Goal: Task Accomplishment & Management: Complete application form

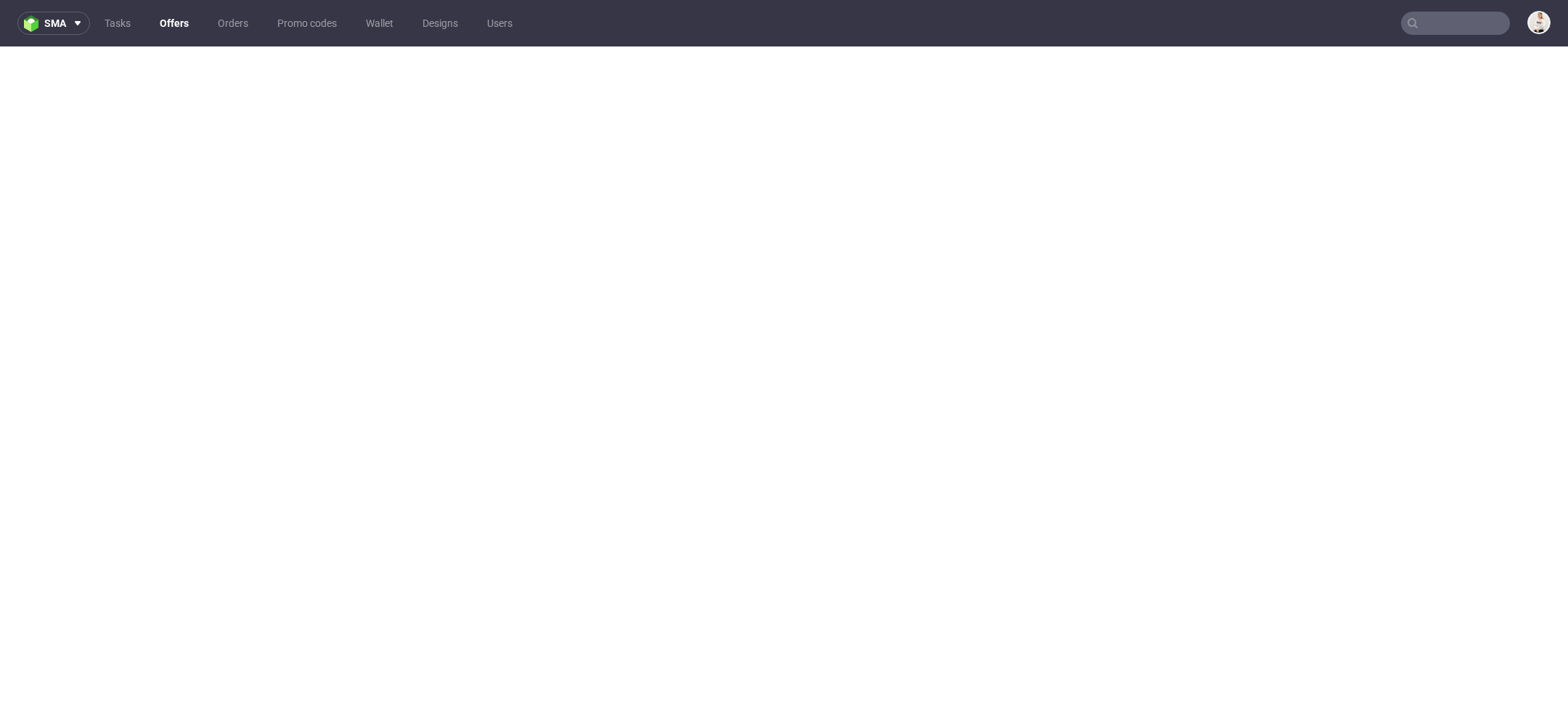
click at [180, 17] on link "Offers" at bounding box center [173, 23] width 47 height 23
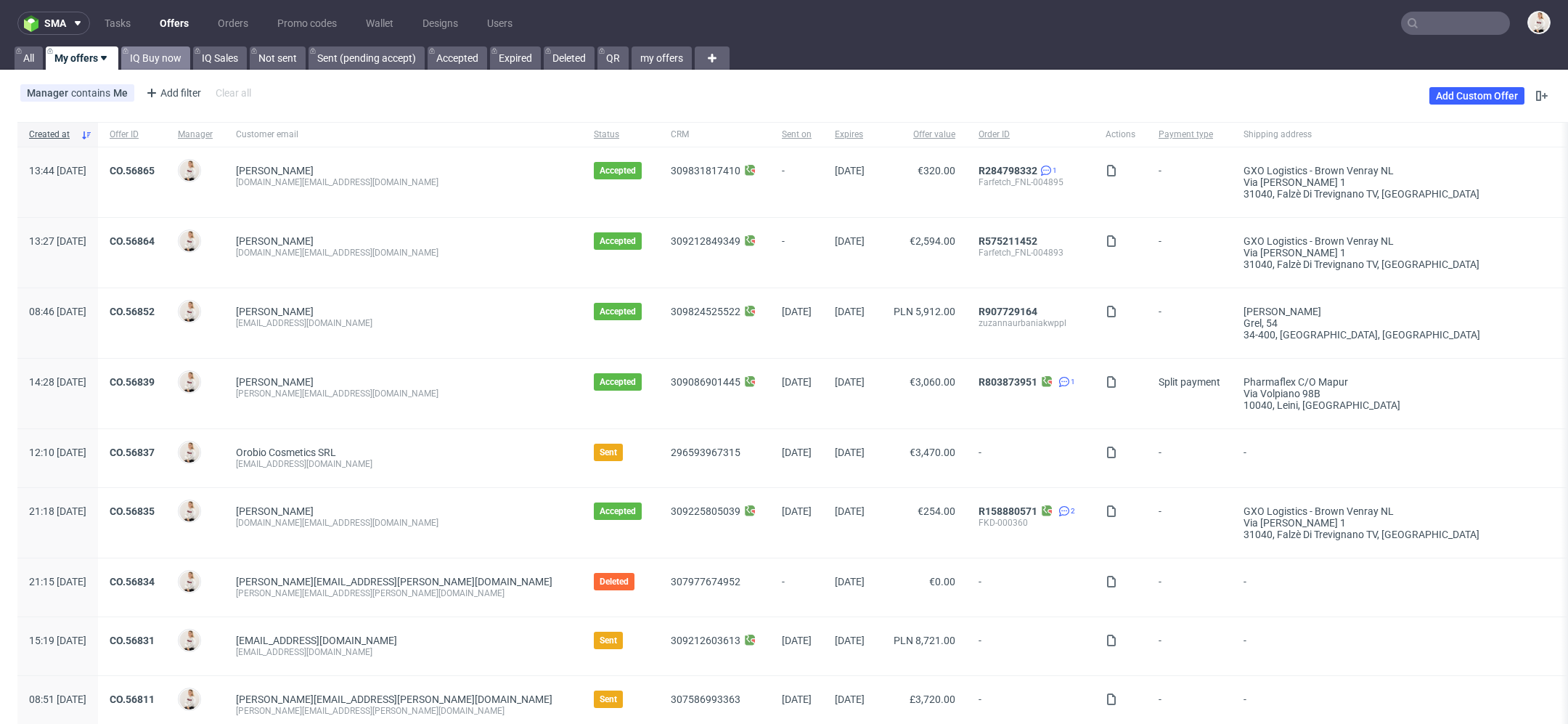
click at [161, 55] on link "IQ Buy now" at bounding box center [156, 58] width 69 height 23
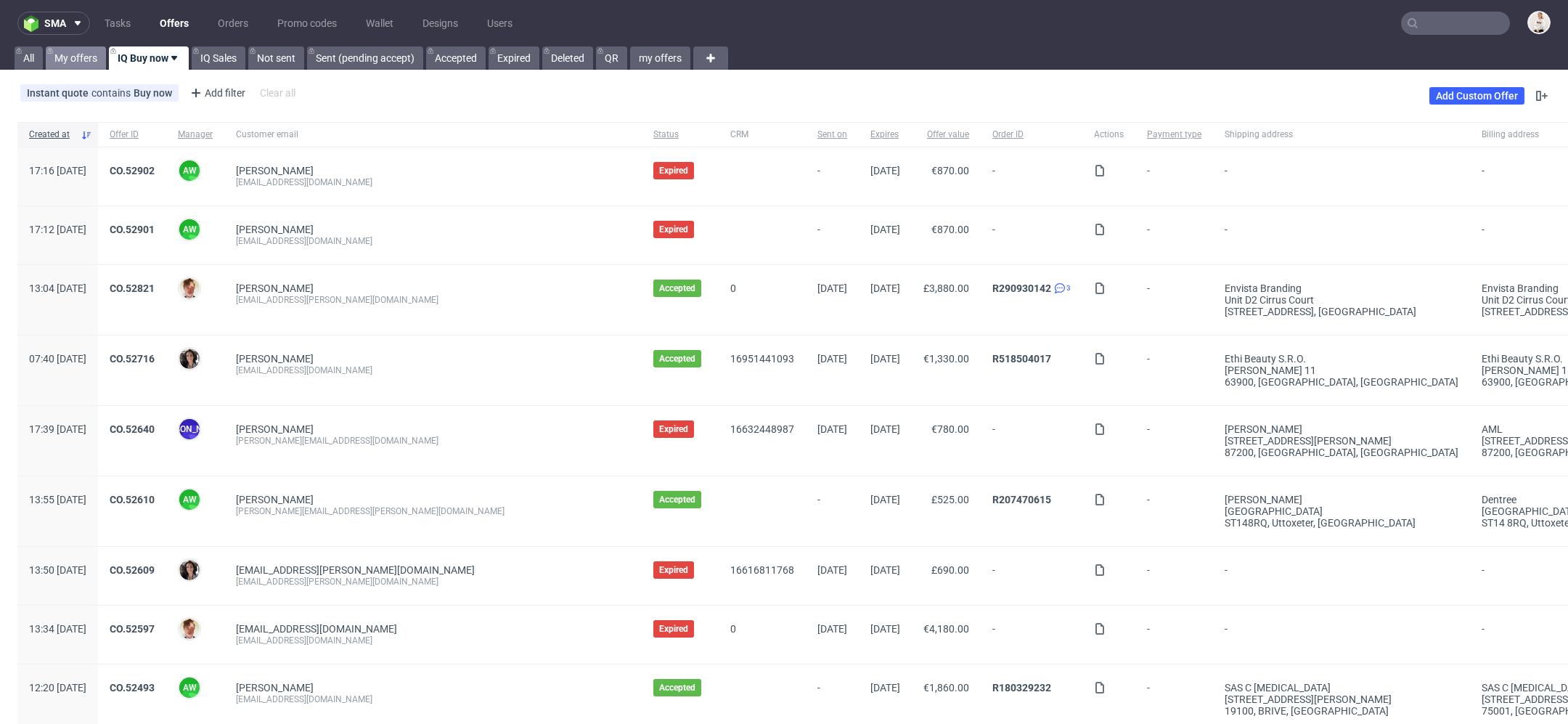
click at [79, 63] on link "My offers" at bounding box center [76, 58] width 60 height 23
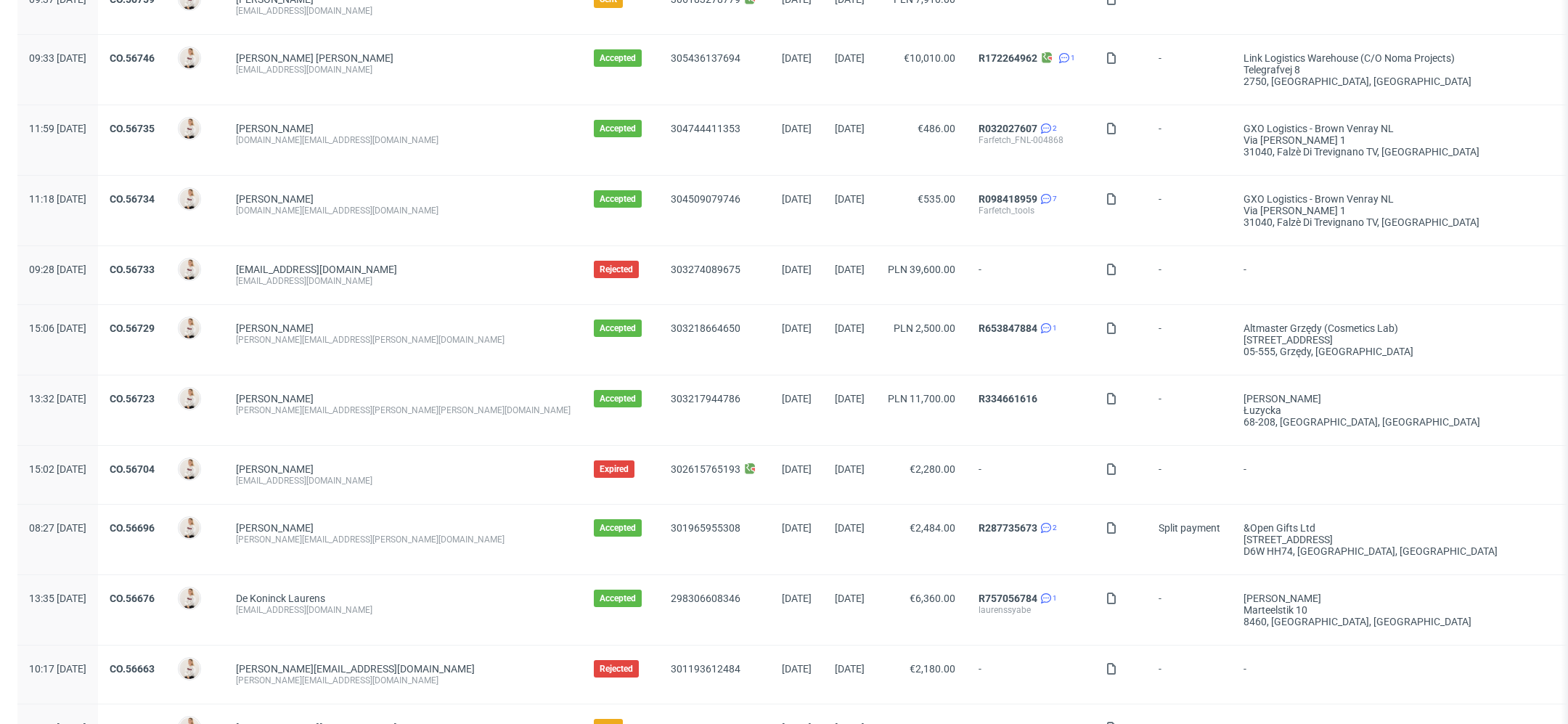
scroll to position [1045, 0]
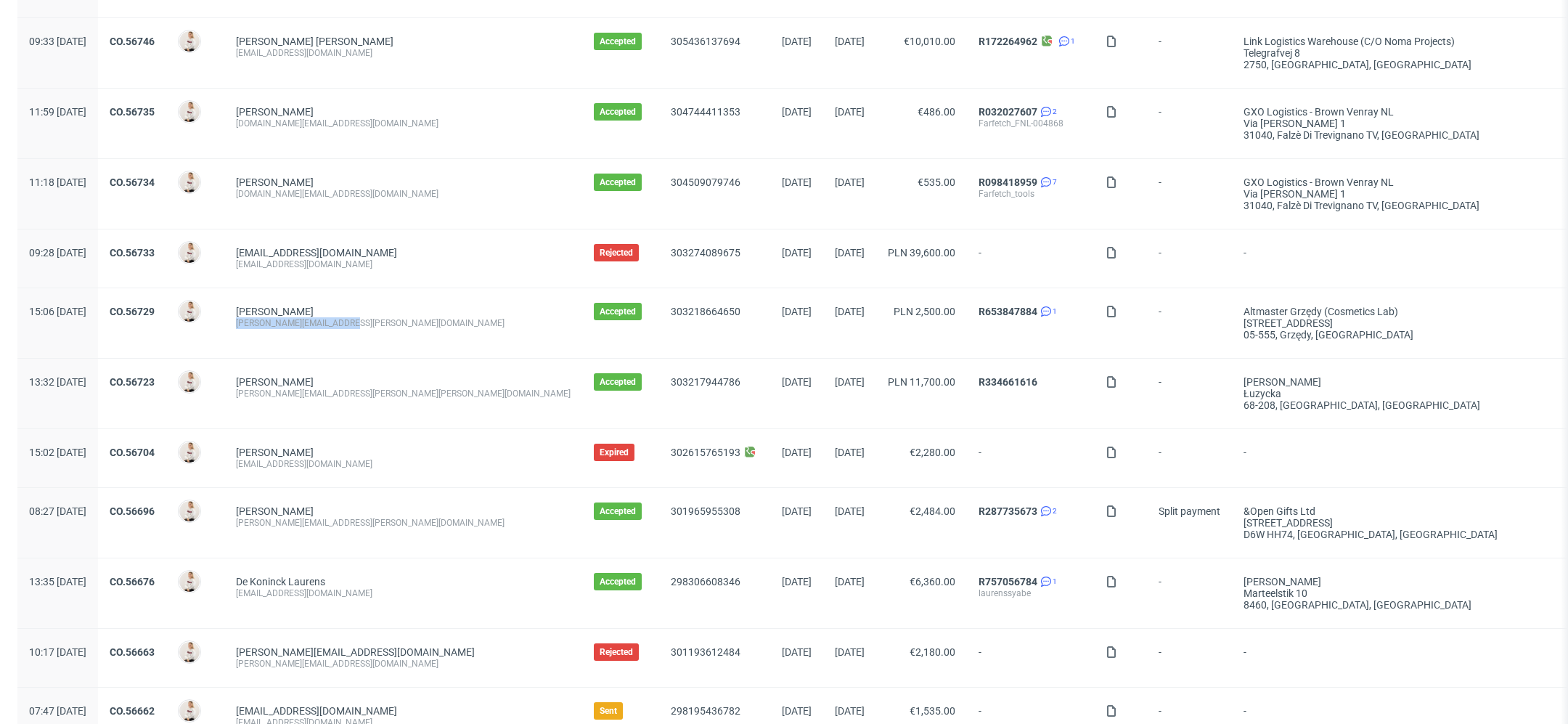
drag, startPoint x: 397, startPoint y: 324, endPoint x: 273, endPoint y: 323, distance: 124.0
click at [273, 323] on div "Kwiatkowski Konrad konrad.kwiatkowski@mcv.vc" at bounding box center [403, 323] width 358 height 70
copy div "[PERSON_NAME][EMAIL_ADDRESS][PERSON_NAME][DOMAIN_NAME]"
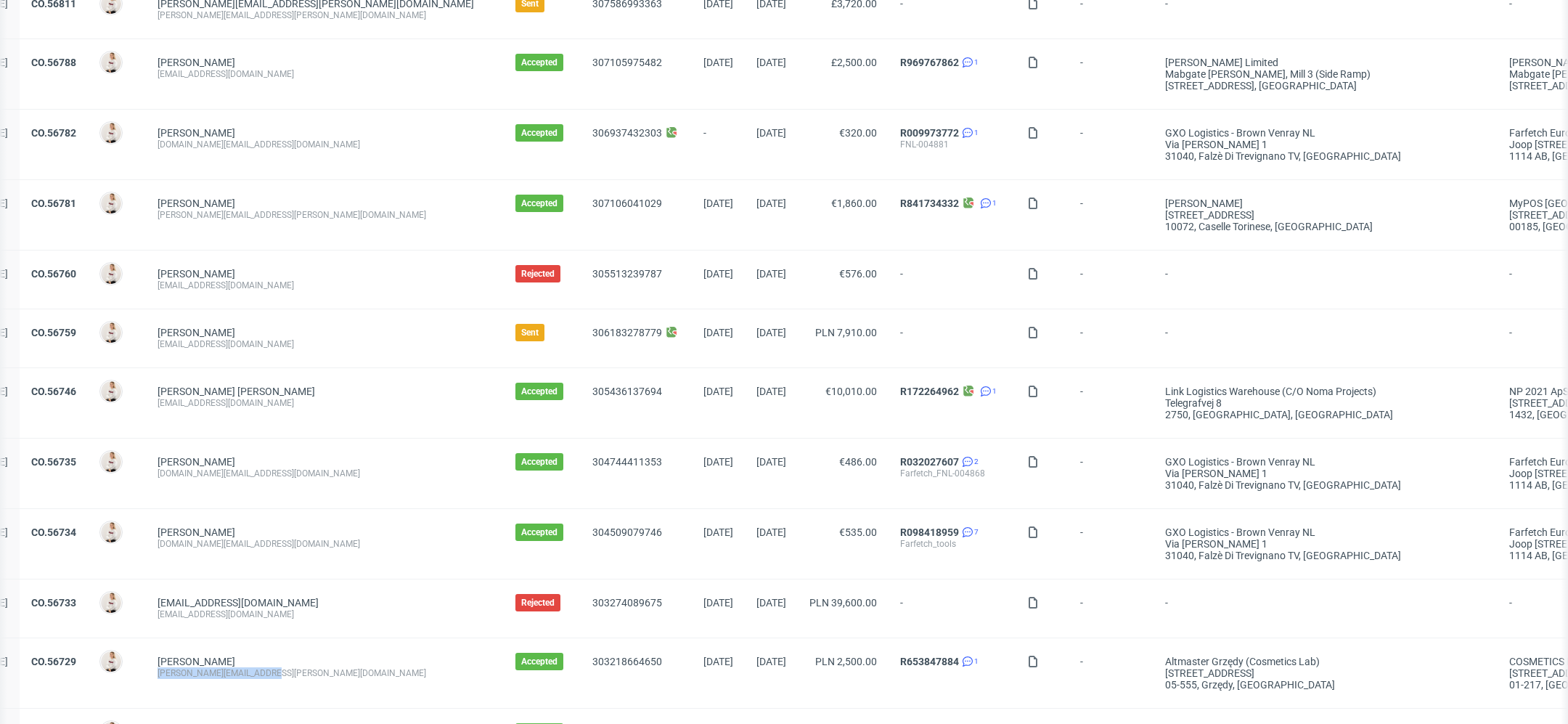
scroll to position [0, 0]
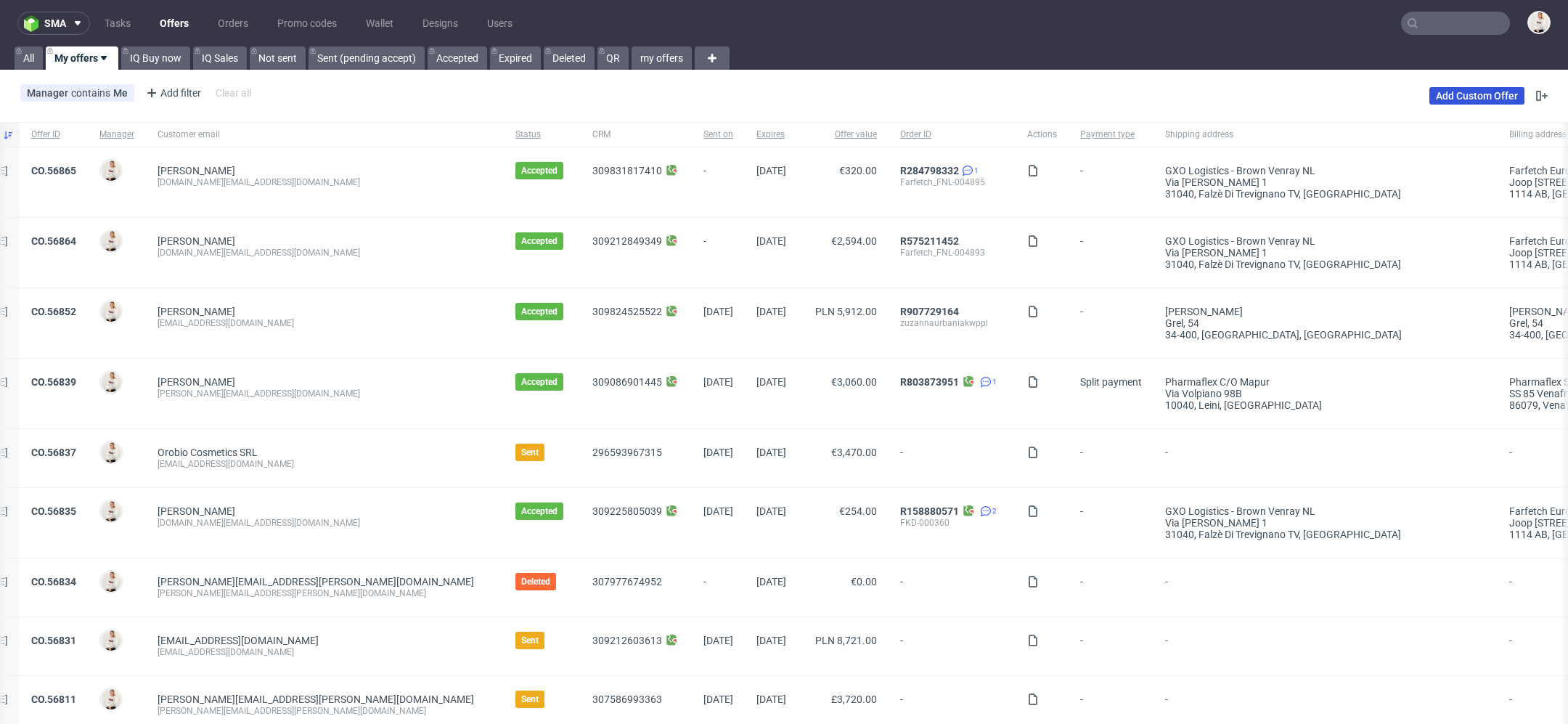
click at [1442, 95] on link "Add Custom Offer" at bounding box center [1476, 95] width 95 height 17
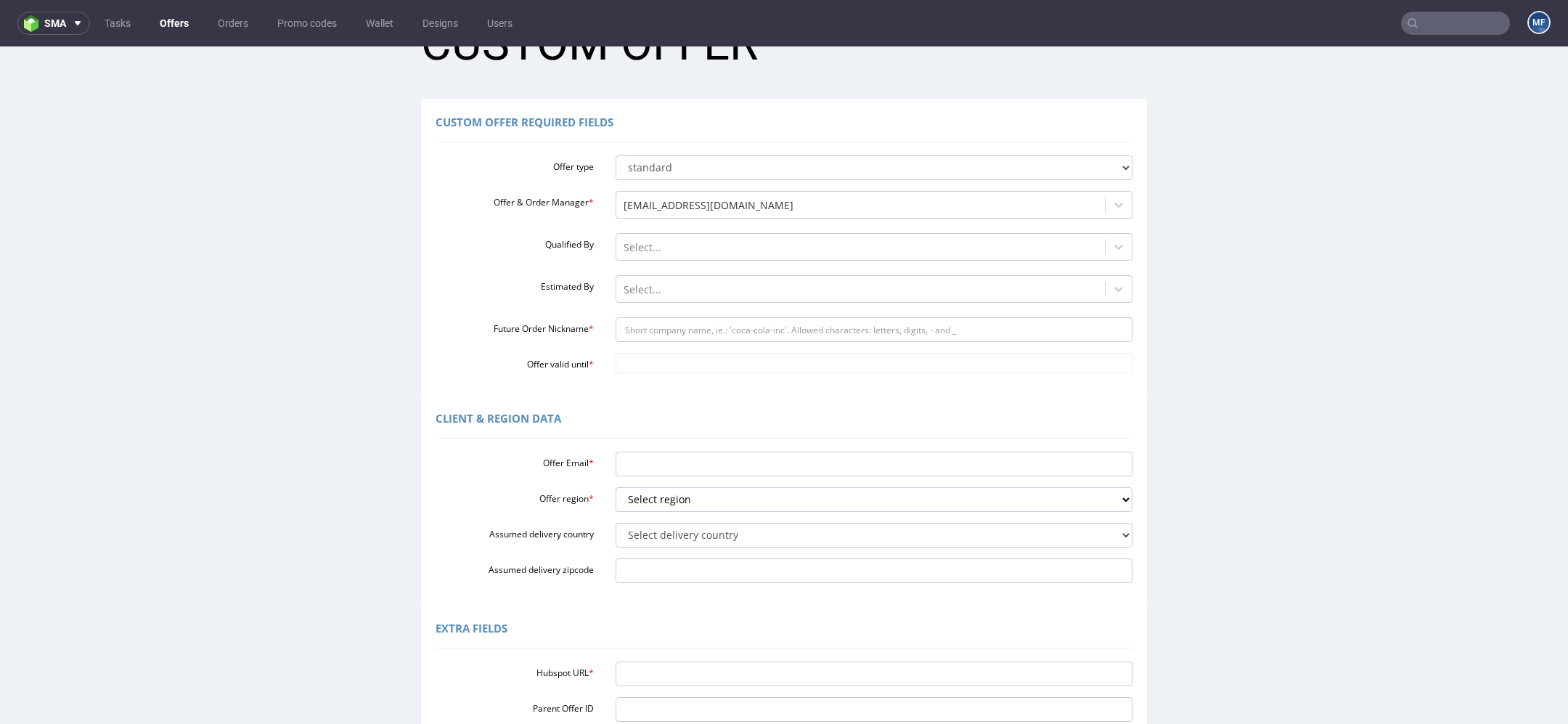
scroll to position [76, 0]
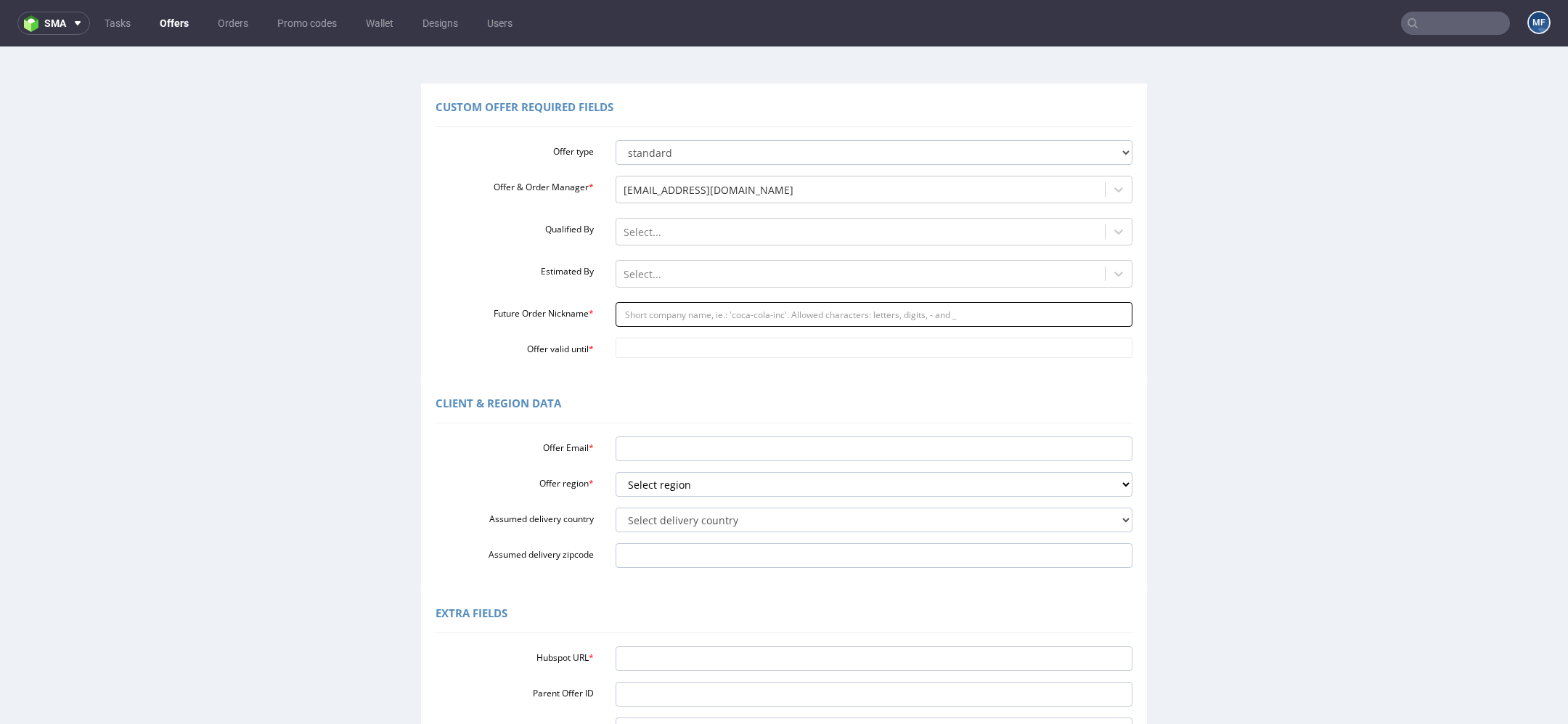
click at [701, 317] on input "Future Order Nickname *" at bounding box center [873, 314] width 517 height 25
paste input "konradkwiatkowskimcvvc"
type input "konradkwiatkowskimcvvc"
click at [680, 346] on input "Offer valid until *" at bounding box center [873, 348] width 517 height 20
click at [669, 304] on td "30" at bounding box center [666, 305] width 22 height 22
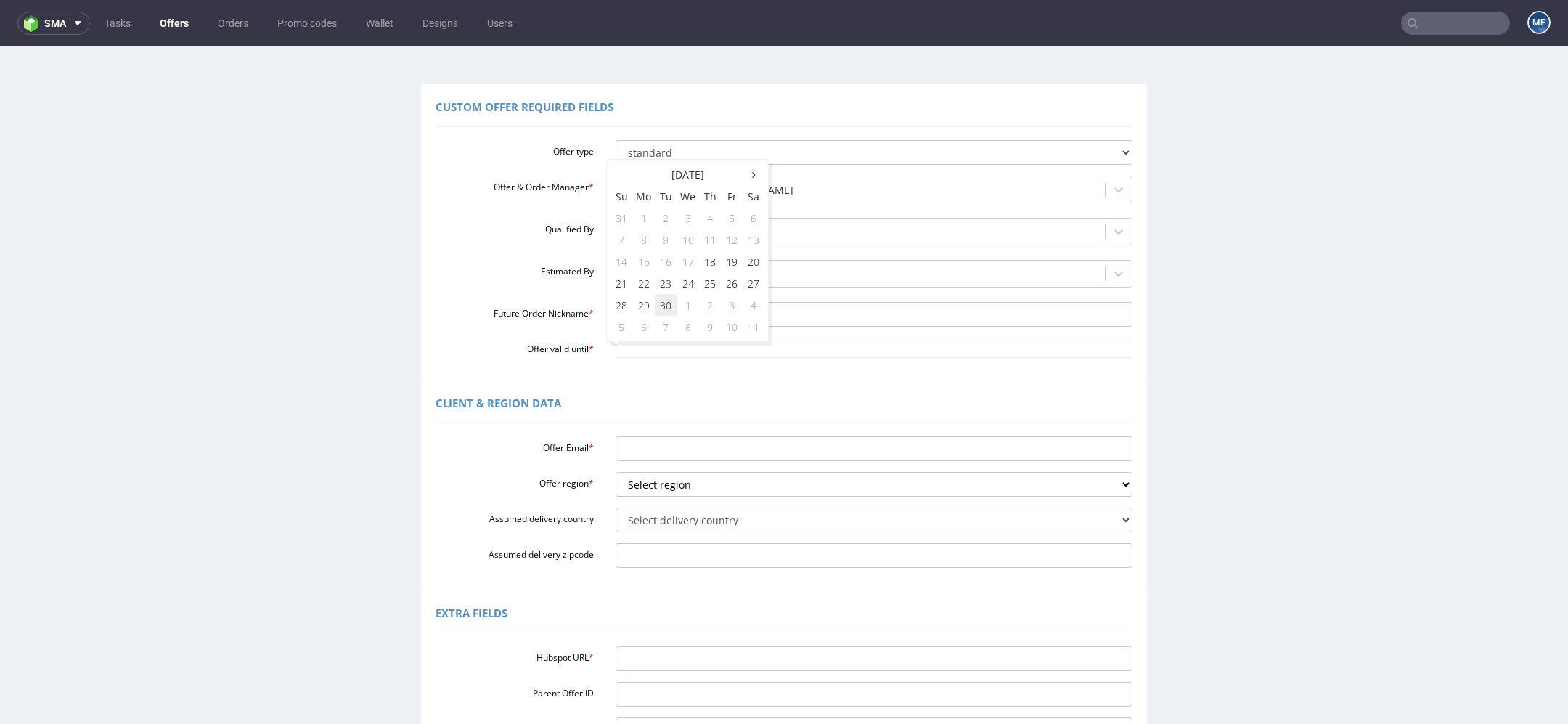
type input "[DATE]"
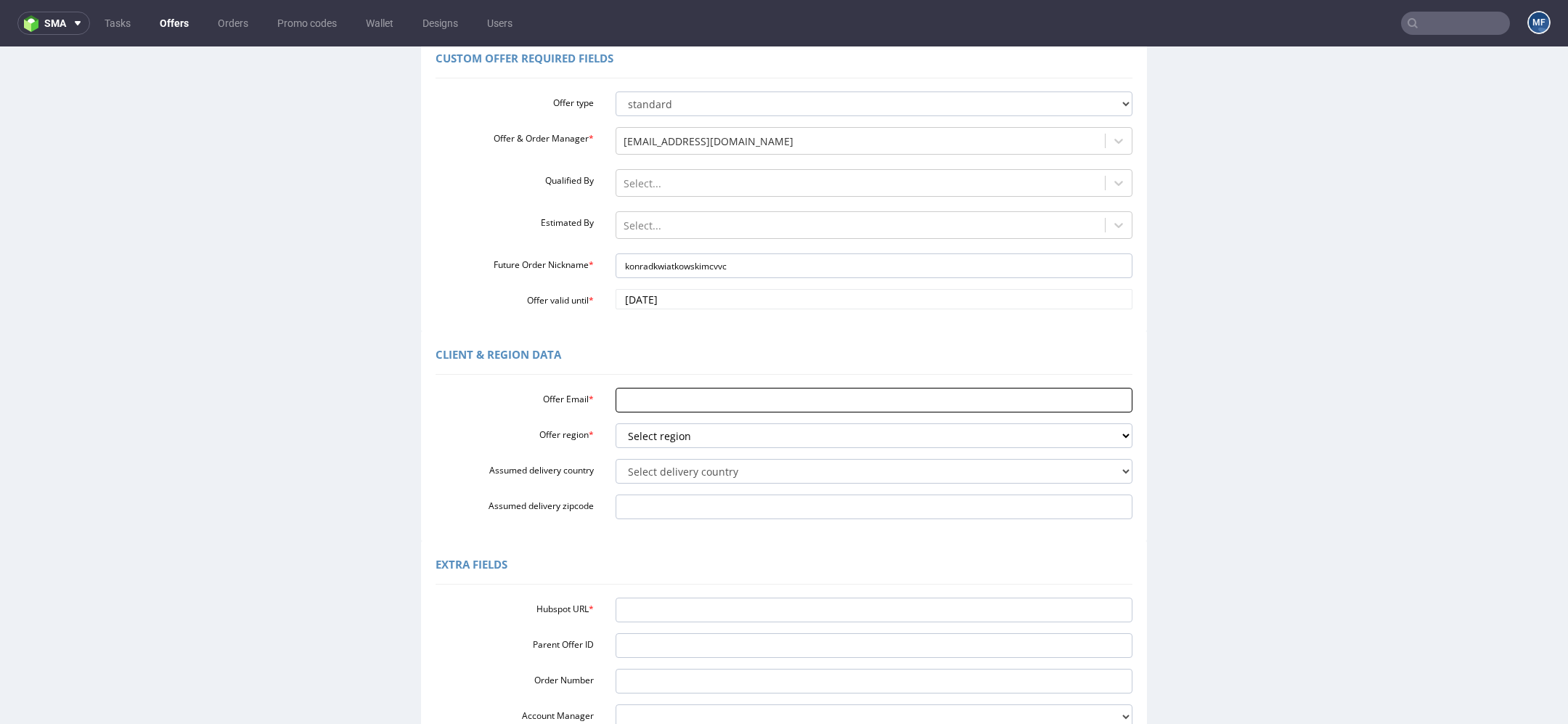
click at [658, 410] on input "Offer Email *" at bounding box center [873, 400] width 517 height 25
paste input "[PERSON_NAME][EMAIL_ADDRESS][PERSON_NAME][DOMAIN_NAME]"
type input "[PERSON_NAME][EMAIL_ADDRESS][PERSON_NAME][DOMAIN_NAME]"
click at [665, 434] on select "Select region eu gb de pl fr it es" at bounding box center [873, 435] width 517 height 25
select select "pl"
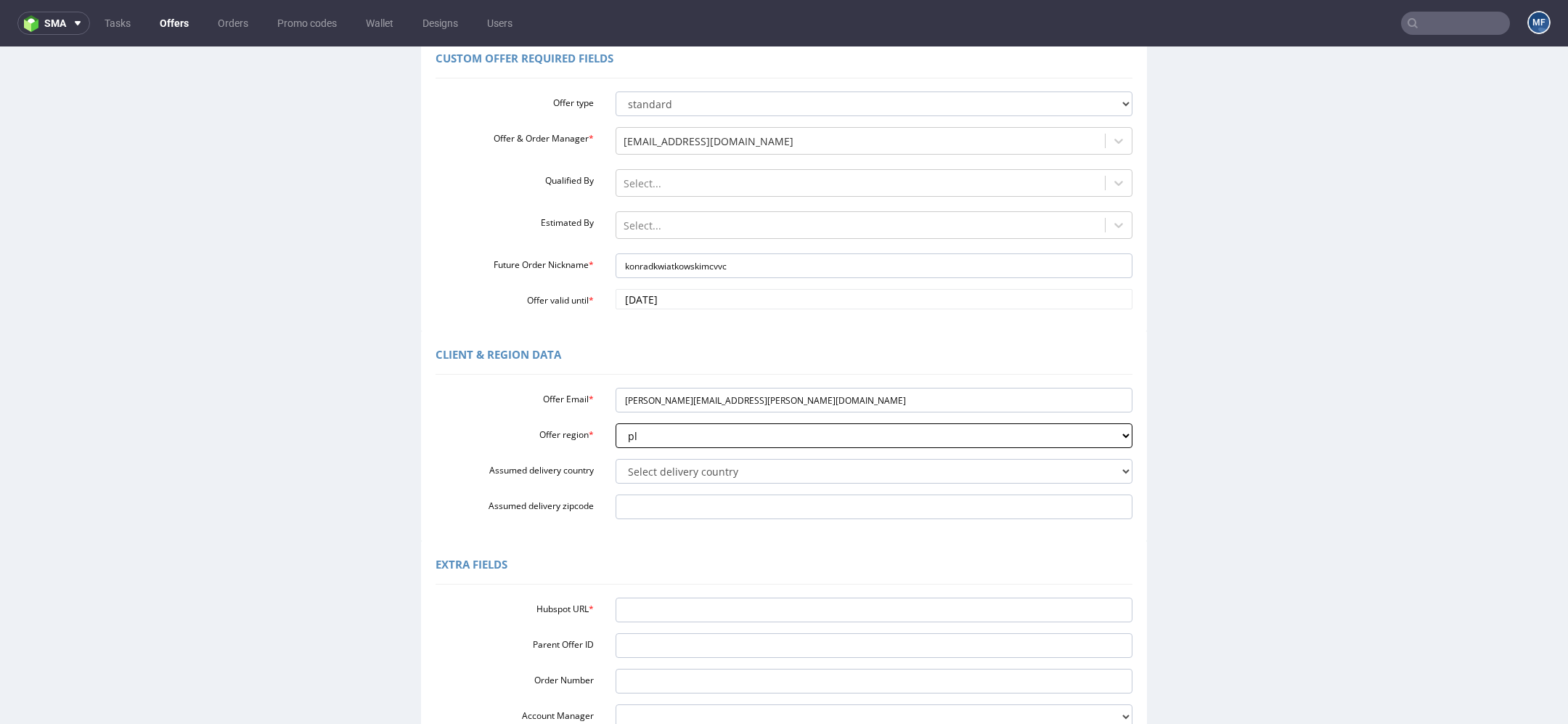
click at [615, 423] on select "Select region eu gb de pl fr it es" at bounding box center [873, 435] width 517 height 25
click at [645, 471] on select "Select delivery country Andorra Afghanistan Anguilla Albania Armenia Antarctica…" at bounding box center [873, 471] width 517 height 25
select select "179"
click at [615, 459] on select "Select delivery country Andorra Afghanistan Anguilla Albania Armenia Antarctica…" at bounding box center [873, 471] width 517 height 25
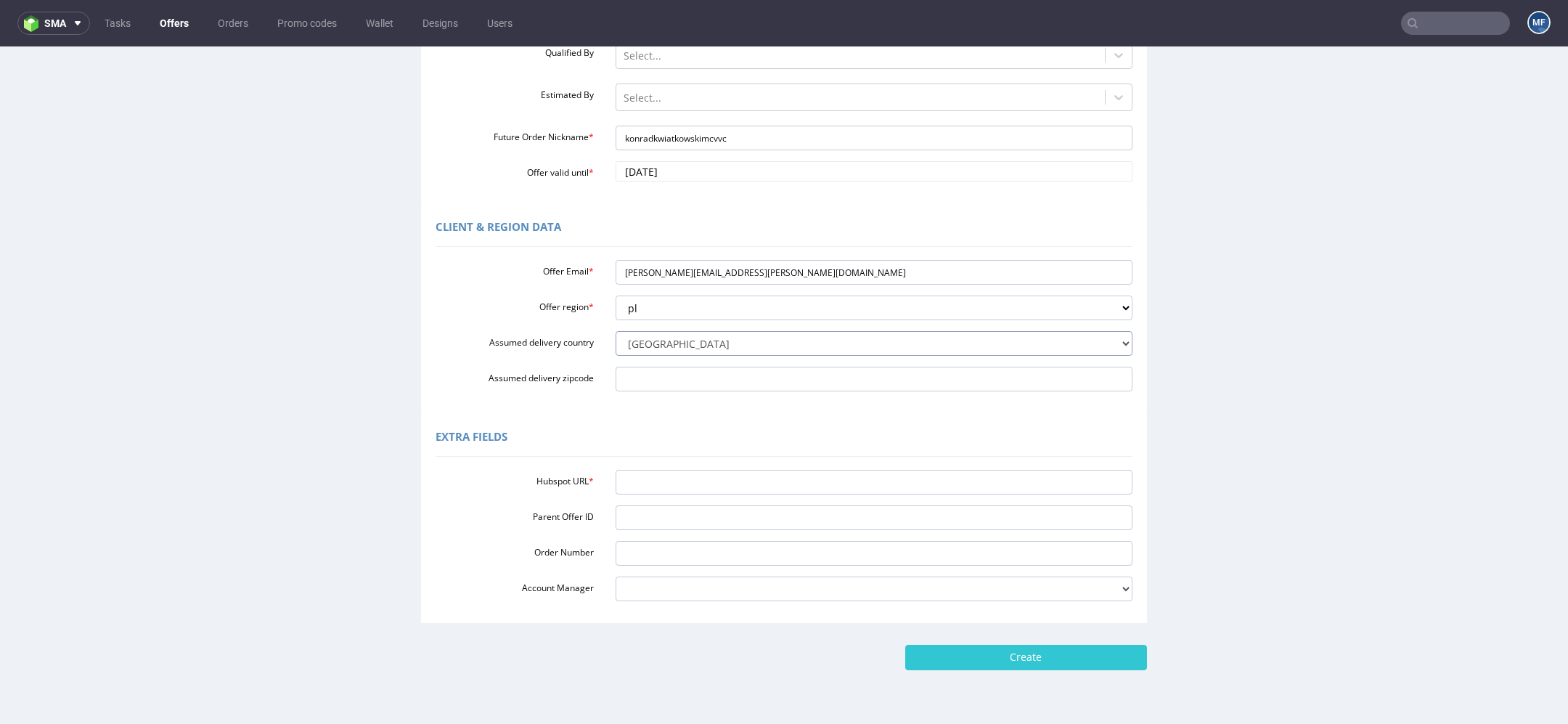
scroll to position [292, 0]
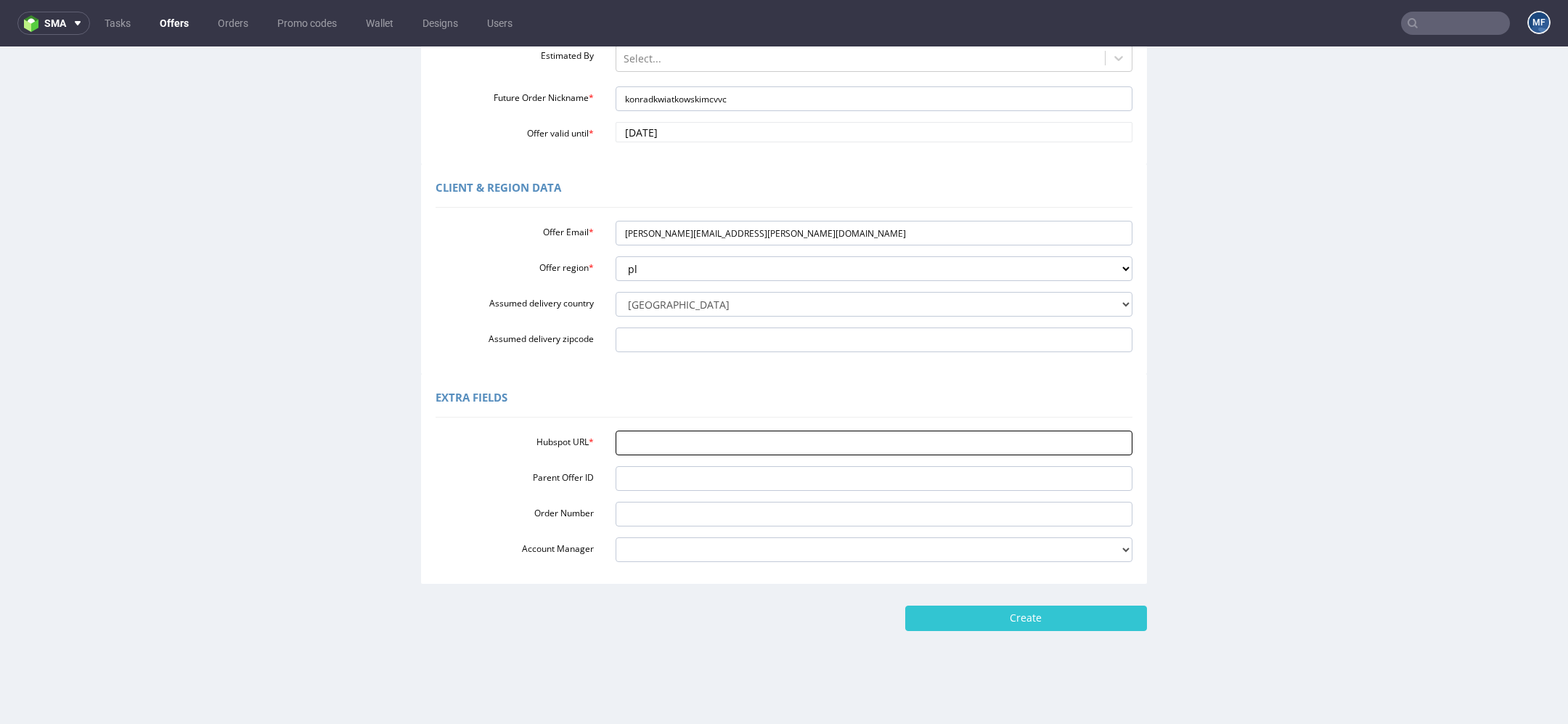
click at [733, 442] on input "Hubspot URL *" at bounding box center [873, 443] width 517 height 25
paste input "[URL][DOMAIN_NAME]"
type input "[URL][DOMAIN_NAME]"
click at [1253, 571] on div "Extra Fields Hubspot URL * https://app-eu1.hubspot.com/contacts/25600958/record…" at bounding box center [784, 479] width 1560 height 209
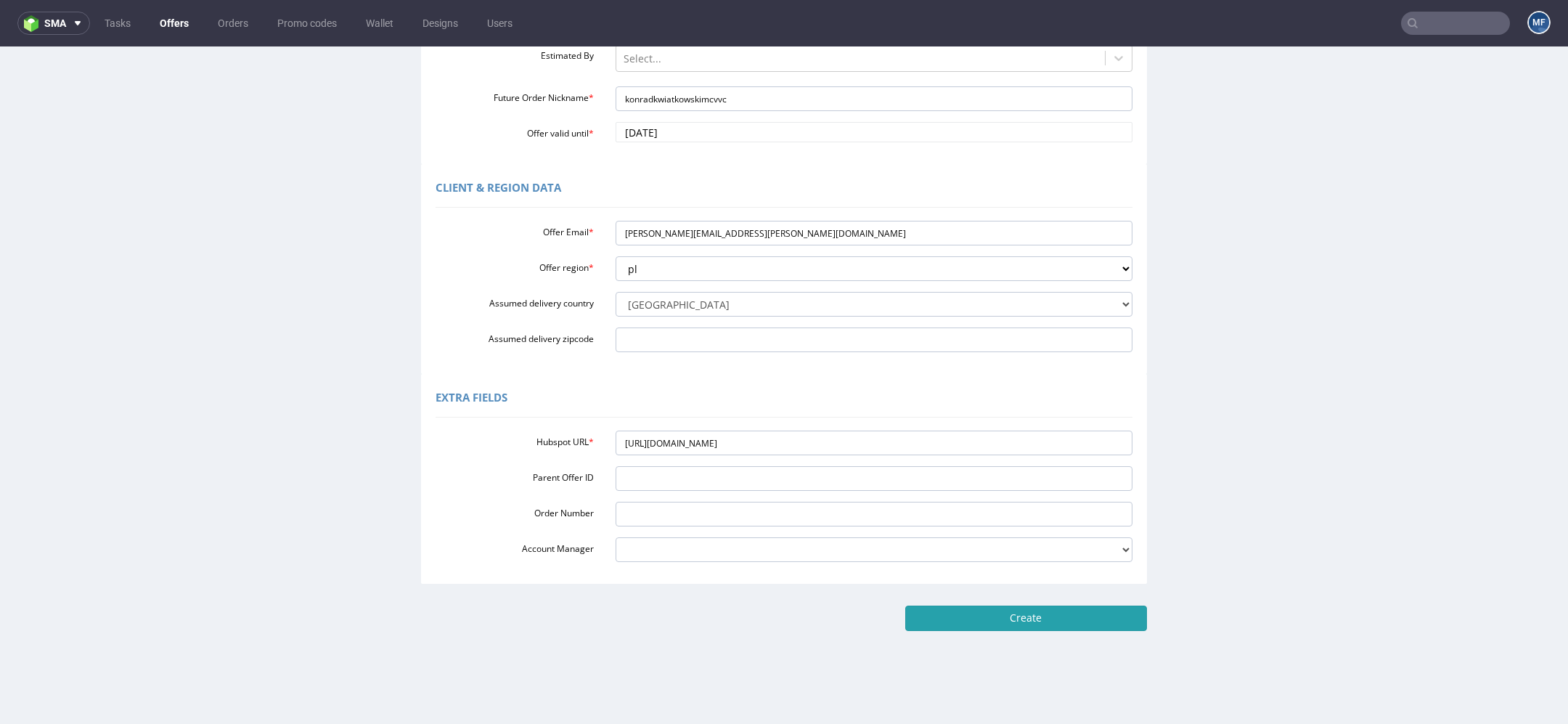
click at [1050, 617] on input "Create" at bounding box center [1026, 617] width 241 height 25
type input "Please wait..."
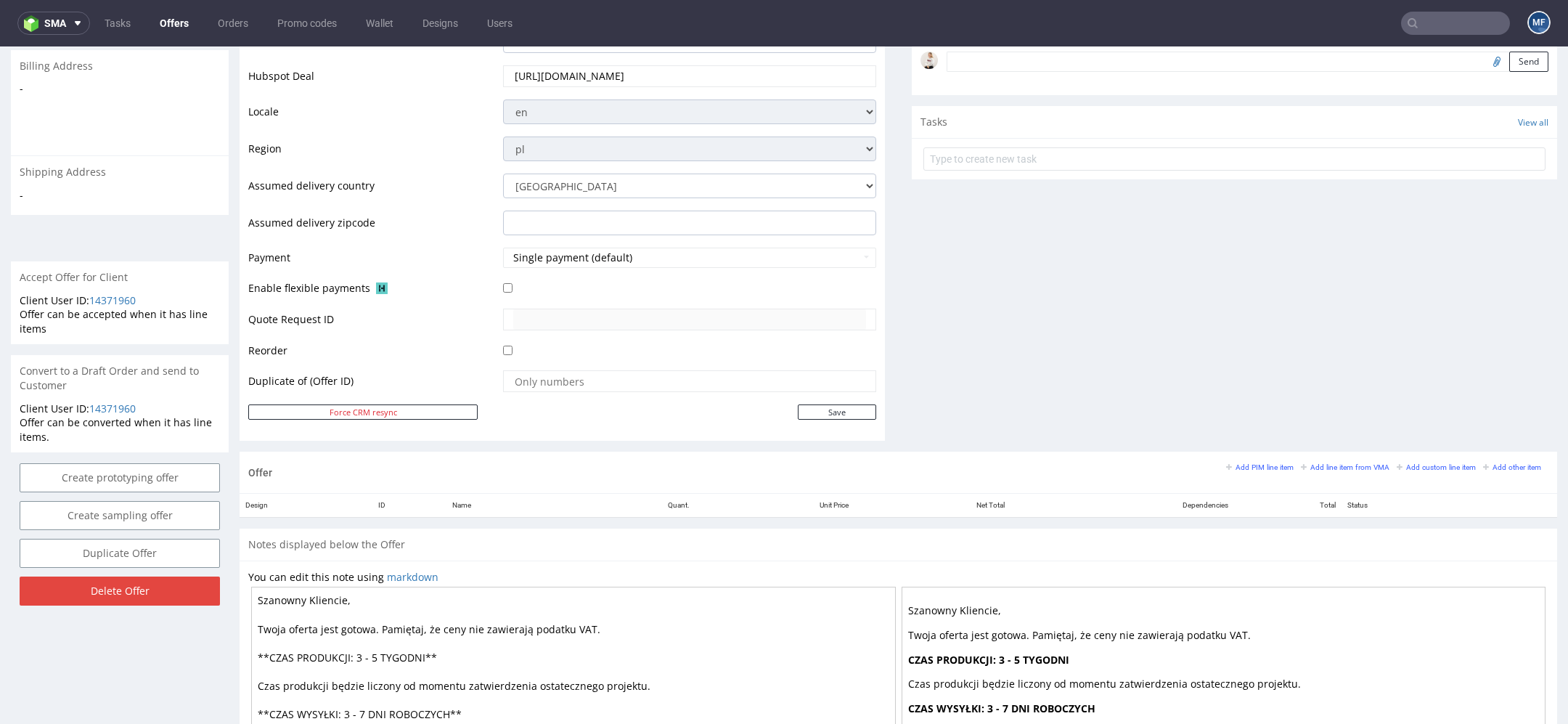
scroll to position [618, 0]
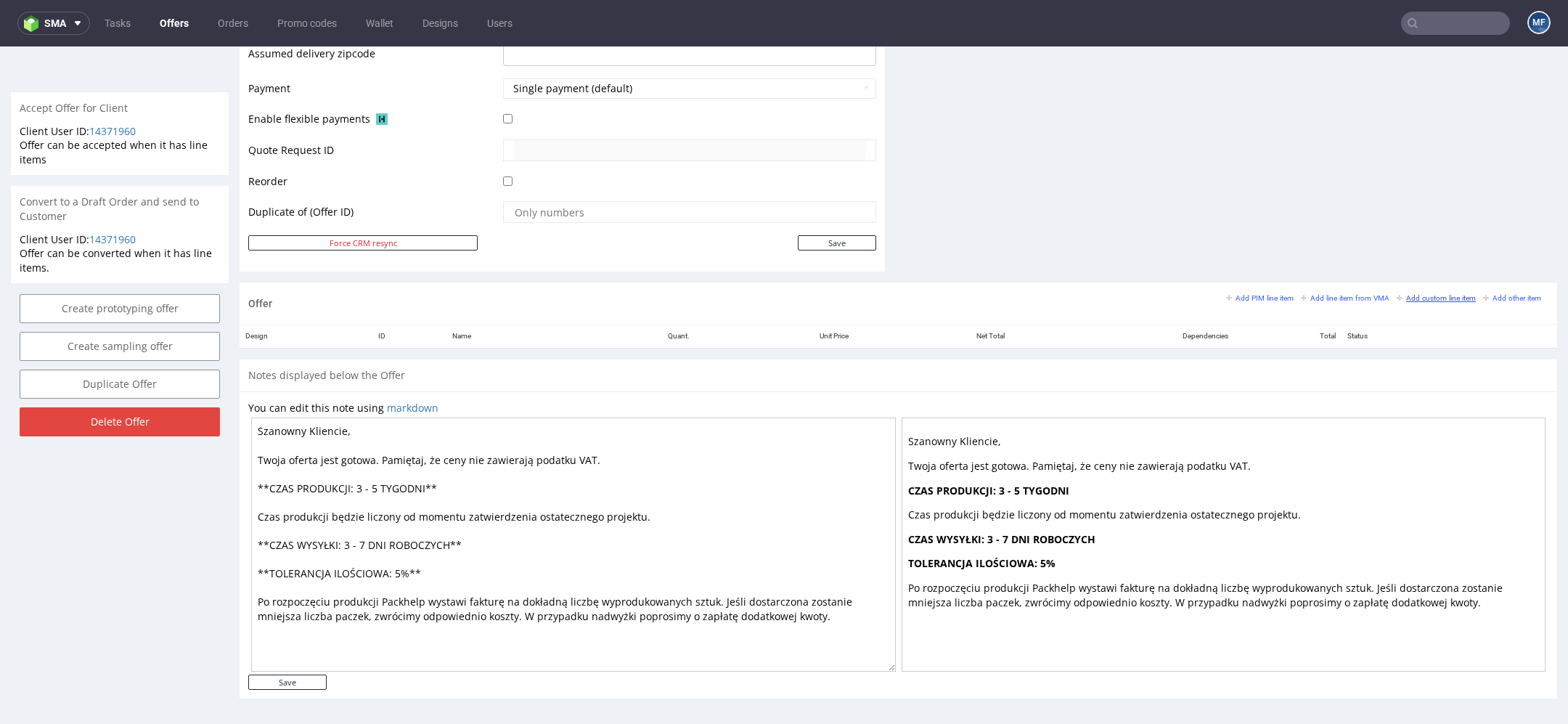
click at [1407, 299] on link "Add custom line item" at bounding box center [1435, 297] width 79 height 10
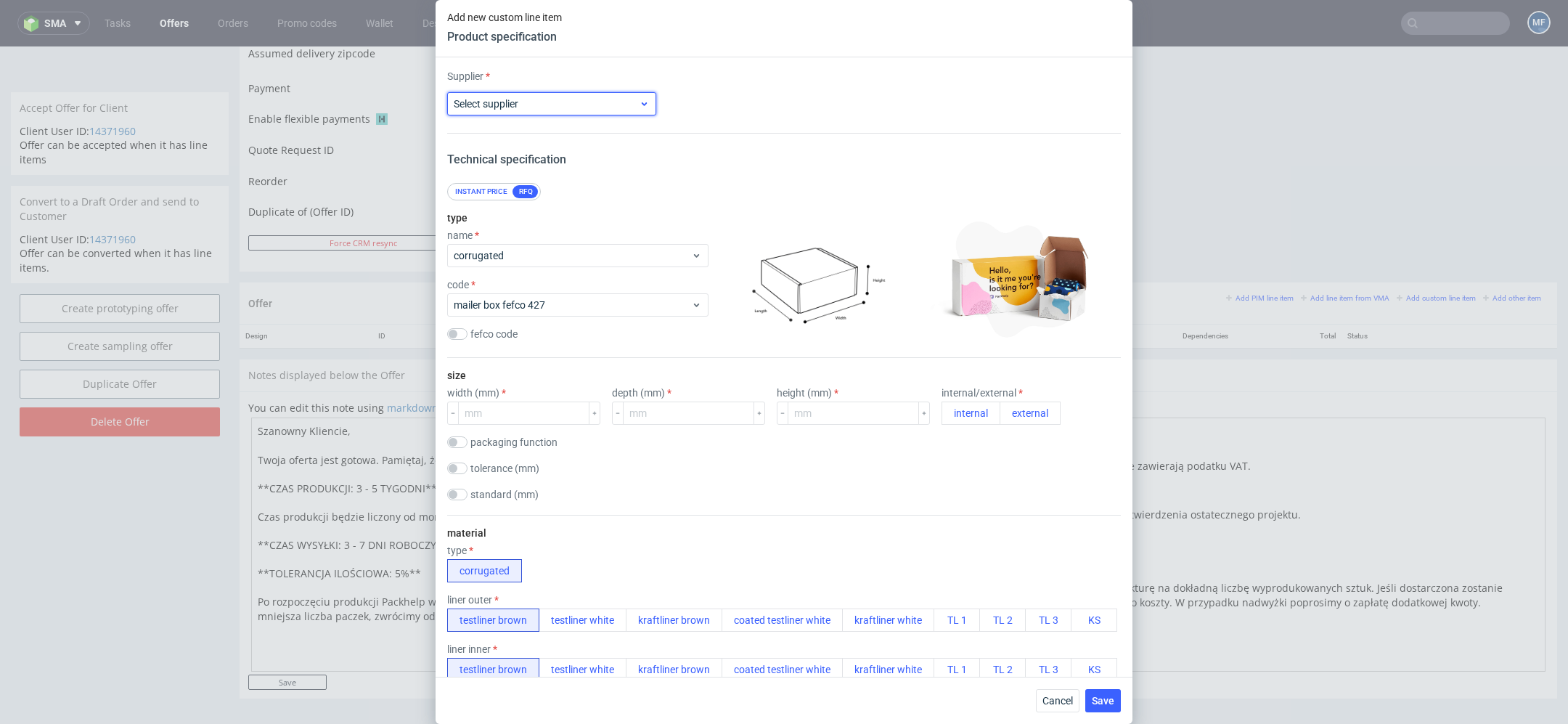
click at [605, 101] on span "Select supplier" at bounding box center [546, 104] width 185 height 15
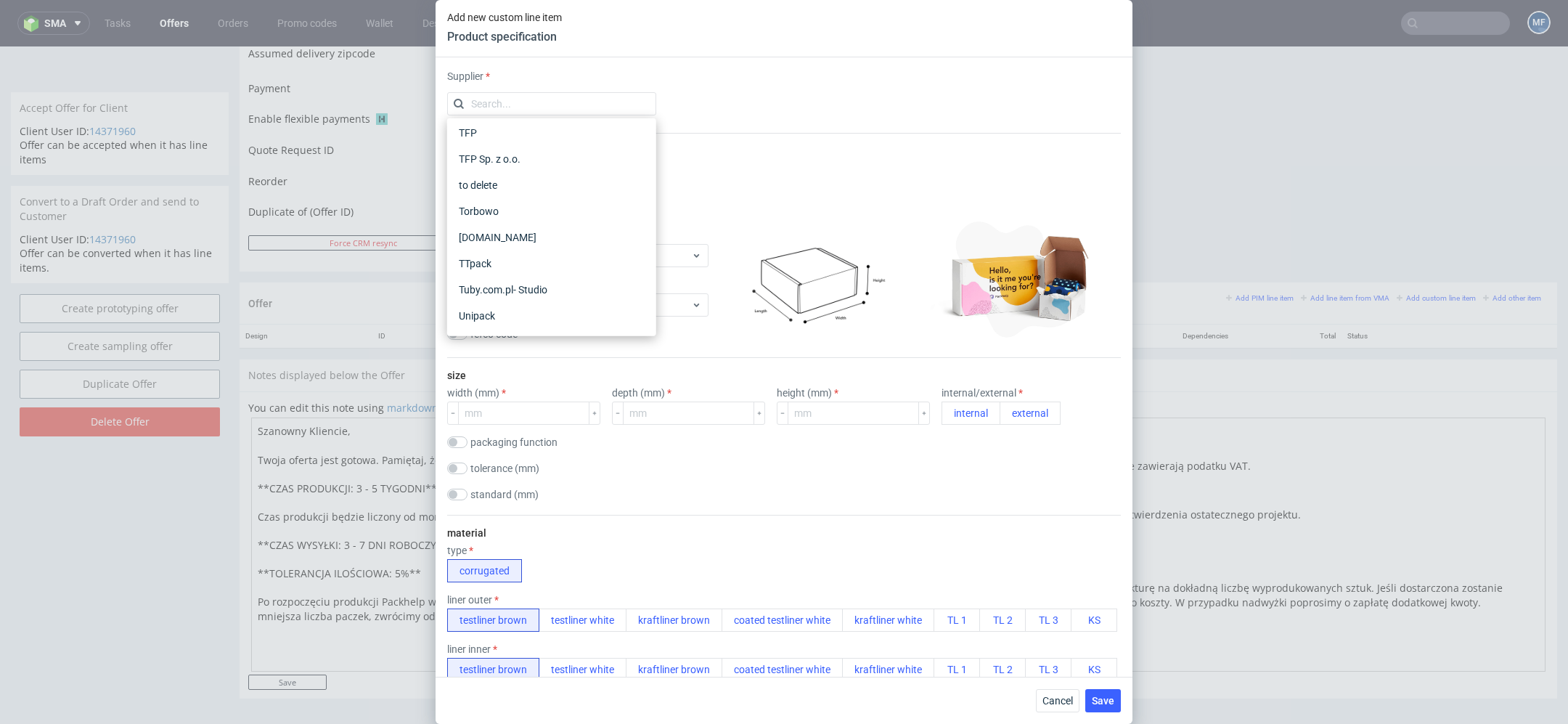
scroll to position [1701, 0]
click at [511, 294] on div "Warehouse" at bounding box center [551, 292] width 197 height 26
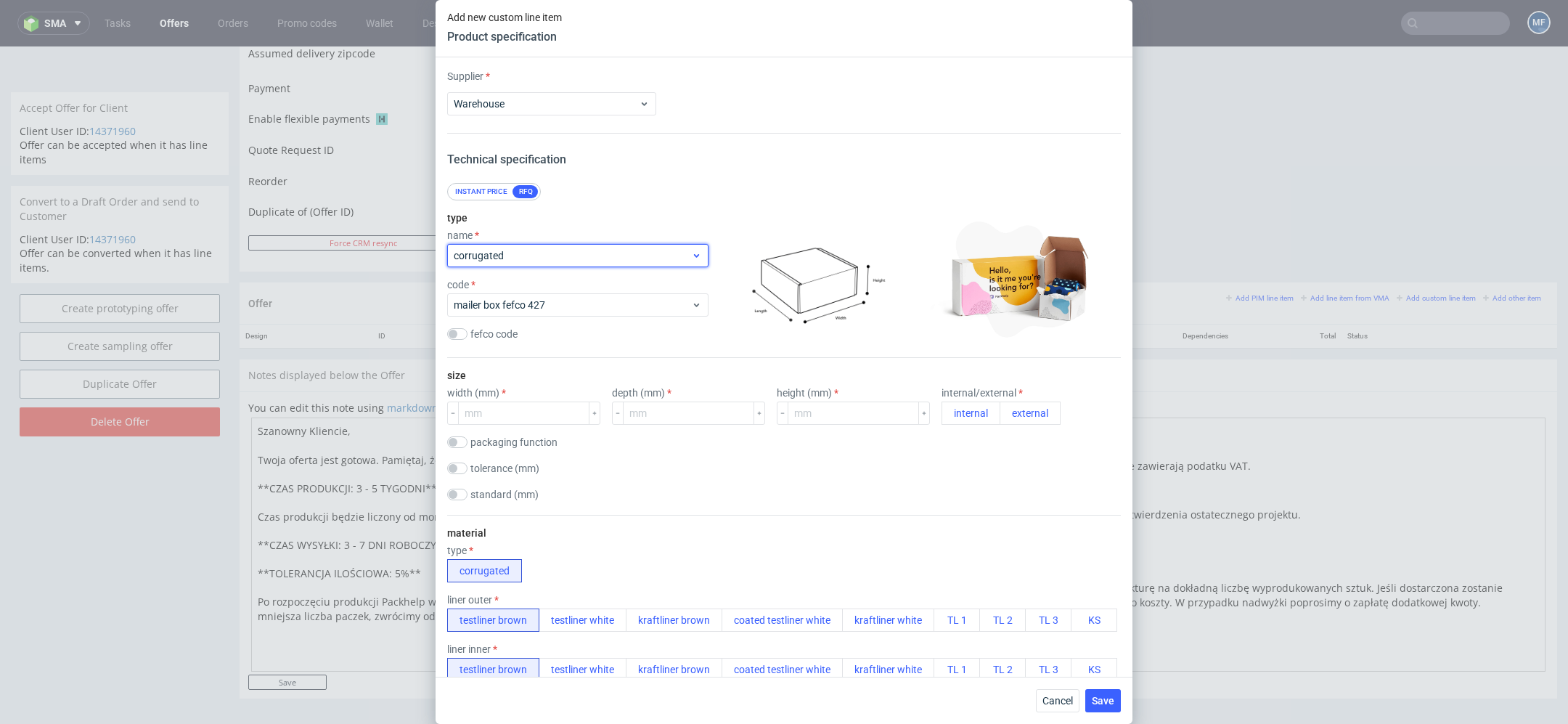
click at [621, 252] on span "corrugated" at bounding box center [572, 255] width 237 height 15
type input "other"
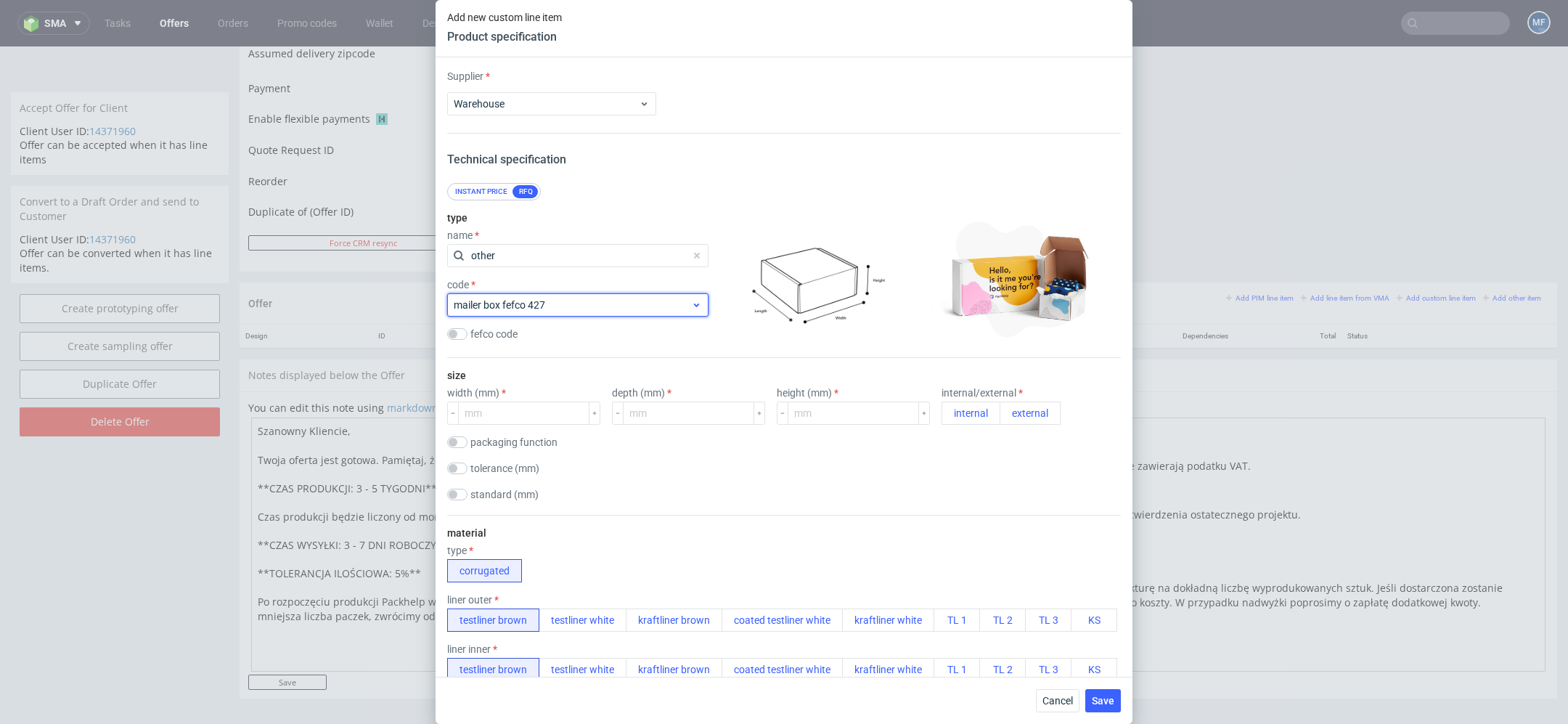
click at [578, 293] on div "mailer box fefco 427" at bounding box center [578, 304] width 261 height 23
type input "other"
click at [552, 342] on div "other" at bounding box center [577, 338] width 238 height 15
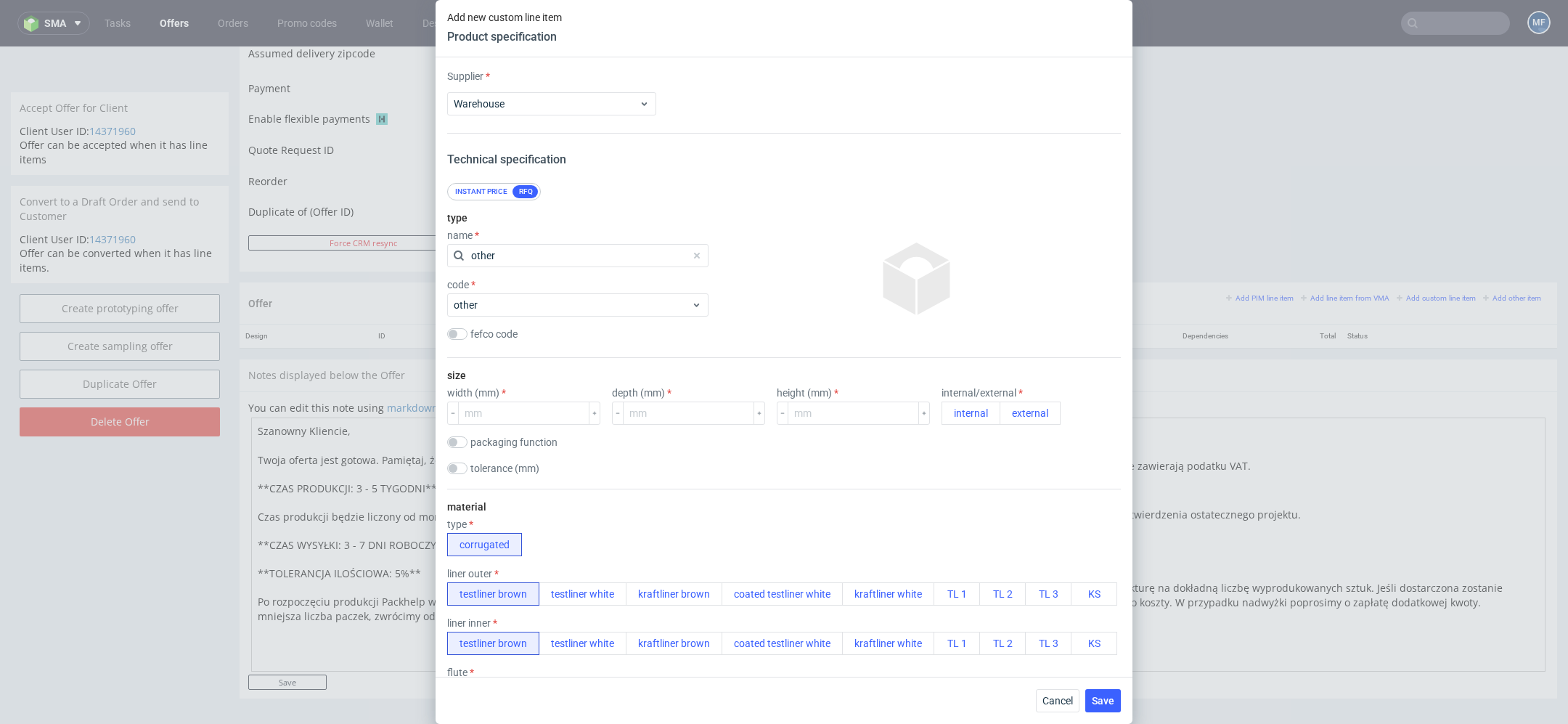
click at [650, 347] on div "type name other code other fefco code" at bounding box center [578, 278] width 261 height 157
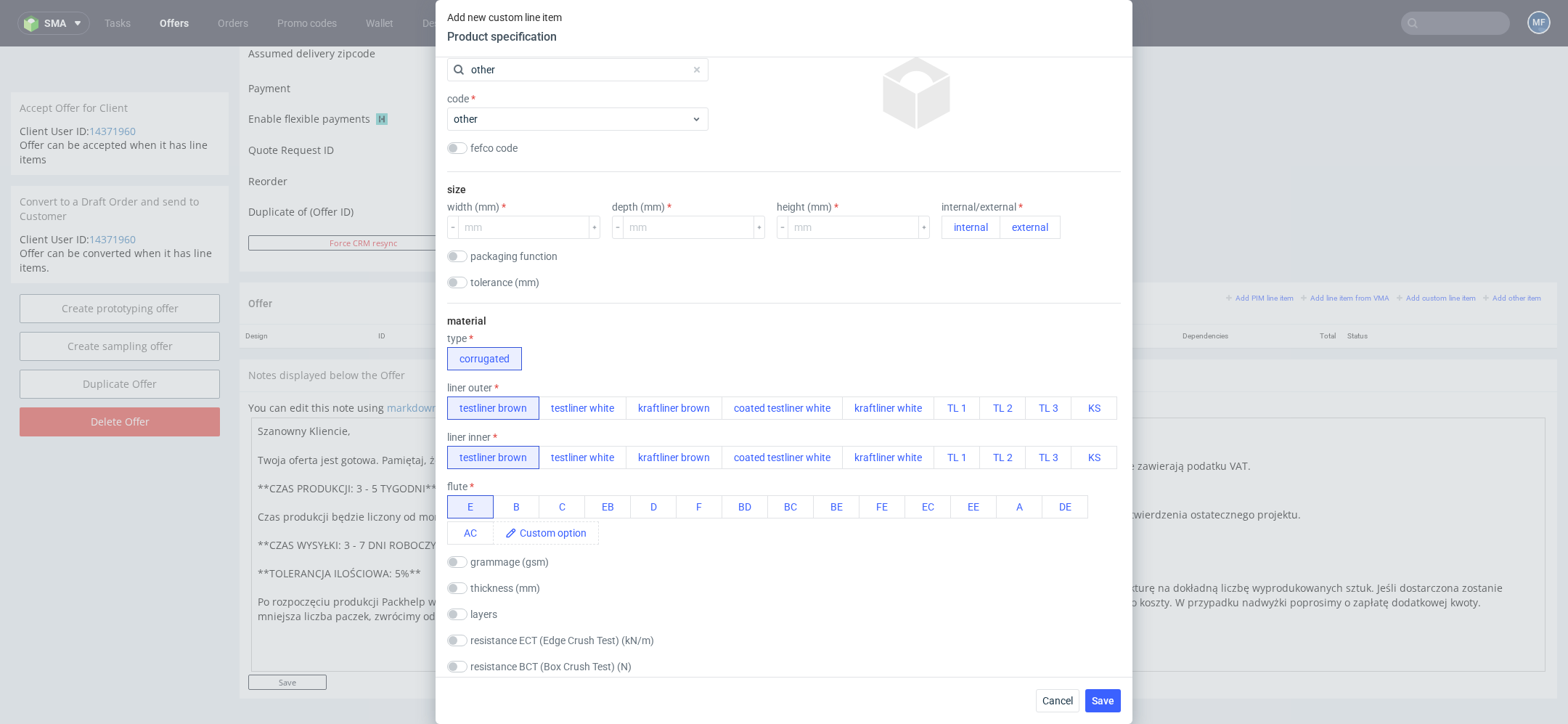
scroll to position [177, 0]
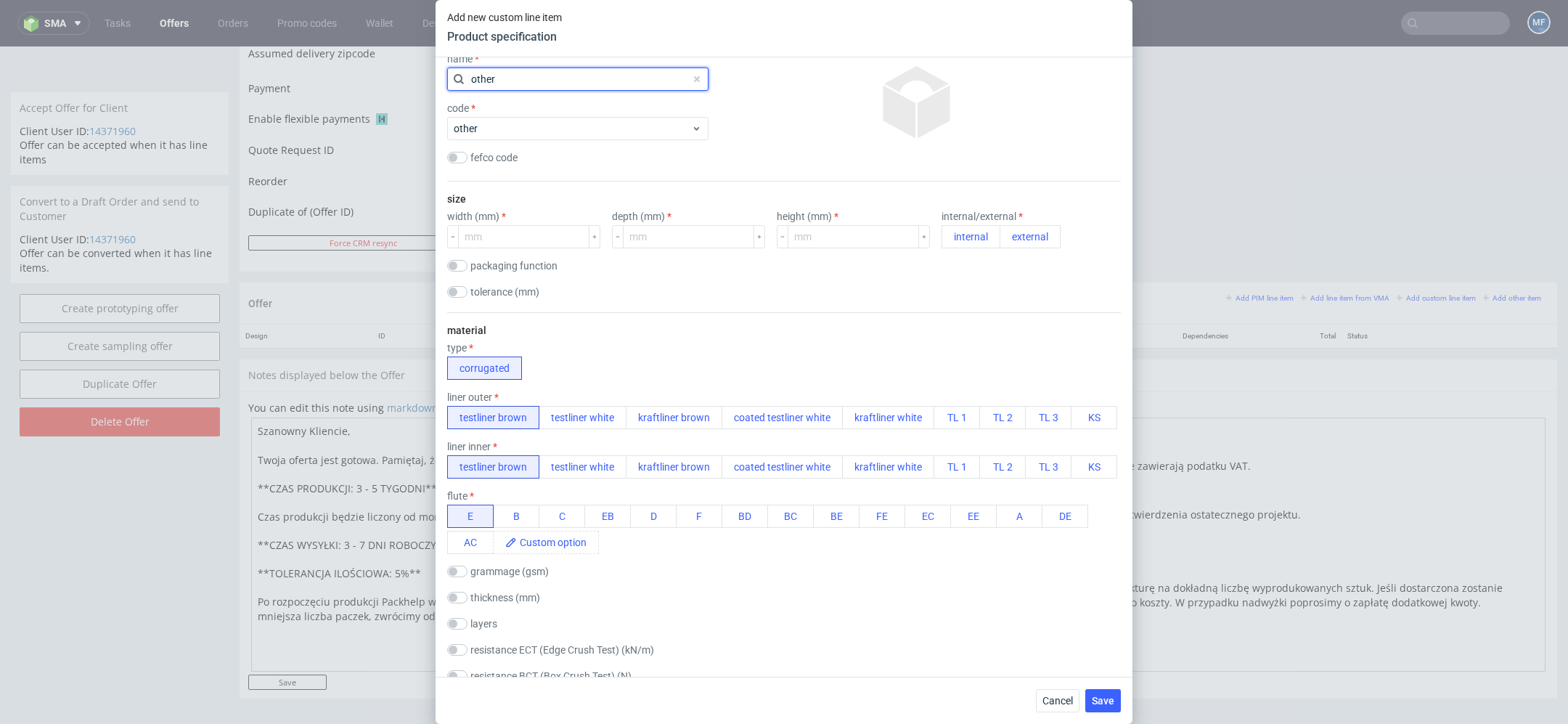
click at [540, 79] on input "other" at bounding box center [578, 79] width 261 height 23
click at [540, 79] on span "corrugated" at bounding box center [572, 79] width 237 height 15
type input "no"
click at [538, 108] on div "not defined" at bounding box center [577, 113] width 249 height 26
checkbox input "false"
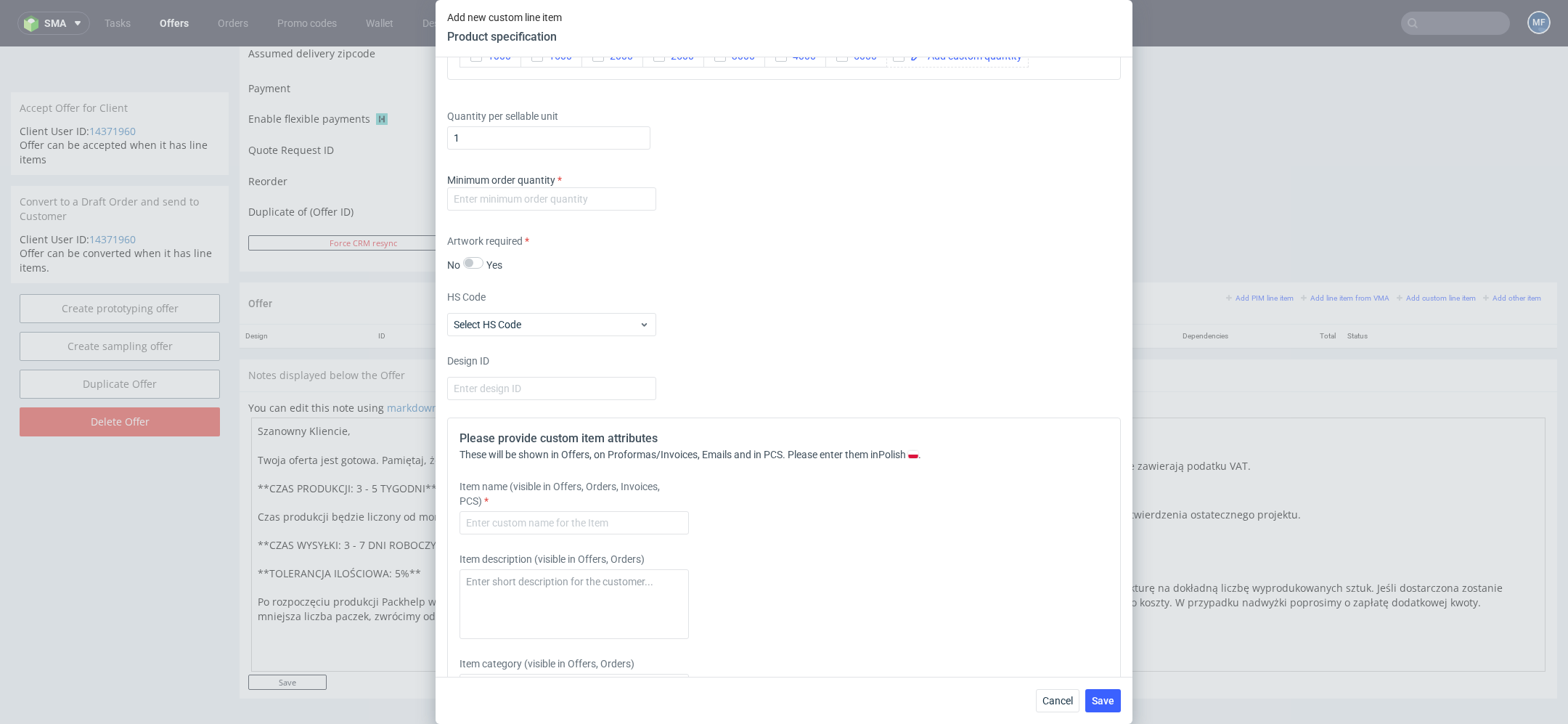
scroll to position [478, 0]
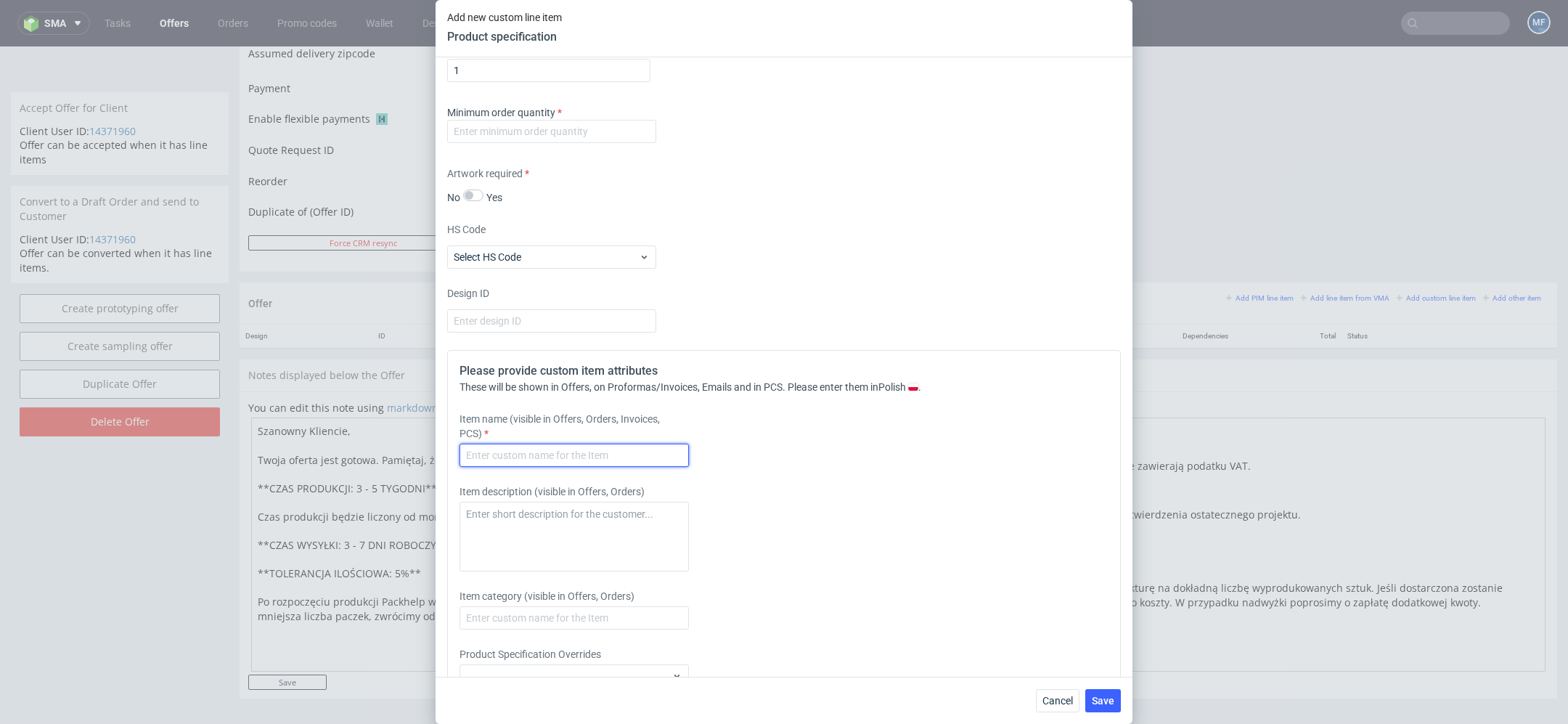
click at [587, 455] on input "text" at bounding box center [574, 455] width 229 height 23
paste input "Magnetic box 3-segmentowa okładka"
click at [861, 443] on div "Item name (visible in Offers, Orders, Invoices, PCS) Magnetic box 3-segmentowa …" at bounding box center [700, 439] width 481 height 55
click at [645, 454] on input "Magnetic box 3-segmentowa okładka" at bounding box center [574, 455] width 229 height 23
paste input "rozmiar 140x140x80mm zewnętrznie (S)"
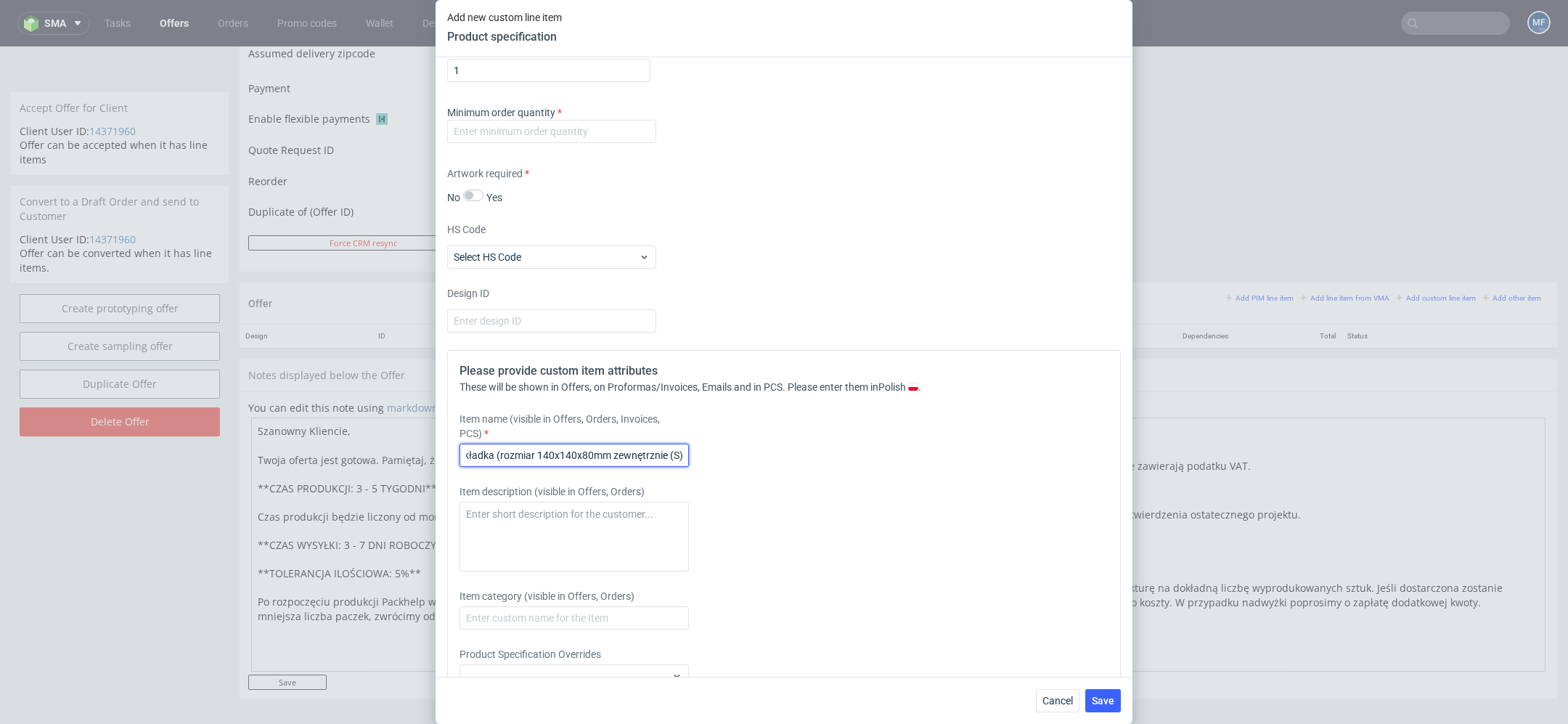
scroll to position [0, 144]
type input "Magnetic box 3-segmentowa okładka (rozmiar 140x140x80mm zewnętrznie (S))"
click at [864, 491] on div "Item description (visible in Offers, Orders)" at bounding box center [700, 528] width 481 height 87
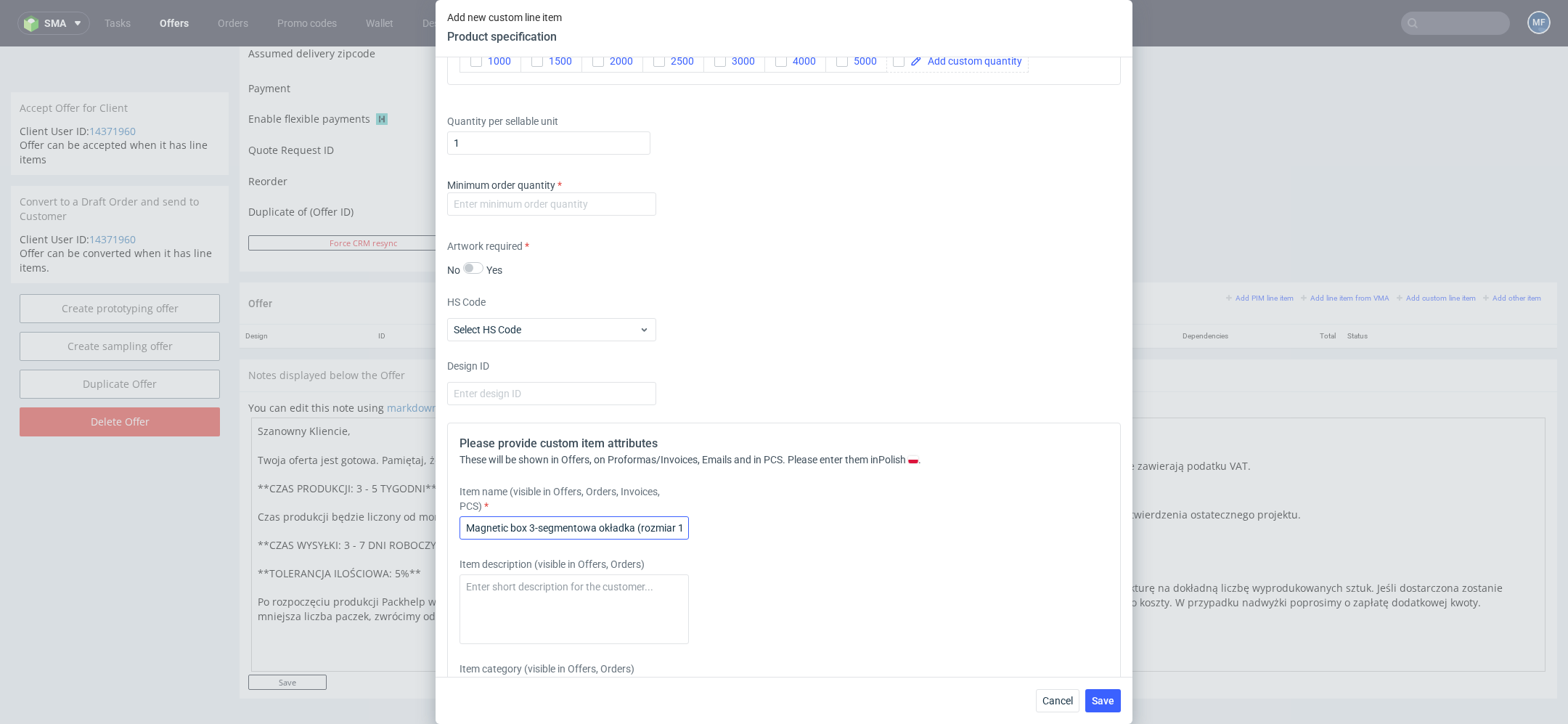
scroll to position [370, 0]
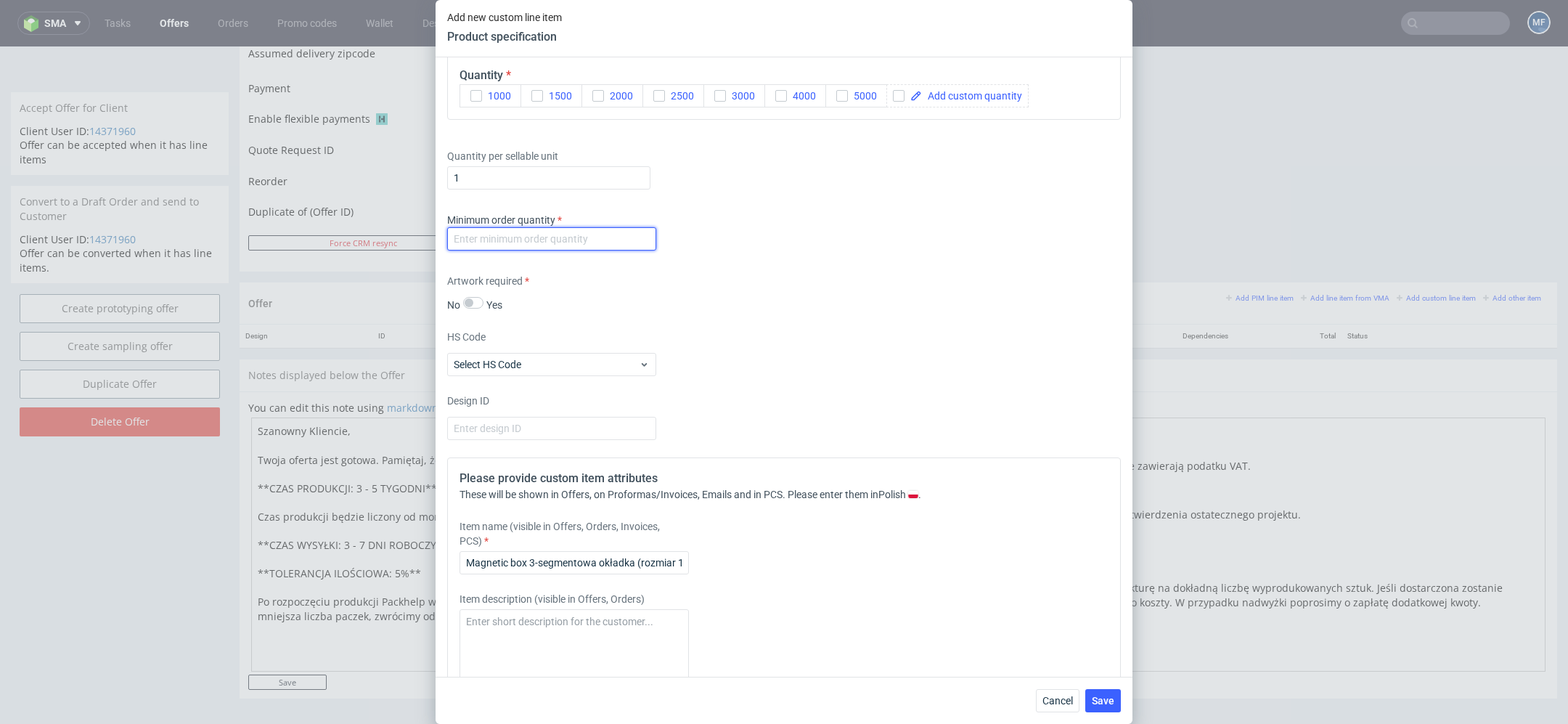
click at [561, 240] on input "number" at bounding box center [552, 238] width 209 height 23
type input "1"
click at [849, 218] on div "Minimum order quantity 1" at bounding box center [784, 234] width 674 height 44
click at [981, 95] on span at bounding box center [972, 96] width 100 height 10
checkbox input "true"
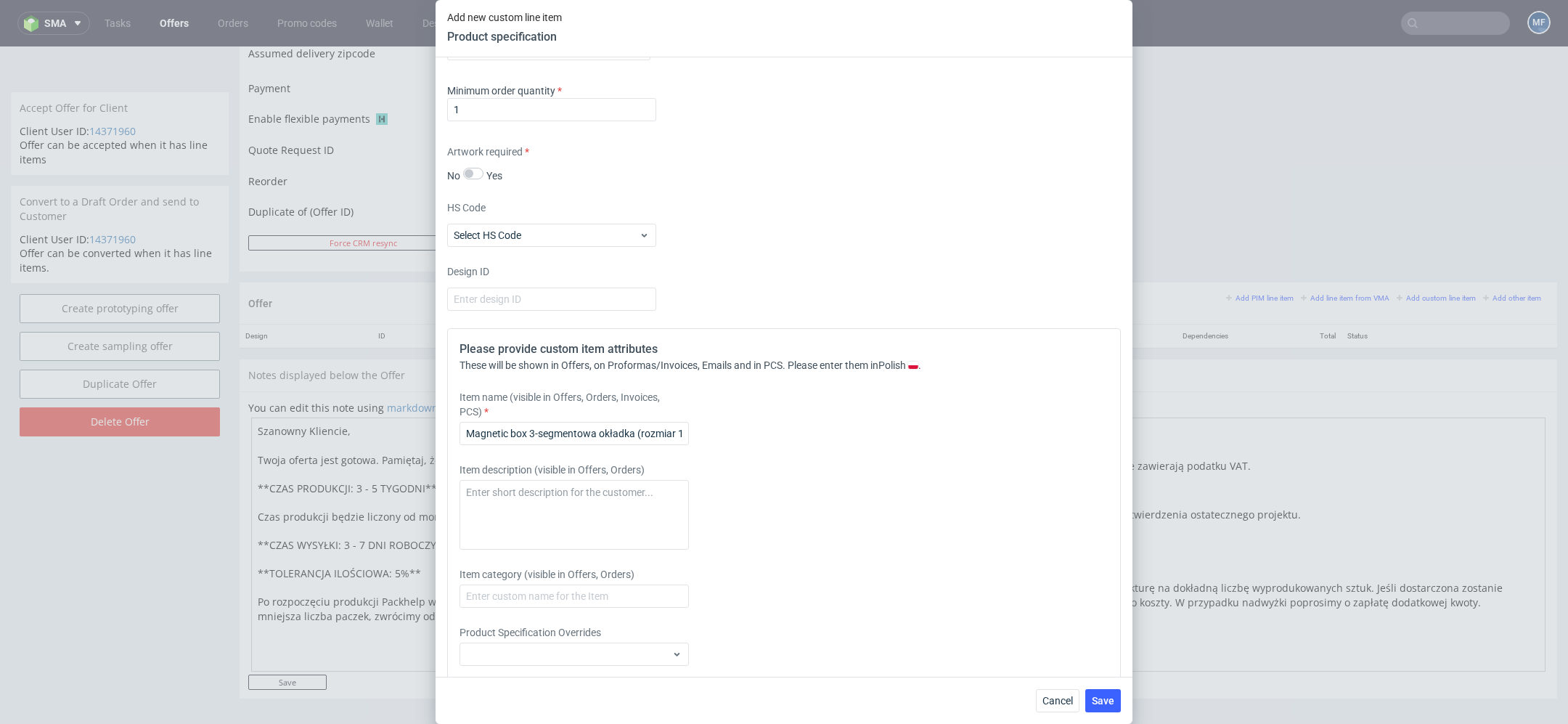
scroll to position [553, 0]
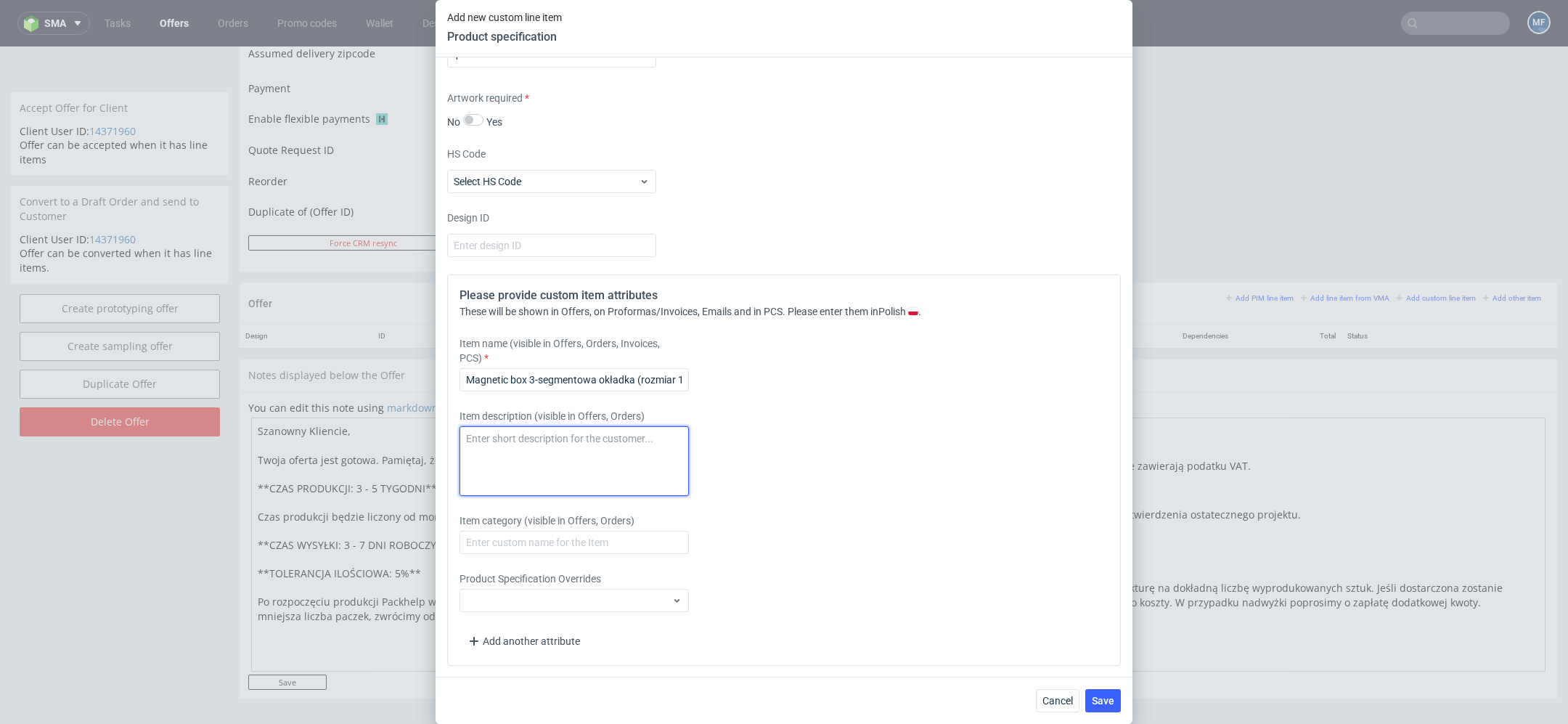
click at [515, 456] on textarea at bounding box center [574, 461] width 229 height 70
click at [602, 454] on textarea at bounding box center [574, 461] width 229 height 70
paste textarea "materiał: tektura lita + Wibalin Natural 568 Prussian Blue / papier kredowy wew…"
type textarea "materiał: tektura lita + Wibalin Natural 568 Prussian Blue / papier kredowy wew…"
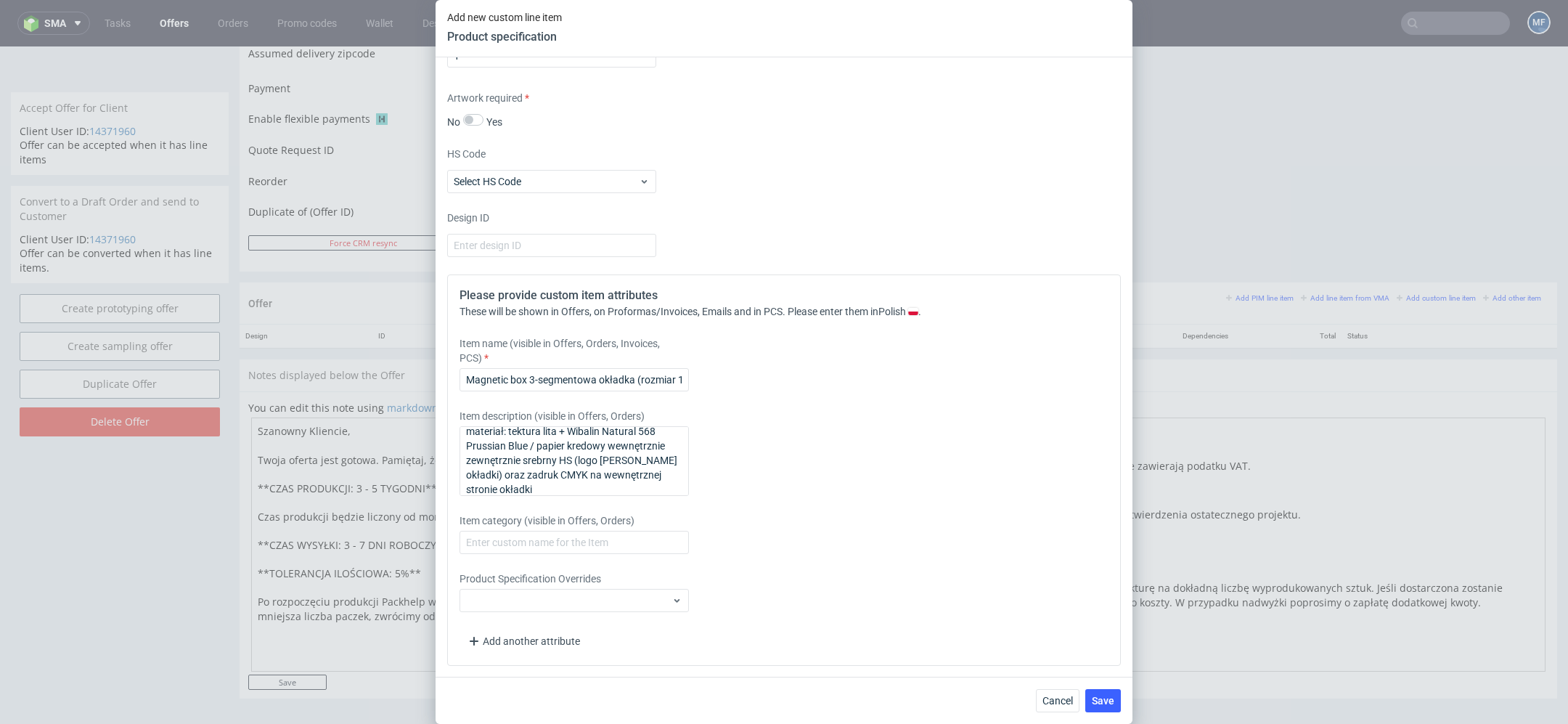
click at [859, 531] on div "Item category (visible in Offers, Orders)" at bounding box center [700, 534] width 481 height 41
click at [1117, 706] on button "Save" at bounding box center [1103, 700] width 36 height 23
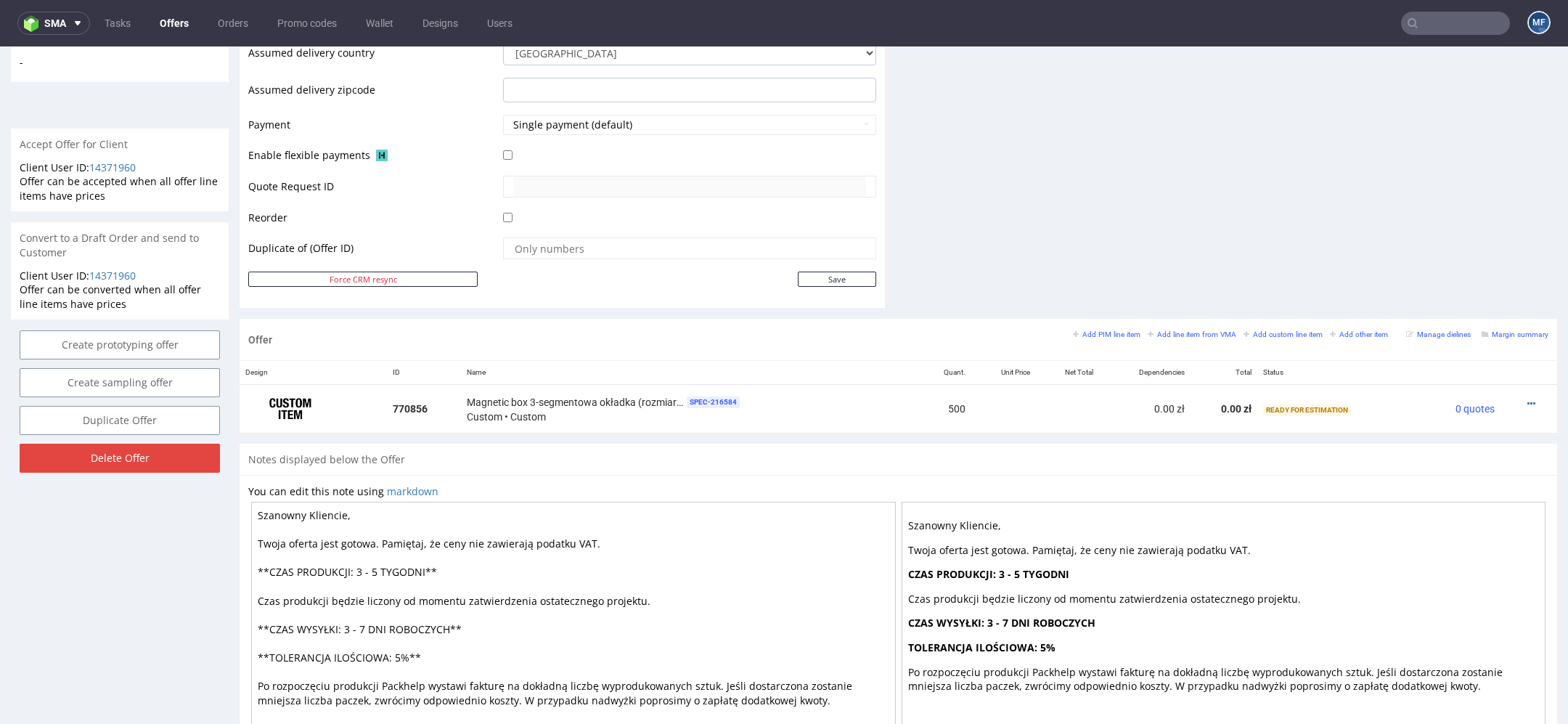
scroll to position [666, 0]
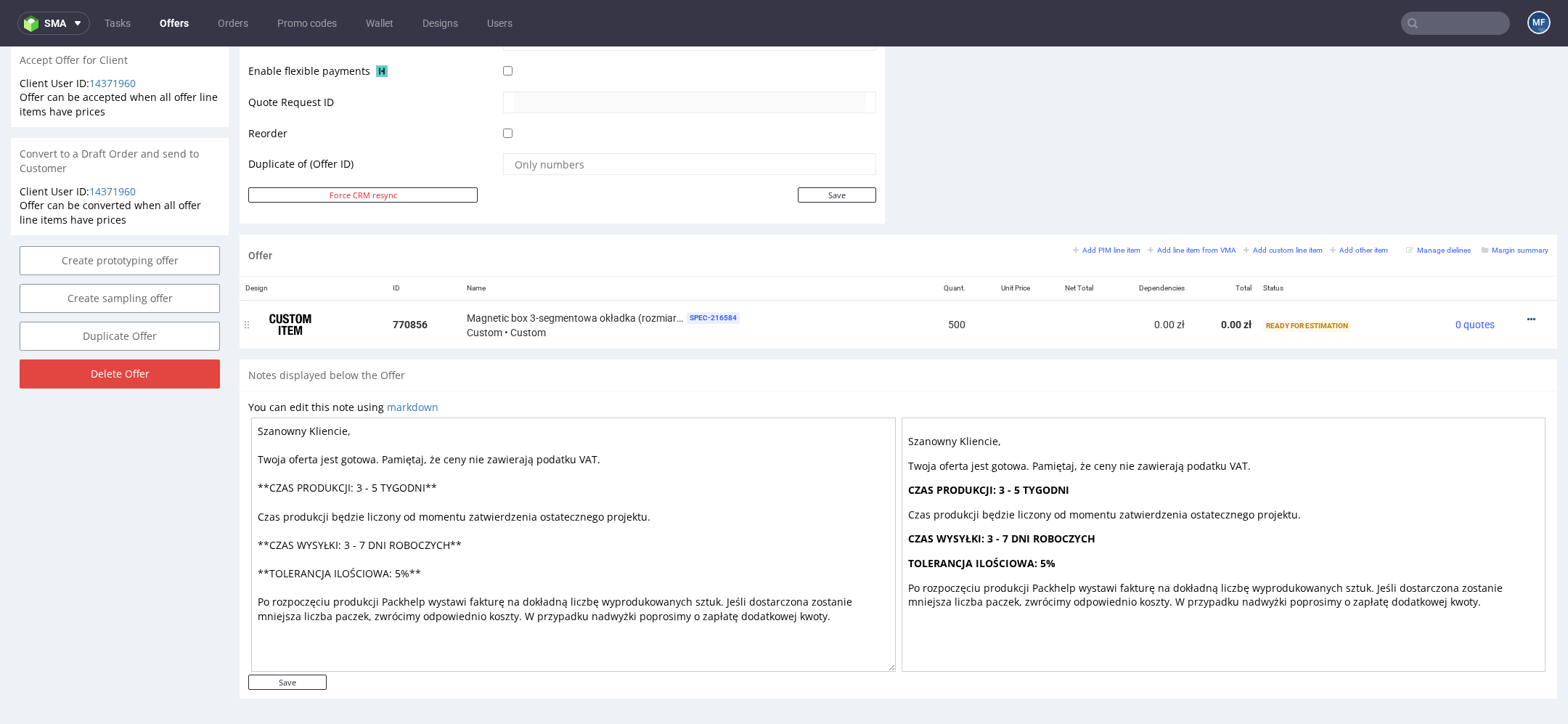
click at [1527, 314] on icon at bounding box center [1531, 319] width 8 height 10
click at [1450, 150] on span "Add cost manually" at bounding box center [1464, 156] width 117 height 15
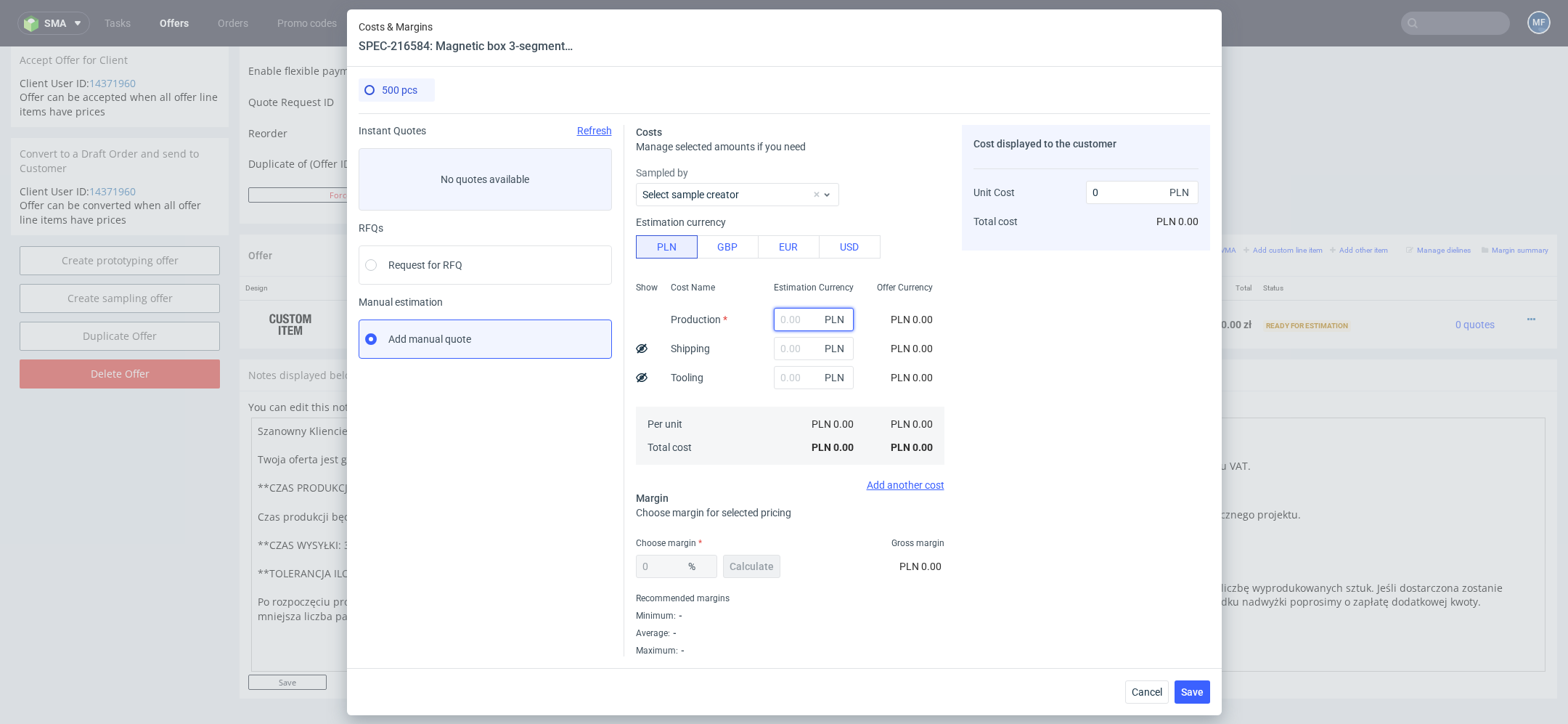
click at [779, 316] on input "text" at bounding box center [813, 319] width 80 height 23
paste input "7630"
type input "7630"
type input "15.26"
type input "7630"
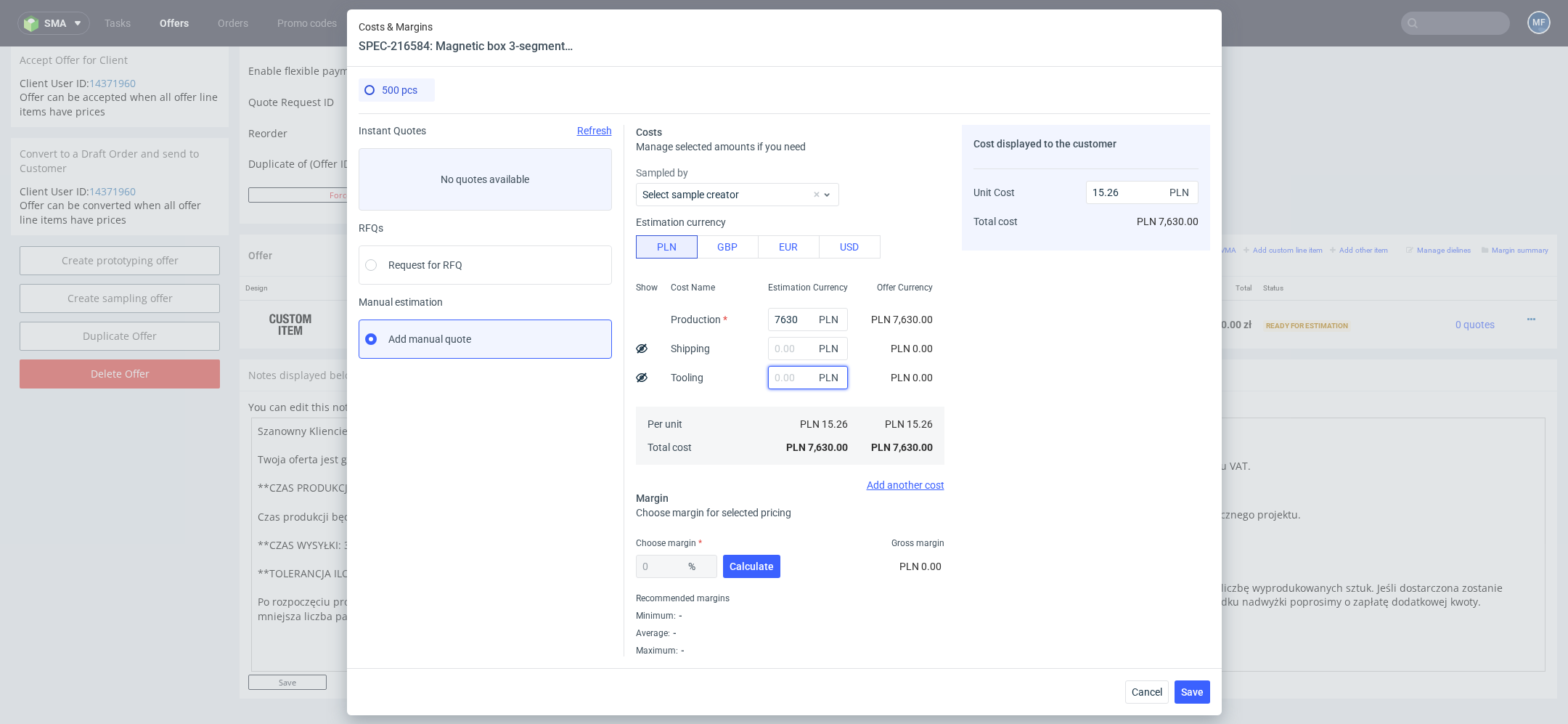
click at [787, 378] on input "text" at bounding box center [807, 377] width 80 height 23
click at [642, 378] on icon at bounding box center [642, 378] width 12 height 12
click at [790, 377] on input "text" at bounding box center [807, 377] width 80 height 23
type input "1300"
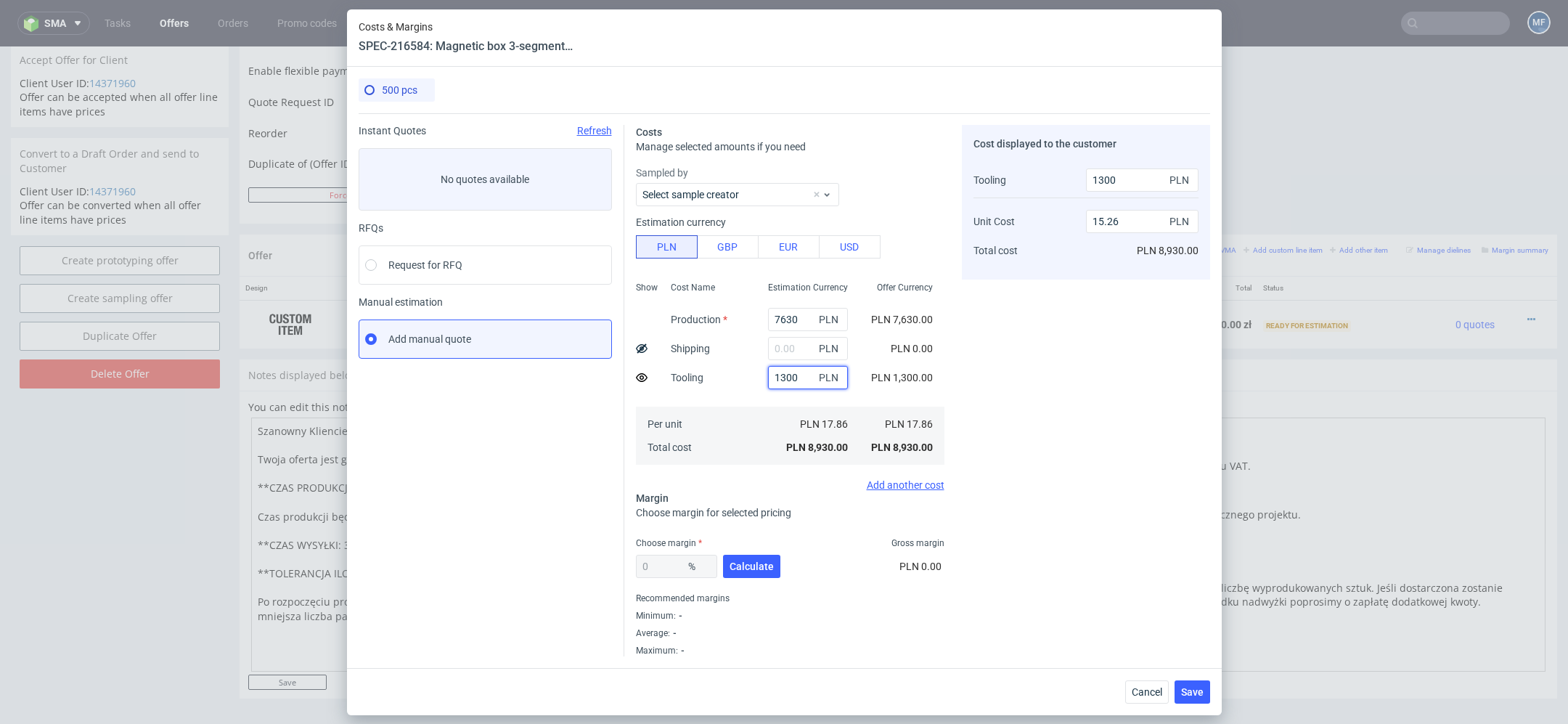
type input "1300"
click at [968, 360] on div "Cost displayed to the customer Tooling Unit Cost Total cost 1300 PLN 15.26 PLN …" at bounding box center [1086, 390] width 248 height 532
click at [787, 361] on div "PLN" at bounding box center [807, 348] width 103 height 29
click at [787, 356] on input "text" at bounding box center [807, 348] width 80 height 23
type input "170"
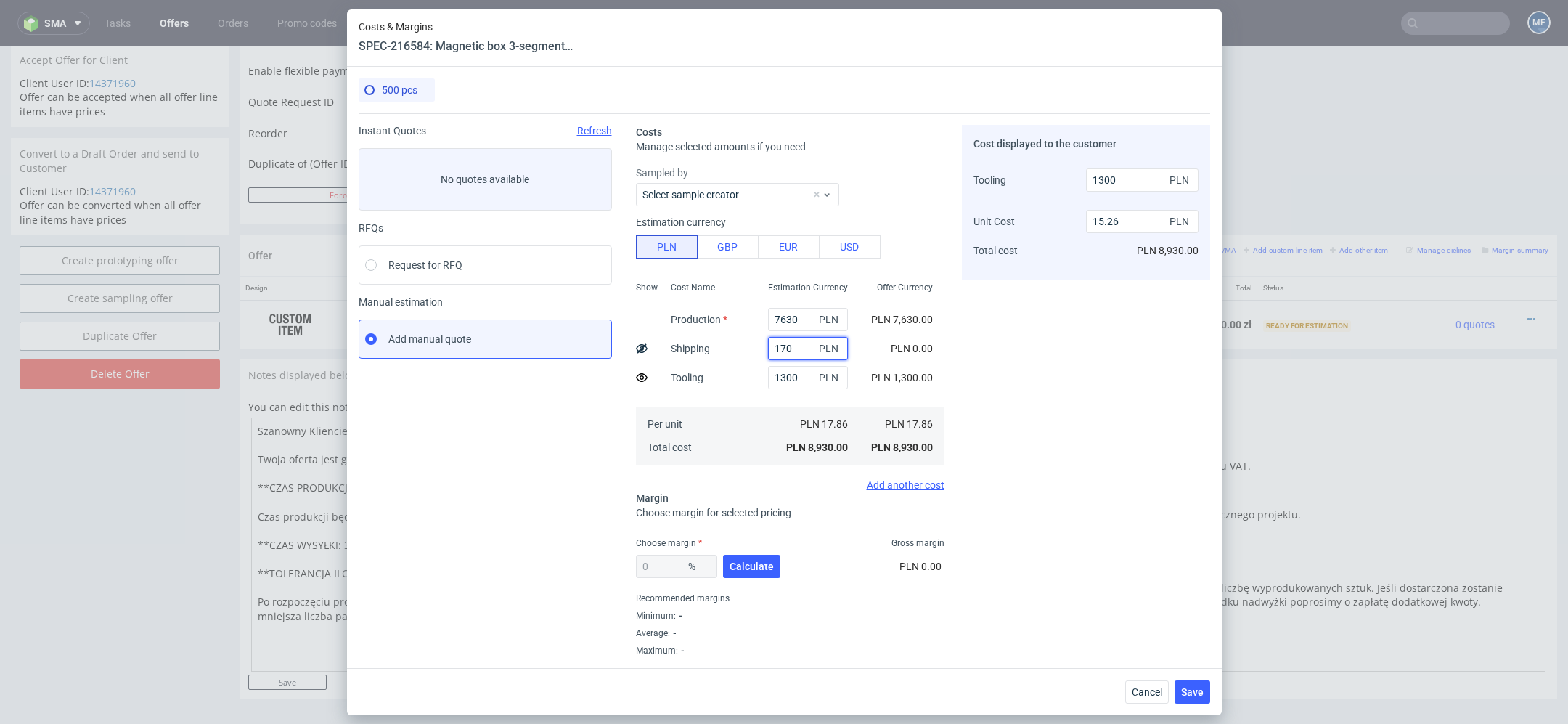
type input "15.6"
type input "170"
click at [638, 348] on icon at bounding box center [642, 349] width 12 height 12
type input "15.26"
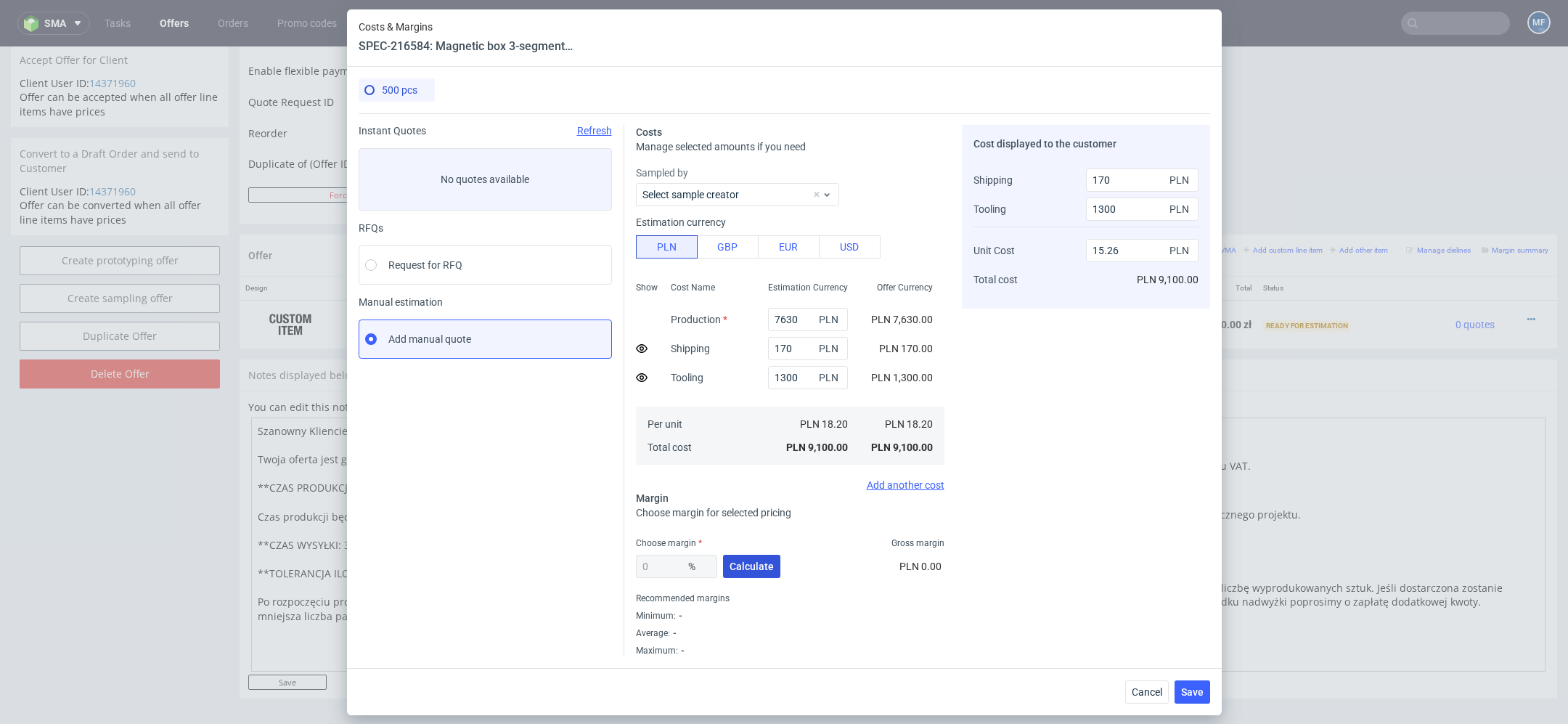
click at [762, 565] on span "Calculate" at bounding box center [752, 566] width 44 height 10
type input "34.3"
type input "24.76"
drag, startPoint x: 680, startPoint y: 568, endPoint x: 556, endPoint y: 568, distance: 124.0
click at [556, 568] on div "Instant Quotes Refresh No quotes available RFQs Request for RFQ Manual estimati…" at bounding box center [784, 385] width 851 height 543
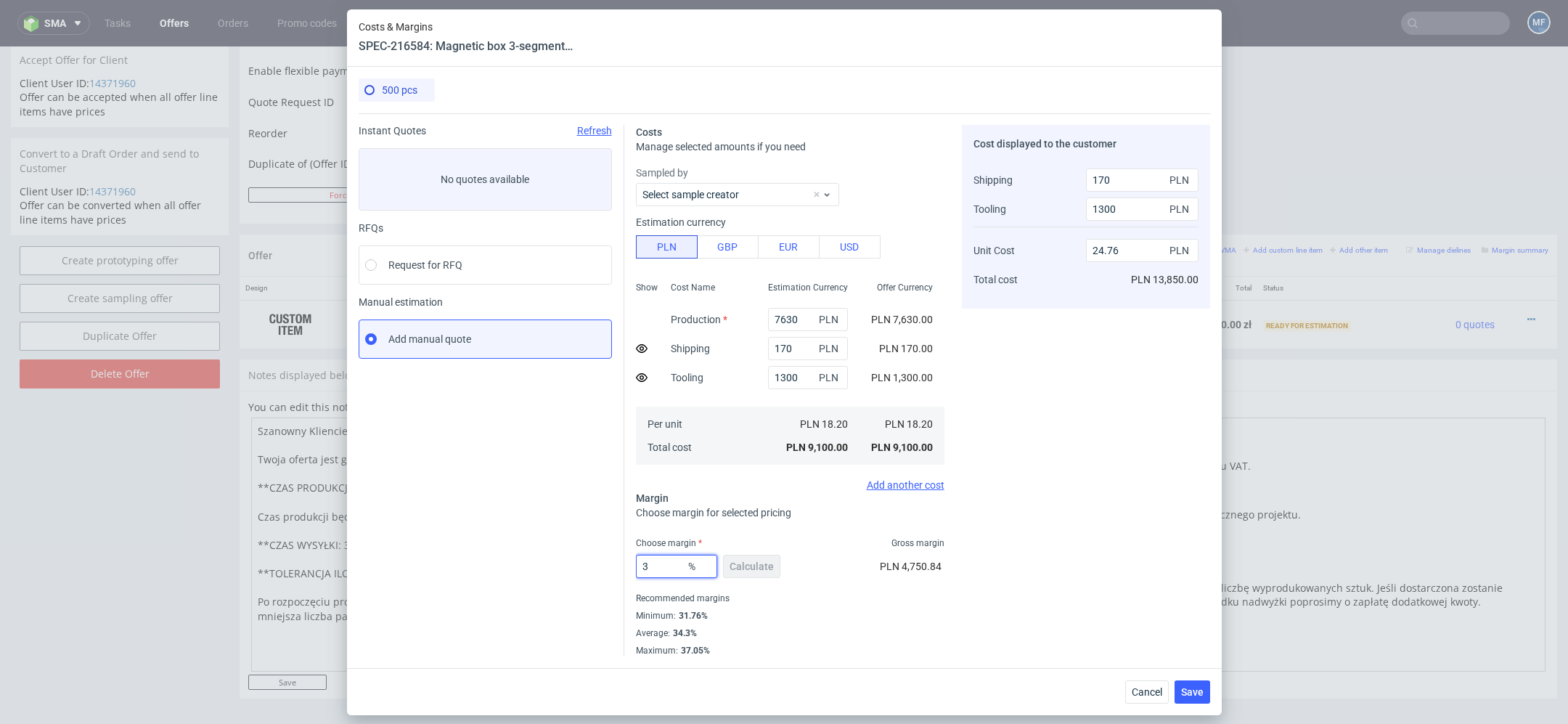
type input "32"
type input "23.82"
type input "32"
click at [1004, 596] on div "Cost displayed to the customer Shipping Tooling Unit Cost Total cost 170 PLN 13…" at bounding box center [1086, 390] width 248 height 532
click at [1190, 690] on span "Save" at bounding box center [1192, 692] width 23 height 10
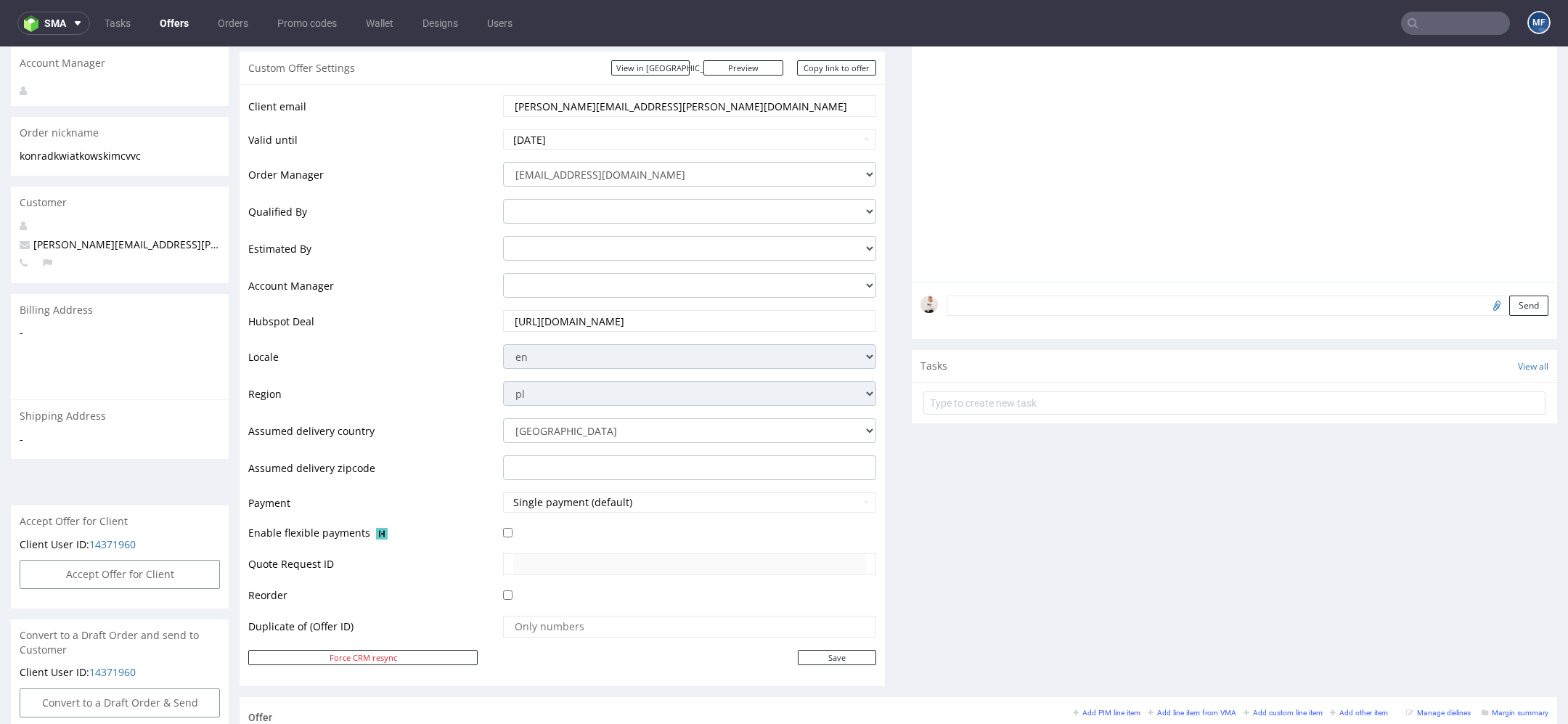
scroll to position [588, 0]
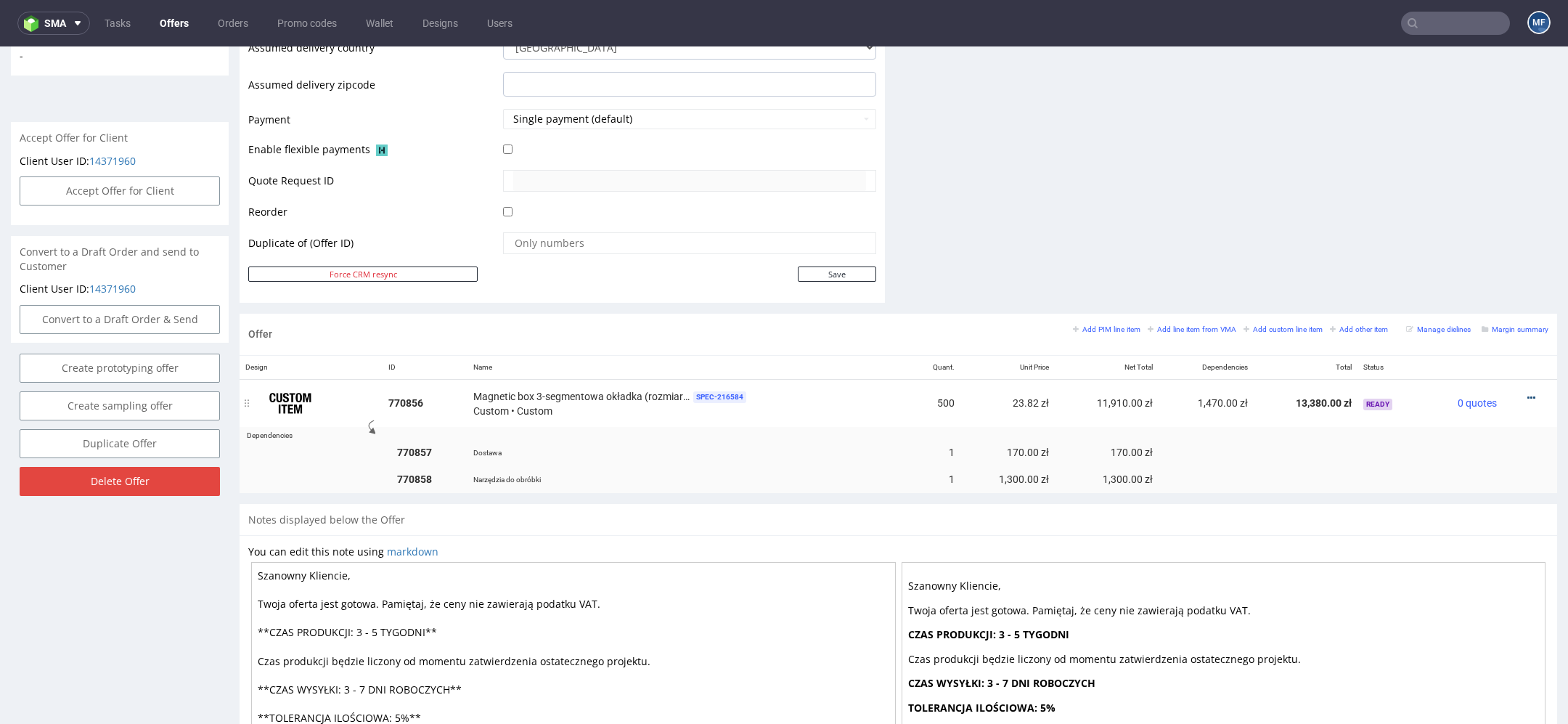
click at [1527, 393] on icon at bounding box center [1531, 398] width 8 height 10
click at [1426, 286] on span "Duplicate Item" at bounding box center [1464, 287] width 117 height 15
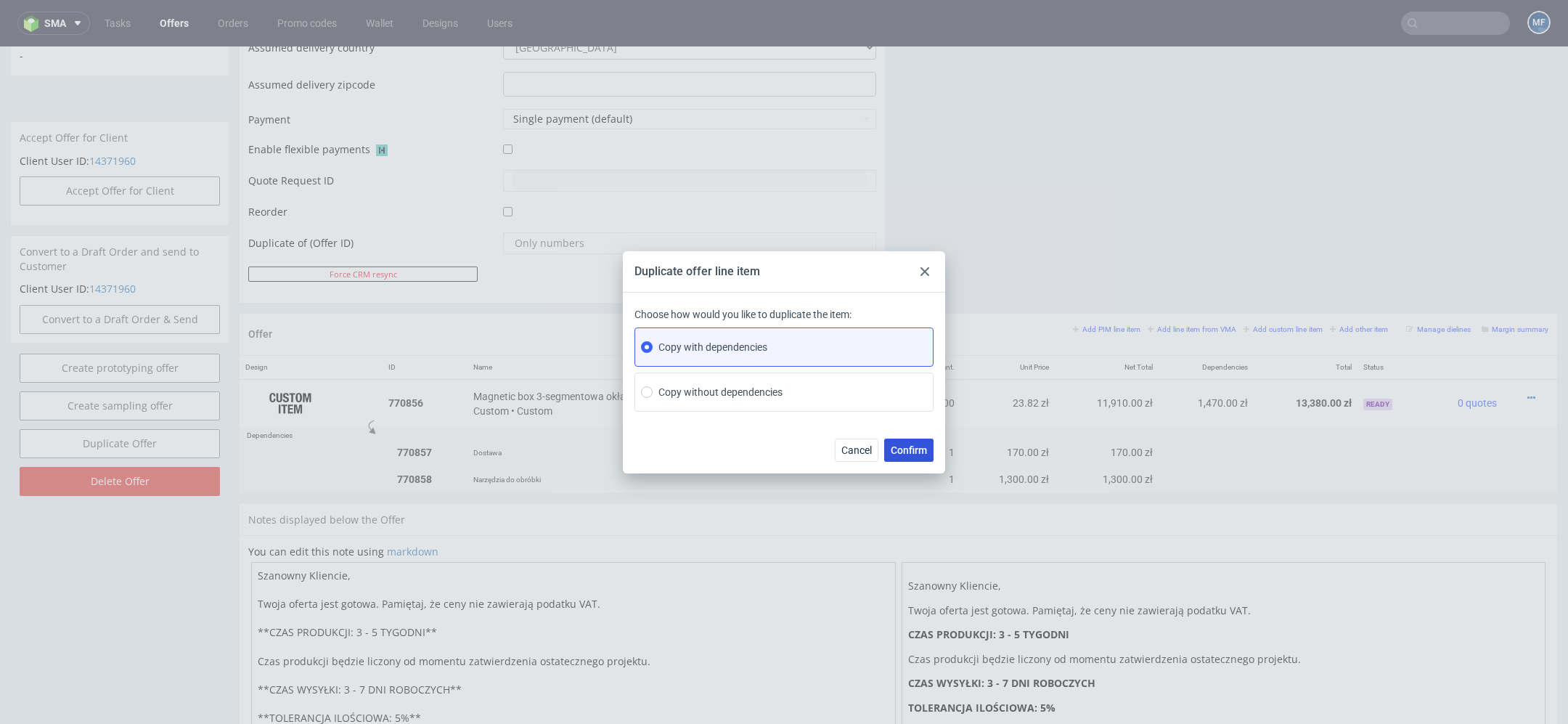
click at [915, 447] on span "Confirm" at bounding box center [908, 450] width 36 height 10
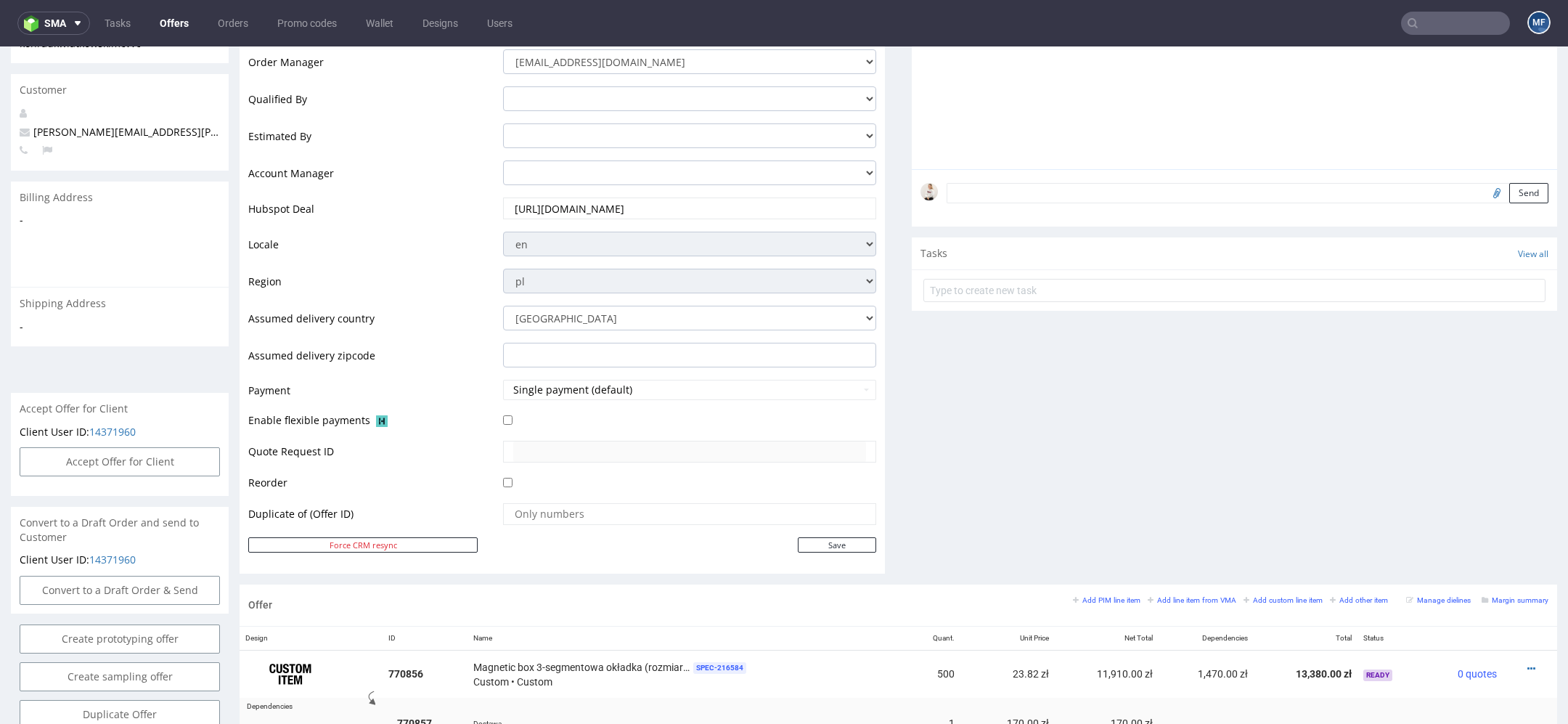
scroll to position [846, 0]
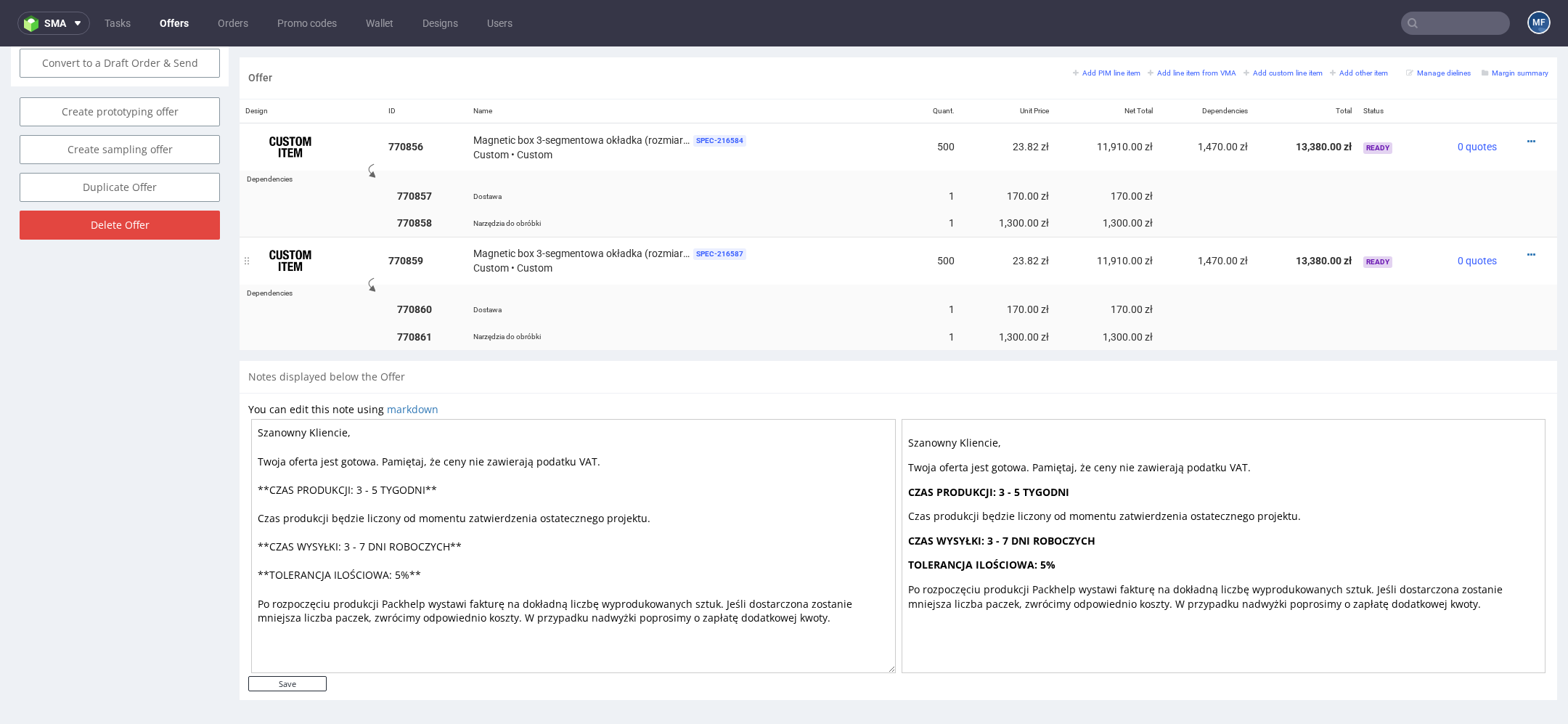
click at [1517, 250] on div at bounding box center [1525, 254] width 34 height 15
click at [1527, 249] on icon at bounding box center [1531, 254] width 8 height 10
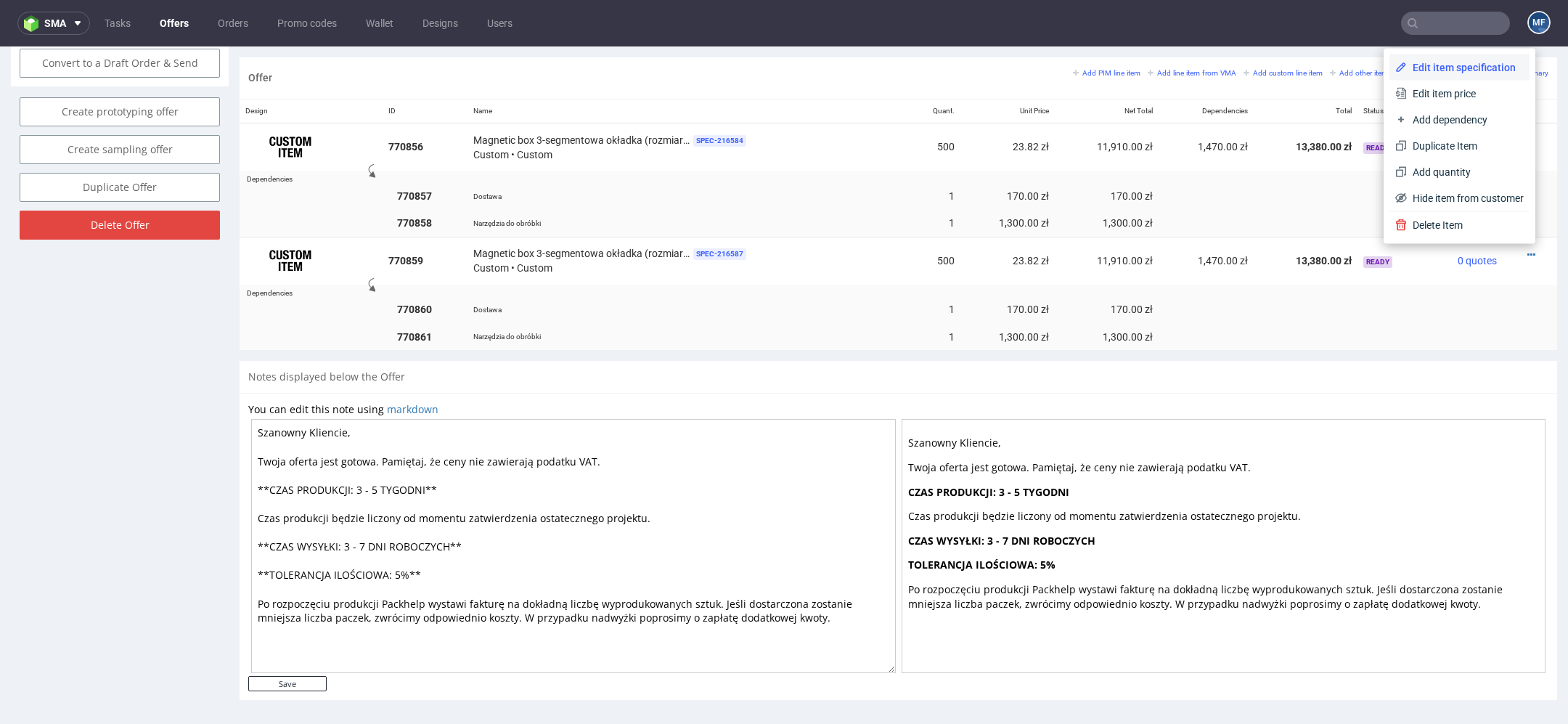
click at [1456, 68] on span "Edit item specification" at bounding box center [1464, 67] width 117 height 15
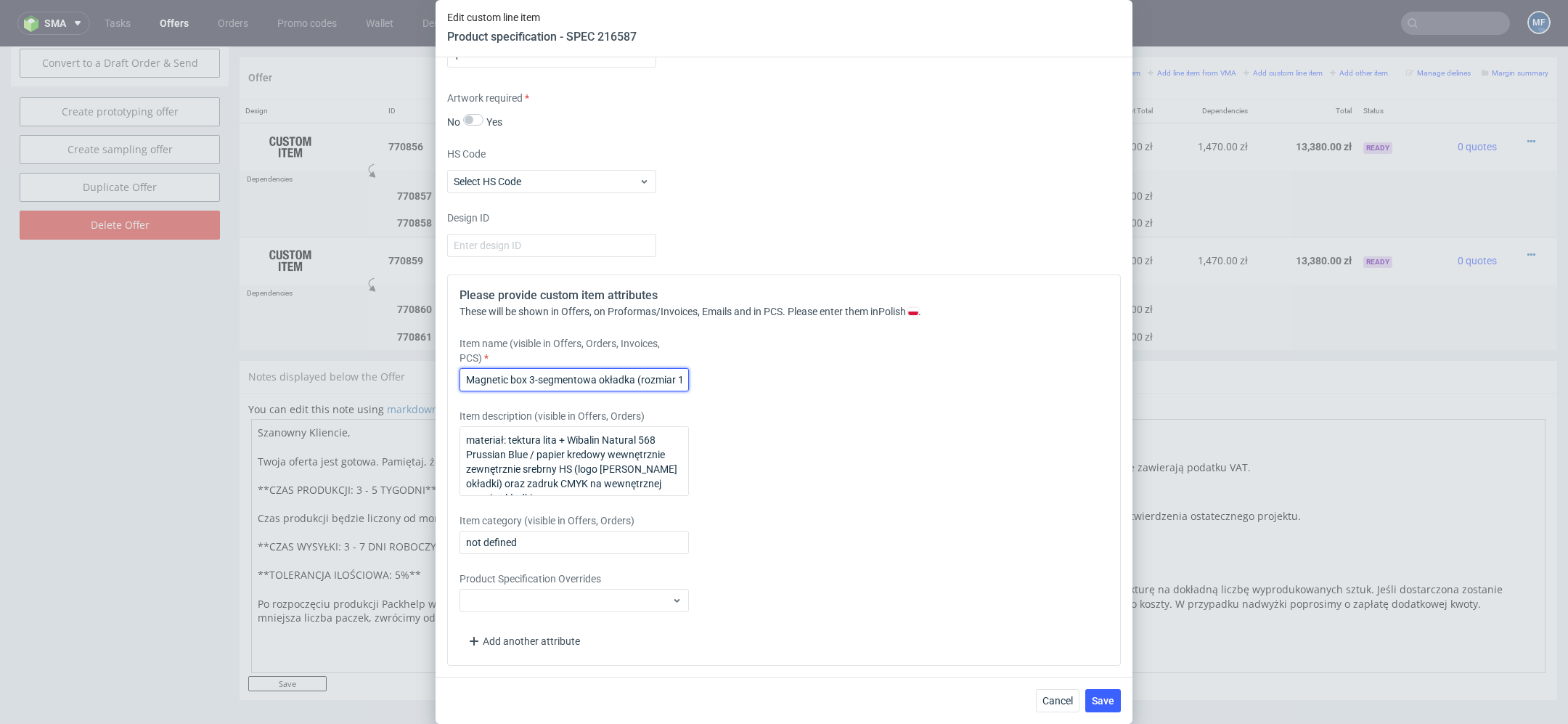
scroll to position [0, 144]
drag, startPoint x: 638, startPoint y: 378, endPoint x: 807, endPoint y: 399, distance: 170.3
click at [807, 399] on div "Please provide custom item attributes These will be shown in Offers, on Proform…" at bounding box center [784, 470] width 674 height 391
paste input "rozmiar 185x185x95mm zewnętrznie (M"
type input "Magnetic box 3-segmentowa okładka rozmiar 185x185x95mm zewnętrznie (M))"
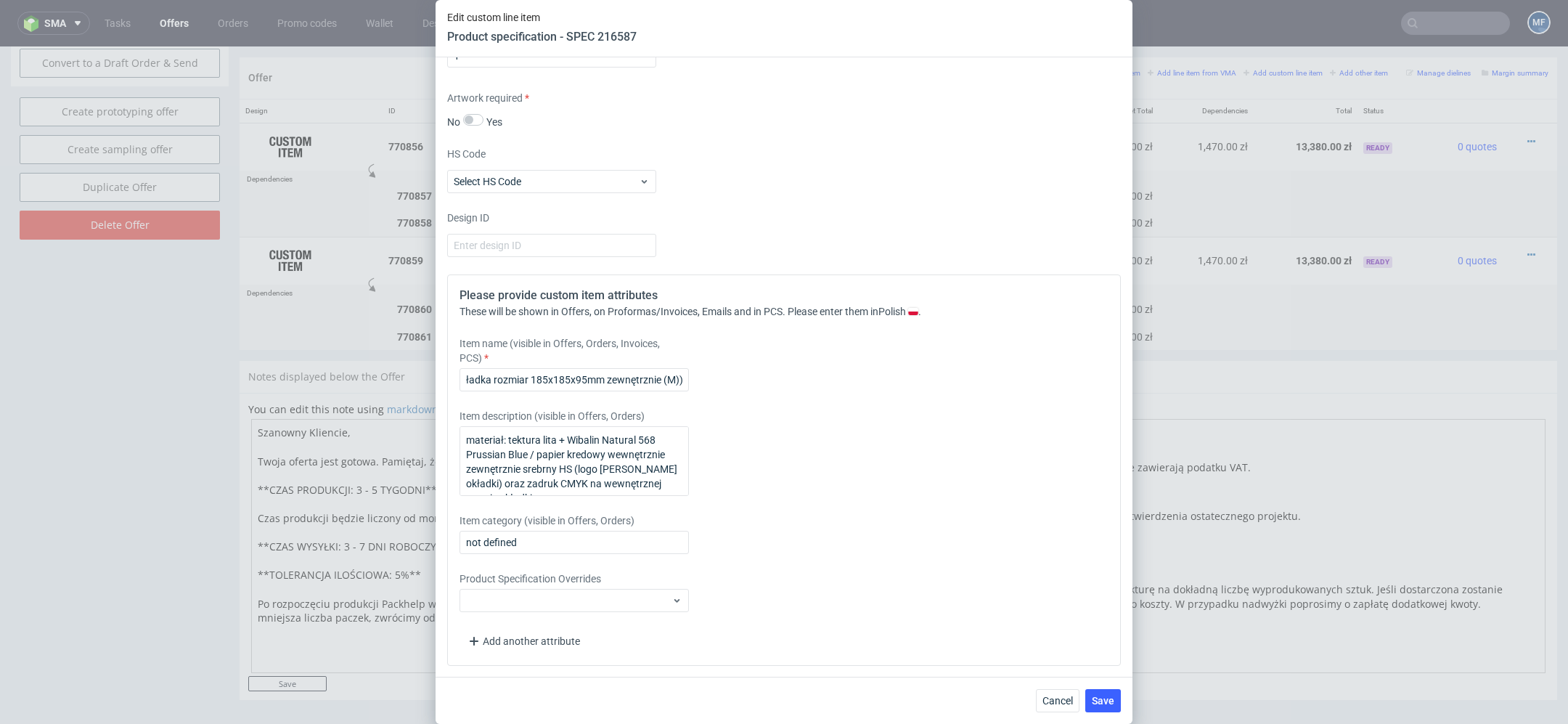
click at [844, 398] on div "Please provide custom item attributes These will be shown in Offers, on Proform…" at bounding box center [784, 470] width 674 height 391
click at [607, 458] on textarea "materiał: tektura lita + Wibalin Natural 568 Prussian Blue / papier kredowy wew…" at bounding box center [574, 461] width 229 height 70
drag, startPoint x: 543, startPoint y: 481, endPoint x: 464, endPoint y: 386, distance: 123.6
click at [464, 386] on div "Please provide custom item attributes These will be shown in Offers, on Proform…" at bounding box center [784, 470] width 674 height 391
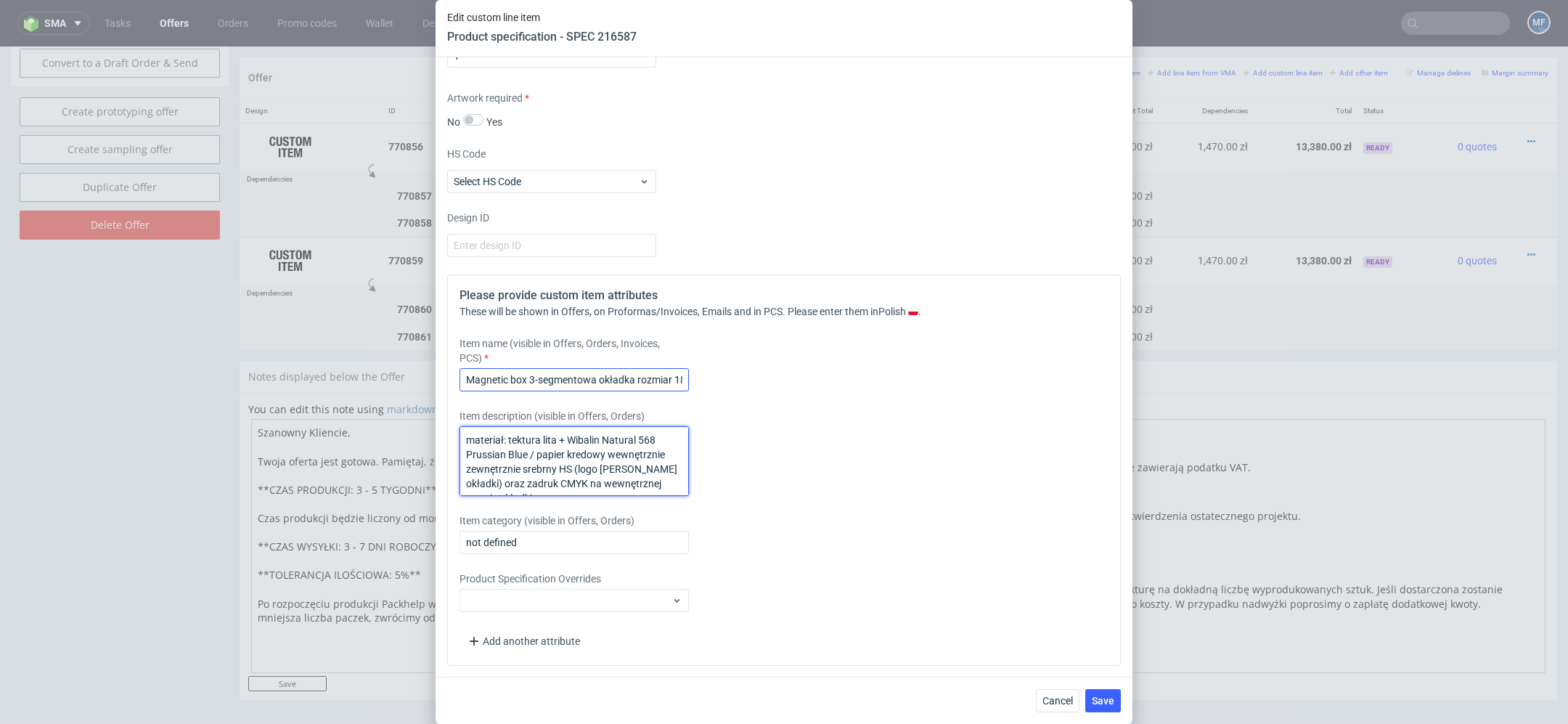
scroll to position [9, 0]
click at [882, 436] on div "Item description (visible in Offers, Orders) materiał: tektura lita + Wibalin N…" at bounding box center [700, 452] width 481 height 87
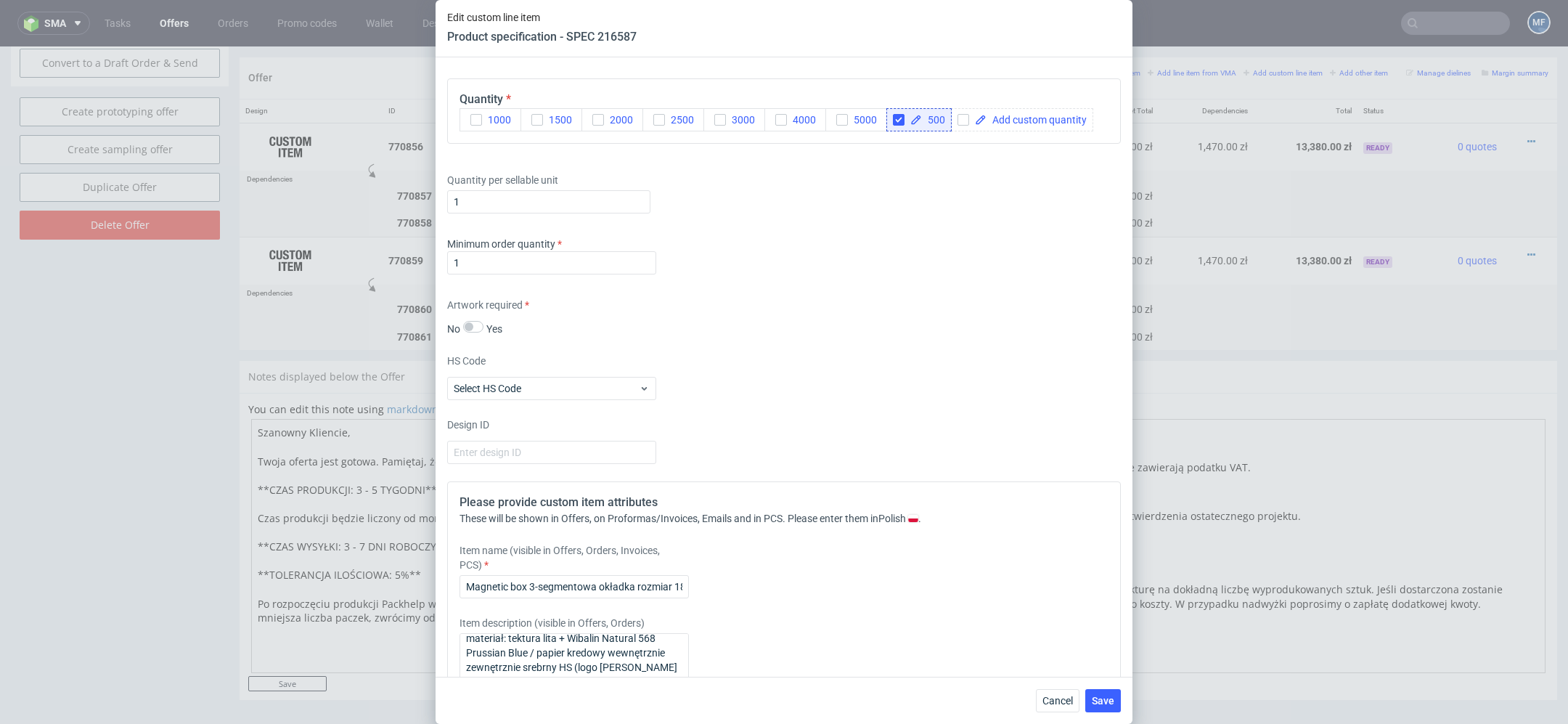
scroll to position [340, 0]
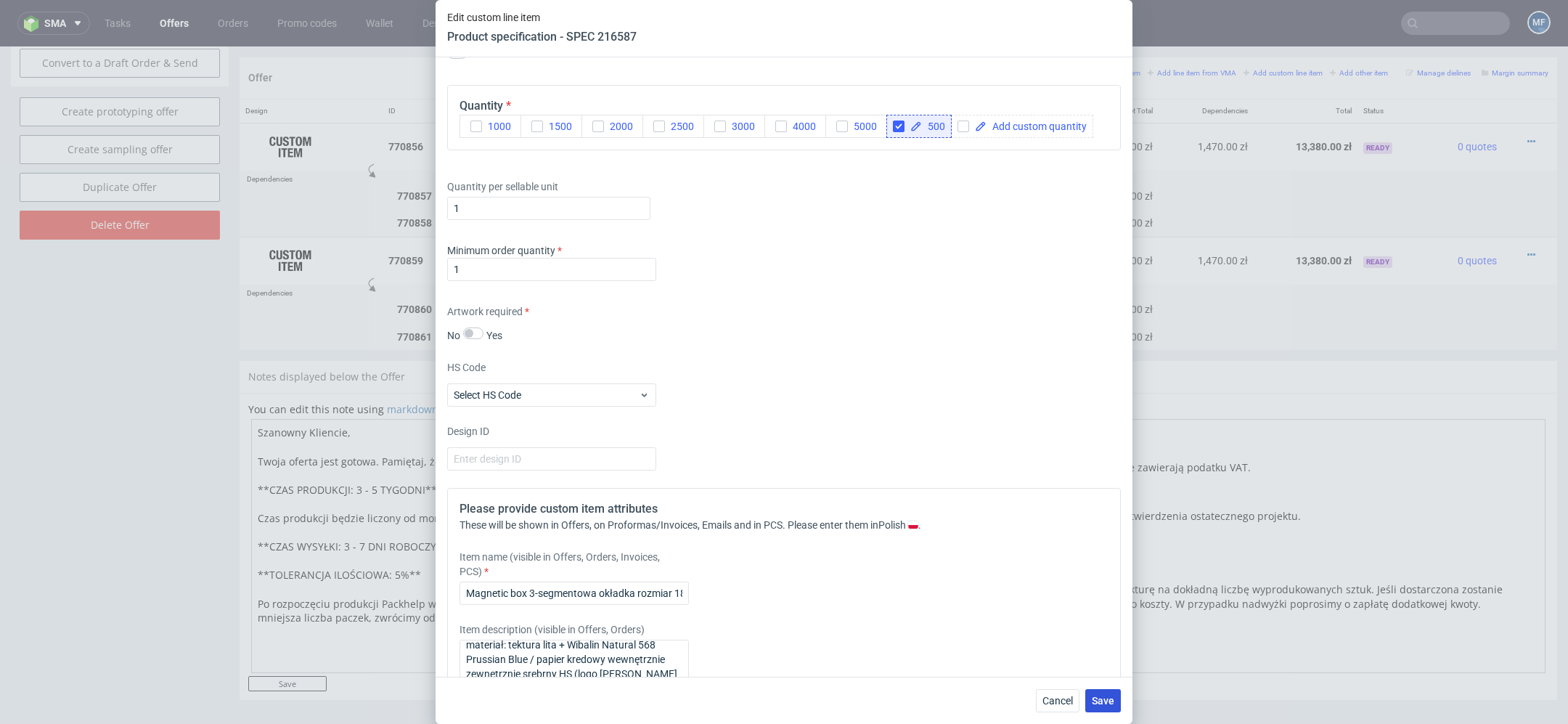
click at [1109, 703] on span "Save" at bounding box center [1102, 701] width 23 height 10
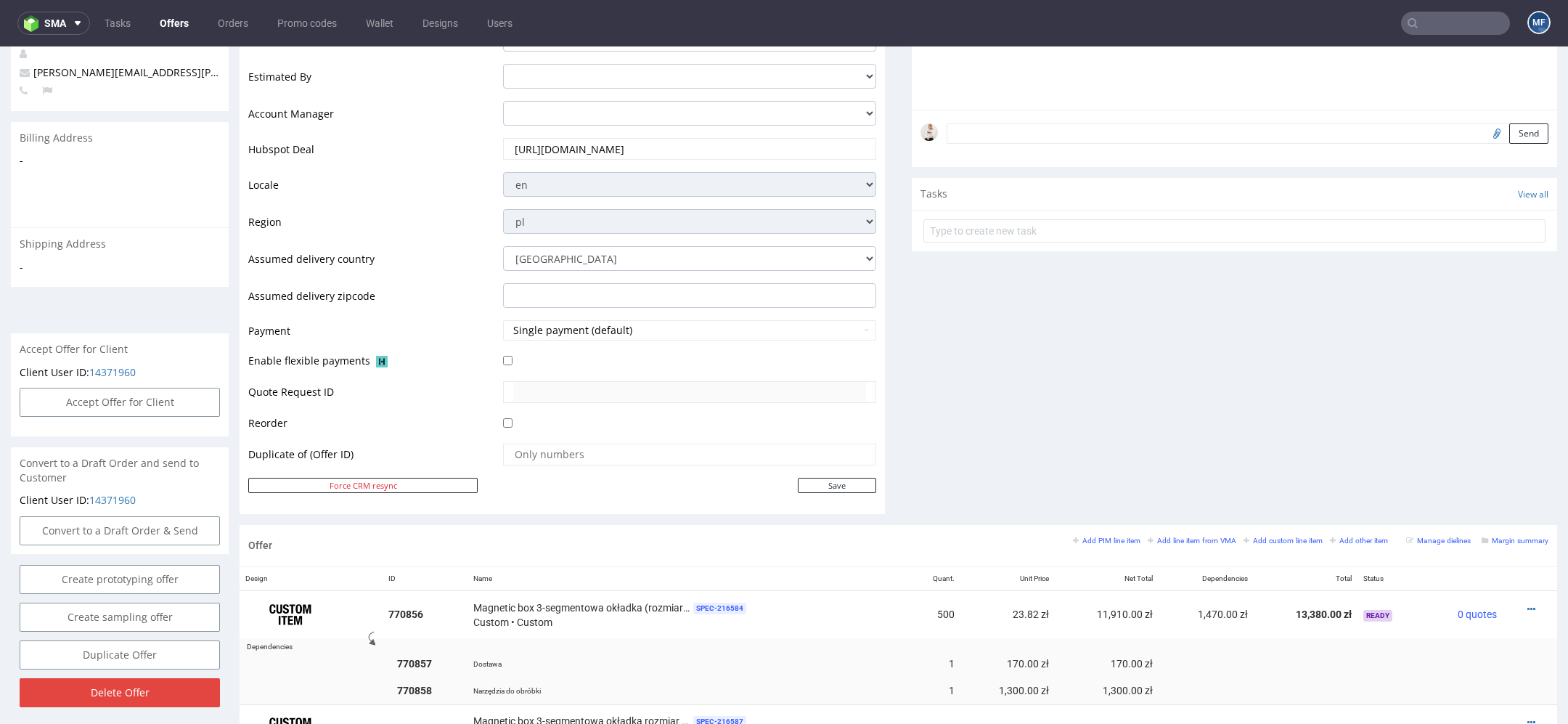
scroll to position [783, 0]
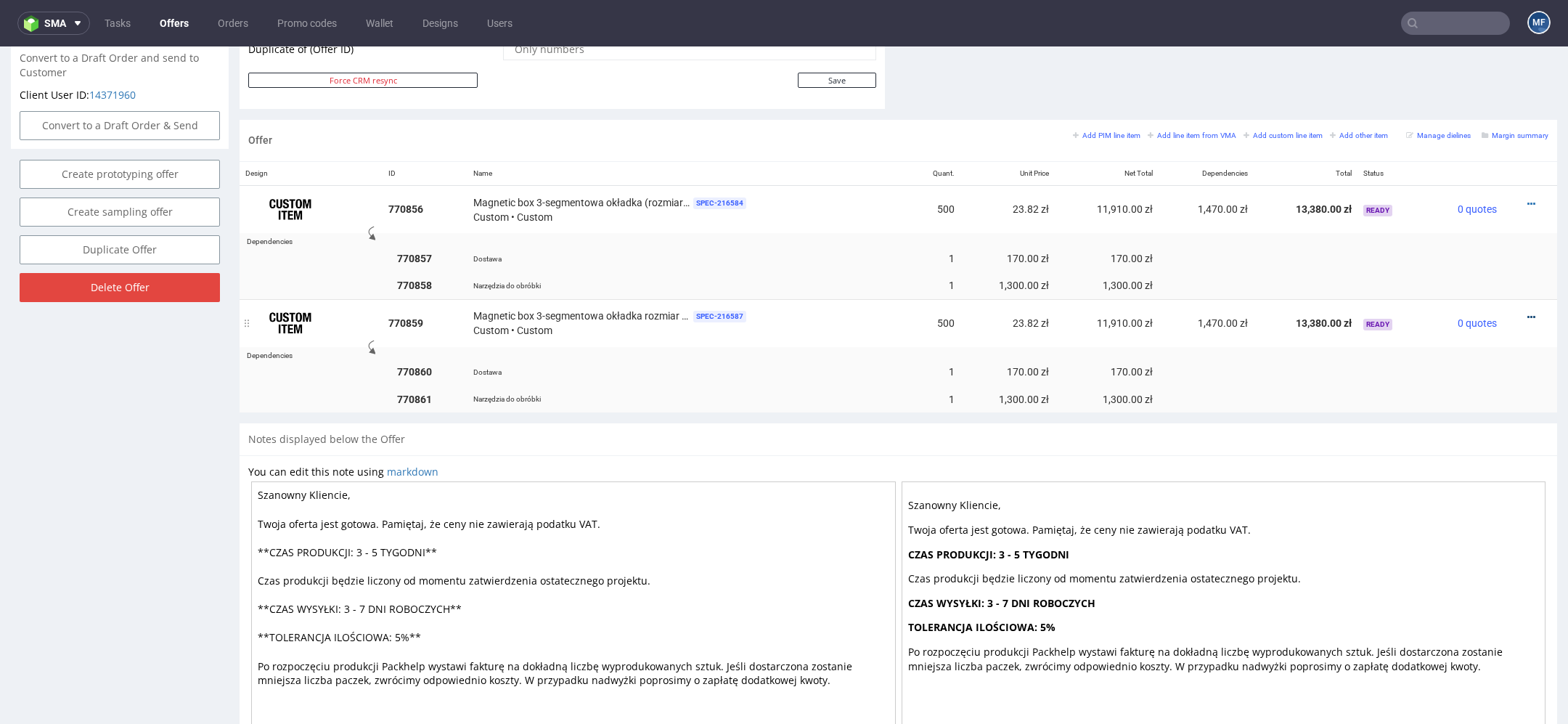
click at [1527, 312] on icon at bounding box center [1531, 317] width 8 height 10
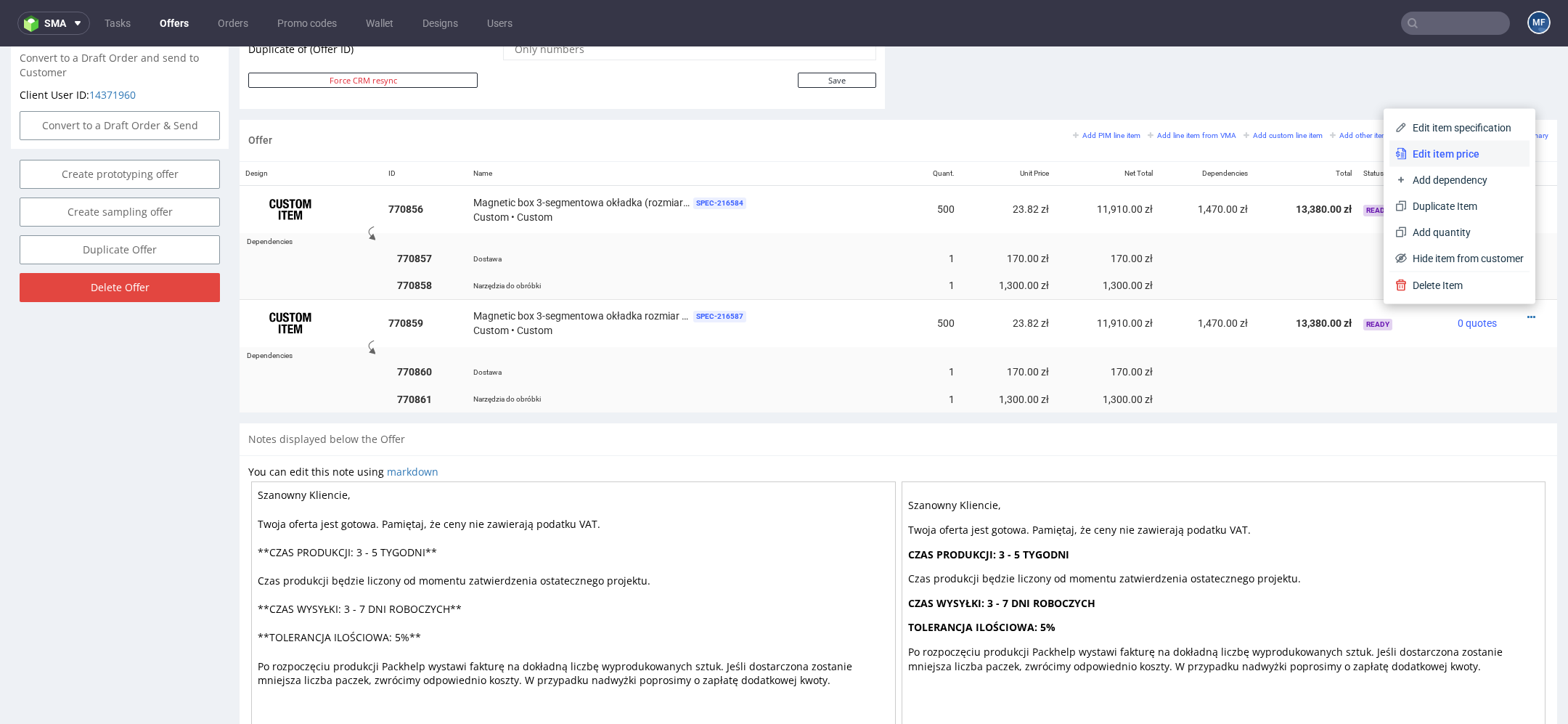
click at [1456, 157] on span "Edit item price" at bounding box center [1464, 154] width 117 height 15
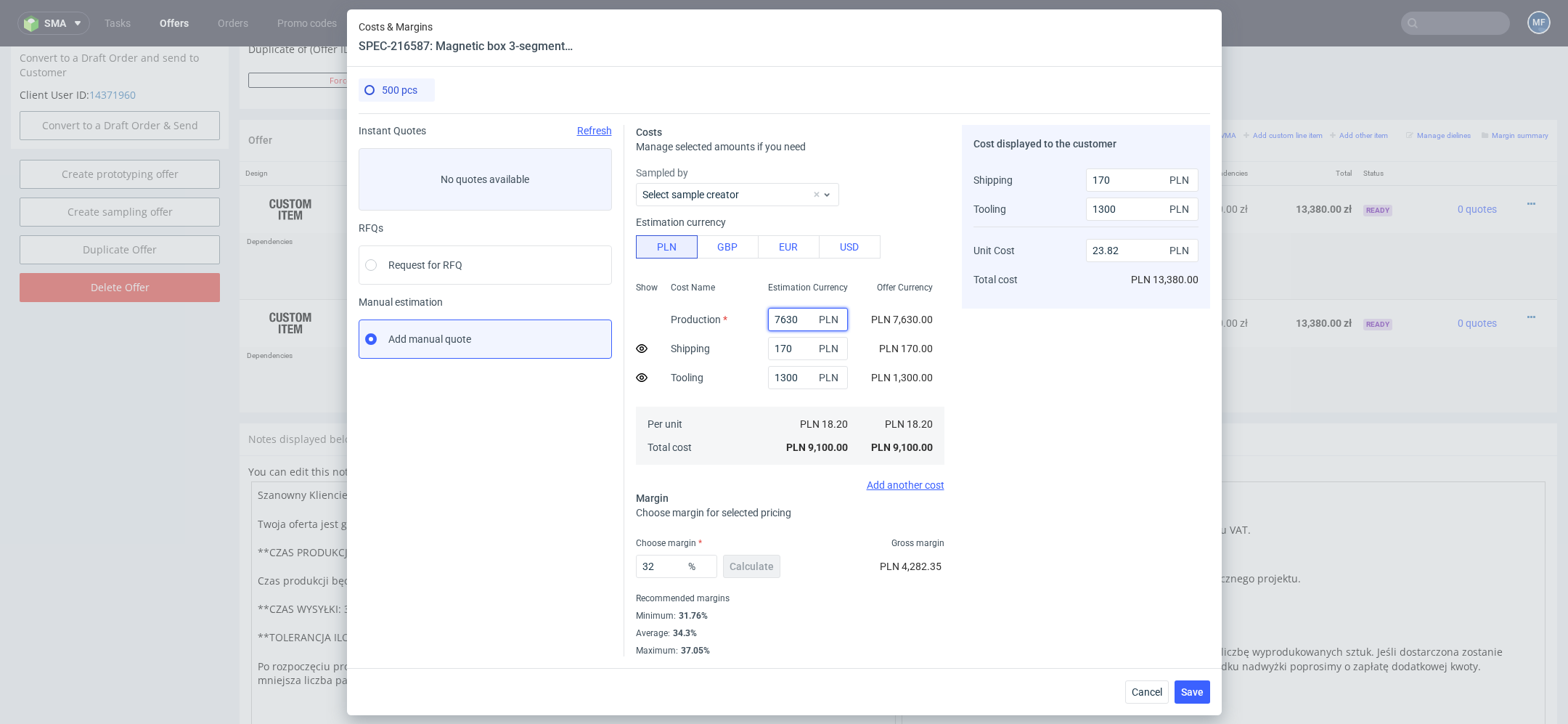
click at [786, 318] on input "7630" at bounding box center [807, 319] width 80 height 23
paste input "8682"
type input "8682"
type input "26.92"
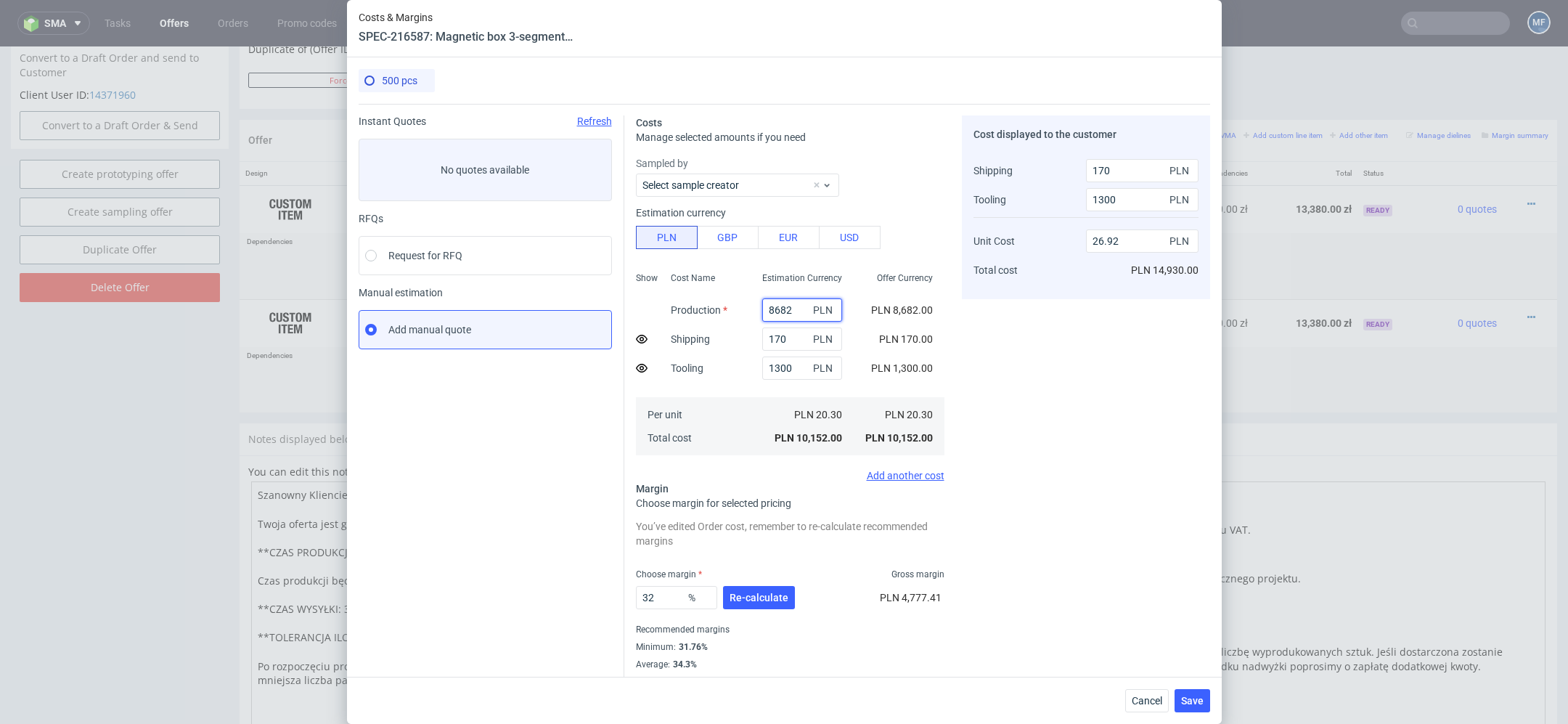
type input "8682"
click at [1041, 429] on div "Cost displayed to the customer Shipping Tooling Unit Cost Total cost 170 PLN 13…" at bounding box center [1086, 402] width 248 height 572
click at [771, 595] on span "Re-calculate" at bounding box center [759, 597] width 59 height 10
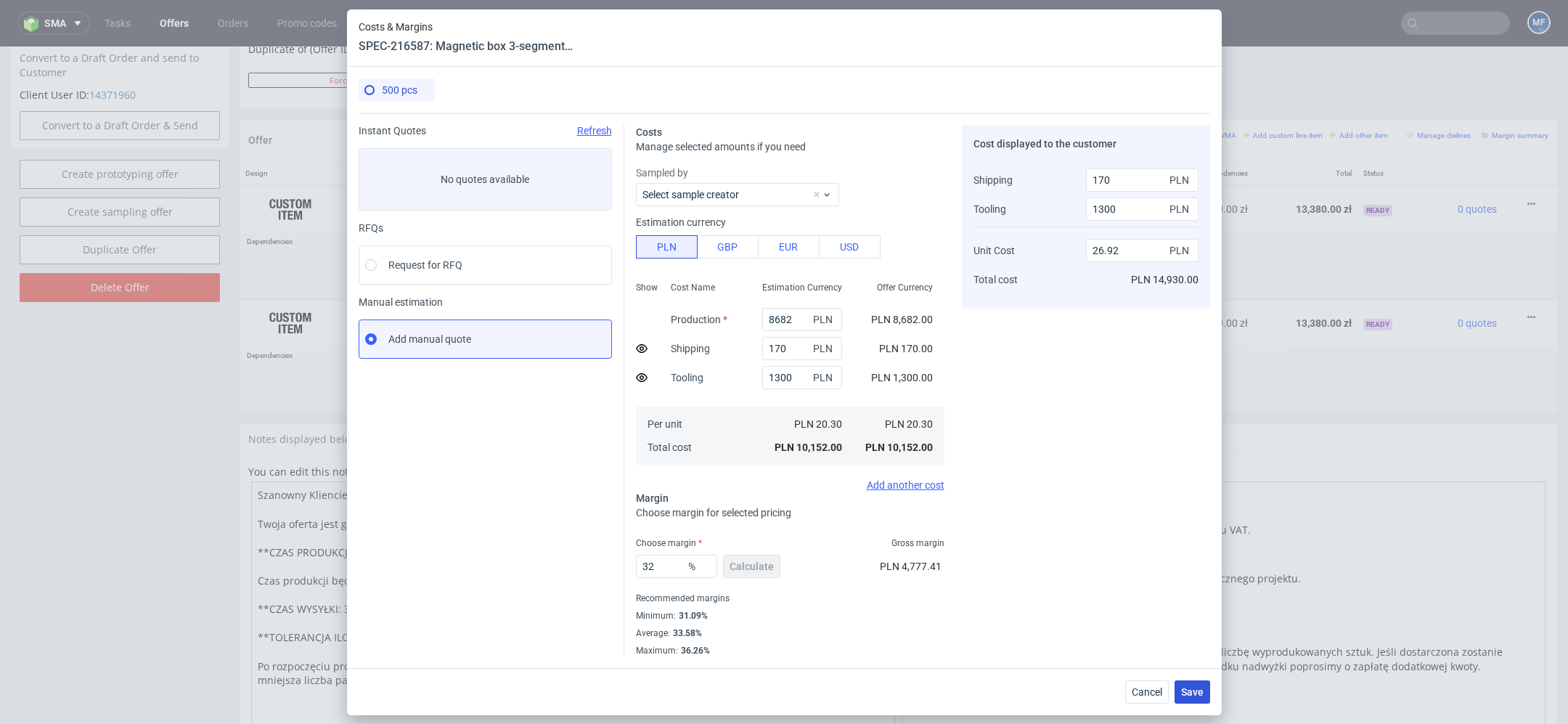
click at [1194, 689] on span "Save" at bounding box center [1192, 692] width 23 height 10
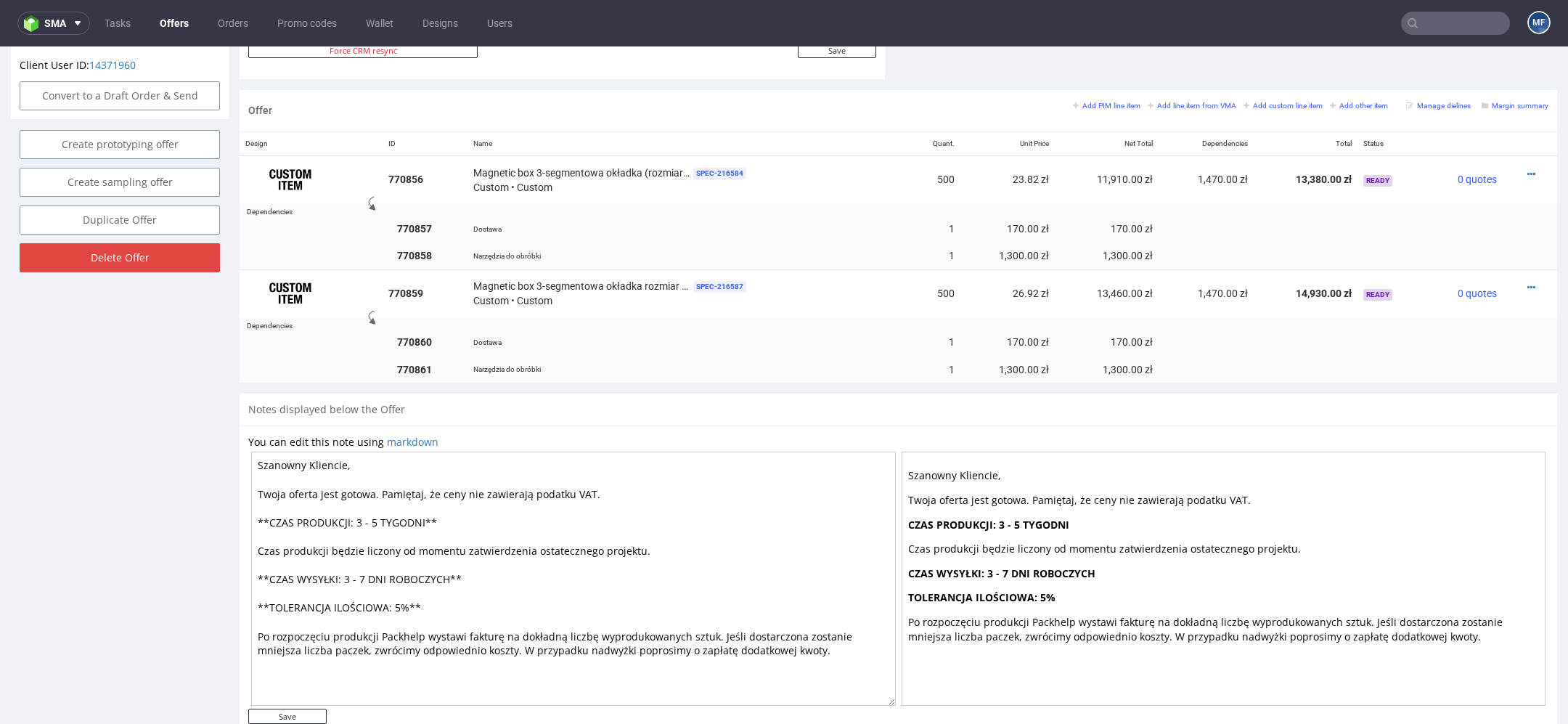
scroll to position [813, 0]
click at [1527, 282] on icon at bounding box center [1531, 287] width 8 height 10
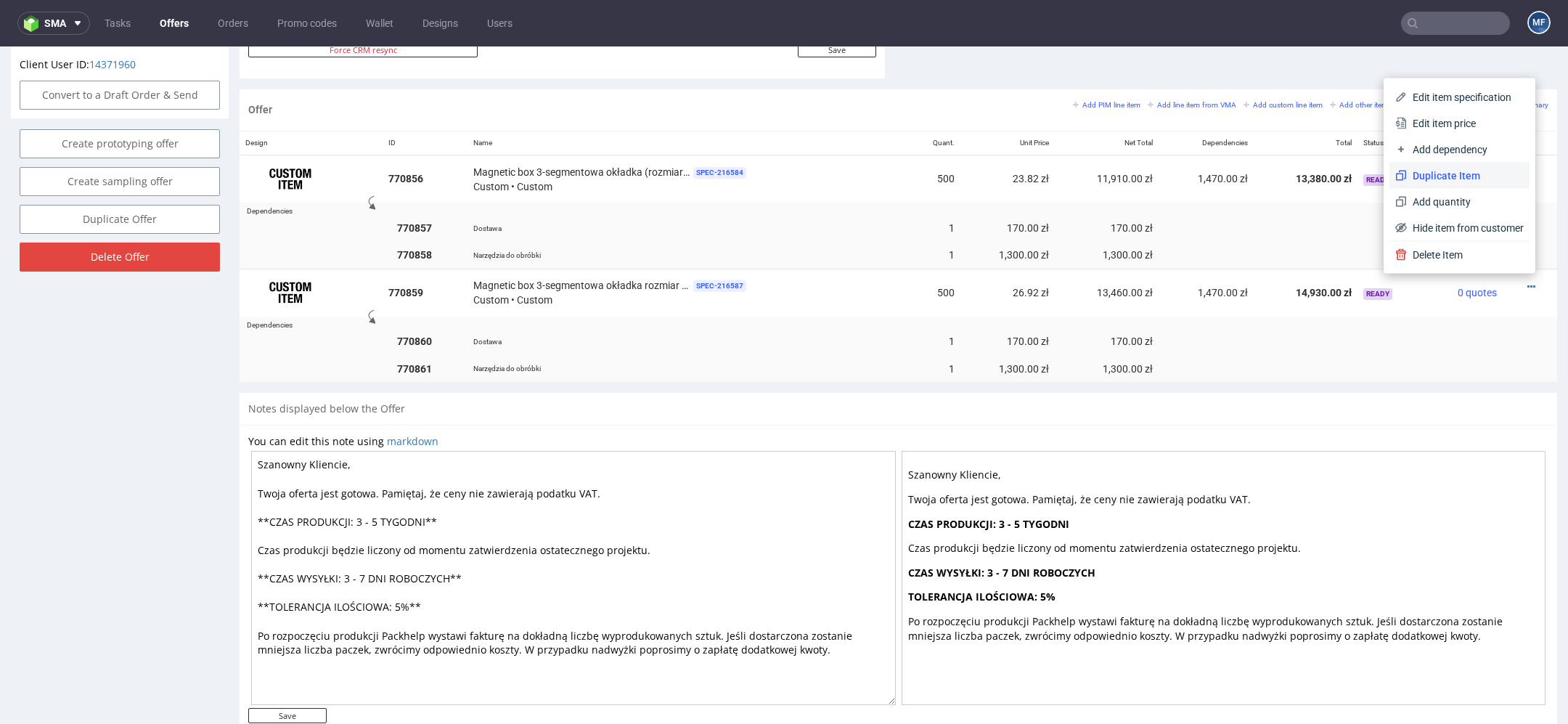
click at [1446, 178] on span "Duplicate Item" at bounding box center [1464, 176] width 117 height 15
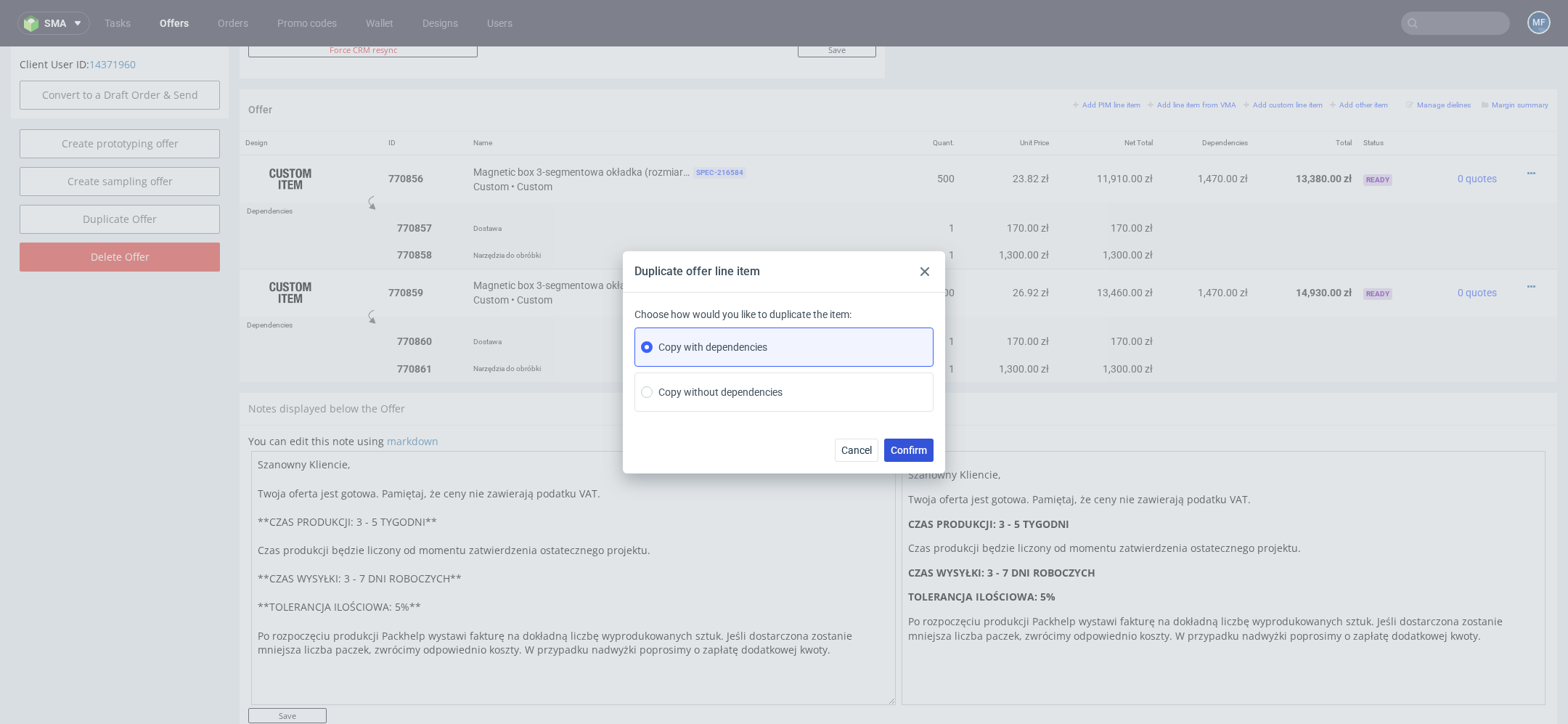
click at [899, 449] on span "Confirm" at bounding box center [908, 450] width 36 height 10
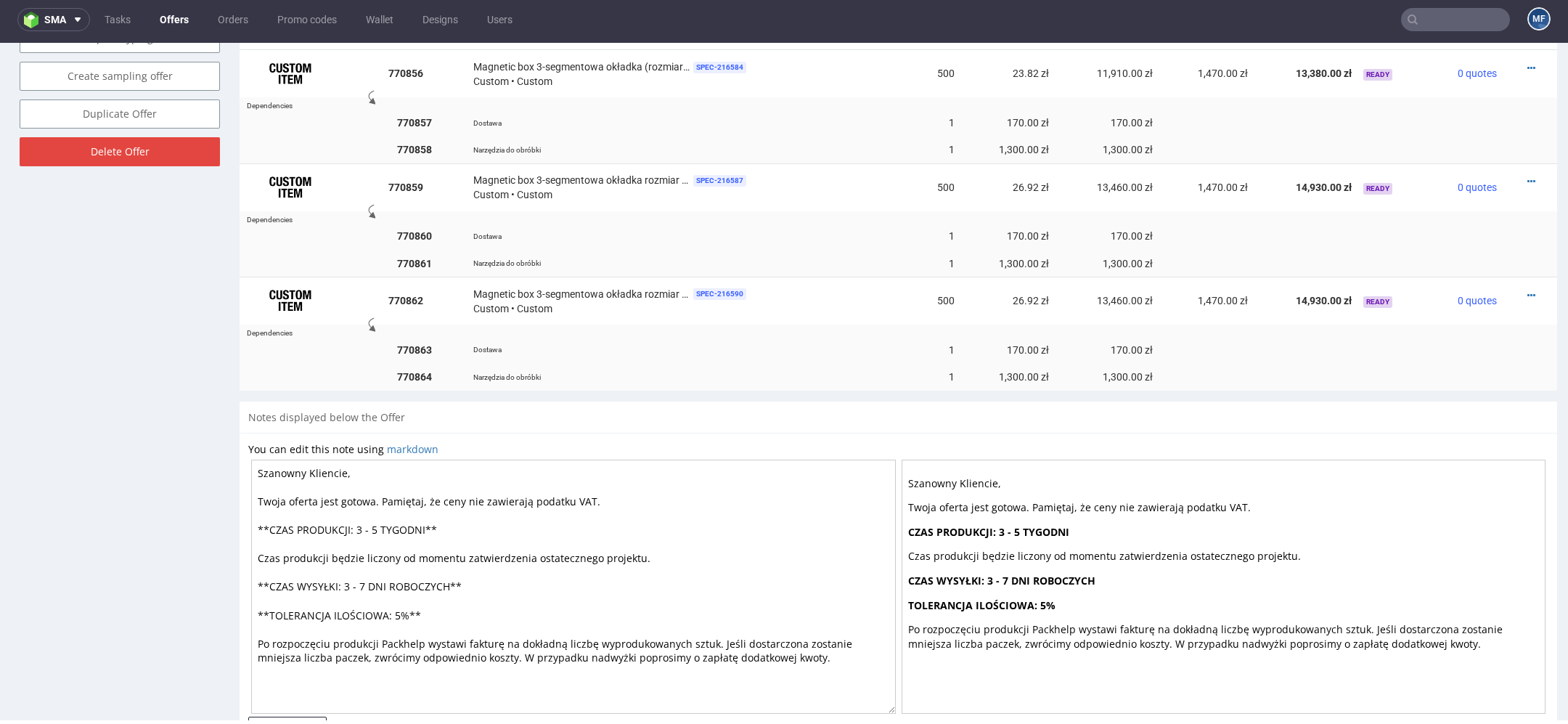
scroll to position [957, 0]
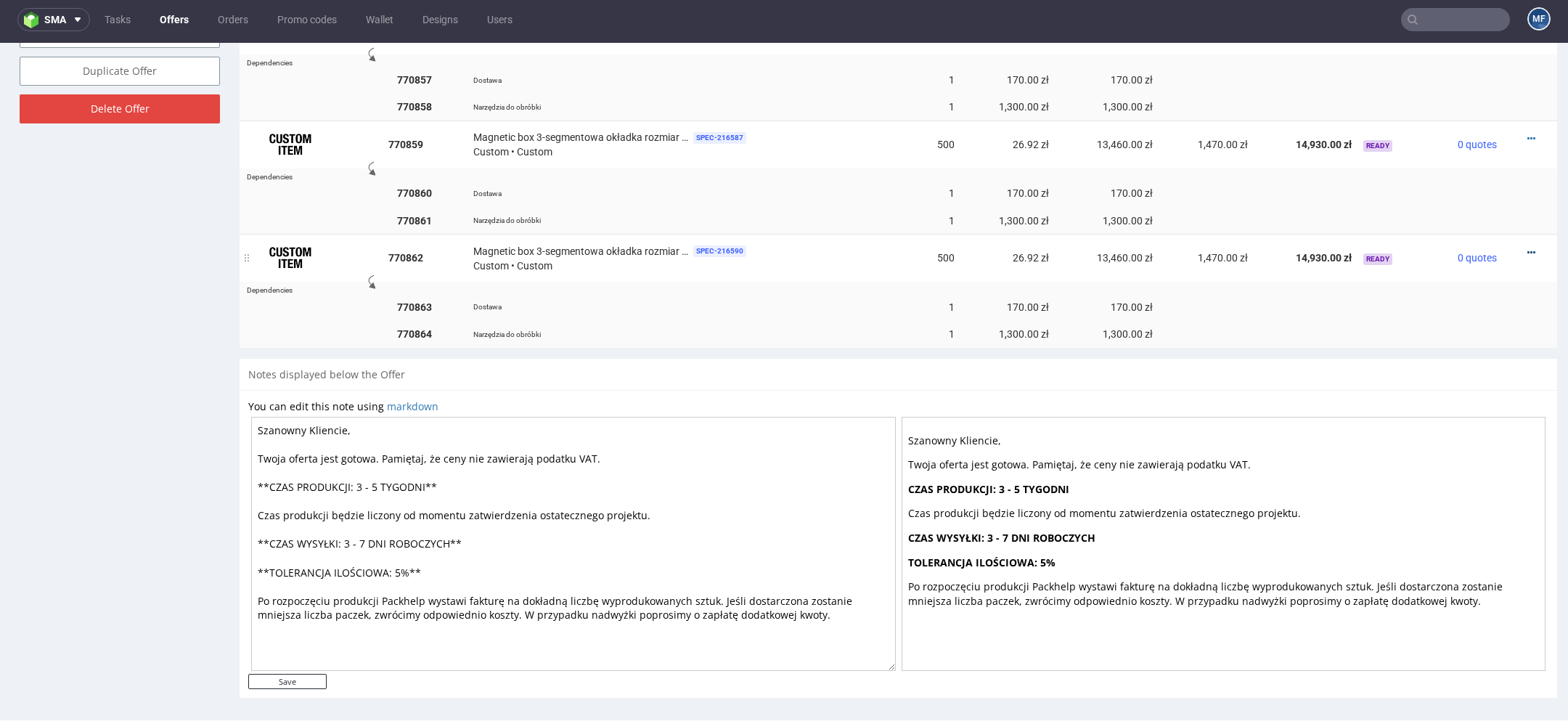
click at [1527, 247] on icon at bounding box center [1531, 252] width 8 height 10
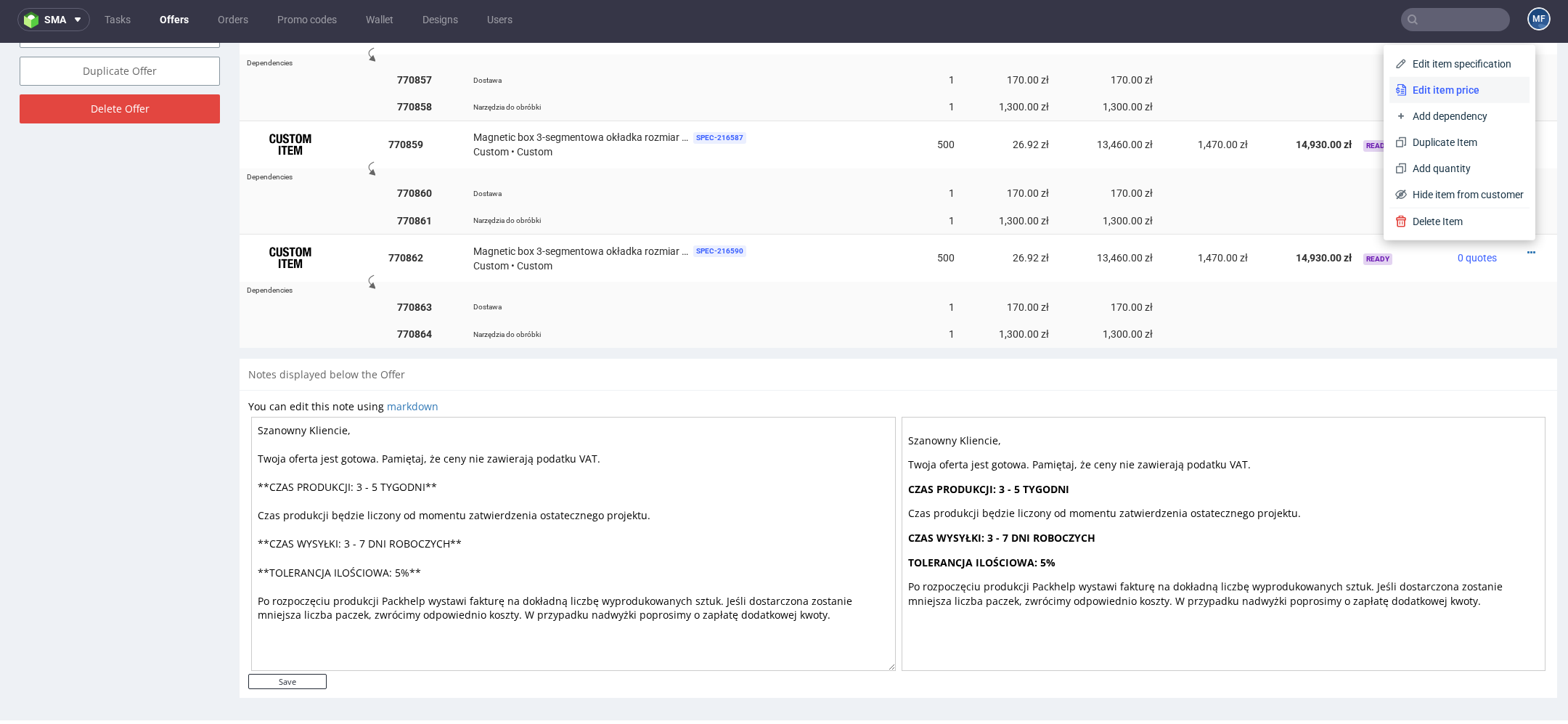
click at [1453, 84] on span "Edit item price" at bounding box center [1464, 90] width 117 height 15
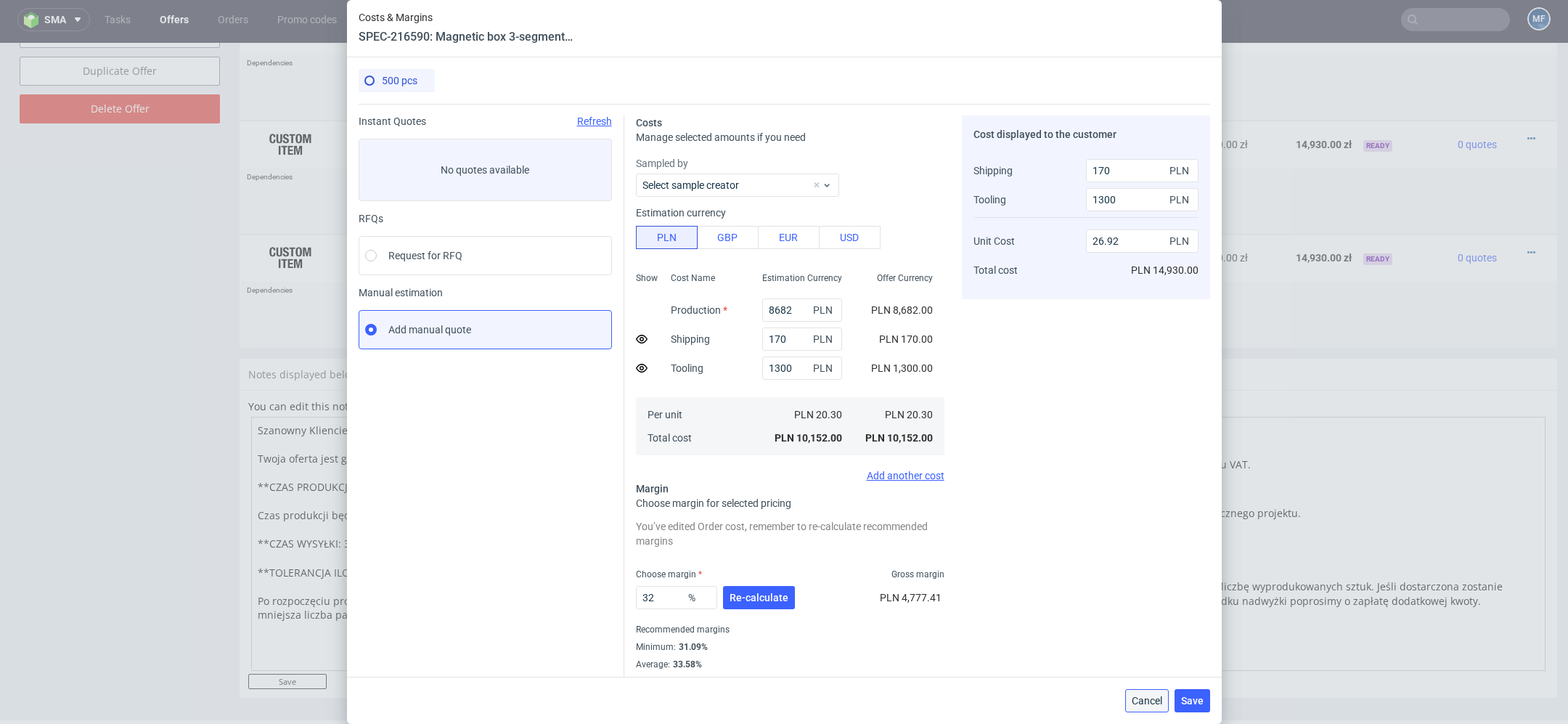
click at [1138, 700] on span "Cancel" at bounding box center [1146, 701] width 31 height 10
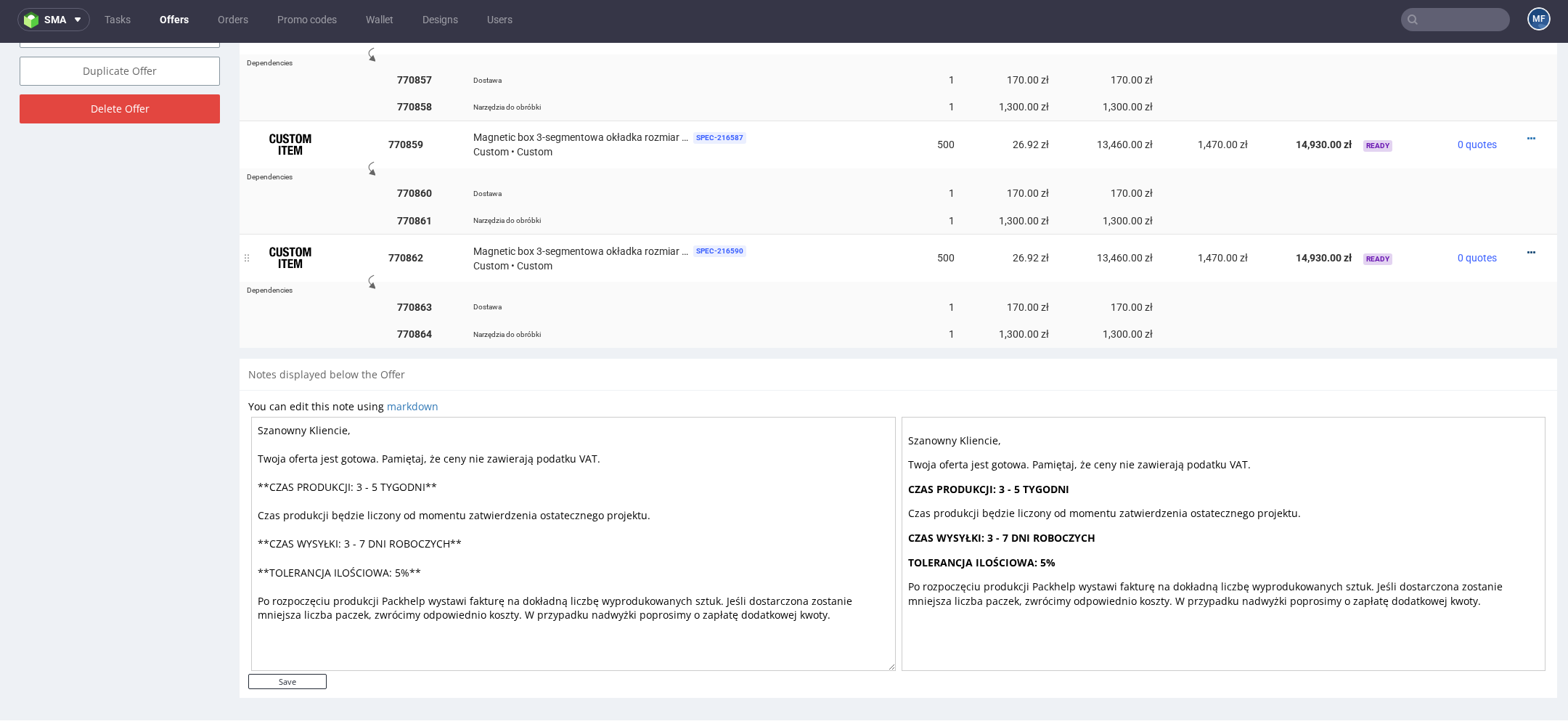
click at [1527, 247] on icon at bounding box center [1531, 252] width 8 height 10
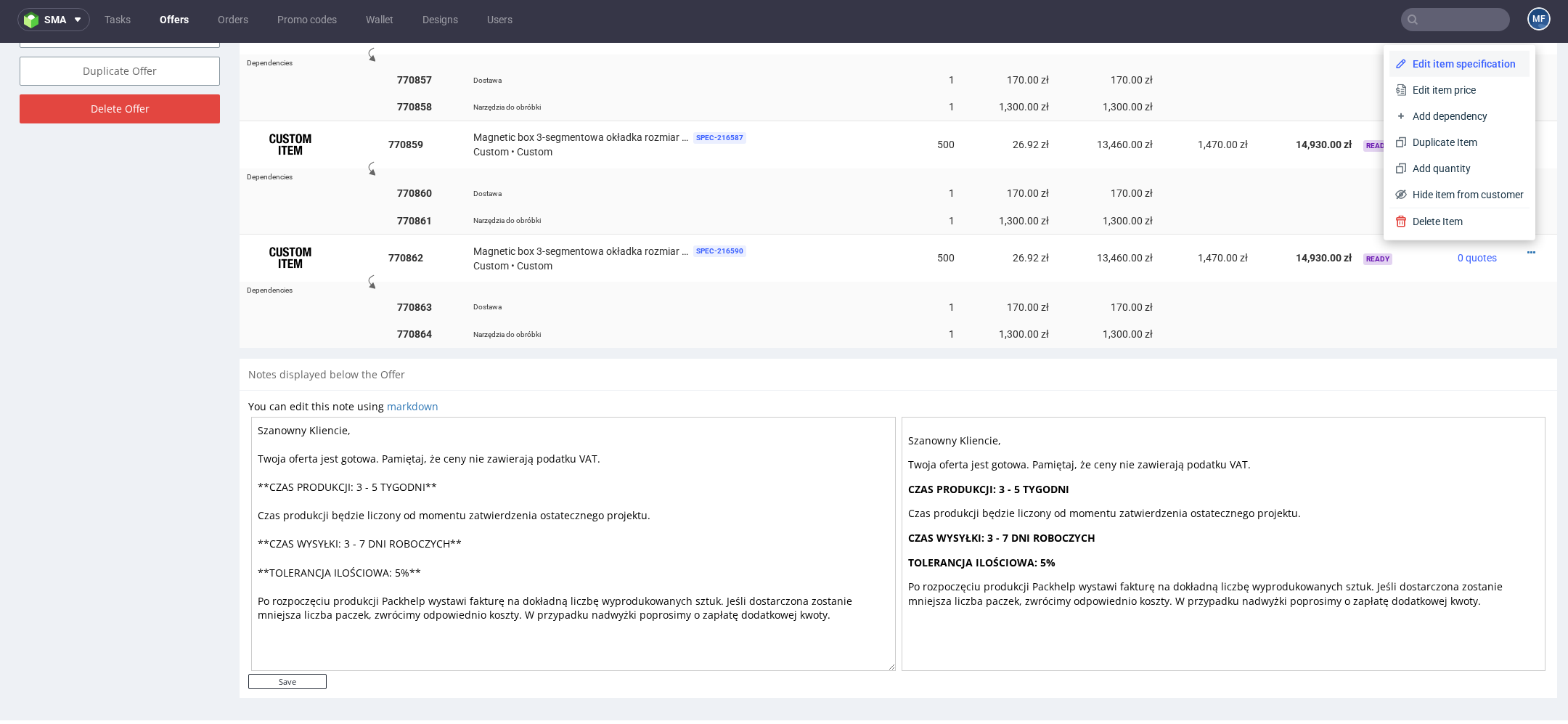
click at [1448, 60] on span "Edit item specification" at bounding box center [1464, 64] width 117 height 15
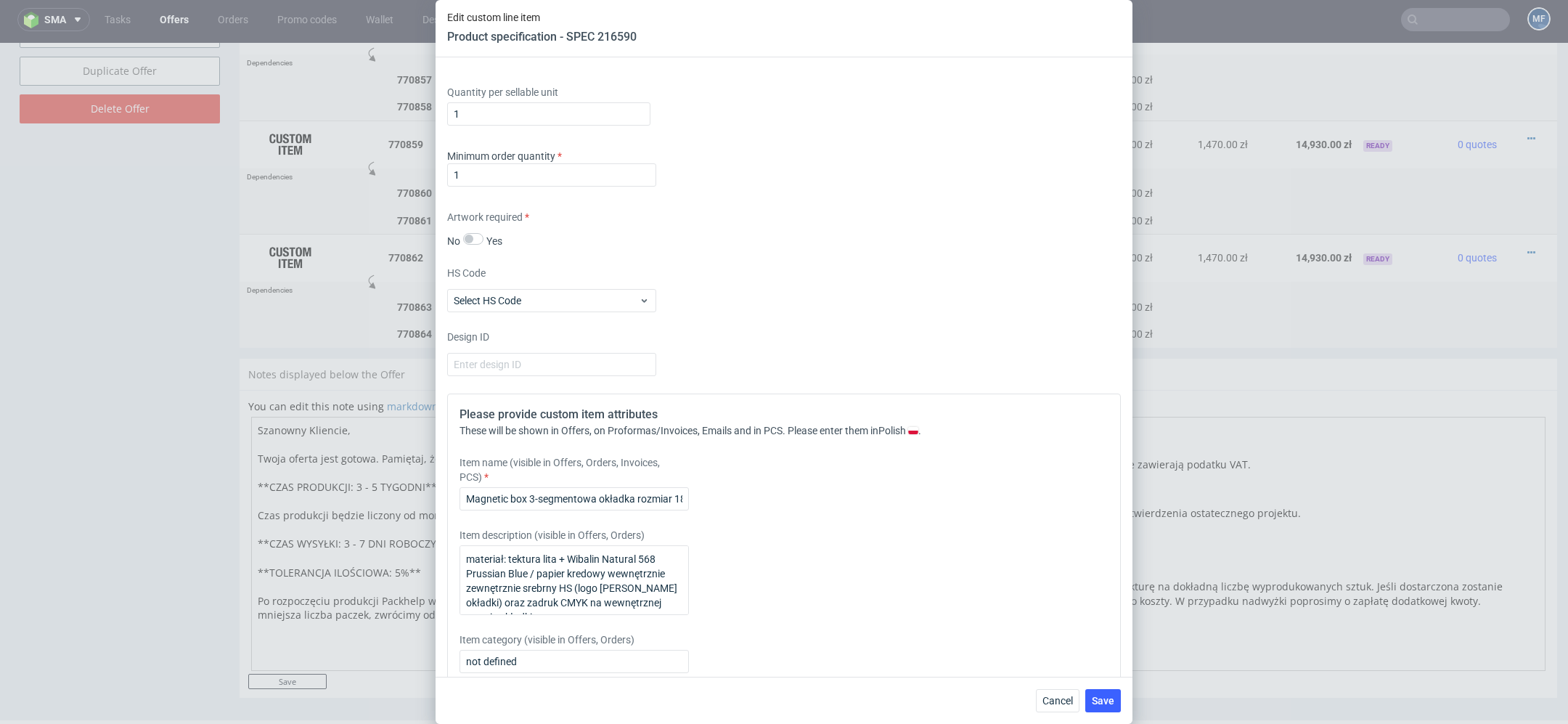
scroll to position [477, 0]
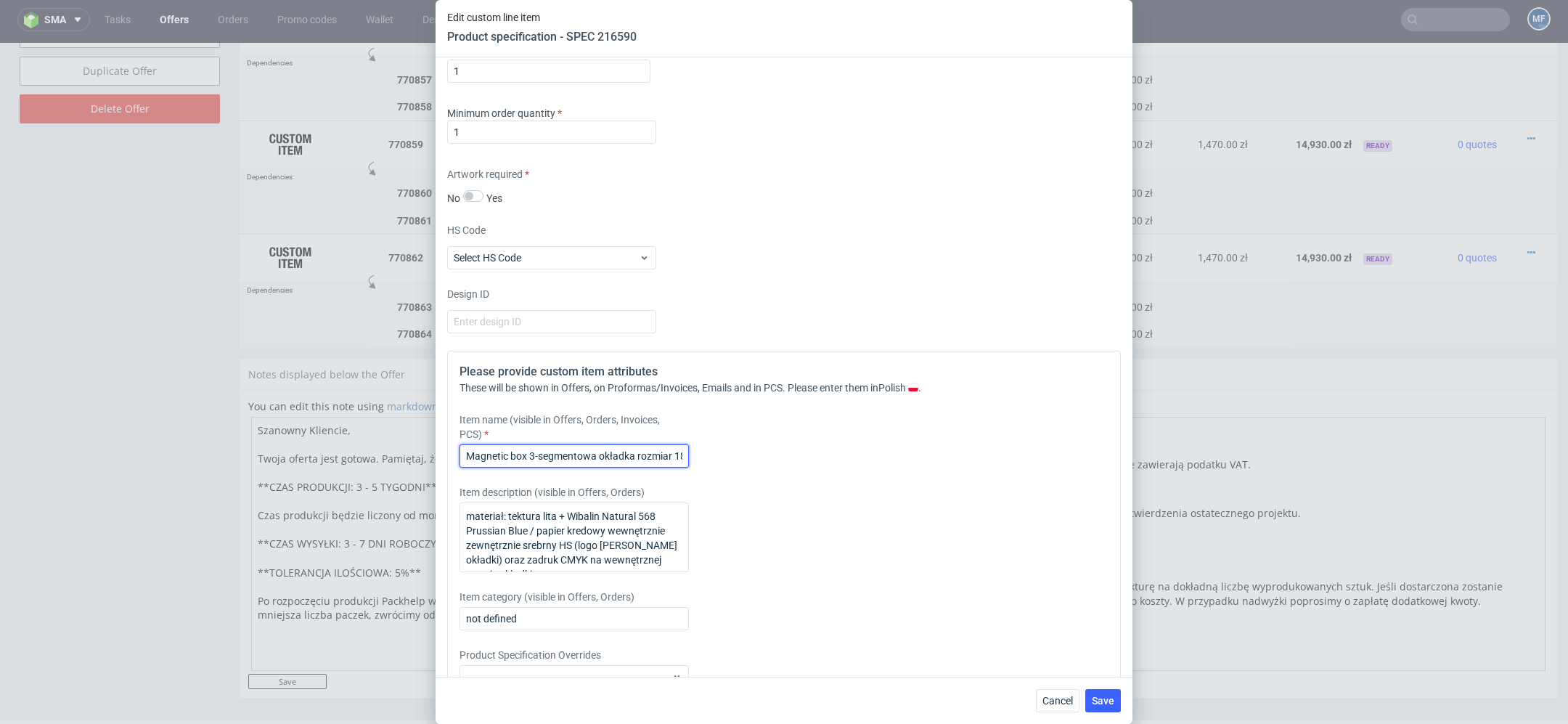
click at [585, 447] on input "Magnetic box 3-segmentowa okładka rozmiar 185x185x95mm zewnętrznie (M))" at bounding box center [574, 456] width 229 height 23
click at [674, 452] on input "Magnetic box 3-segmentowa okładka rozmiar 185x185x95mm zewnętrznie (M))" at bounding box center [574, 456] width 229 height 23
drag, startPoint x: 531, startPoint y: 453, endPoint x: 725, endPoint y: 453, distance: 194.0
click at [725, 453] on div "Item name (visible in Offers, Orders, Invoices, PCS) Magnetic box 3-segmentowa …" at bounding box center [700, 440] width 481 height 55
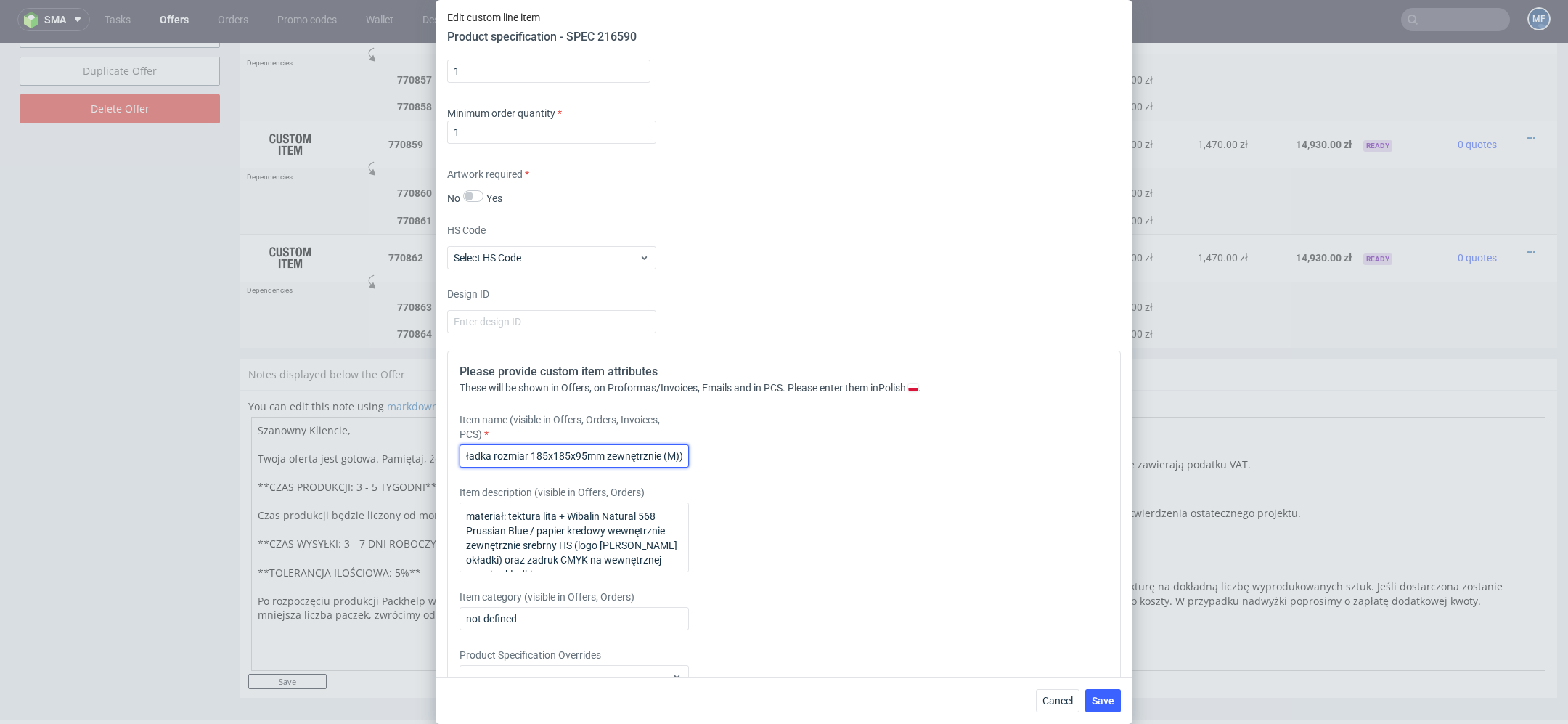
paste input "rozmiar 245x245x90mm zewnętrznie (L1"
type input "Magnetic box 3-segmentowa okładka rozmiar rozmiar 245x245x90mm zewnętrznie (L1)"
click at [785, 474] on div "Please provide custom item attributes These will be shown in Offers, on Proform…" at bounding box center [784, 546] width 674 height 391
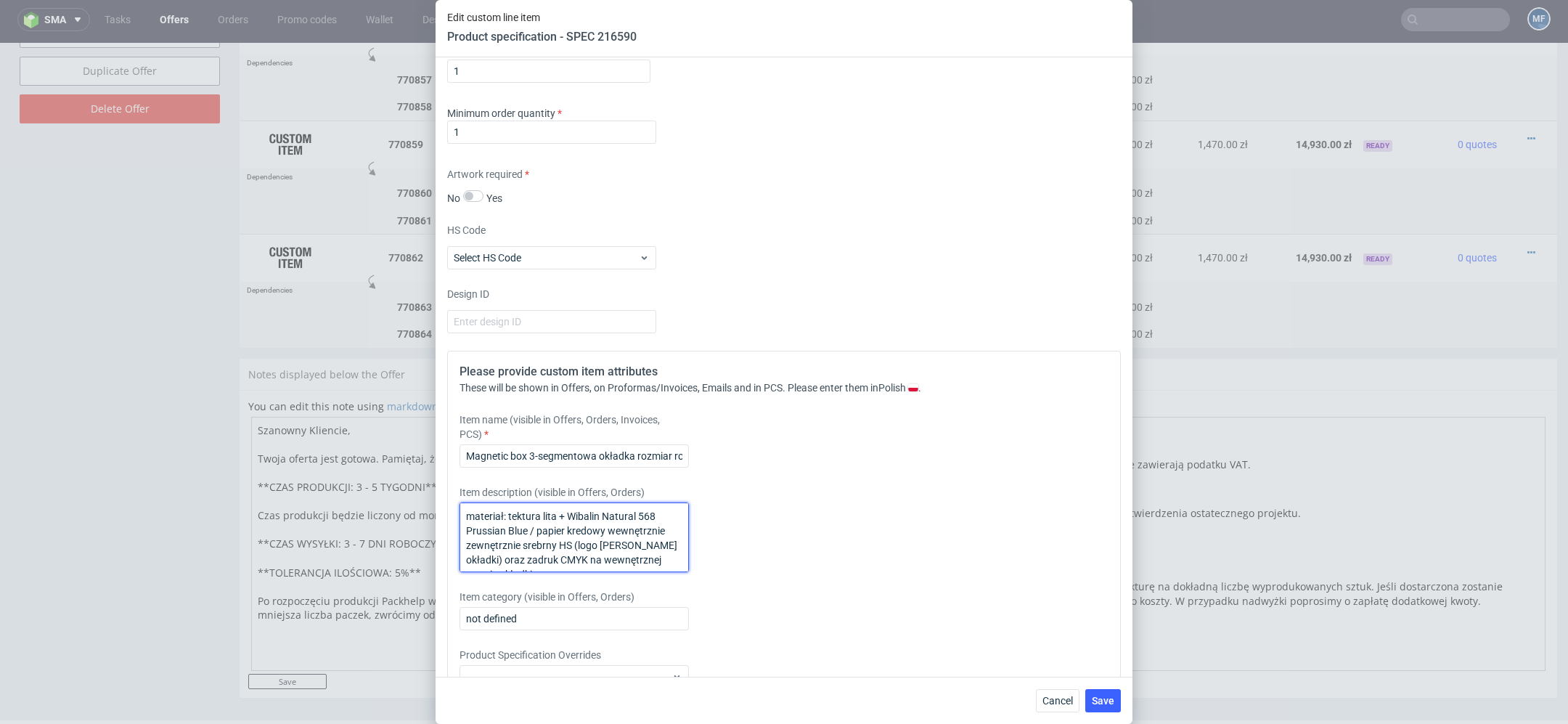
click at [599, 519] on textarea "materiał: tektura lita + Wibalin Natural 568 Prussian Blue / papier kredowy wew…" at bounding box center [574, 538] width 229 height 70
paste textarea "materiał: tektura lita + Wibalin Natural 568 Prussian Blue / papier kredowy wew…"
type textarea "materiał: tektura lita + Wibalin Natural 568 Prussian Blue / papier kredowy wew…"
click at [936, 531] on div "Item description (visible in Offers, Orders) materiał: tektura lita + Wibalin N…" at bounding box center [700, 528] width 481 height 87
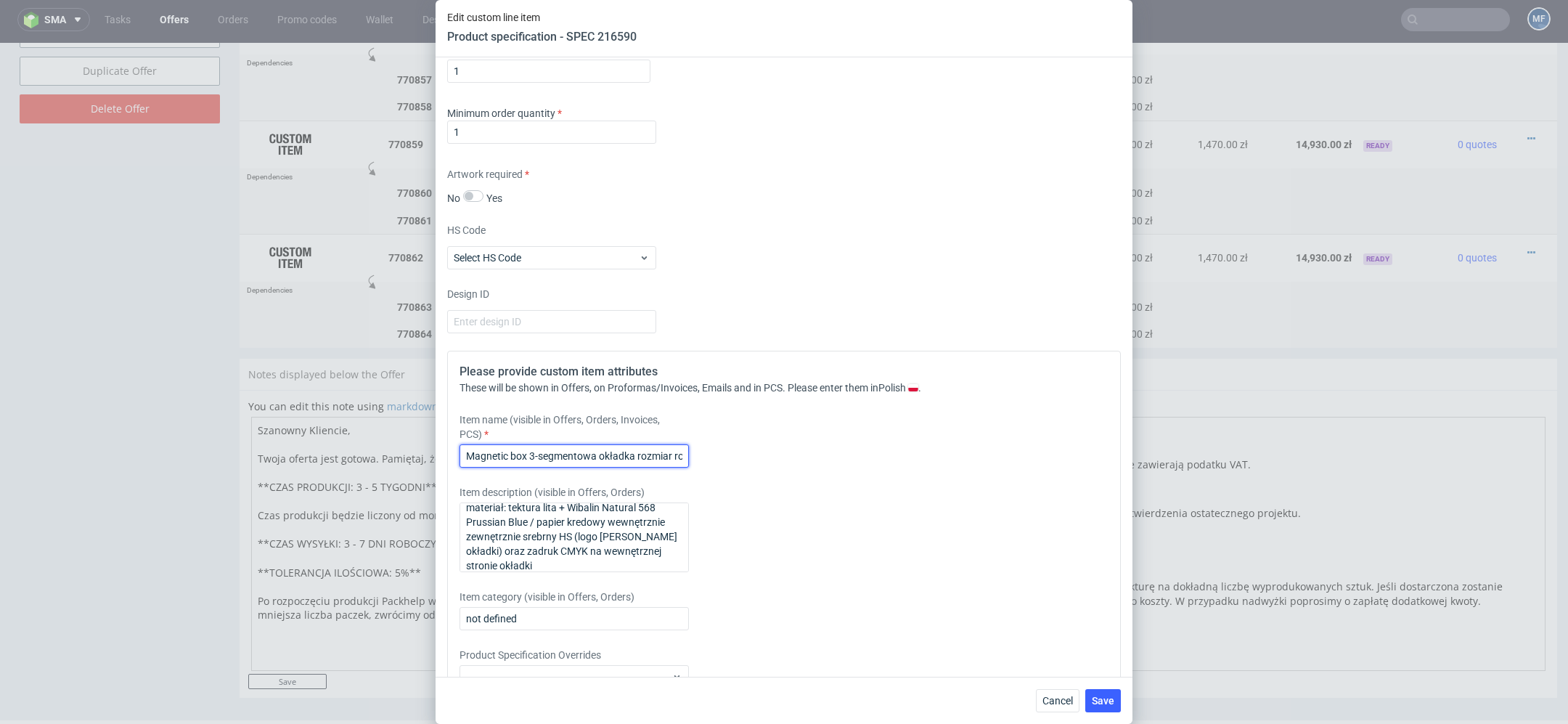
click at [637, 455] on input "Magnetic box 3-segmentowa okładka rozmiar rozmiar 245x245x90mm zewnętrznie (L1)" at bounding box center [574, 456] width 229 height 23
click at [682, 454] on input "Magnetic box 3-segmentowa okładka (rozmiar rozmiar 245x245x90mm zewnętrznie (L1)" at bounding box center [574, 456] width 229 height 23
type input "Magnetic box 3-segmentowa okładka (rozmiar rozmiar 245x245x90mm zewnętrznie (L1…"
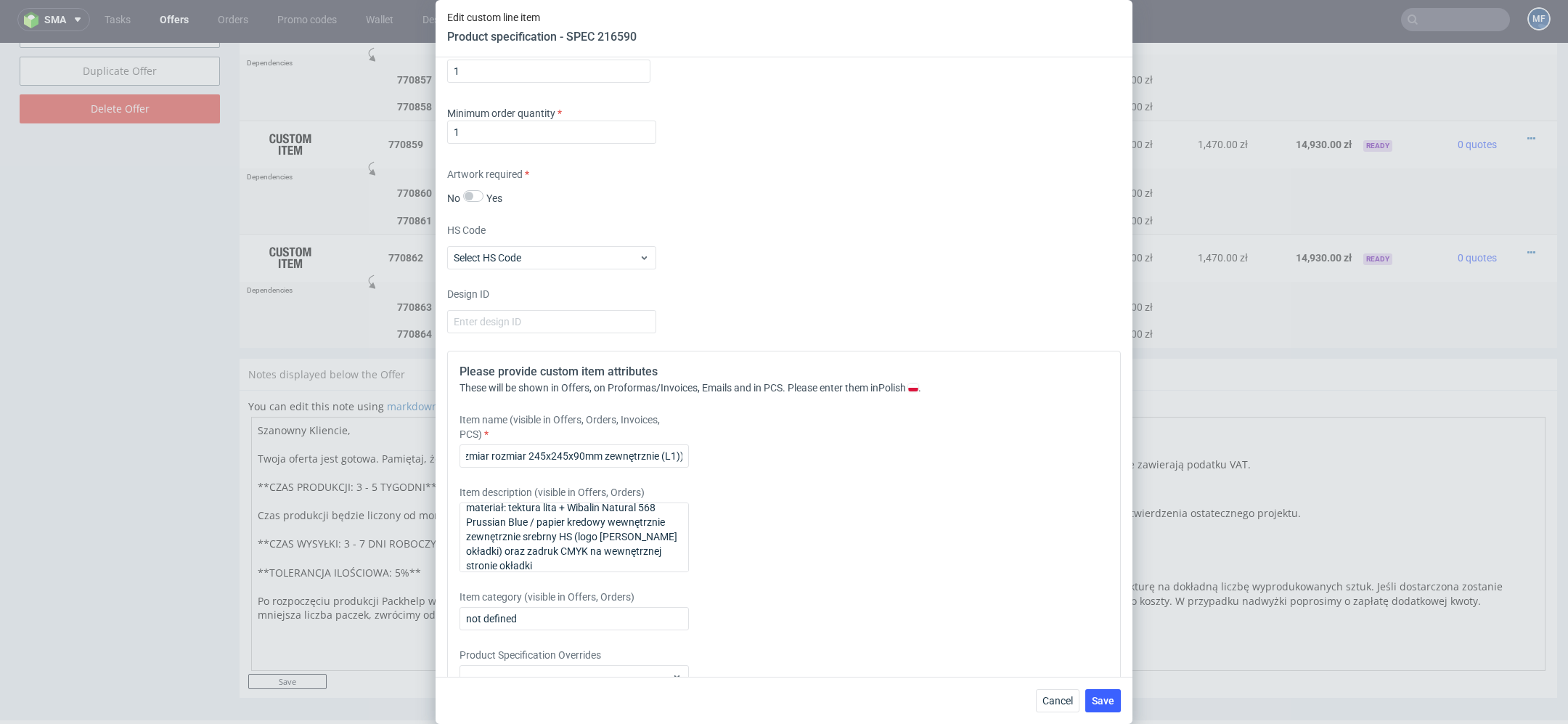
click at [866, 534] on div "Item description (visible in Offers, Orders) materiał: tektura lita + Wibalin N…" at bounding box center [700, 528] width 481 height 87
click at [1105, 698] on span "Save" at bounding box center [1102, 701] width 23 height 10
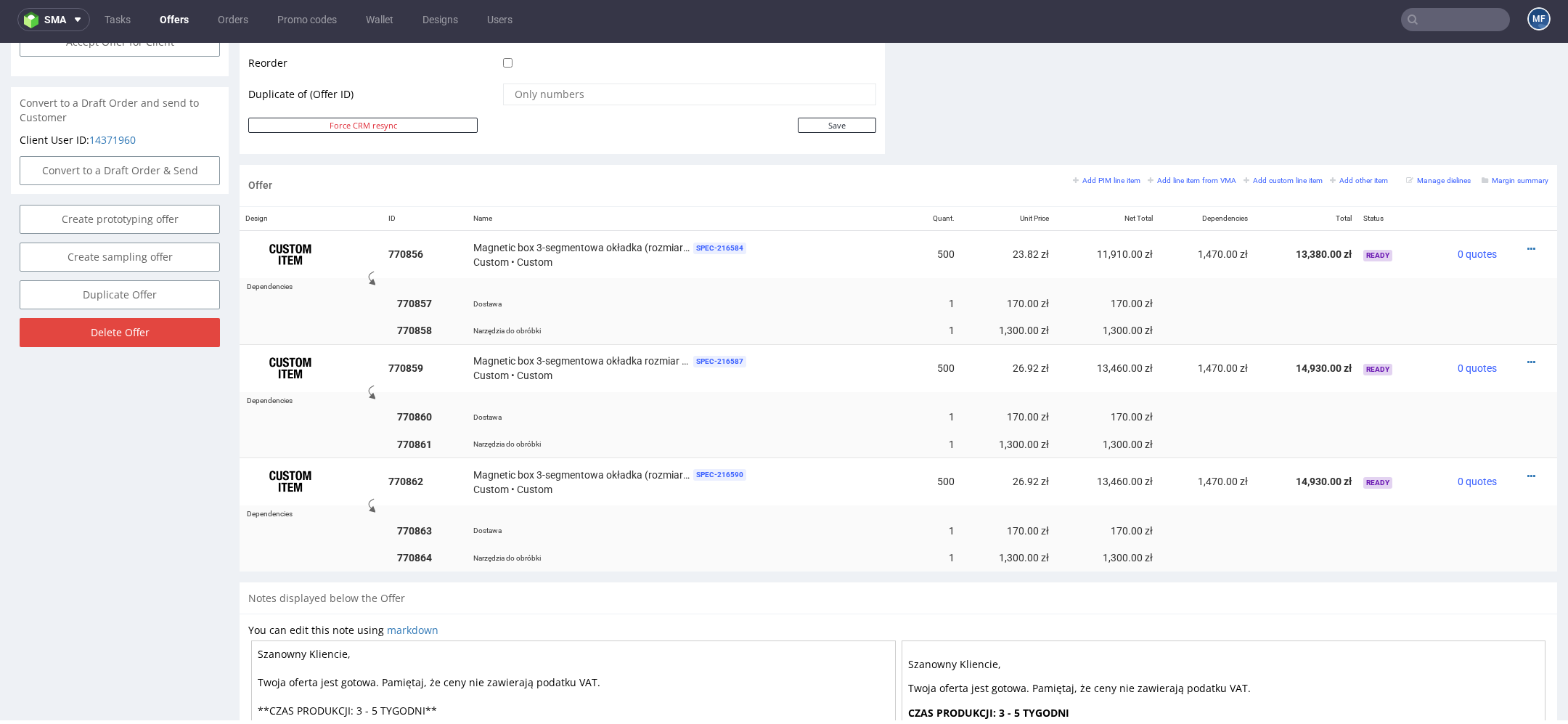
scroll to position [735, 0]
click at [1527, 471] on icon at bounding box center [1531, 476] width 8 height 10
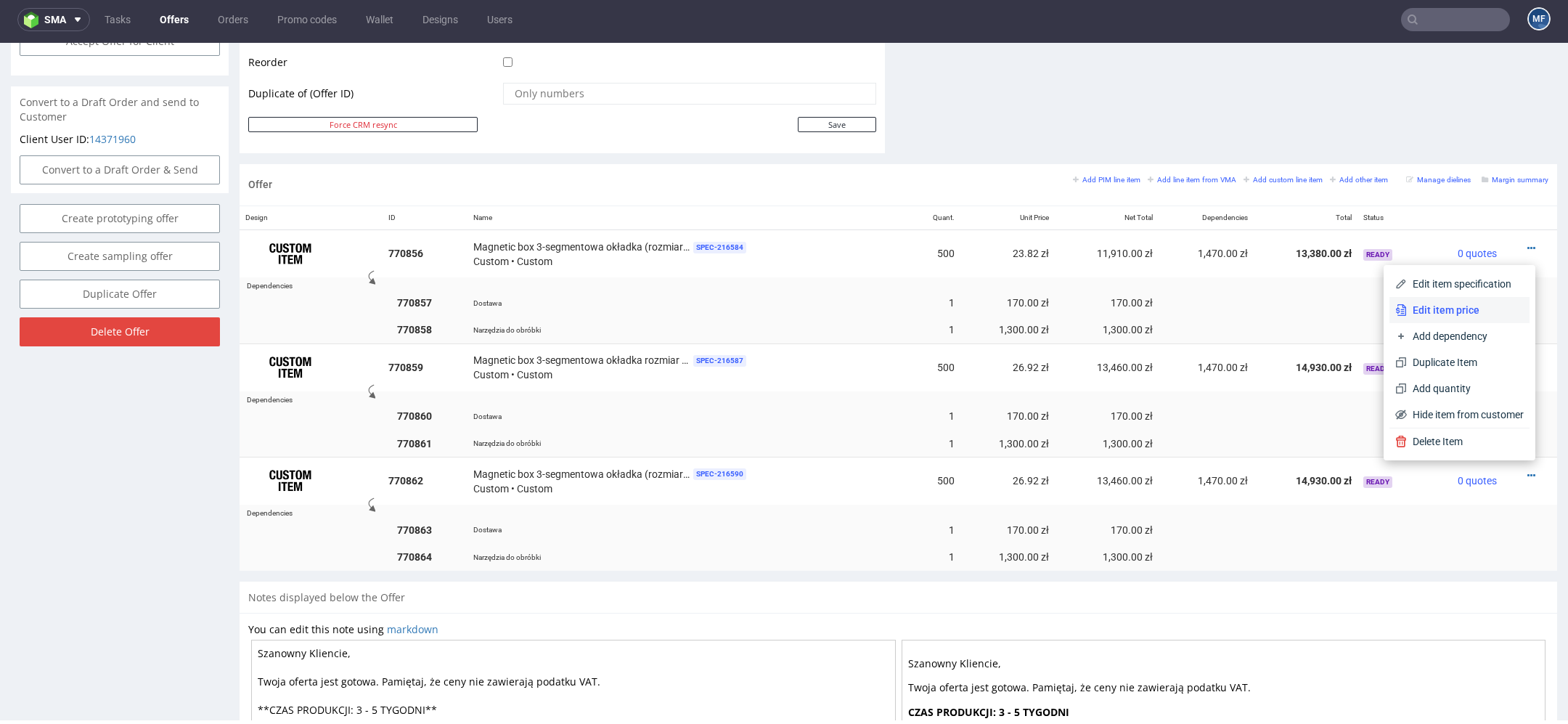
click at [1472, 309] on span "Edit item price" at bounding box center [1464, 310] width 117 height 15
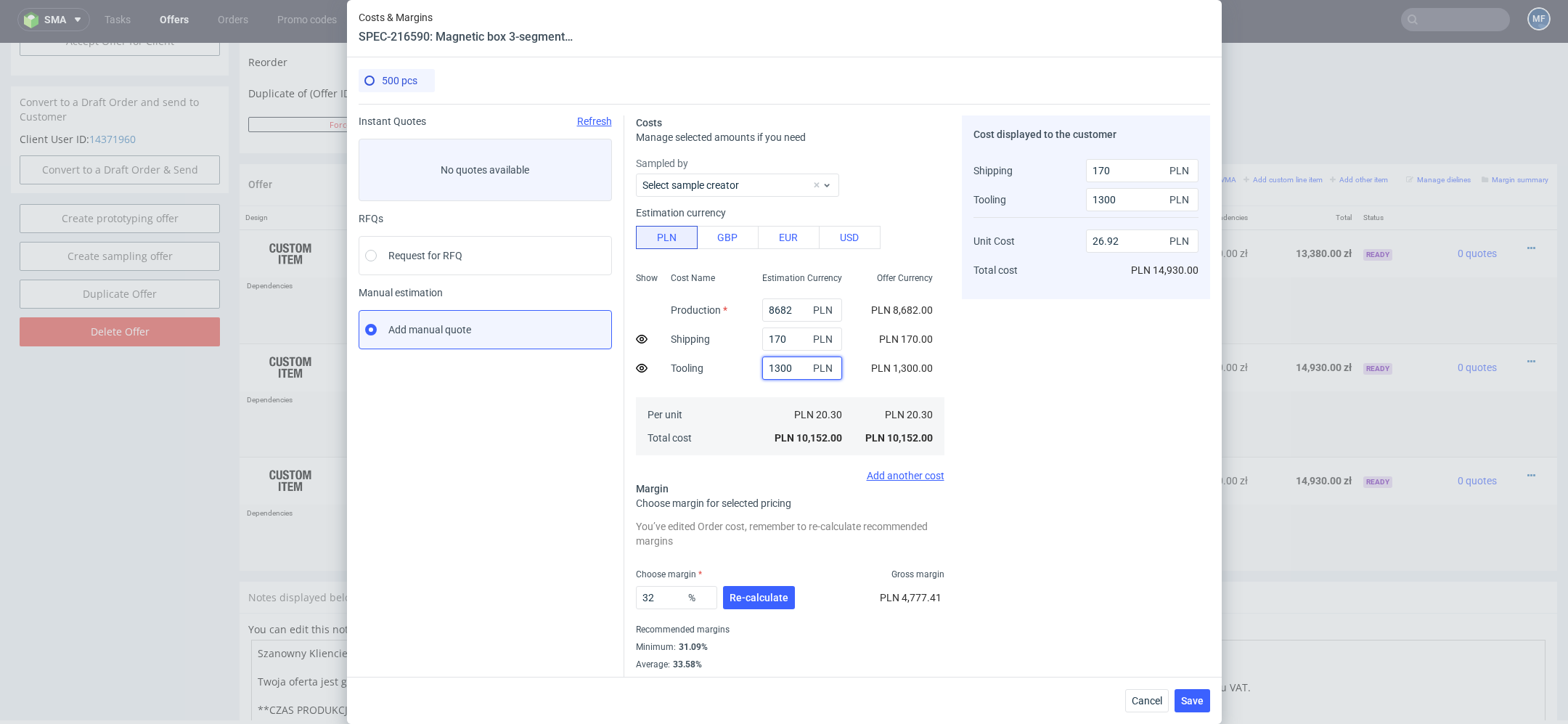
click at [786, 368] on input "1300" at bounding box center [802, 367] width 80 height 23
type input "1350"
type input "26.97"
type input "1350"
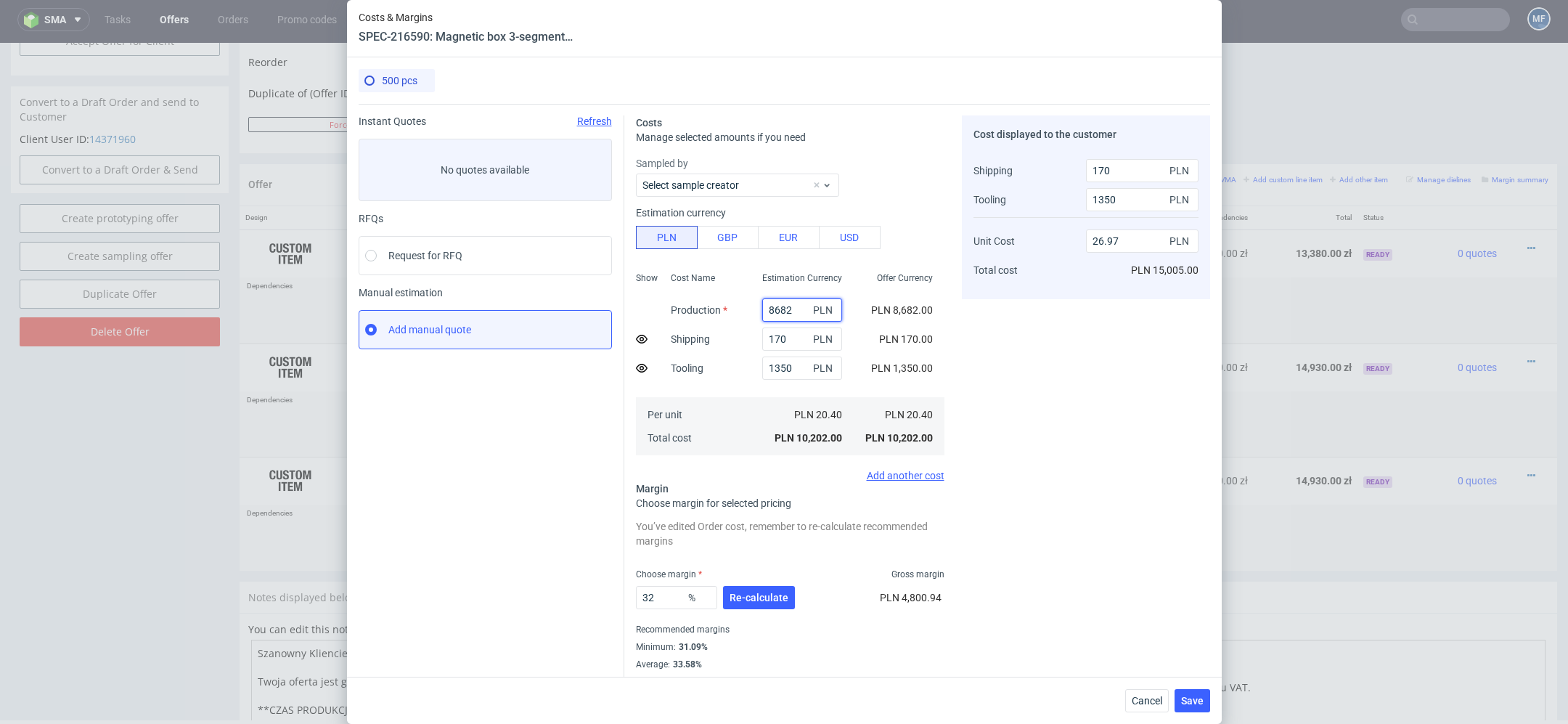
drag, startPoint x: 795, startPoint y: 307, endPoint x: 506, endPoint y: 311, distance: 289.0
click at [506, 311] on div "Instant Quotes Refresh No quotes available RFQs Request for RFQ Manual estimati…" at bounding box center [784, 395] width 851 height 583
type input "10500"
type input "32.31"
type input "10500"
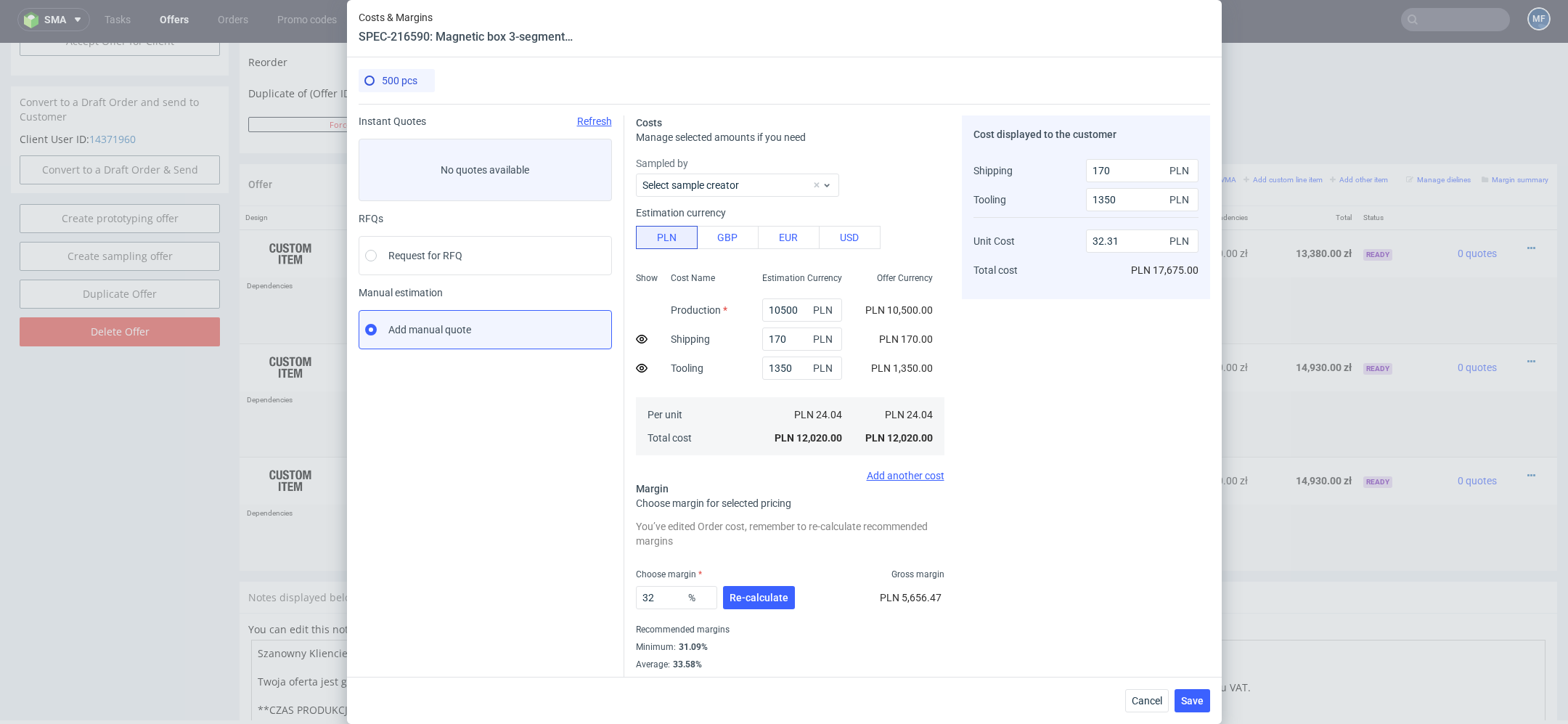
click at [1024, 397] on div "Cost displayed to the customer Shipping Tooling Unit Cost Total cost 170 PLN 13…" at bounding box center [1086, 402] width 248 height 572
drag, startPoint x: 796, startPoint y: 343, endPoint x: 505, endPoint y: 330, distance: 291.3
click at [505, 330] on div "Instant Quotes Refresh No quotes available RFQs Request for RFQ Manual estimati…" at bounding box center [784, 395] width 851 height 583
type input "3"
type input "5"
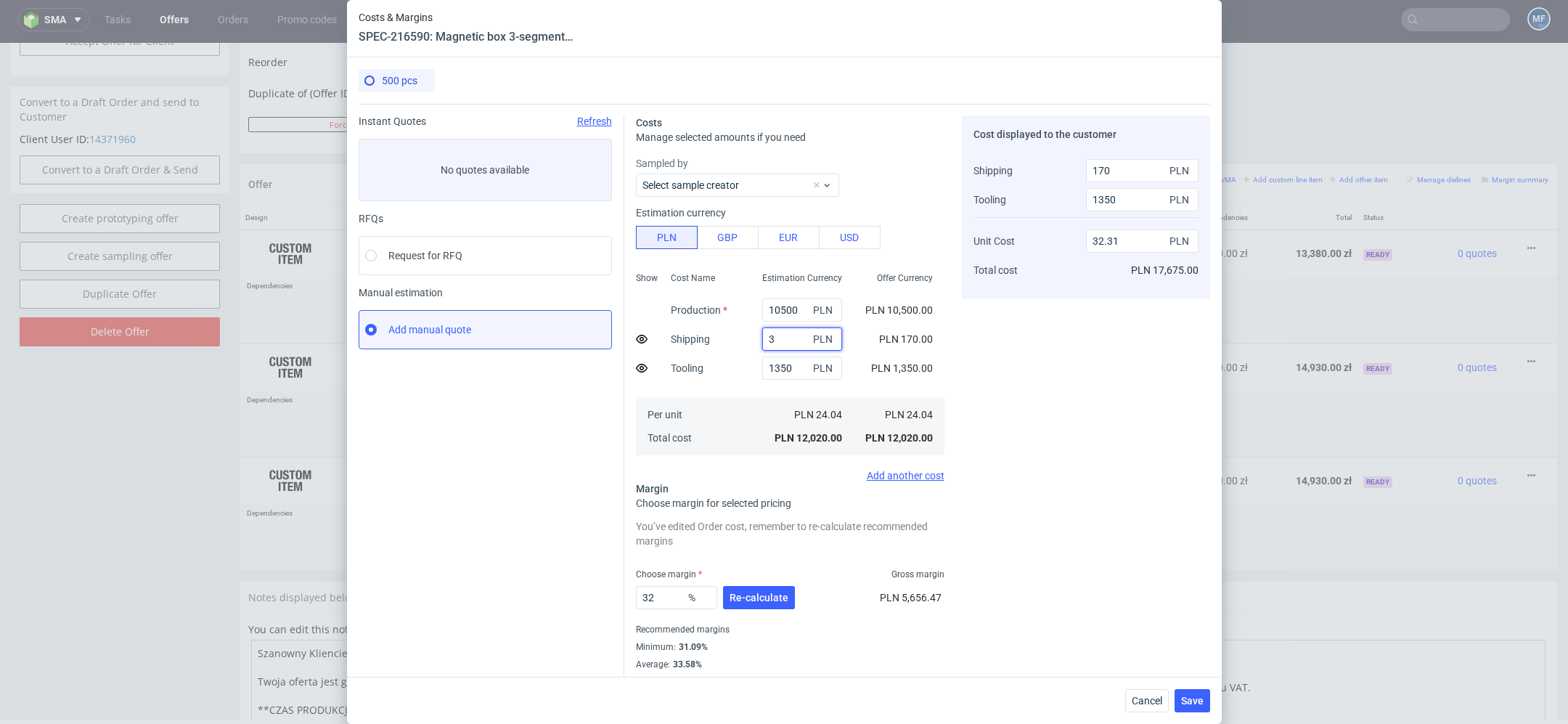
type input "32.16"
type input "31"
type input "30"
type input "32.18"
type input "3"
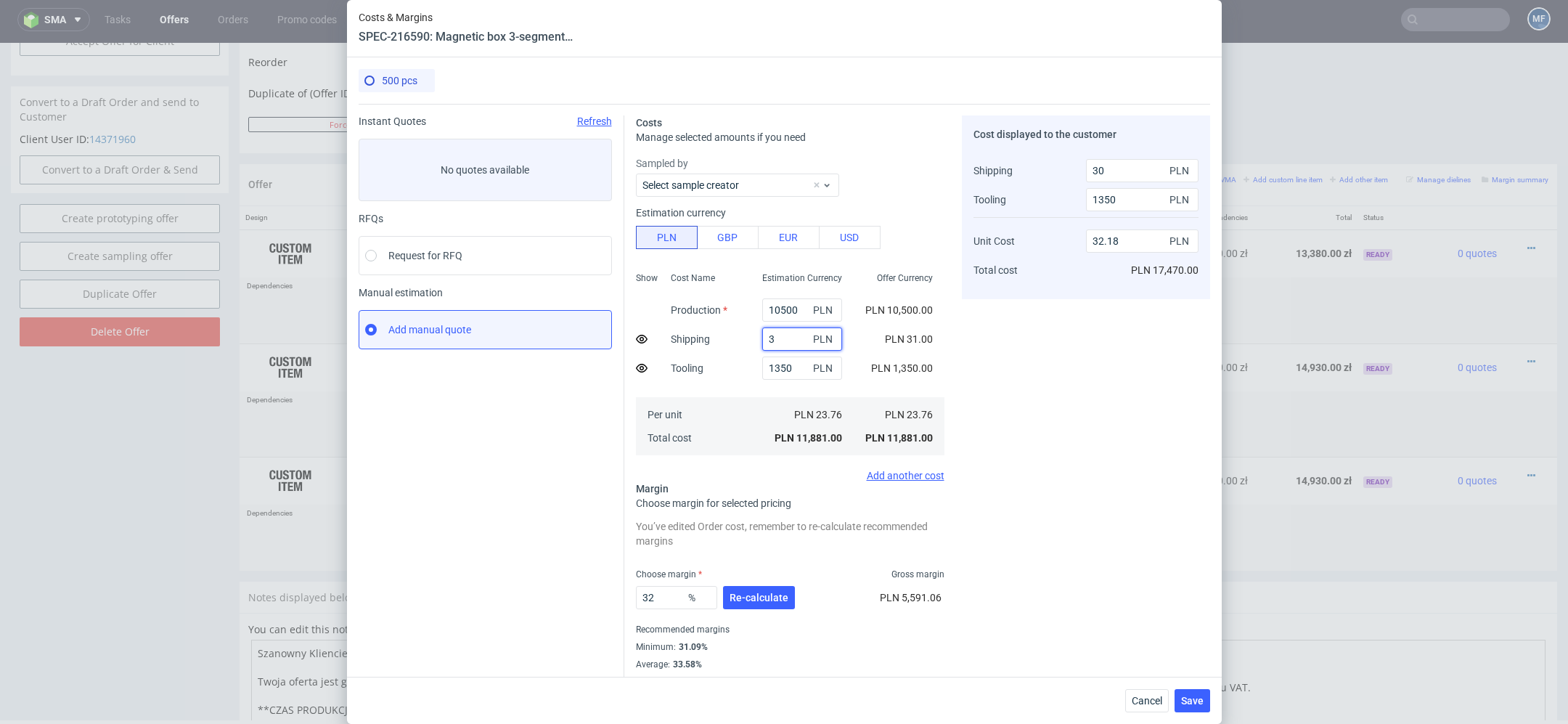
type input "5"
type input "32.16"
type input "330"
type input "32.46"
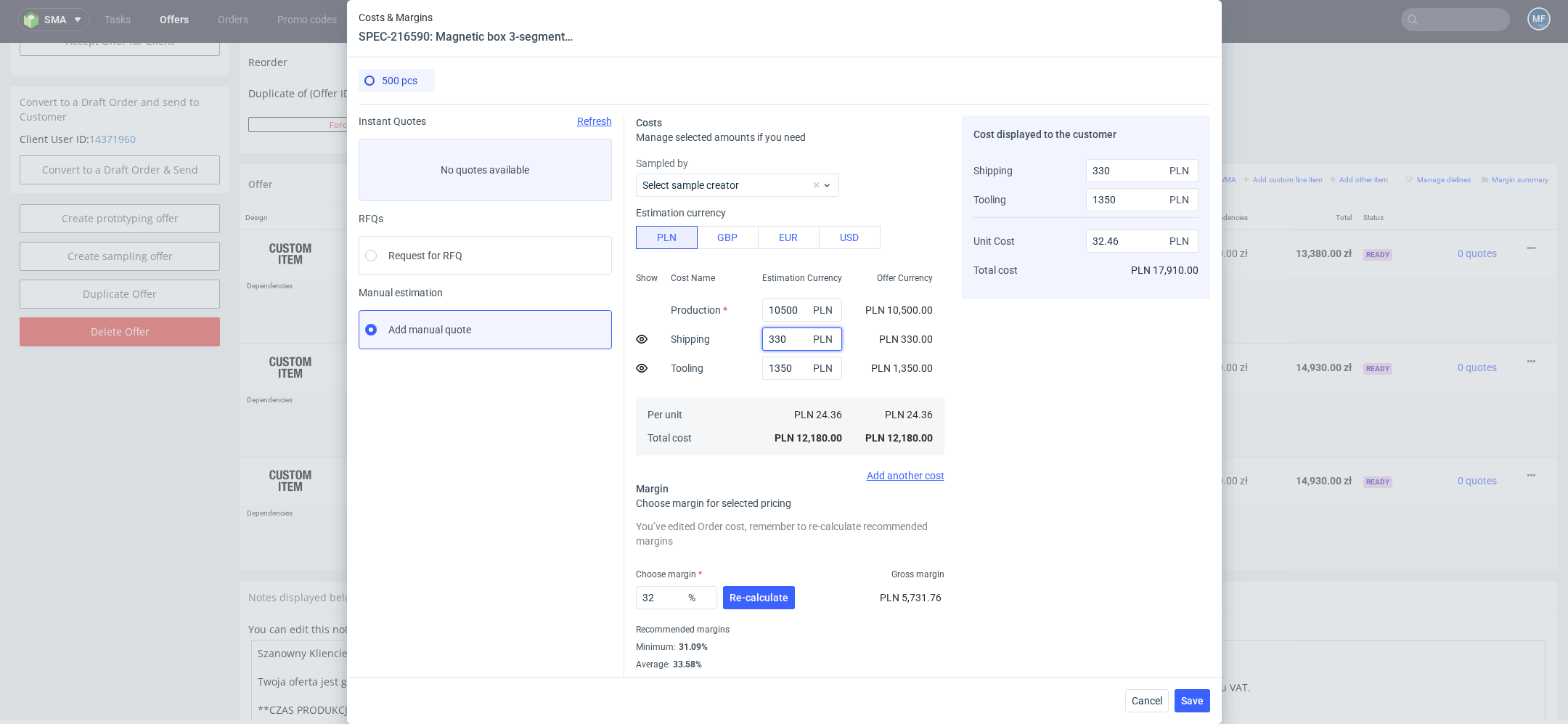
type input "330"
click at [799, 388] on div "Estimation Currency 10500 PLN 330 PLN 1350 PLN PLN 24.36 PLN 12,180.00" at bounding box center [801, 362] width 103 height 191
click at [773, 592] on span "Re-calculate" at bounding box center [759, 597] width 59 height 10
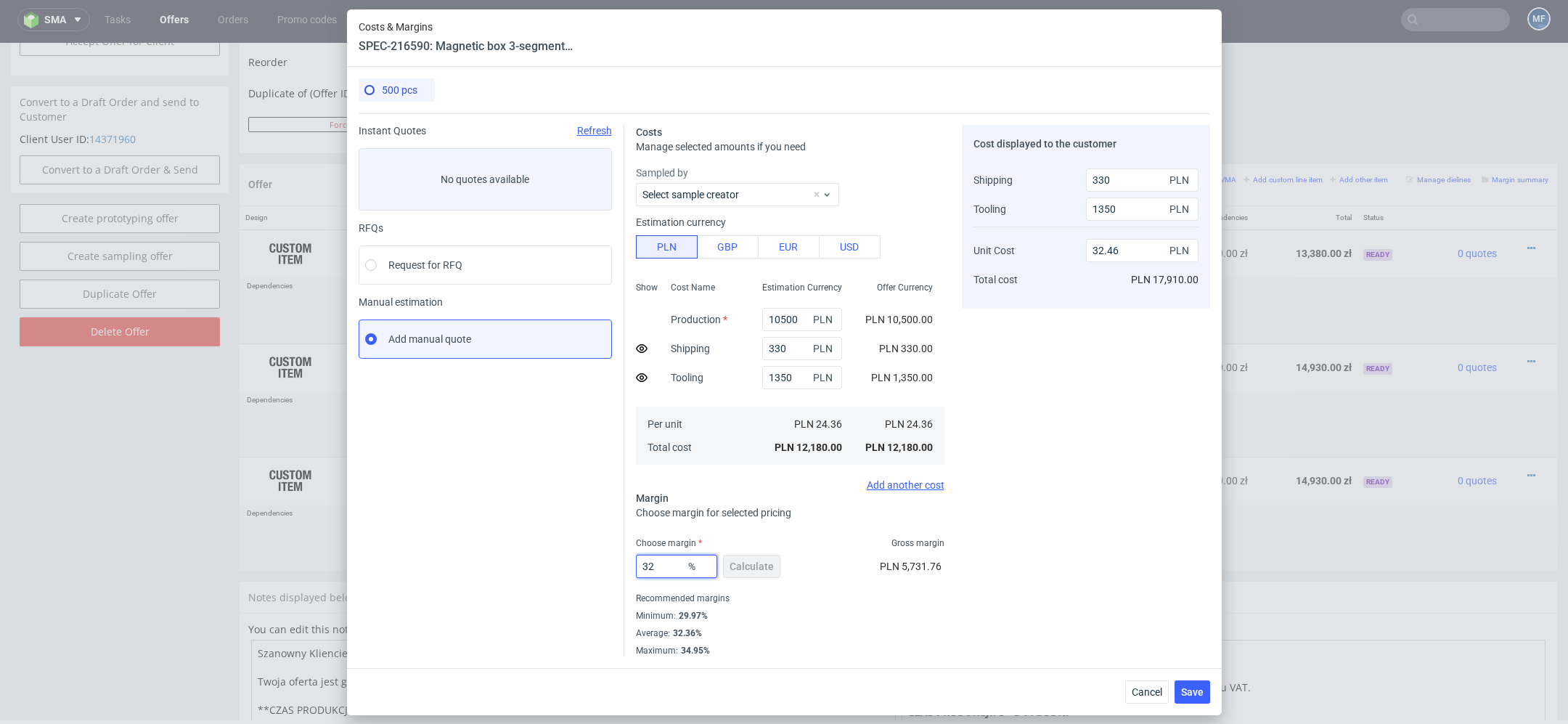
click at [671, 570] on input "32" at bounding box center [677, 565] width 82 height 23
type input "31"
type input "31.94"
type input "31"
click at [1159, 572] on div "Cost displayed to the customer Shipping Tooling Unit Cost Total cost 330 PLN 13…" at bounding box center [1086, 390] width 248 height 532
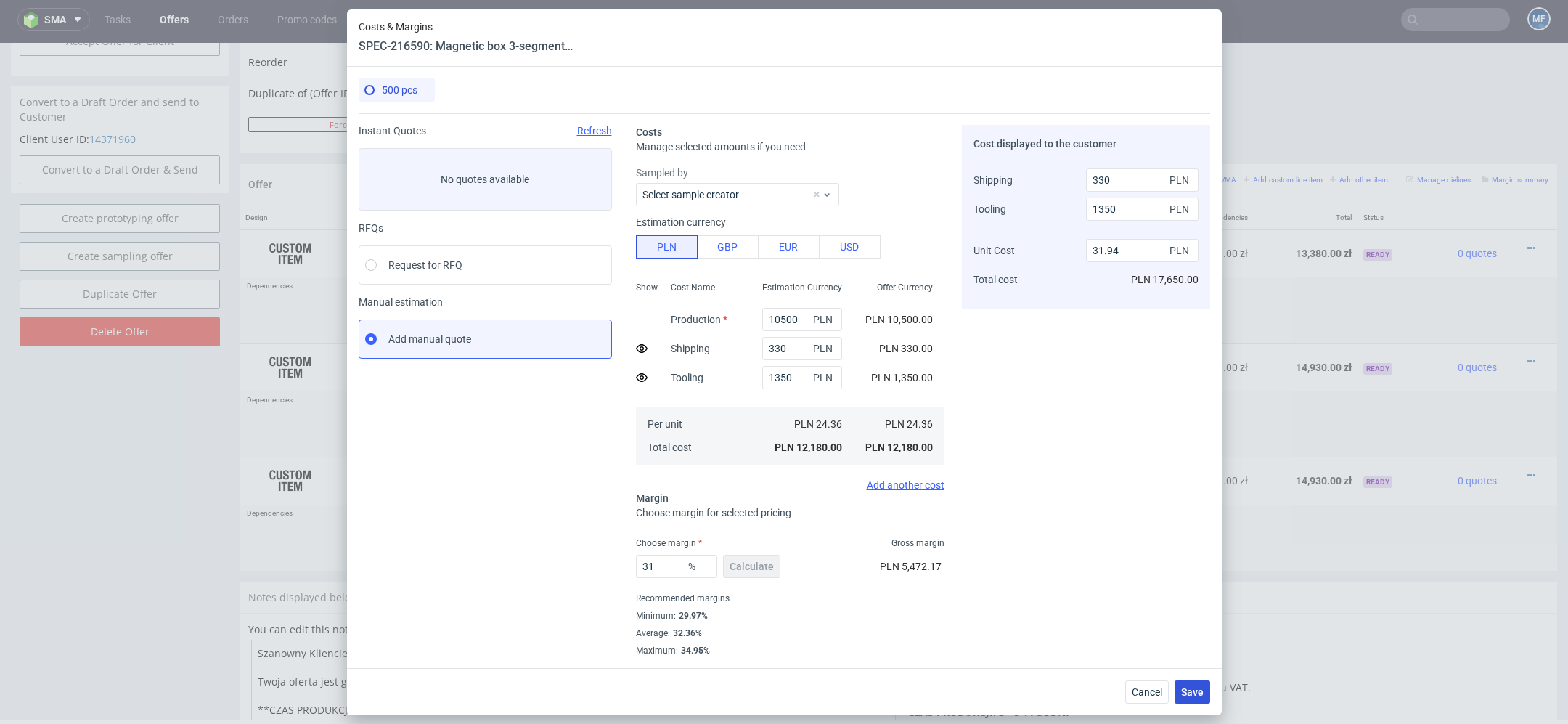
click at [1199, 694] on span "Save" at bounding box center [1192, 692] width 23 height 10
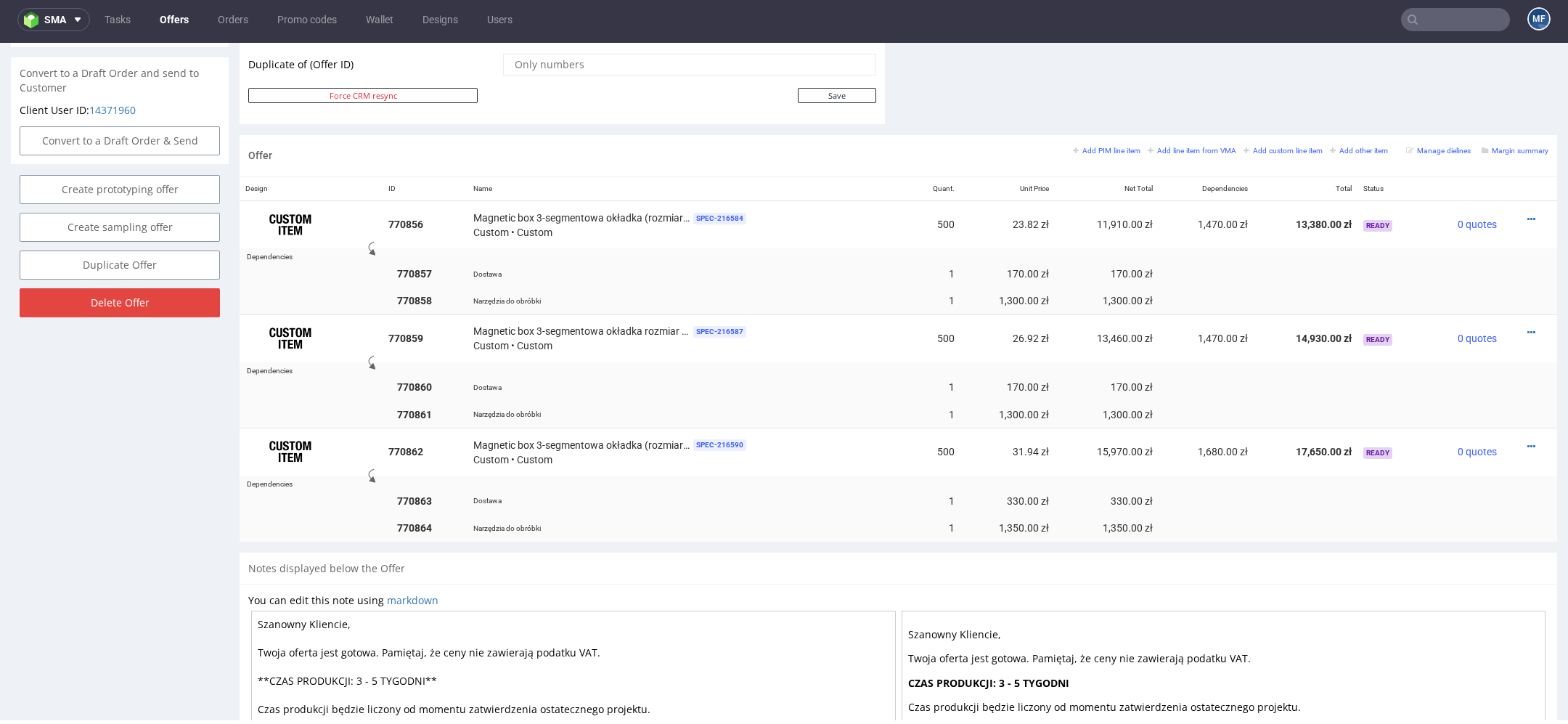
scroll to position [760, 0]
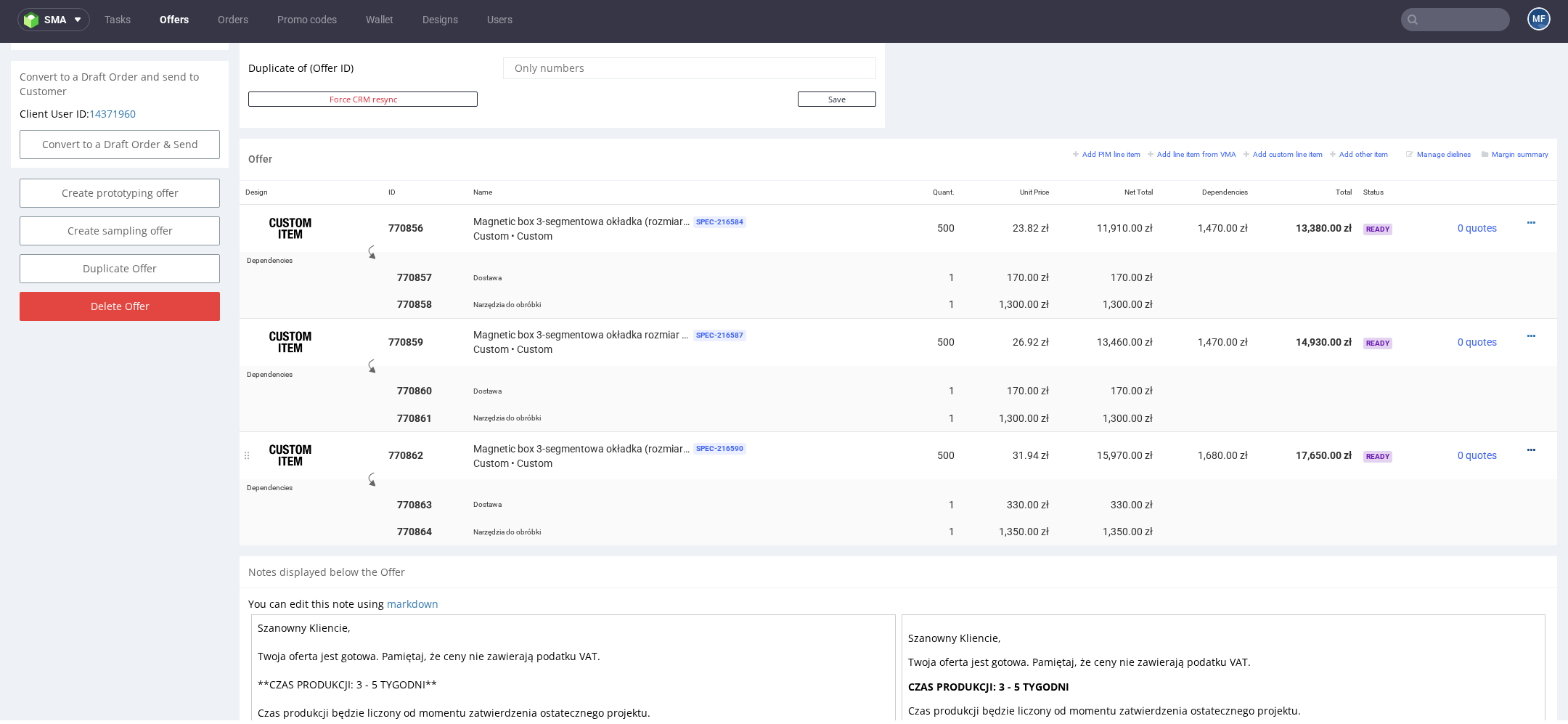
click at [1527, 445] on icon at bounding box center [1531, 450] width 8 height 10
click at [1465, 343] on span "Duplicate Item" at bounding box center [1464, 337] width 117 height 15
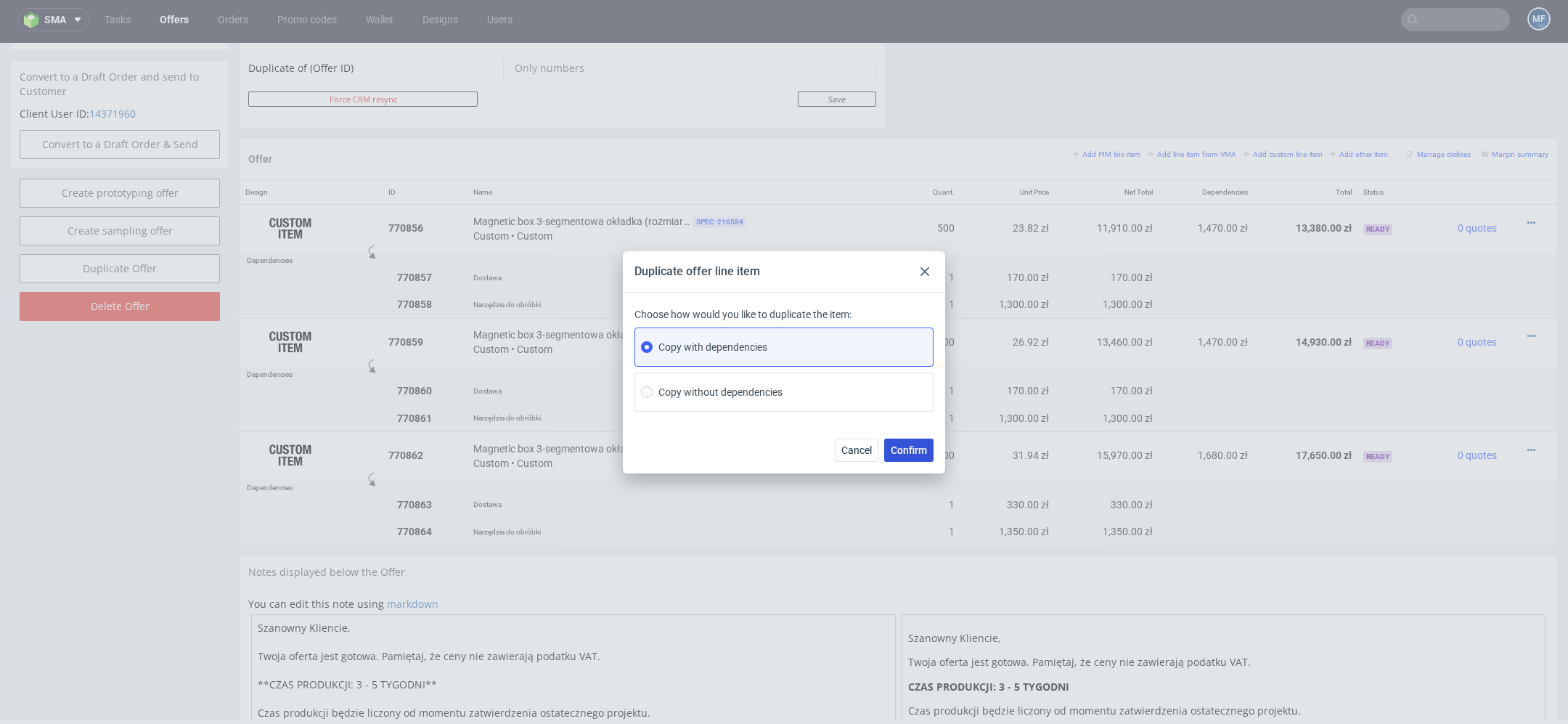
click at [914, 454] on span "Confirm" at bounding box center [908, 450] width 36 height 10
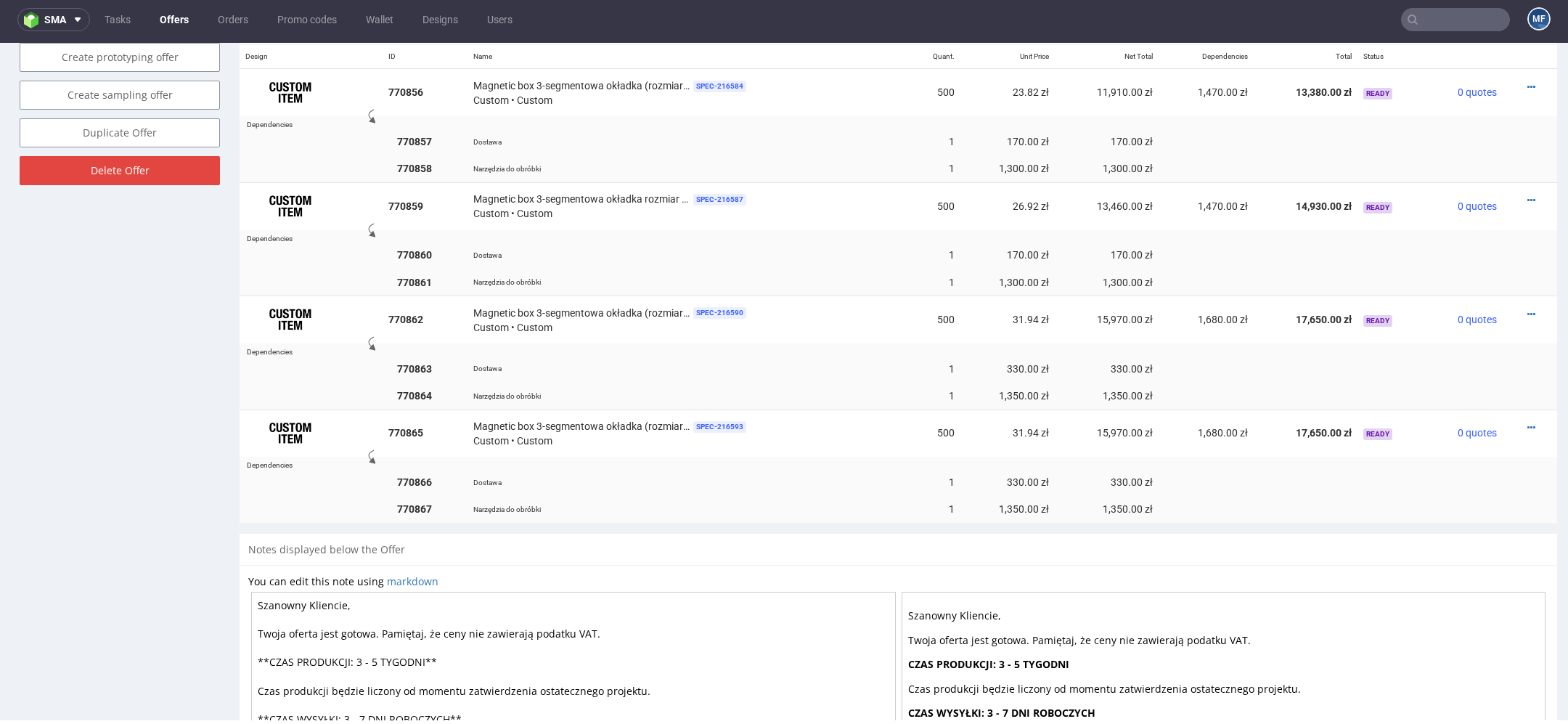
scroll to position [905, 0]
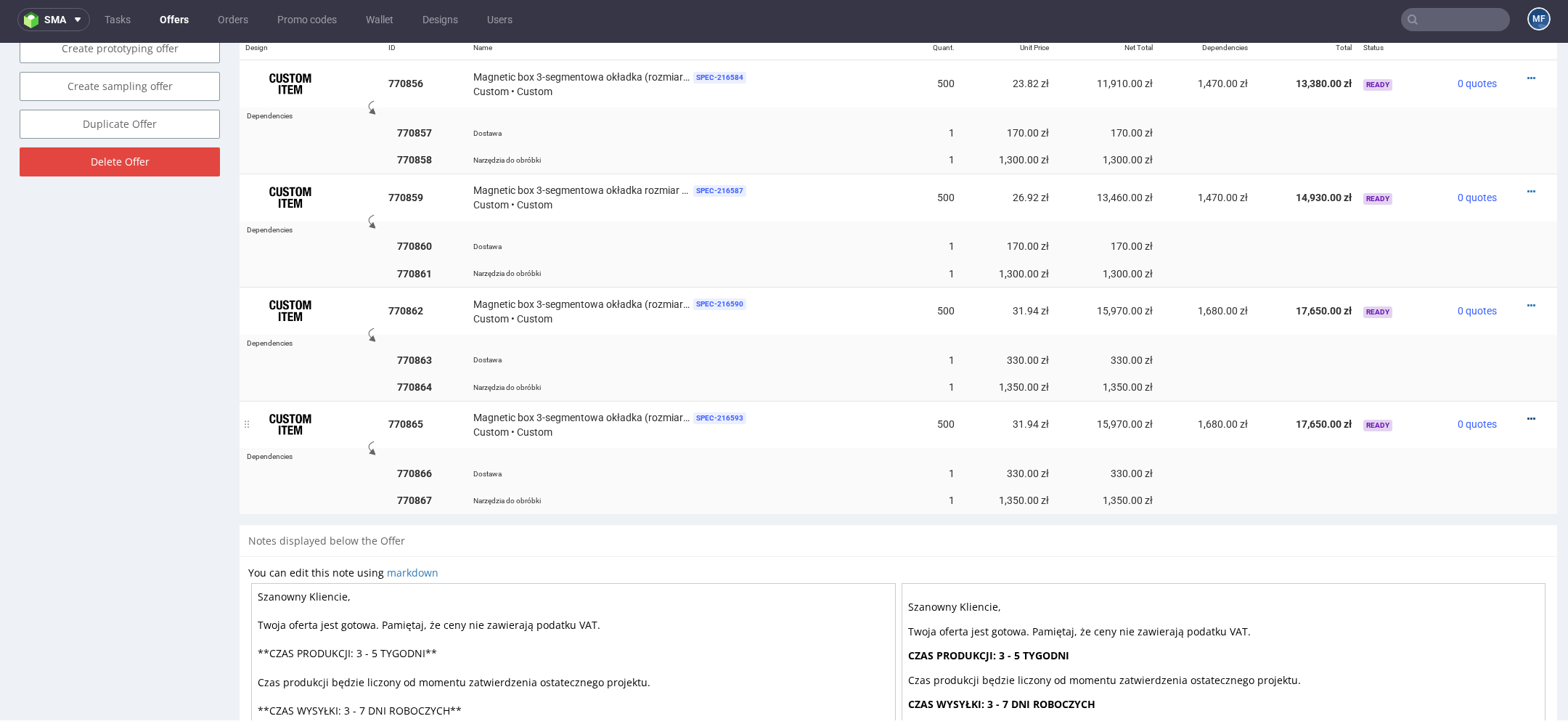
click at [1527, 414] on icon at bounding box center [1531, 419] width 8 height 10
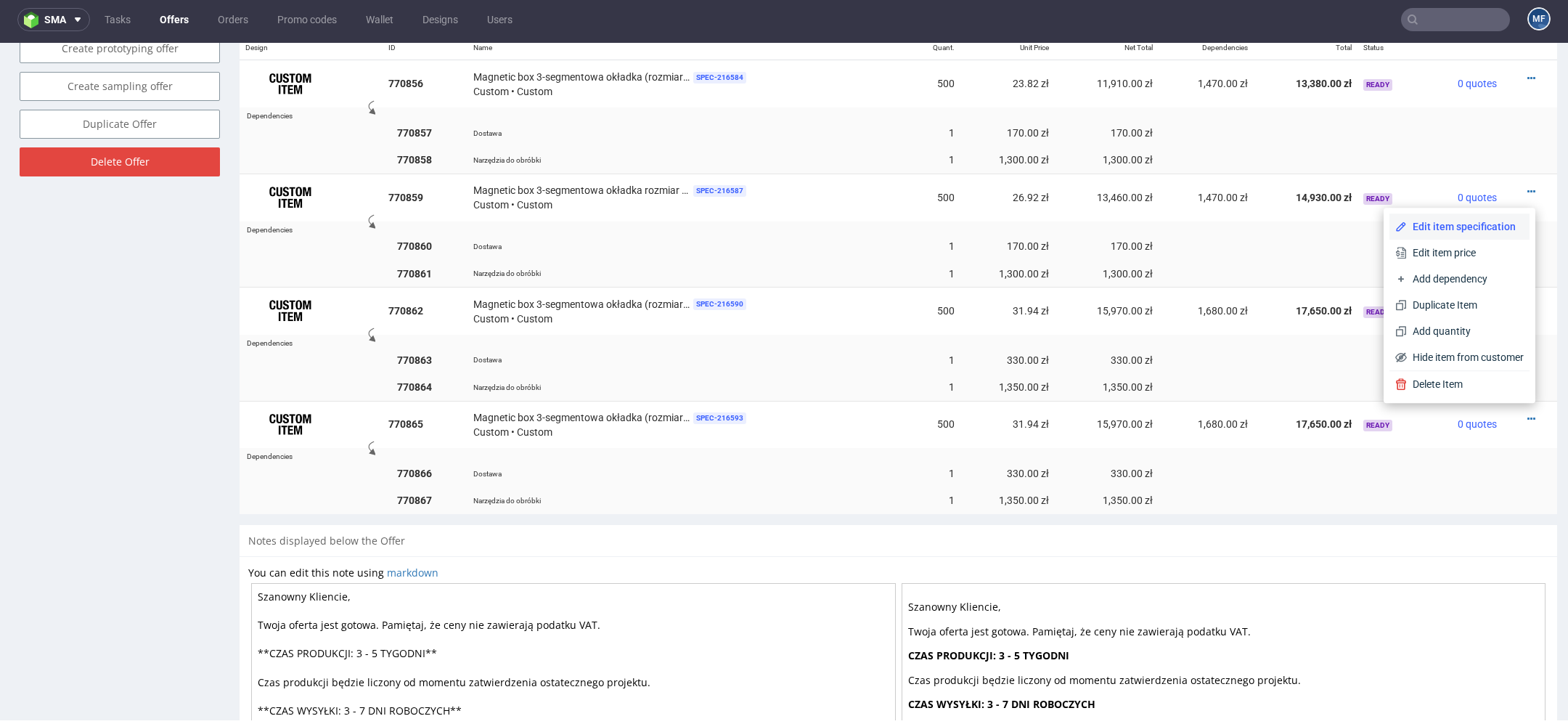
click at [1456, 225] on span "Edit item specification" at bounding box center [1464, 226] width 117 height 15
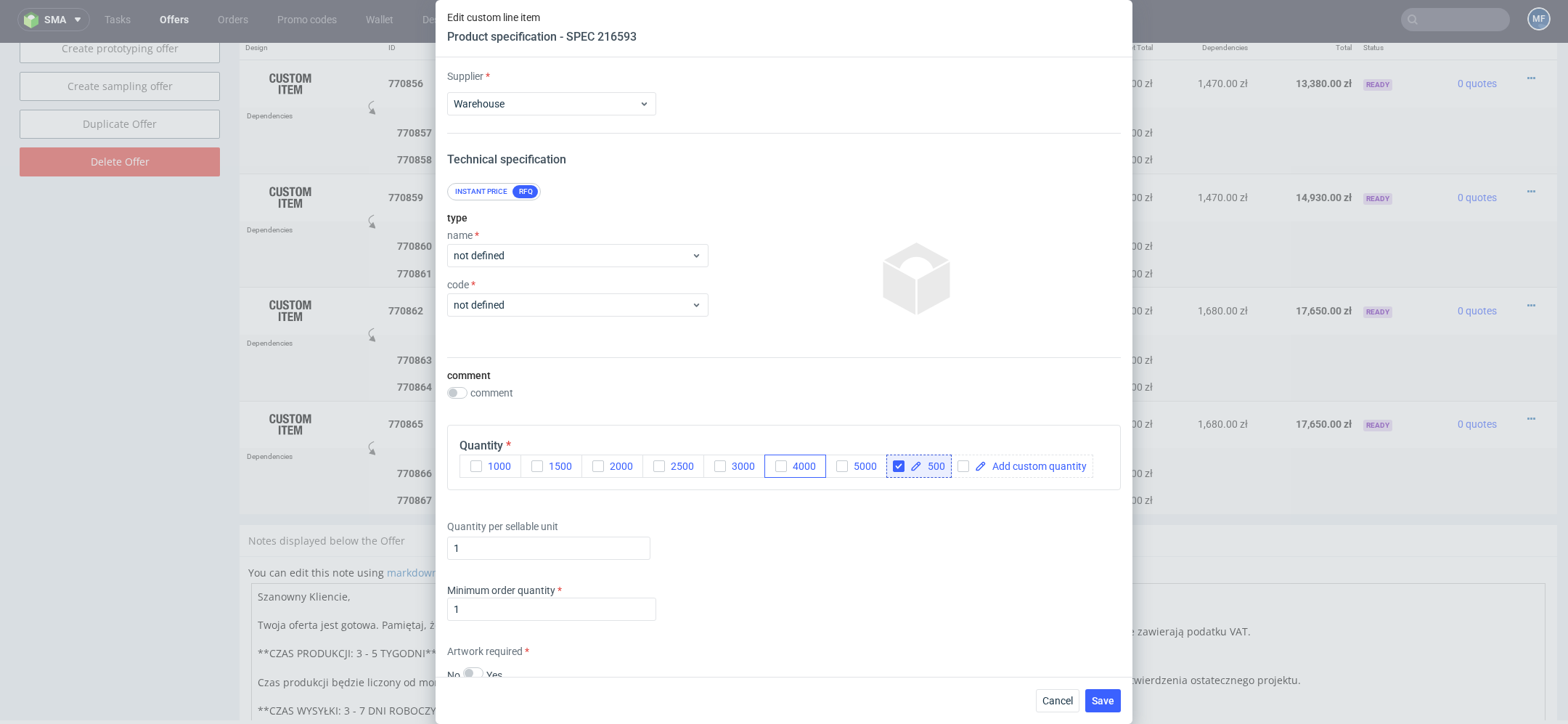
scroll to position [553, 0]
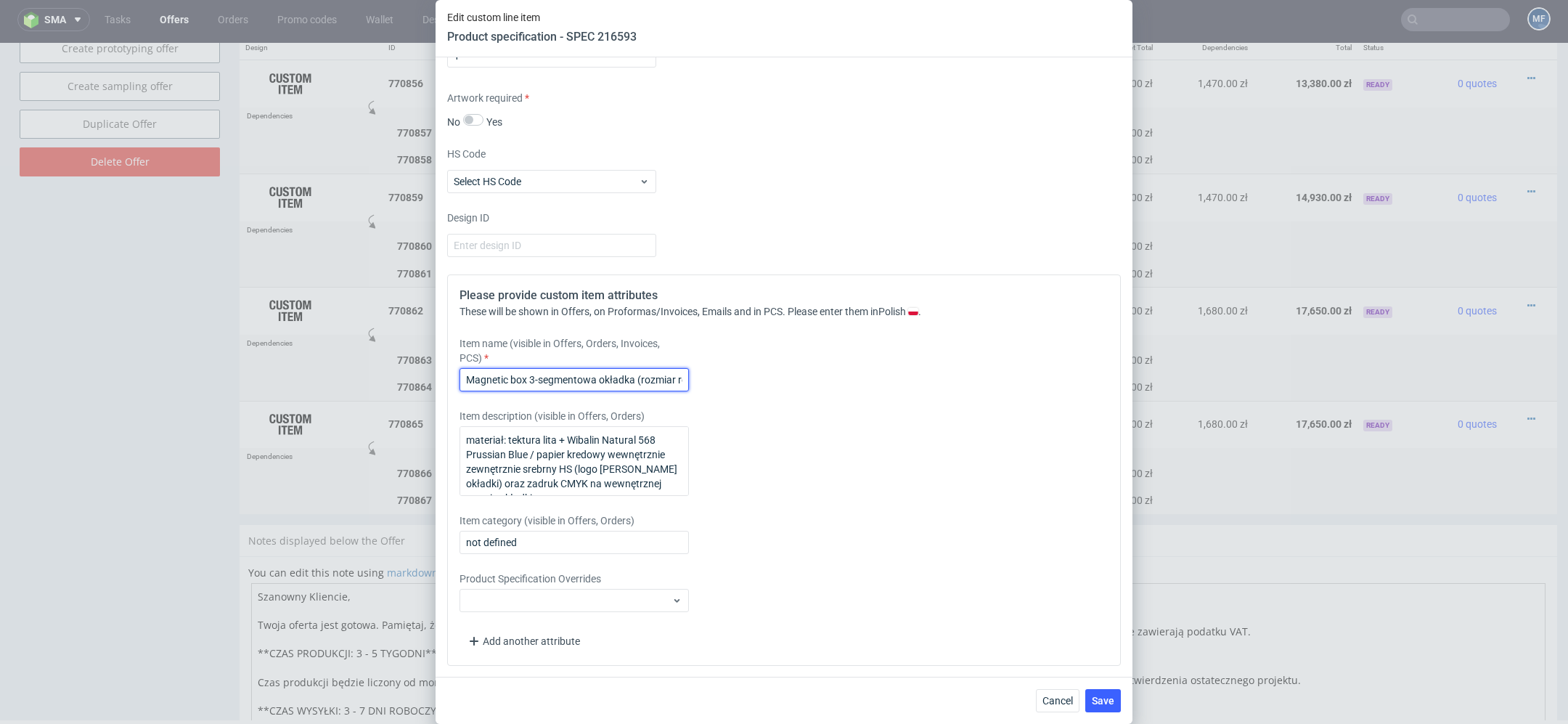
click at [639, 372] on input "Magnetic box 3-segmentowa okładka (rozmiar rozmiar 245x245x90mm zewnętrznie (L1…" at bounding box center [574, 379] width 229 height 23
drag, startPoint x: 641, startPoint y: 383, endPoint x: 810, endPoint y: 383, distance: 169.0
click at [810, 383] on div "Item name (visible in Offers, Orders, Invoices, PCS) Magnetic box 3-segmentowa …" at bounding box center [700, 363] width 481 height 55
paste input "290x290x115mm zewnętrznie (L2"
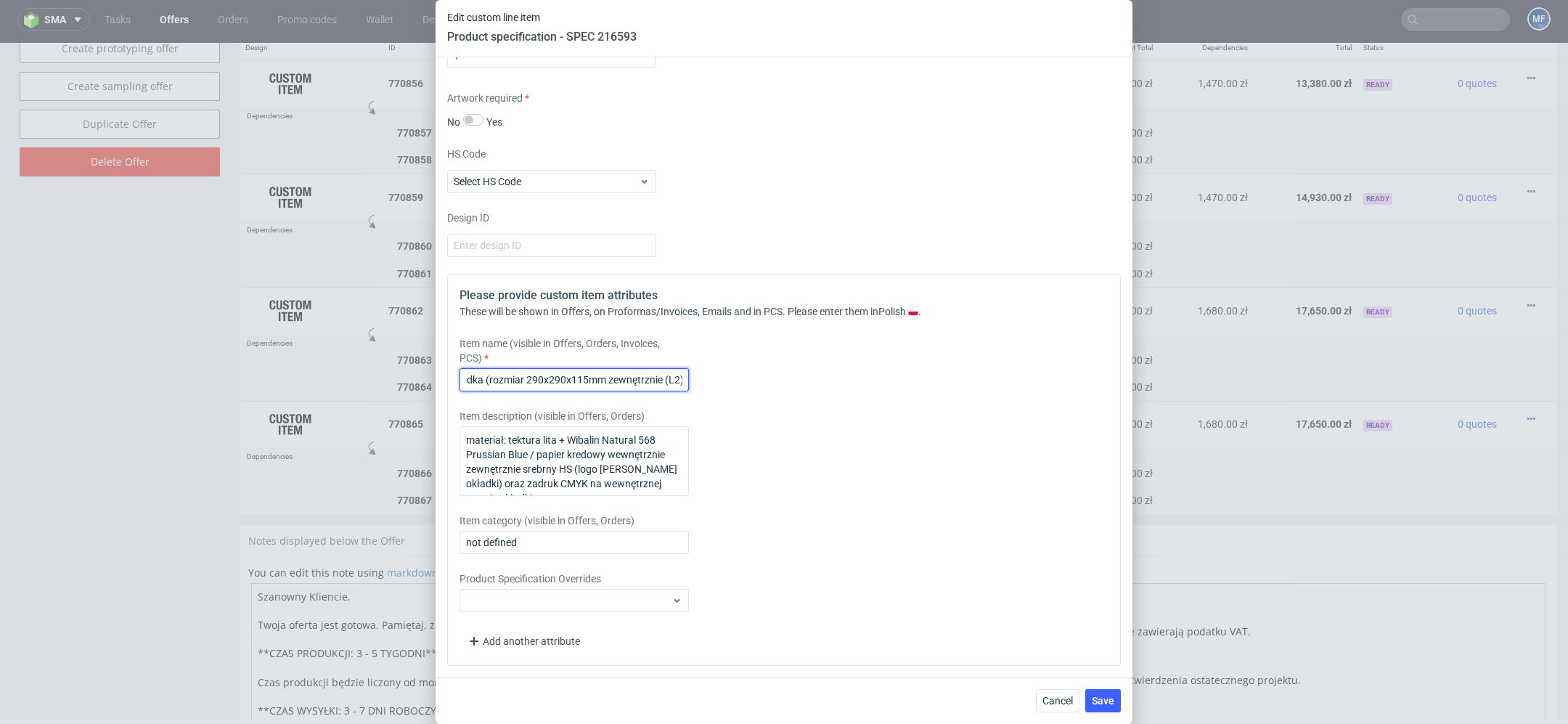
scroll to position [0, 155]
type input "Magnetic box 3-segmentowa okładka (rozmiar 290x290x115mm zewnętrznie (L2))"
click at [831, 440] on div "Item description (visible in Offers, Orders) materiał: tektura lita + Wibalin N…" at bounding box center [700, 452] width 481 height 87
click at [639, 442] on textarea "materiał: tektura lita + Wibalin Natural 568 Prussian Blue / papier kredowy wew…" at bounding box center [574, 461] width 229 height 70
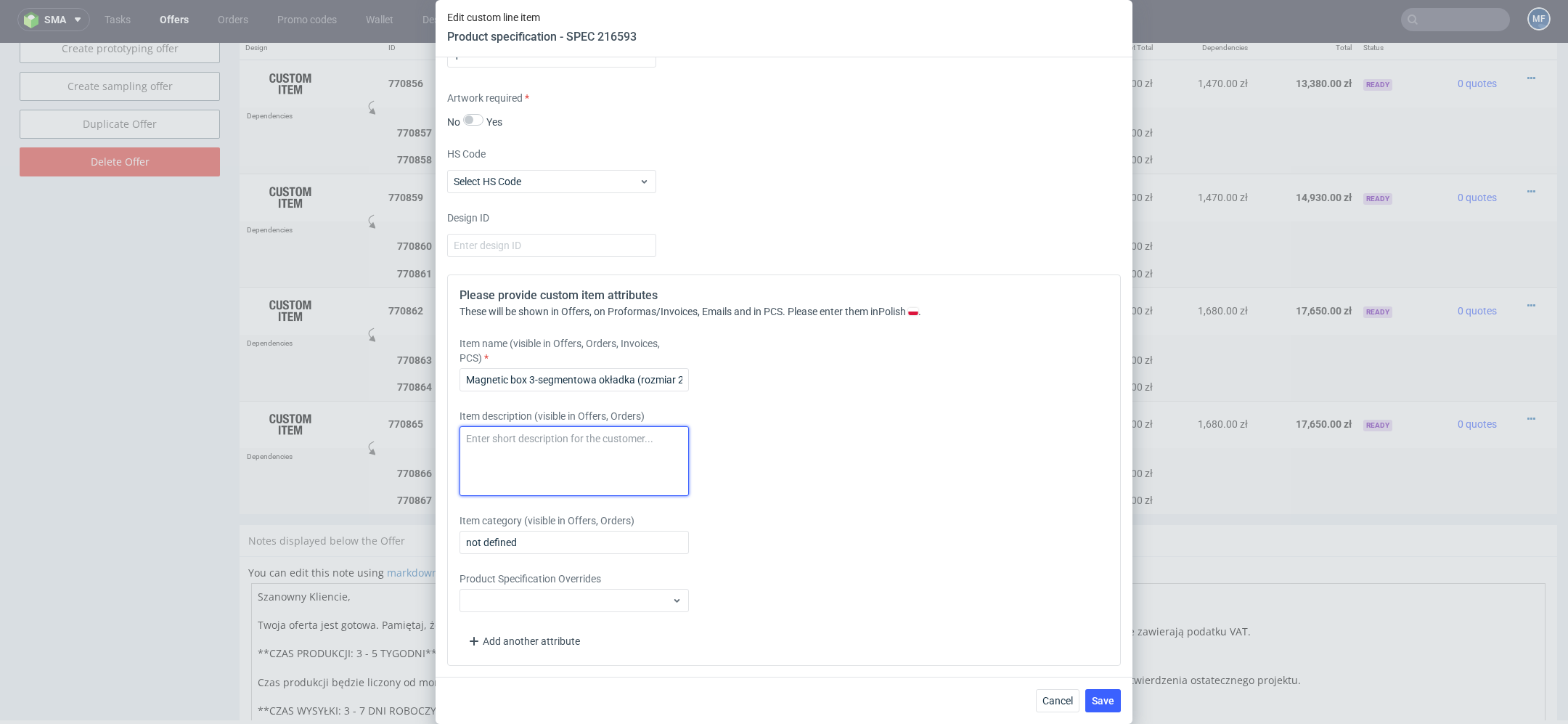
paste textarea "materiał: tektura lita + Wibalin Natural 568 Prussian Blue / papier kredowy wew…"
type textarea "materiał: tektura lita + Wibalin Natural 568 Prussian Blue / papier kredowy wew…"
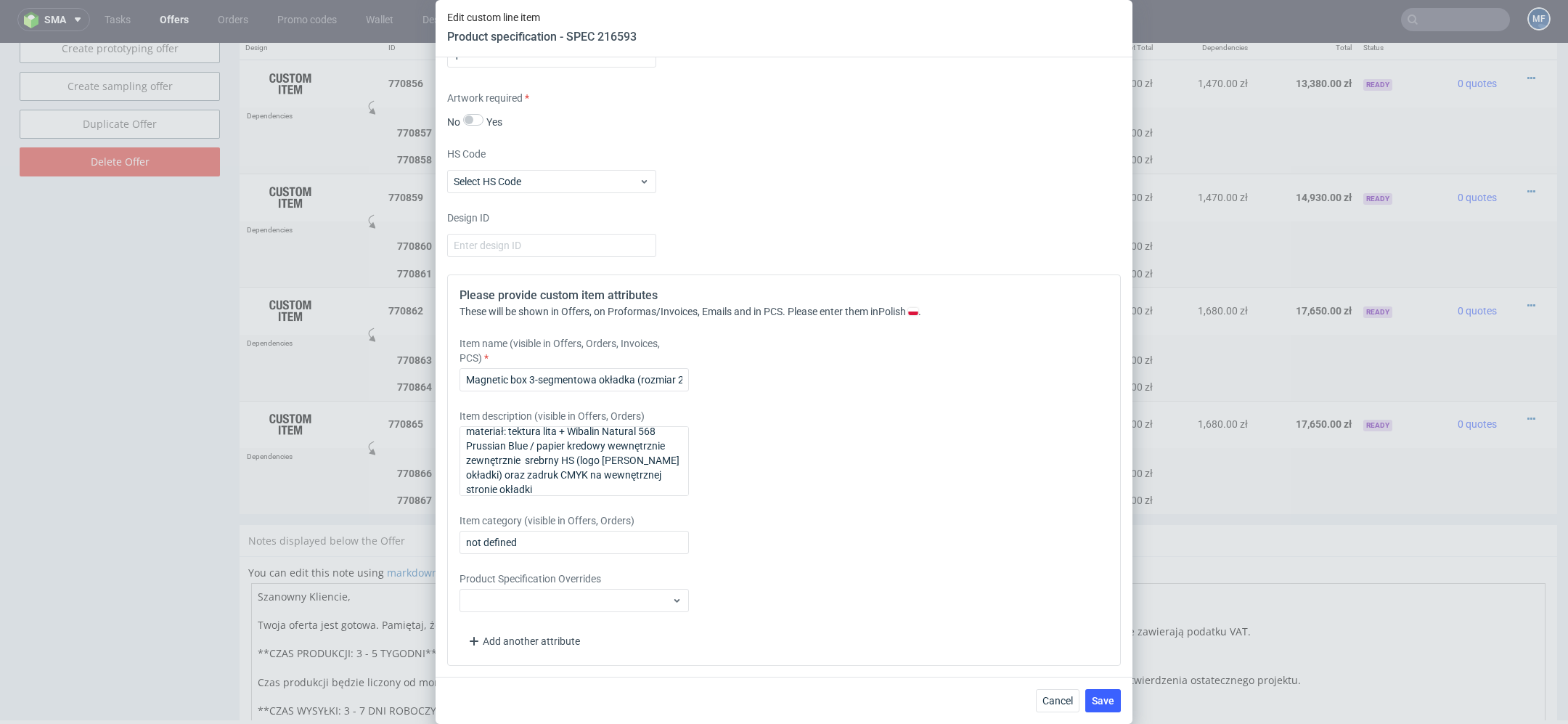
click at [804, 515] on div "Item category (visible in Offers, Orders) not defined" at bounding box center [700, 534] width 481 height 41
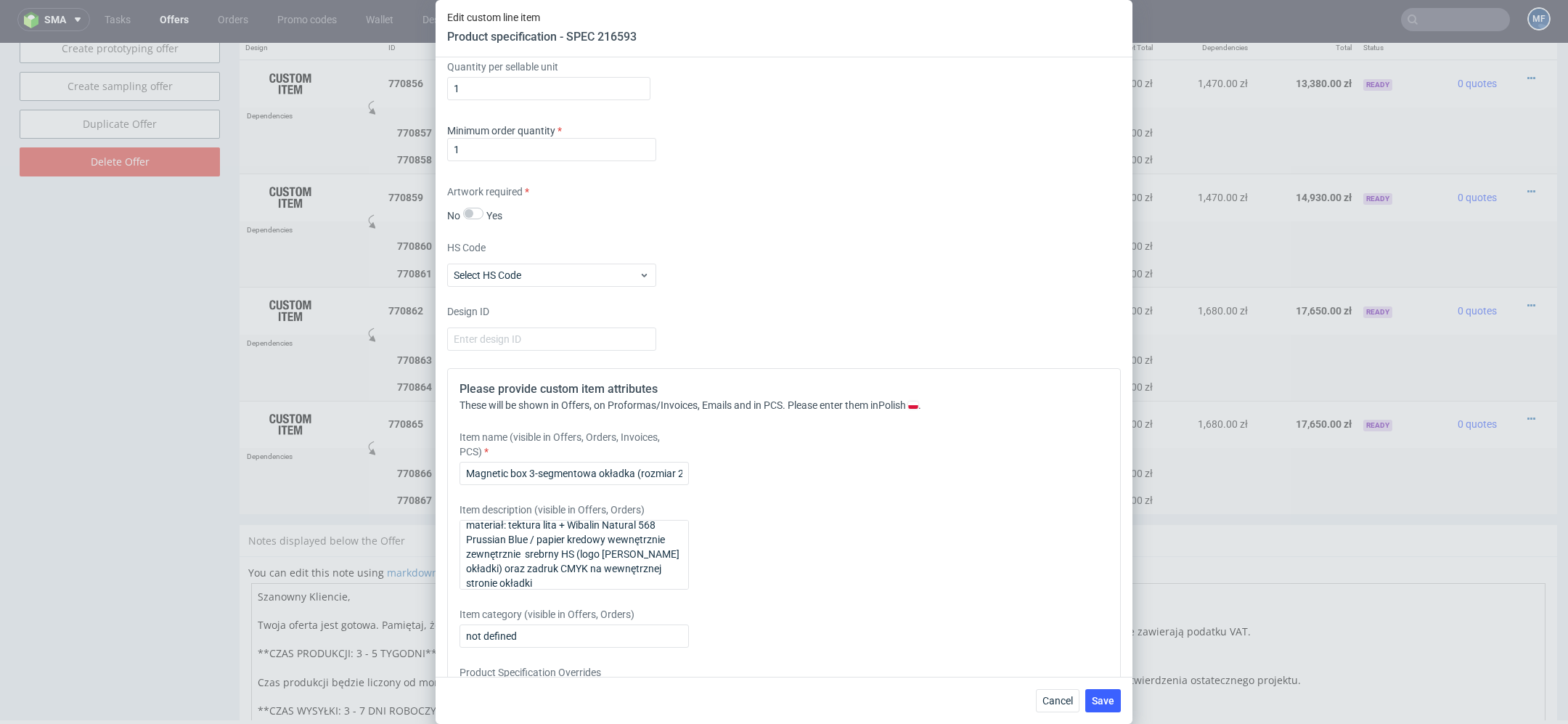
scroll to position [456, 0]
click at [1108, 701] on span "Save" at bounding box center [1102, 701] width 23 height 10
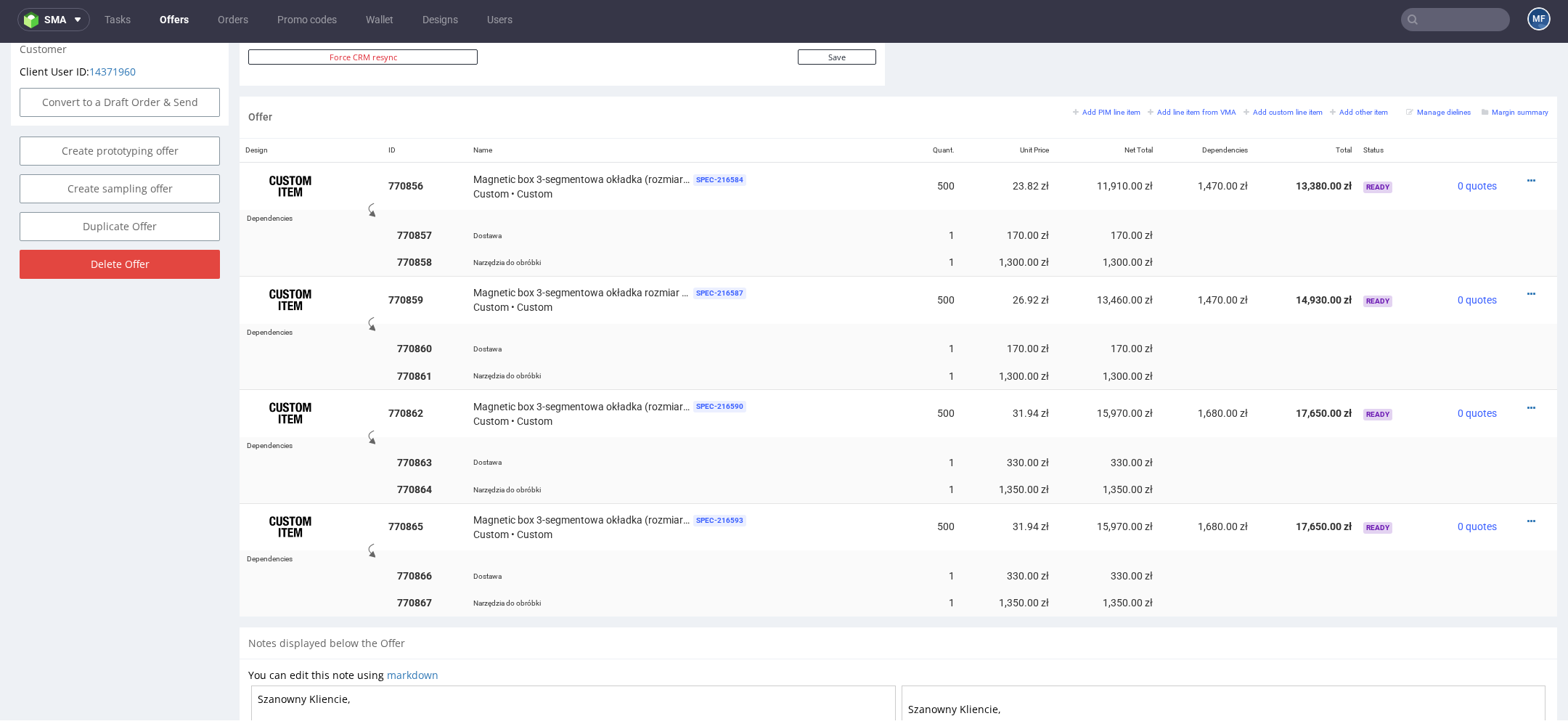
scroll to position [807, 0]
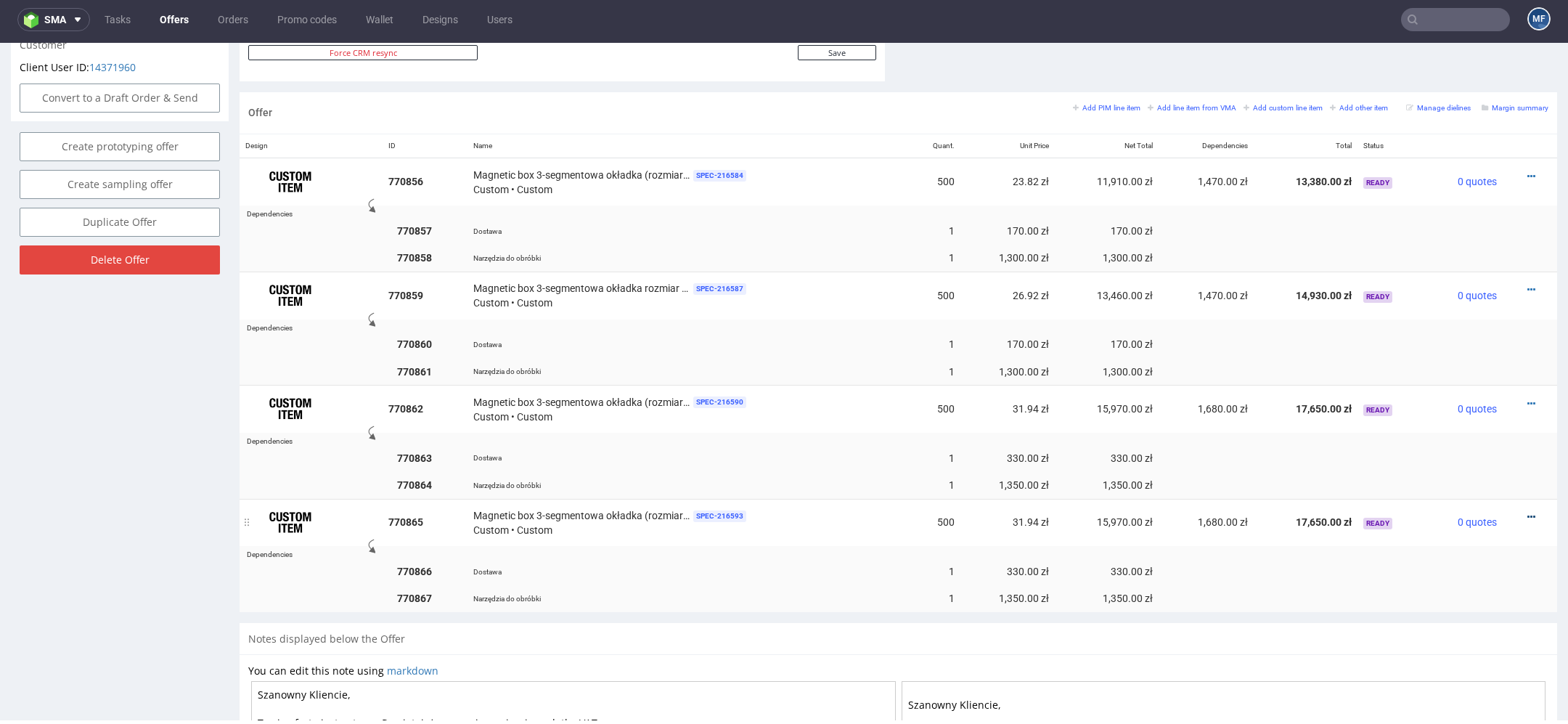
click at [1527, 512] on icon at bounding box center [1531, 517] width 8 height 10
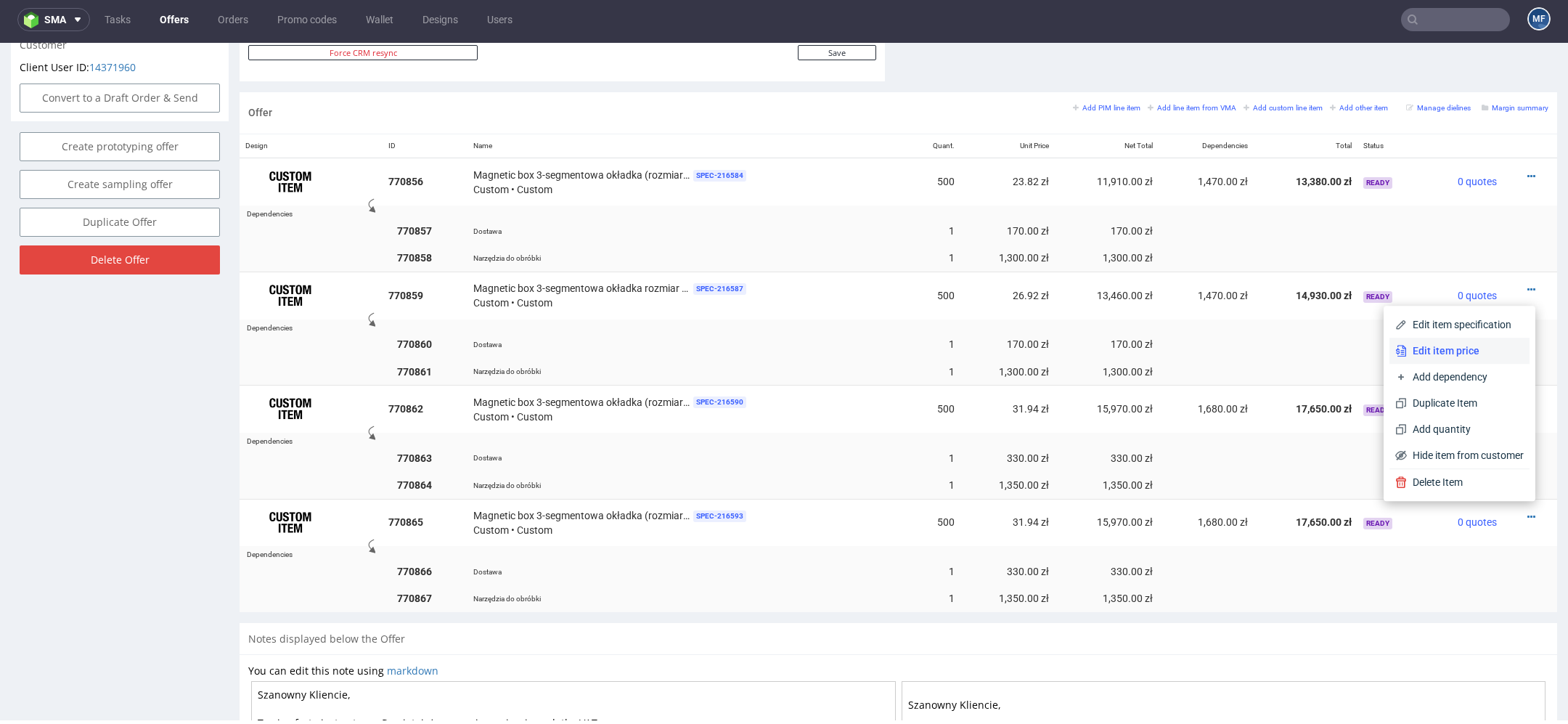
click at [1463, 355] on span "Edit item price" at bounding box center [1464, 350] width 117 height 15
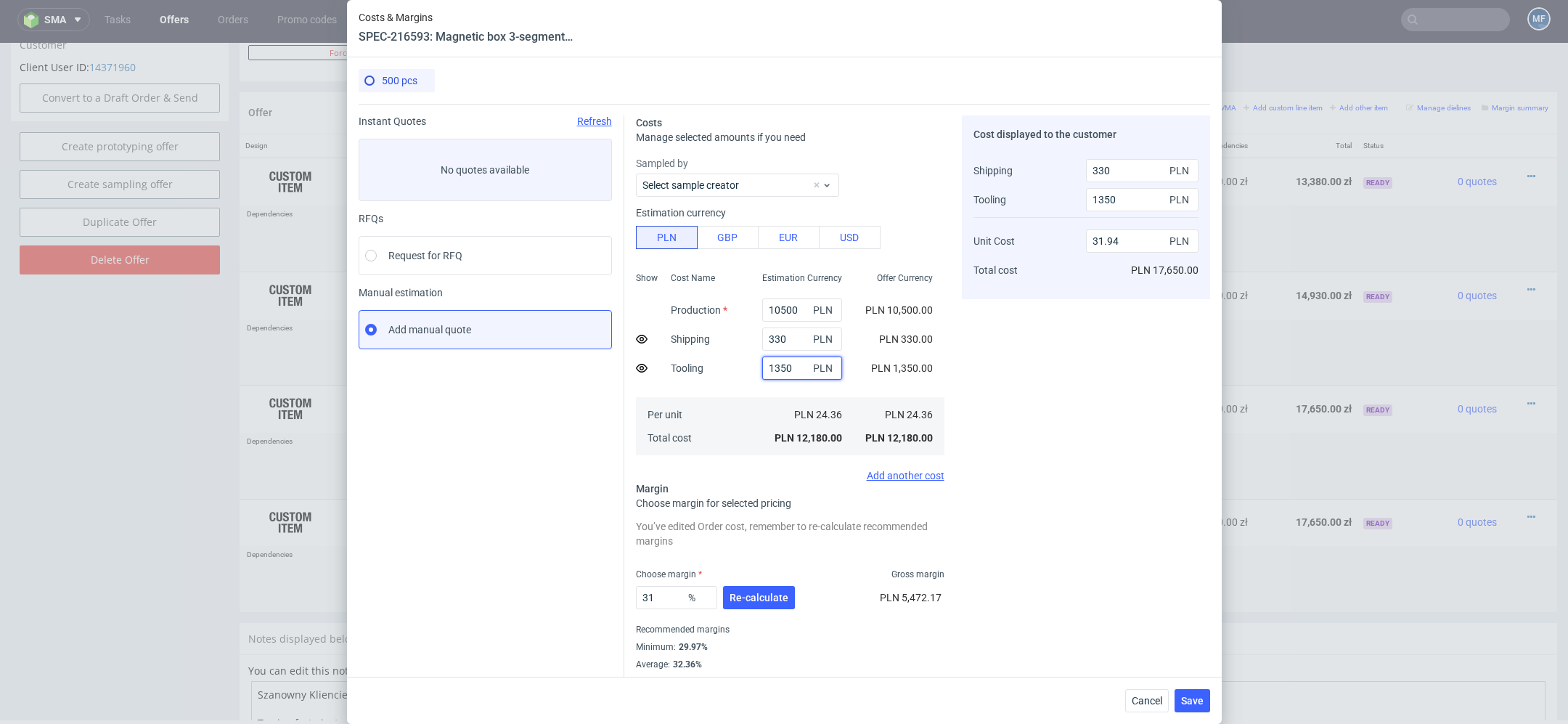
click at [788, 375] on input "1350" at bounding box center [802, 367] width 80 height 23
type input "1"
type input "0"
type input "30.73"
type input "1400"
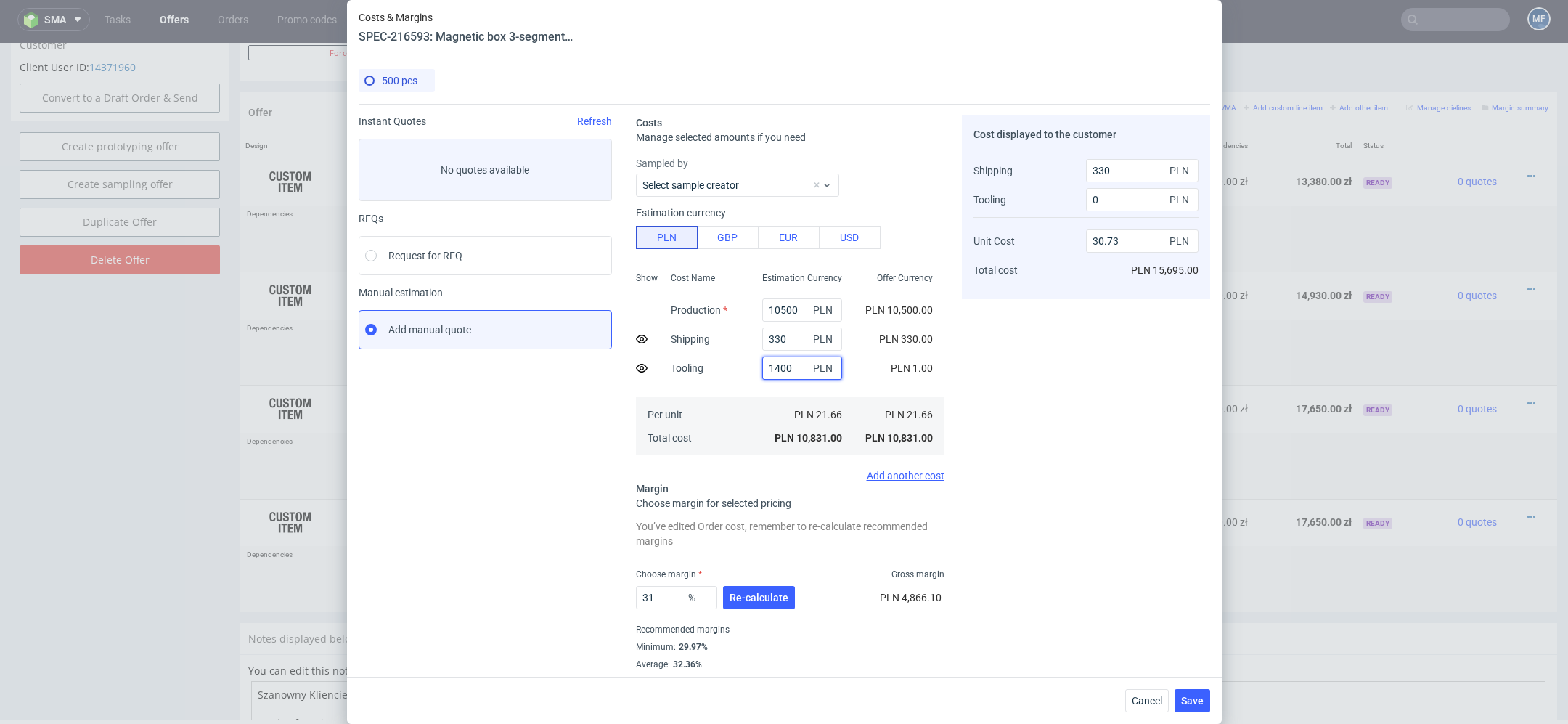
type input "1400"
type input "31.99"
type input "1400"
click at [941, 365] on div "PLN 1,400.00" at bounding box center [901, 368] width 85 height 29
drag, startPoint x: 791, startPoint y: 338, endPoint x: 569, endPoint y: 336, distance: 222.0
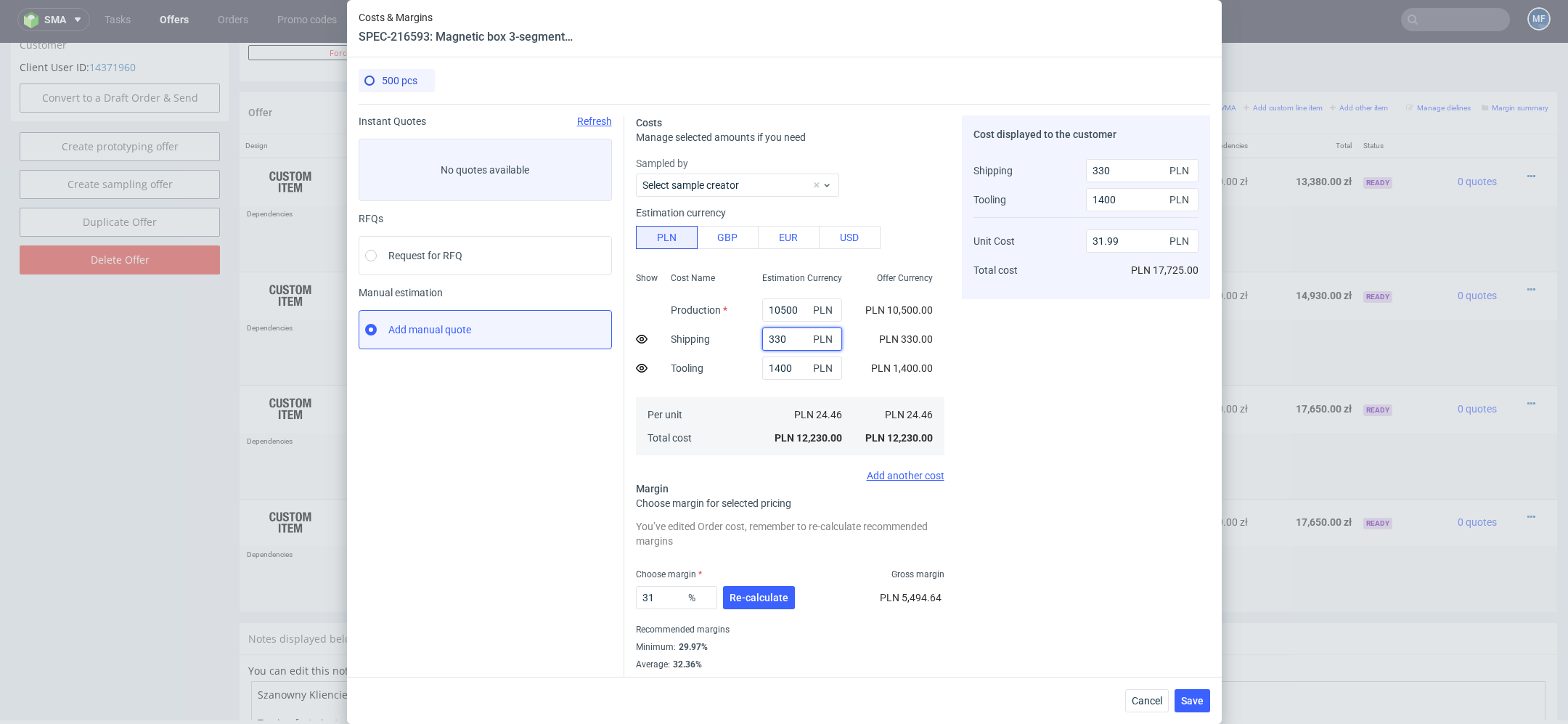
click at [569, 336] on div "Instant Quotes Refresh No quotes available RFQs Request for RFQ Manual estimati…" at bounding box center [784, 395] width 851 height 583
type input "450"
type input "32.1"
type input "450"
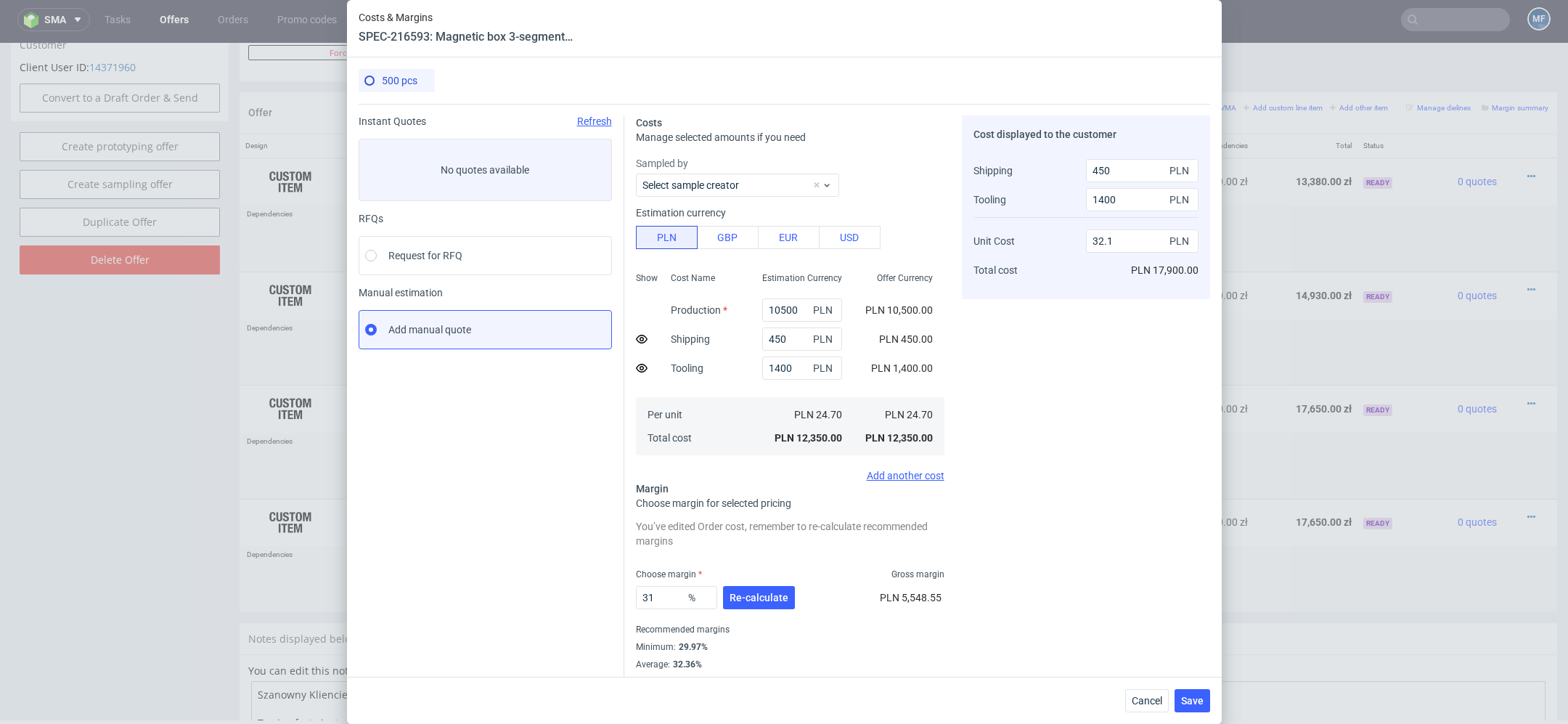
click at [922, 316] on div "PLN 10,500.00" at bounding box center [899, 310] width 68 height 15
drag, startPoint x: 802, startPoint y: 309, endPoint x: 522, endPoint y: 307, distance: 280.0
click at [522, 307] on div "Instant Quotes Refresh No quotes available RFQs Request for RFQ Manual estimati…" at bounding box center [784, 395] width 851 height 583
type input "11"
type input "1.69"
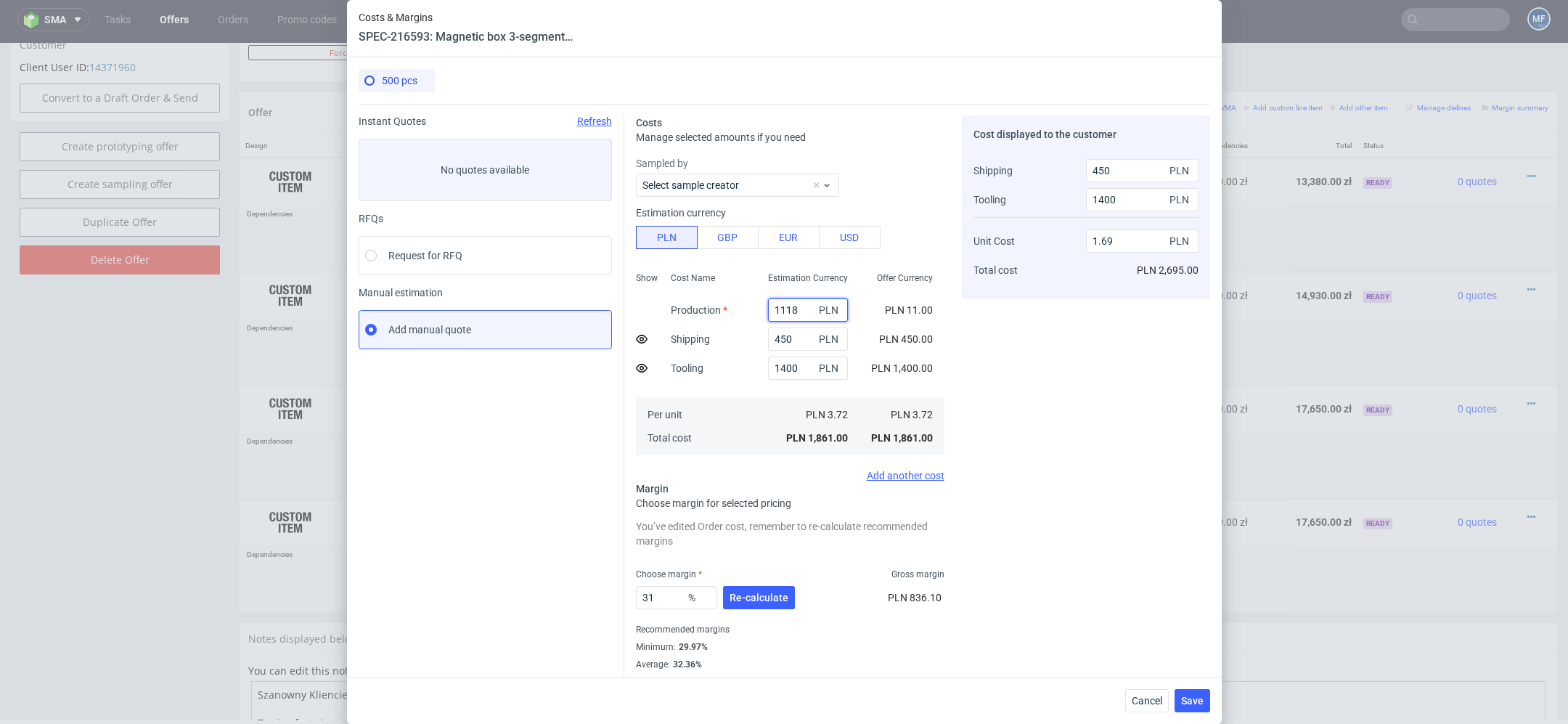
type input "11180"
type input "34.07"
type input "11180"
click at [1012, 428] on div "Cost displayed to the customer Shipping Tooling Unit Cost Total cost 450 PLN 14…" at bounding box center [1086, 402] width 248 height 572
click at [771, 599] on span "Re-calculate" at bounding box center [759, 597] width 59 height 10
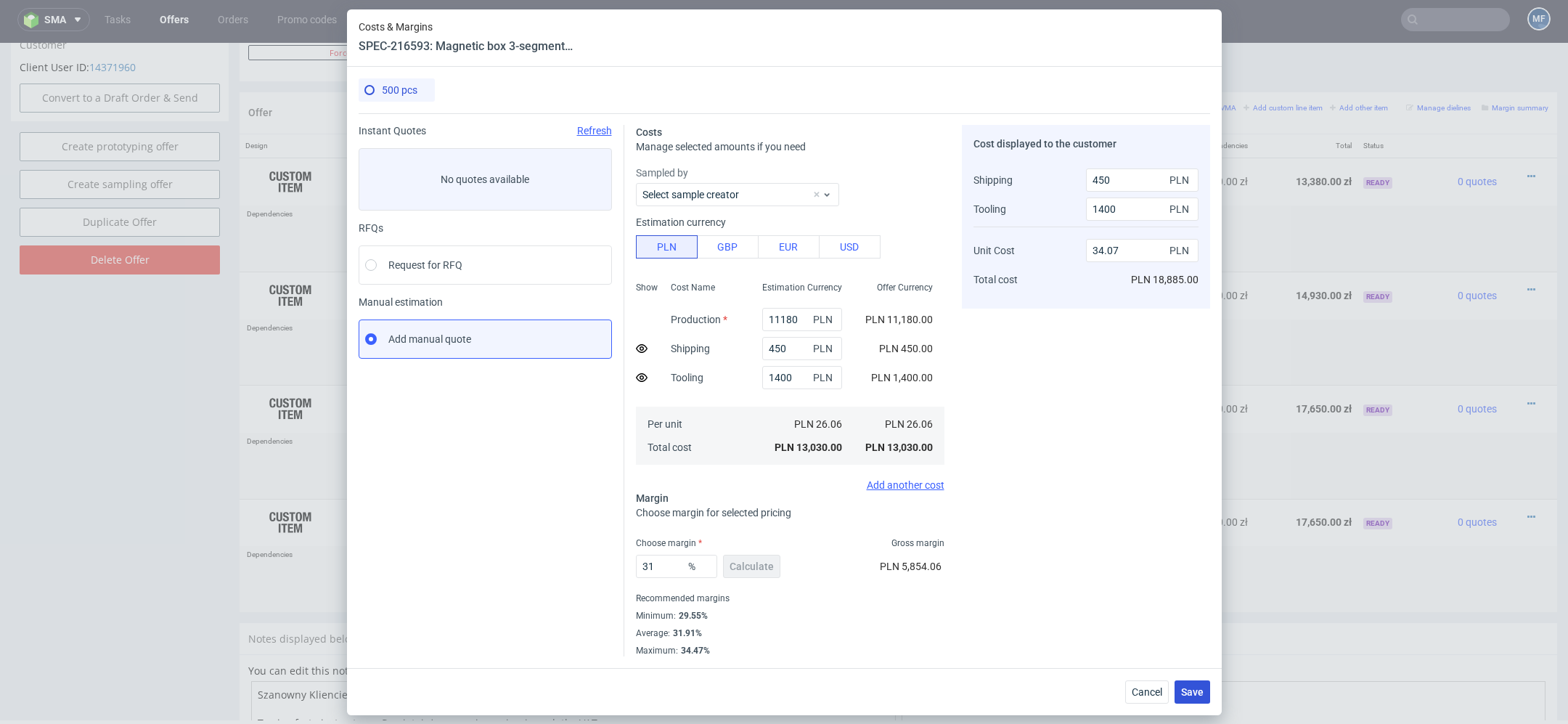
click at [1200, 688] on span "Save" at bounding box center [1192, 692] width 23 height 10
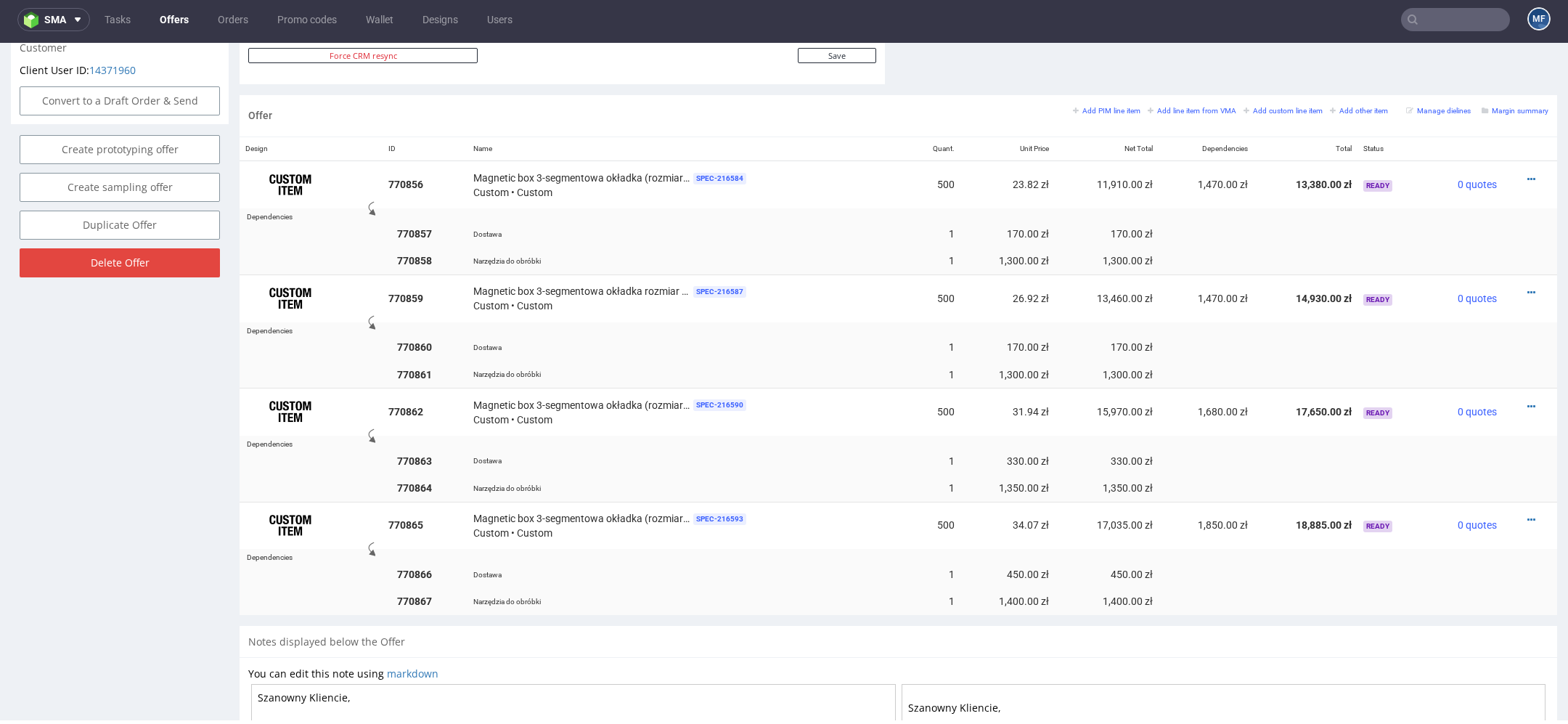
scroll to position [803, 0]
click at [1527, 517] on icon at bounding box center [1531, 522] width 8 height 10
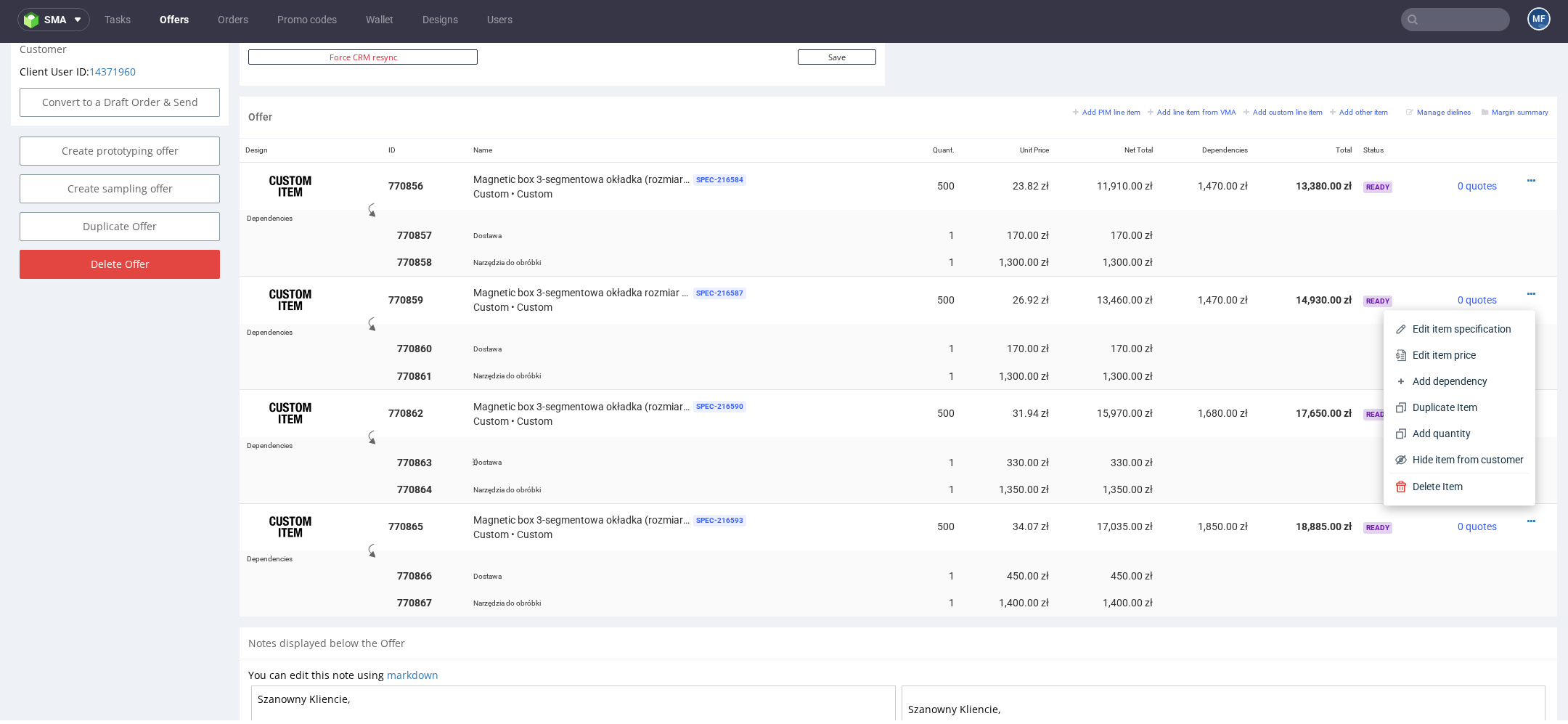
click at [1255, 466] on td at bounding box center [1305, 462] width 104 height 27
click at [1527, 176] on icon at bounding box center [1531, 181] width 8 height 10
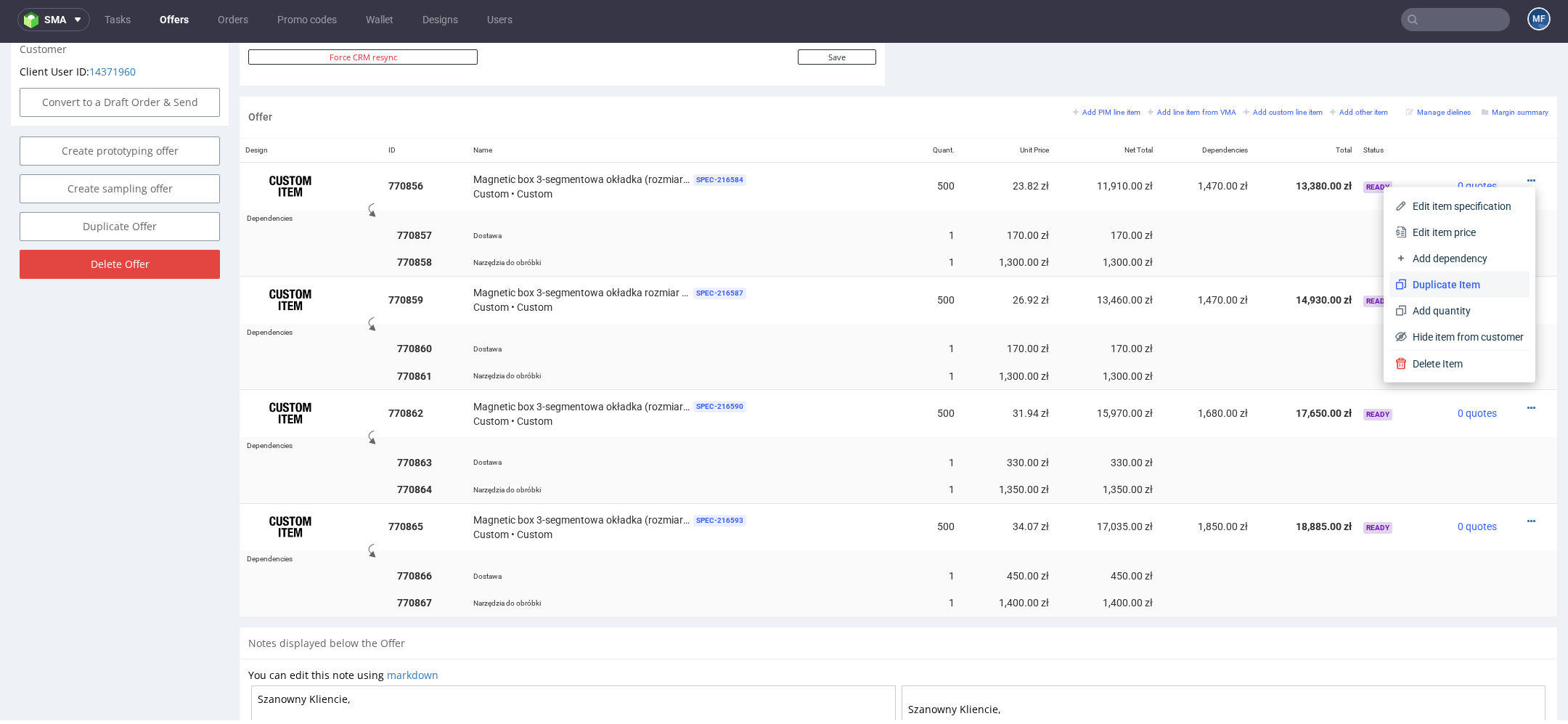
click at [1441, 283] on span "Duplicate Item" at bounding box center [1464, 284] width 117 height 15
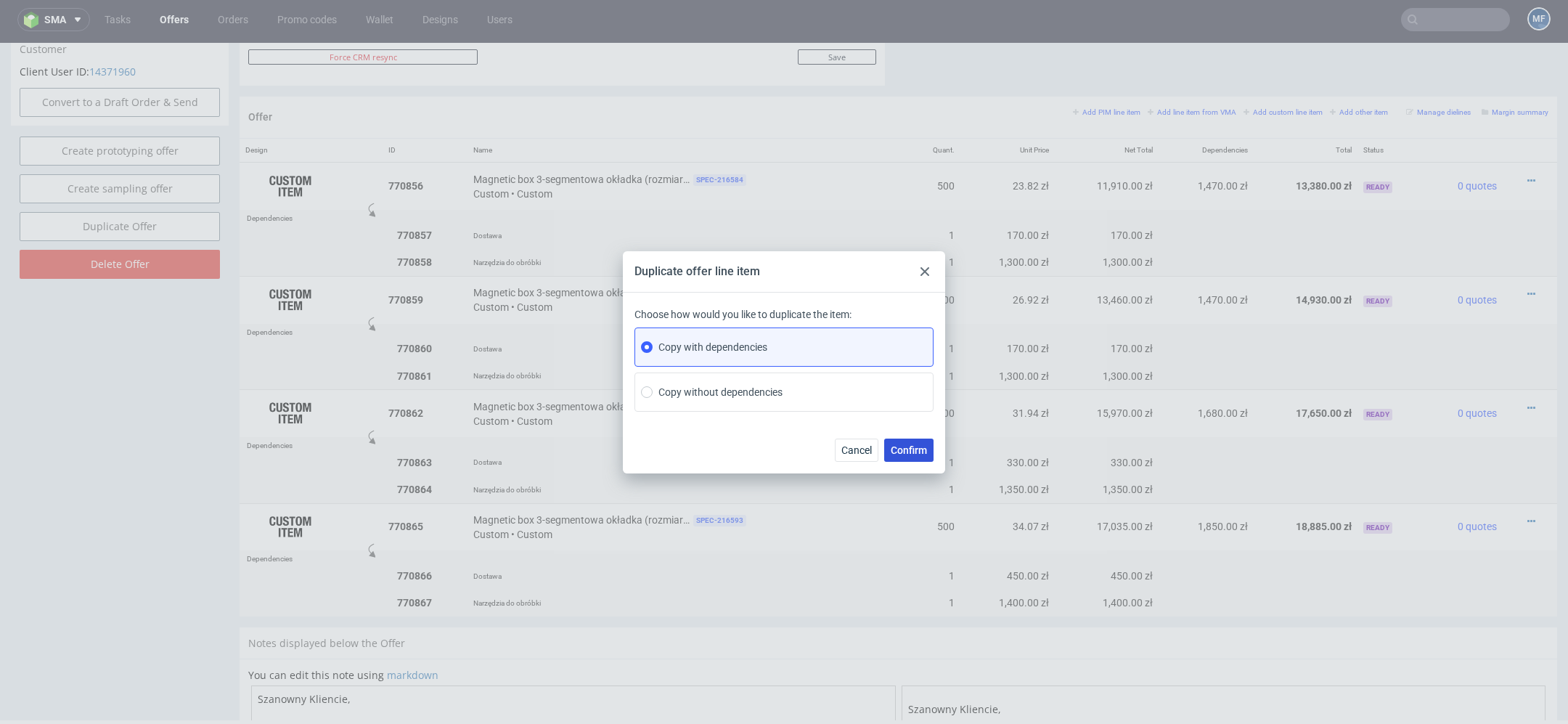
click at [914, 457] on button "Confirm" at bounding box center [909, 450] width 50 height 23
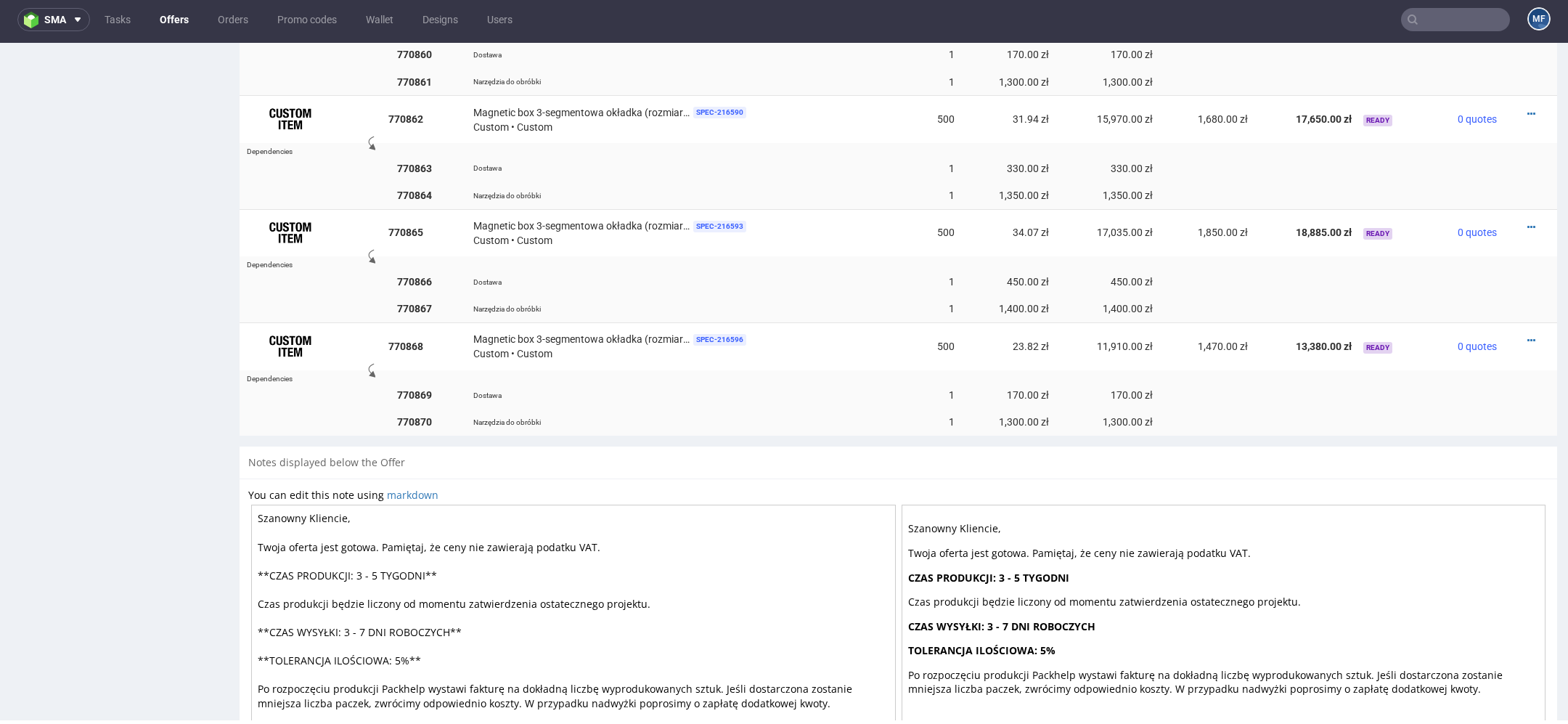
scroll to position [1137, 0]
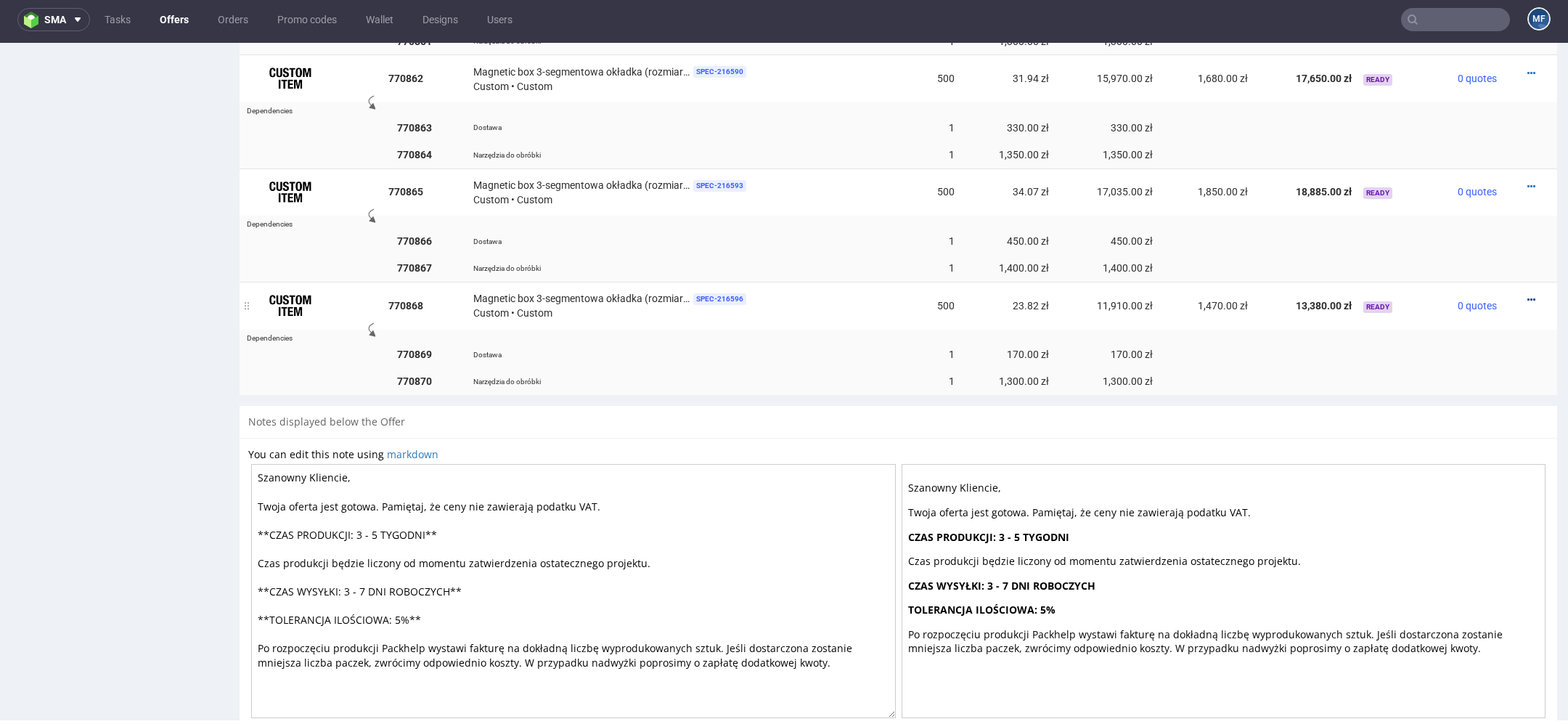
click at [1527, 295] on icon at bounding box center [1531, 300] width 8 height 10
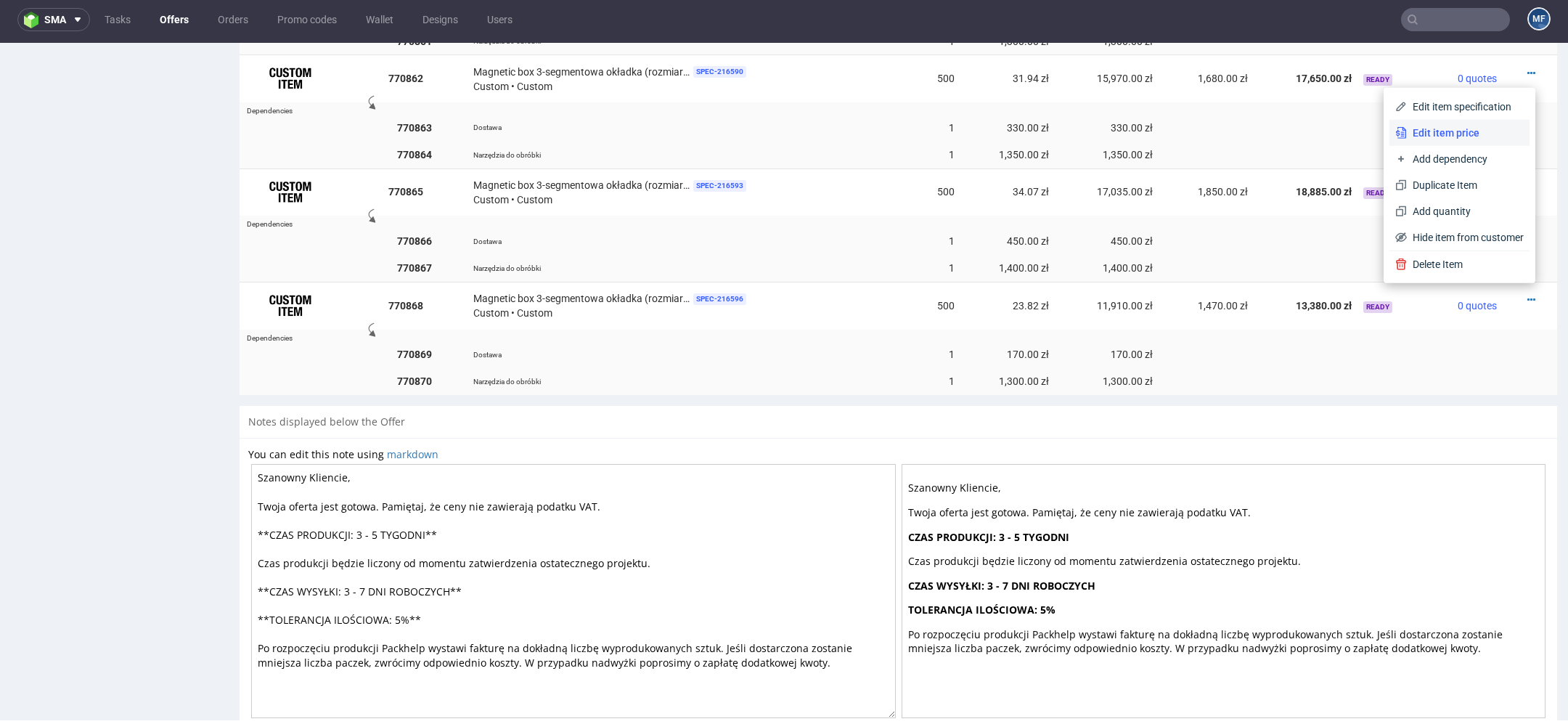
click at [1474, 129] on span "Edit item price" at bounding box center [1464, 133] width 117 height 15
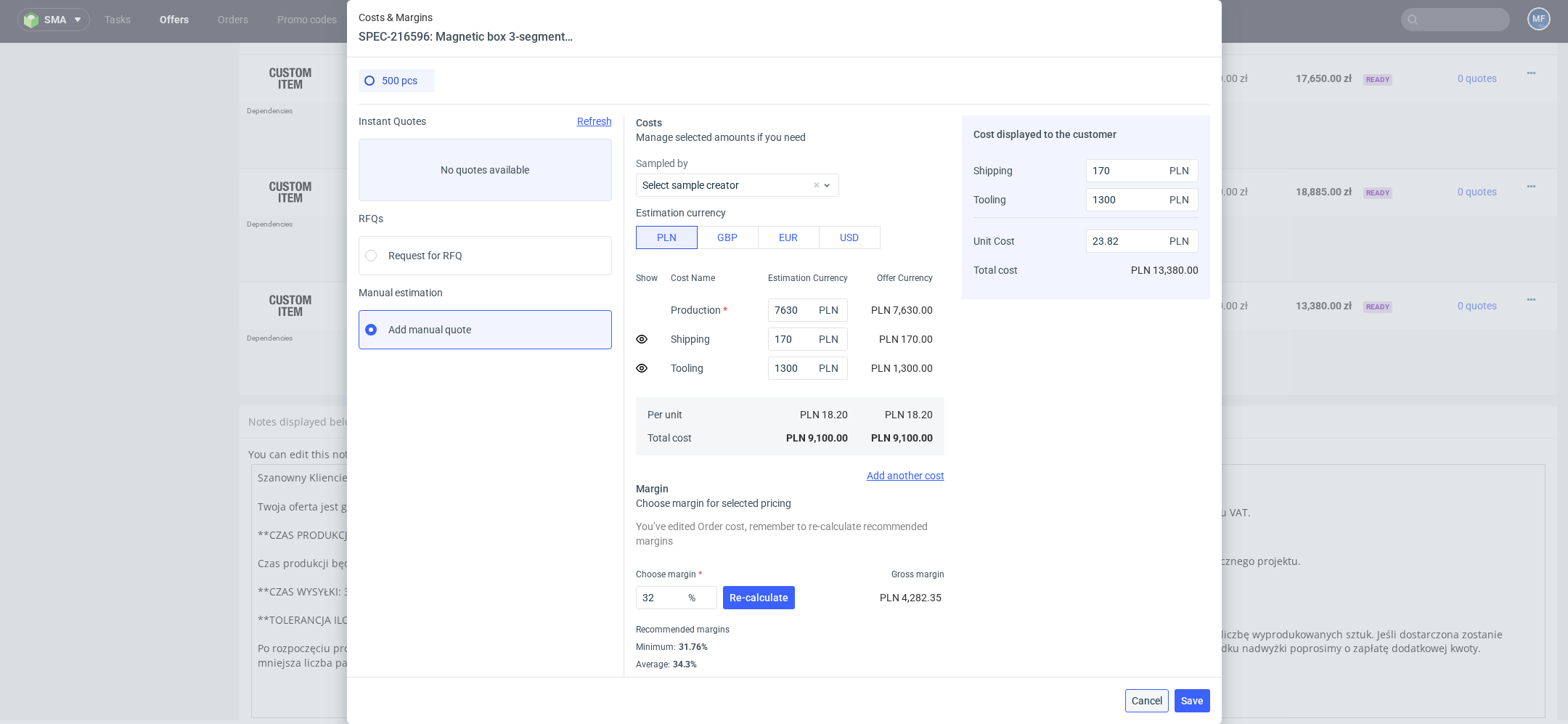
click at [1146, 696] on span "Cancel" at bounding box center [1146, 701] width 31 height 10
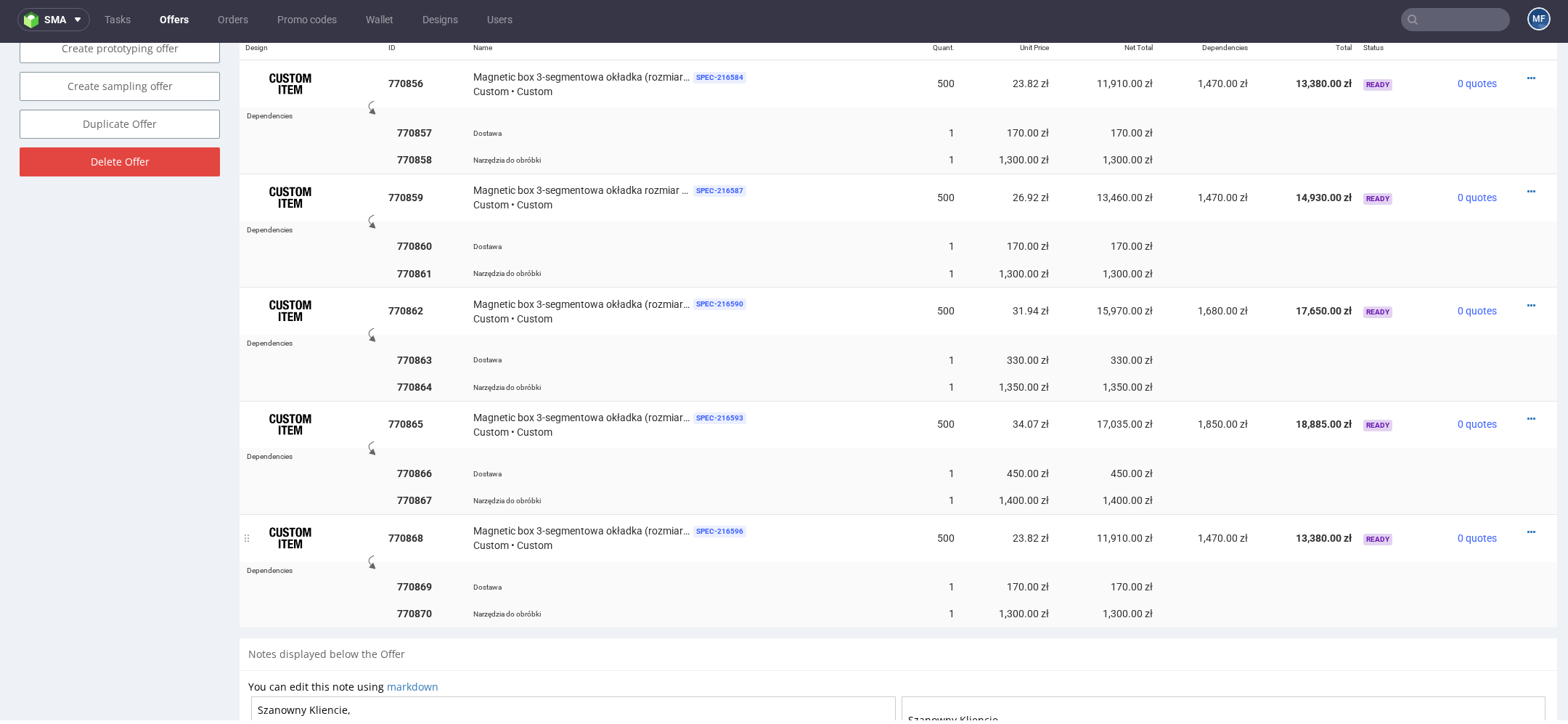
scroll to position [906, 0]
click at [1508, 523] on div at bounding box center [1525, 530] width 34 height 15
click at [1527, 525] on icon at bounding box center [1531, 530] width 8 height 10
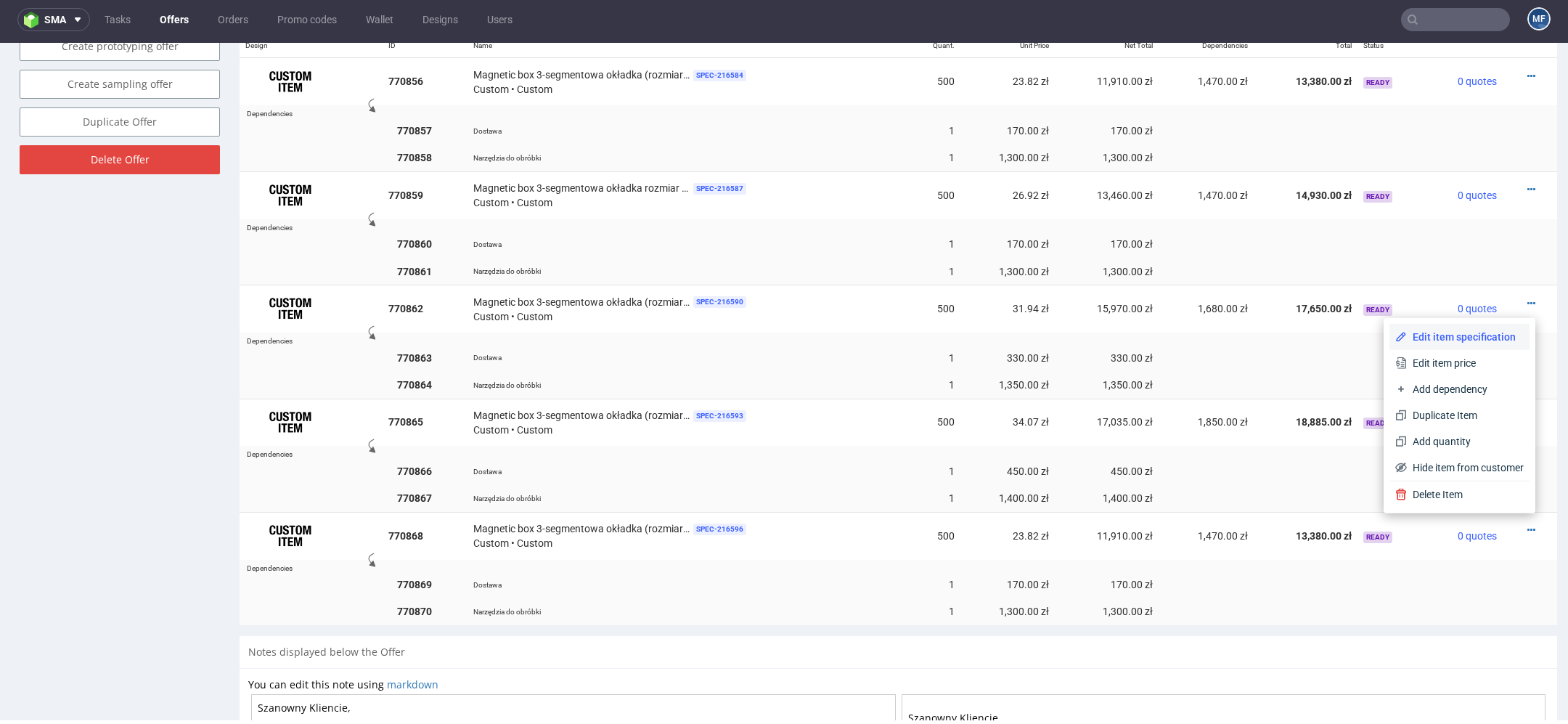
click at [1487, 337] on span "Edit item specification" at bounding box center [1464, 337] width 117 height 15
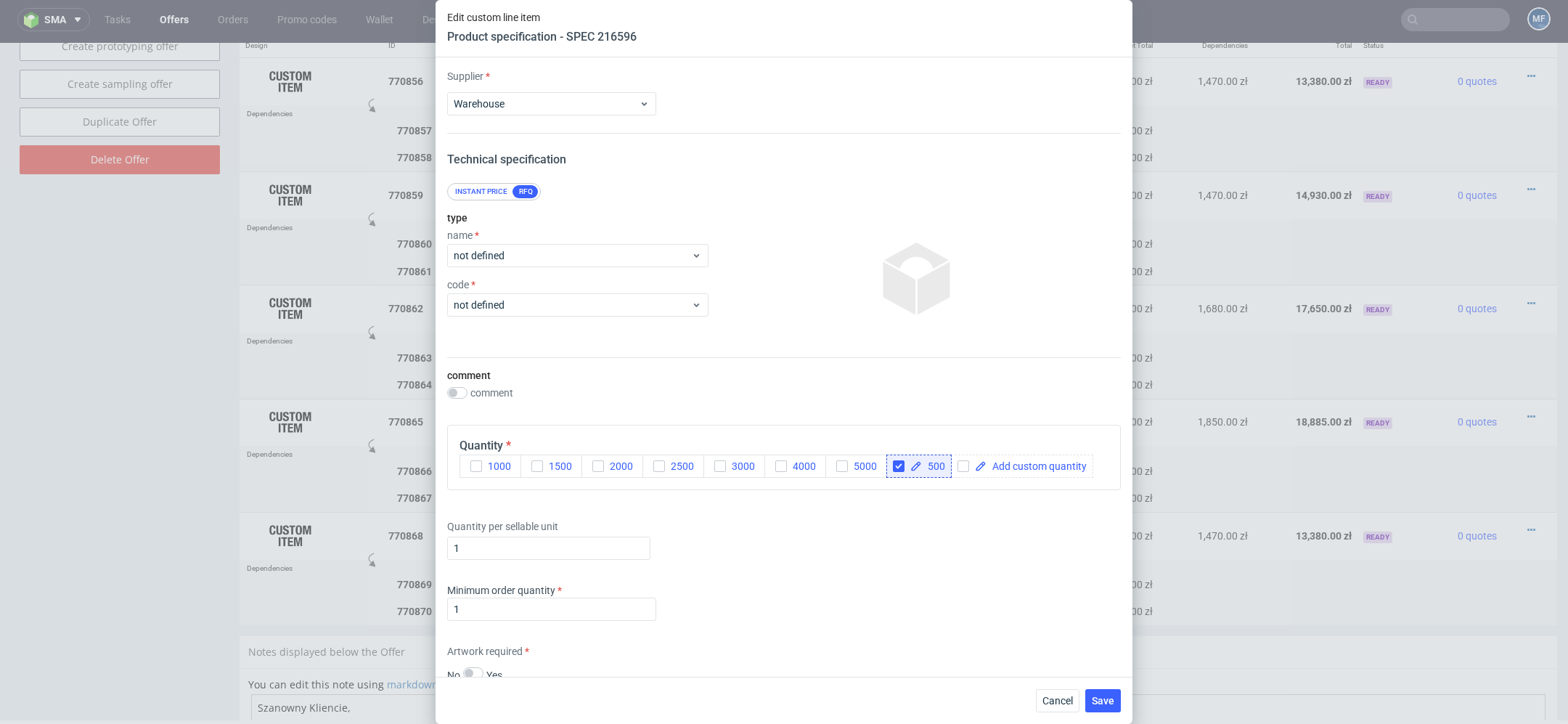
scroll to position [553, 0]
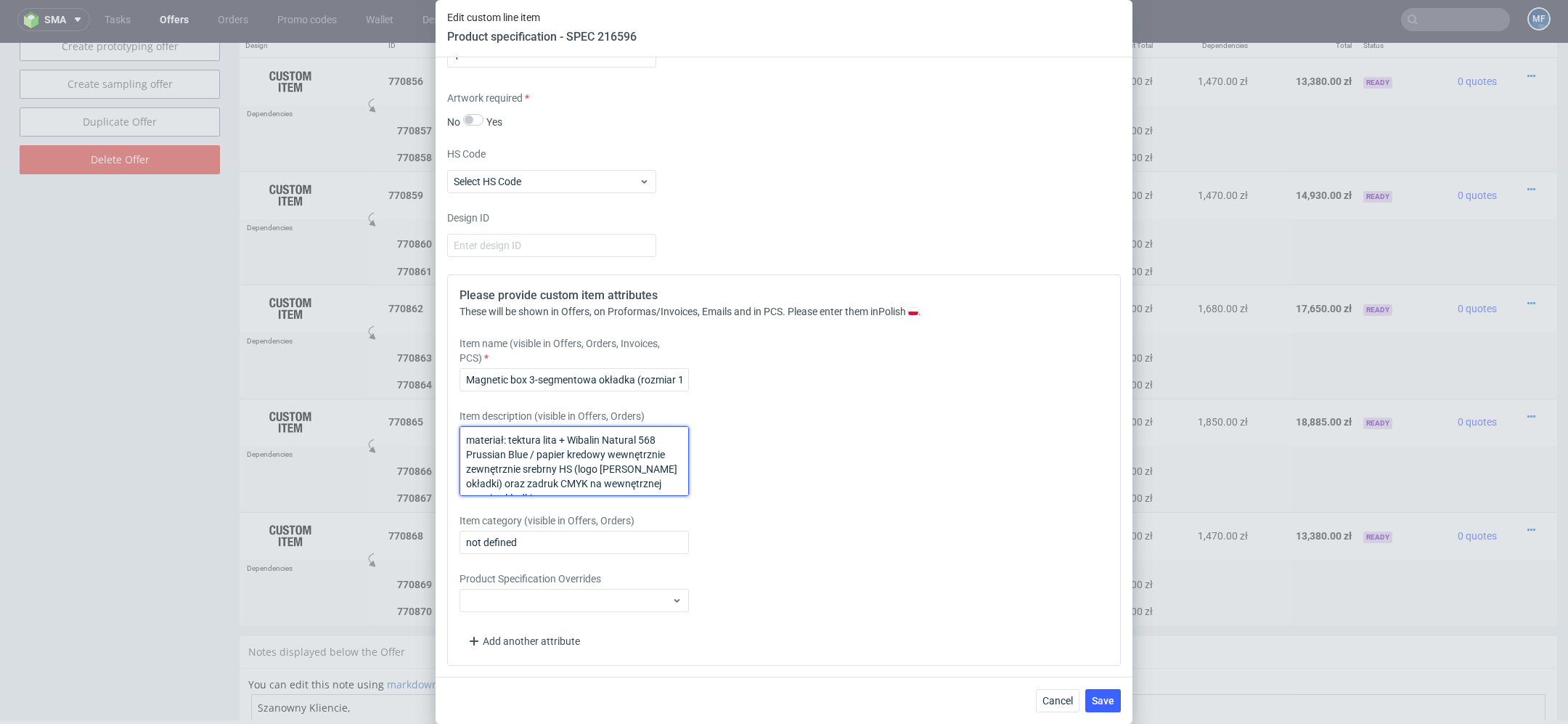
click at [564, 464] on textarea "materiał: tektura lita + Wibalin Natural 568 Prussian Blue / papier kredowy wew…" at bounding box center [574, 461] width 229 height 70
paste textarea "materiał: tektura lita + papier kredowy zewnętrznie zadruk CMYK + srebrny HS (l…"
type textarea "materiał: tektura lita + papier kredowy zewnętrznie zadruk CMYK + srebrny HS (l…"
click at [772, 498] on div "Please provide custom item attributes These will be shown in Offers, on Proform…" at bounding box center [784, 470] width 674 height 391
click at [1116, 694] on button "Save" at bounding box center [1103, 700] width 36 height 23
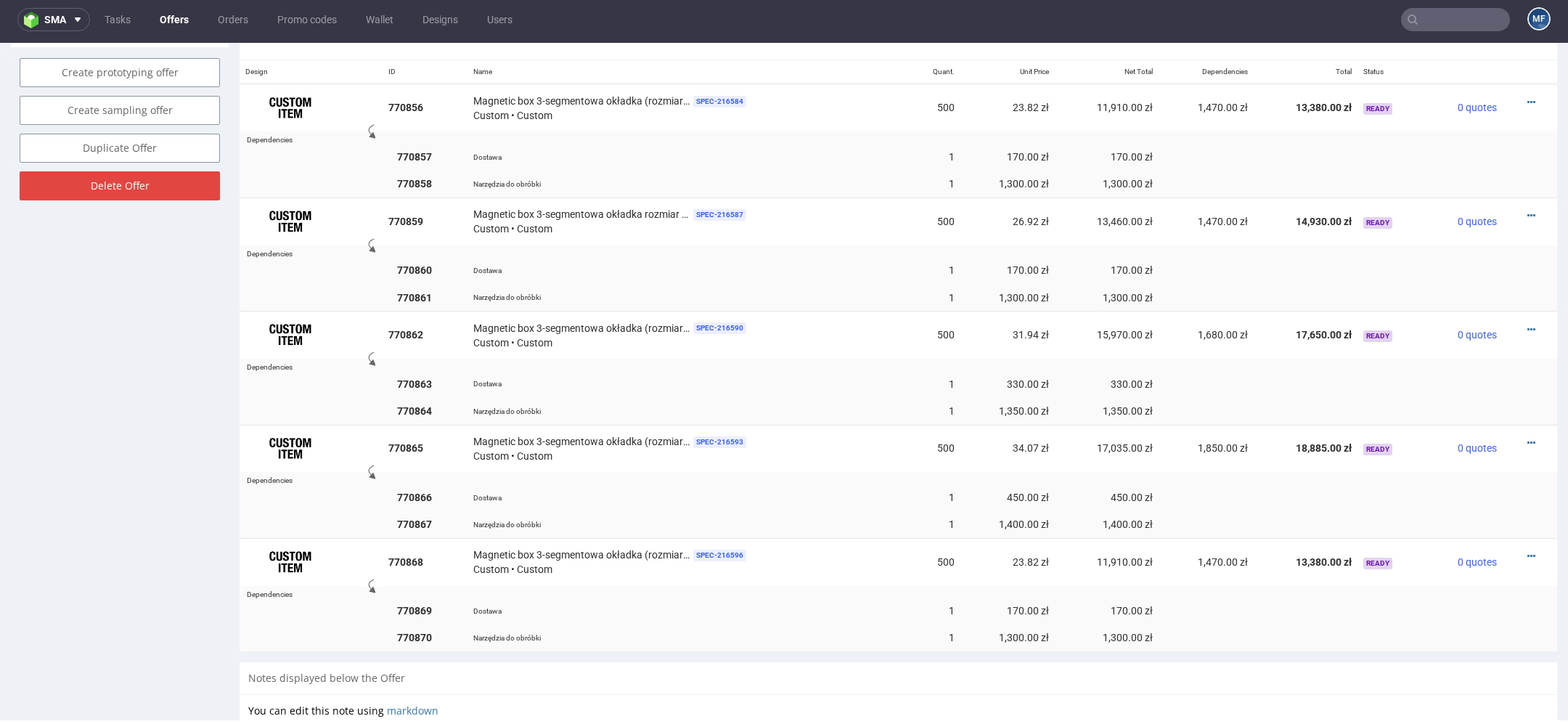
scroll to position [1182, 0]
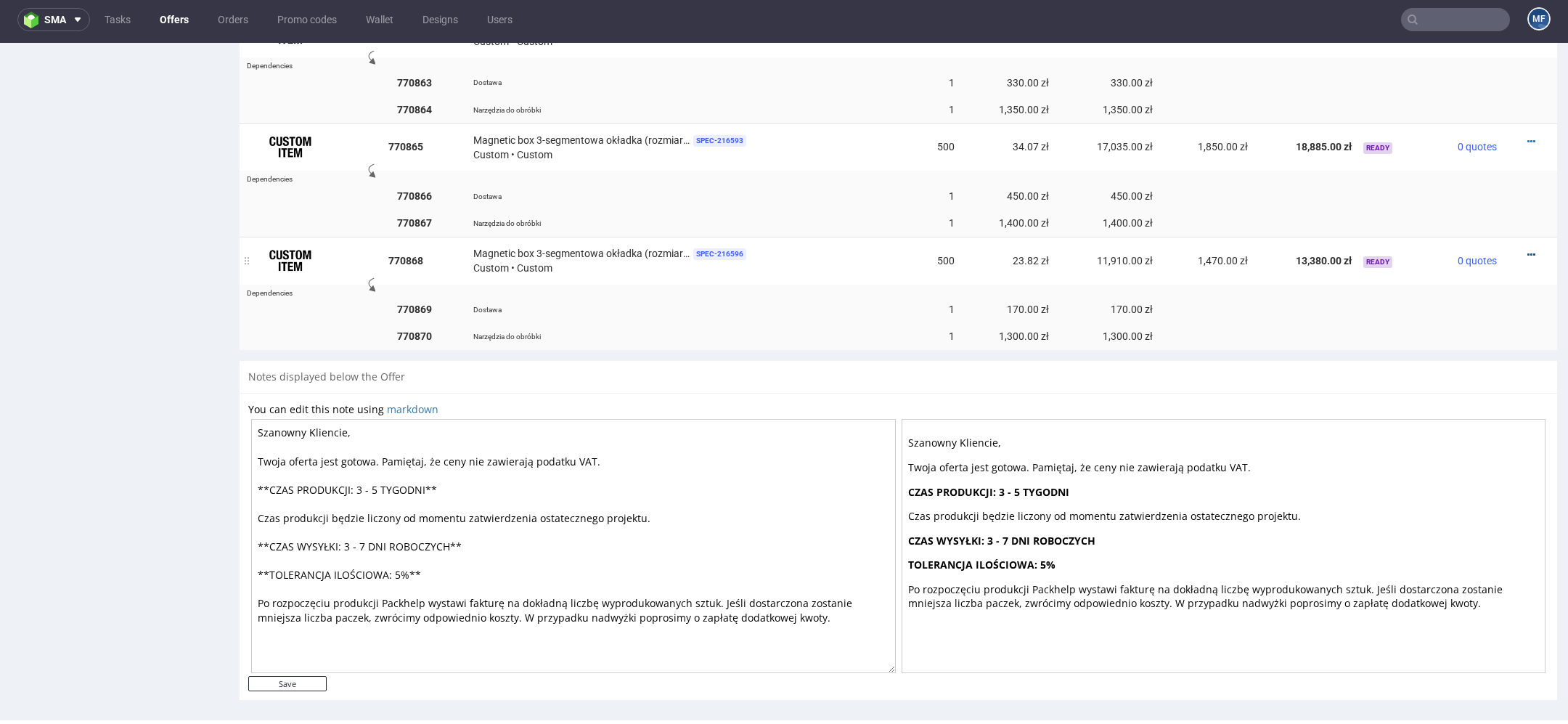
click at [1527, 249] on icon at bounding box center [1531, 254] width 8 height 10
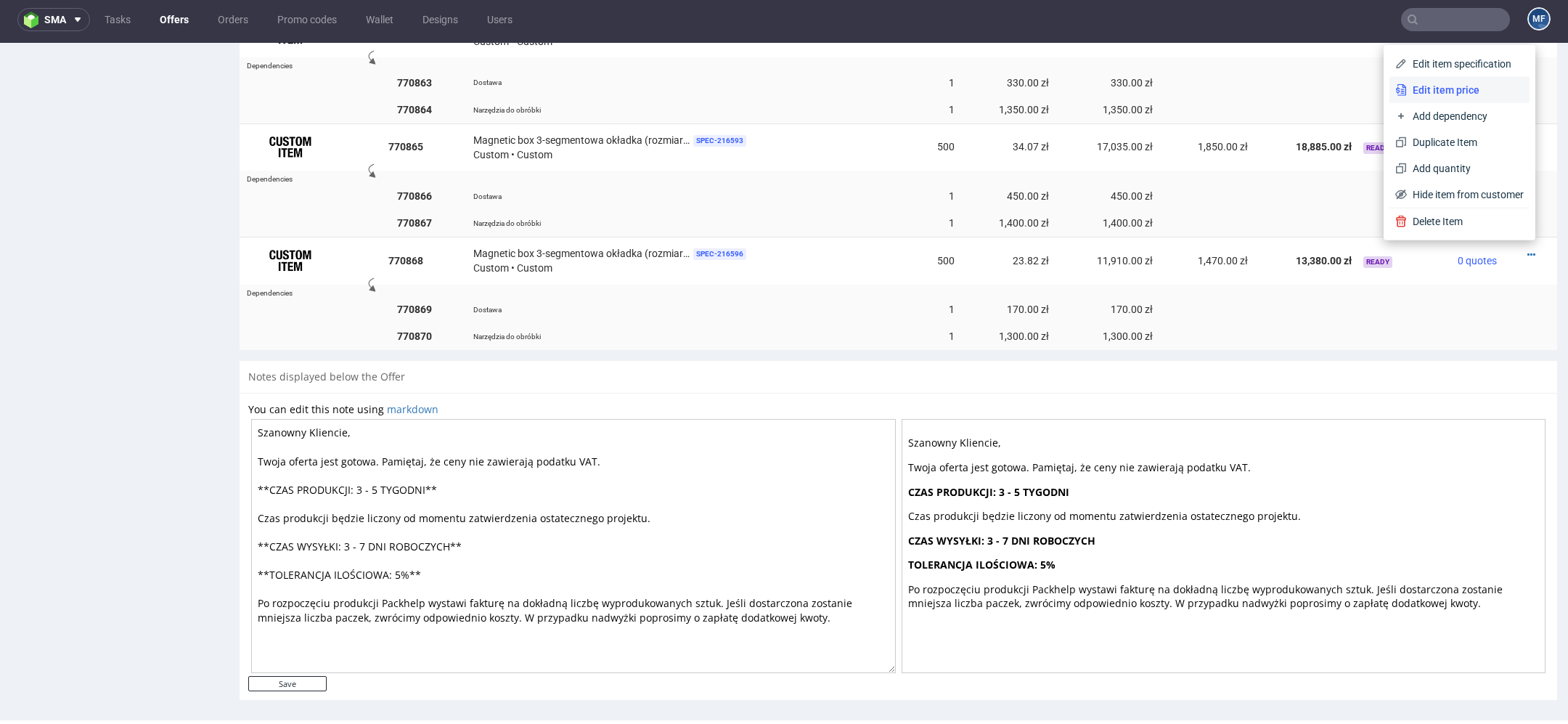
scroll to position [1139, 0]
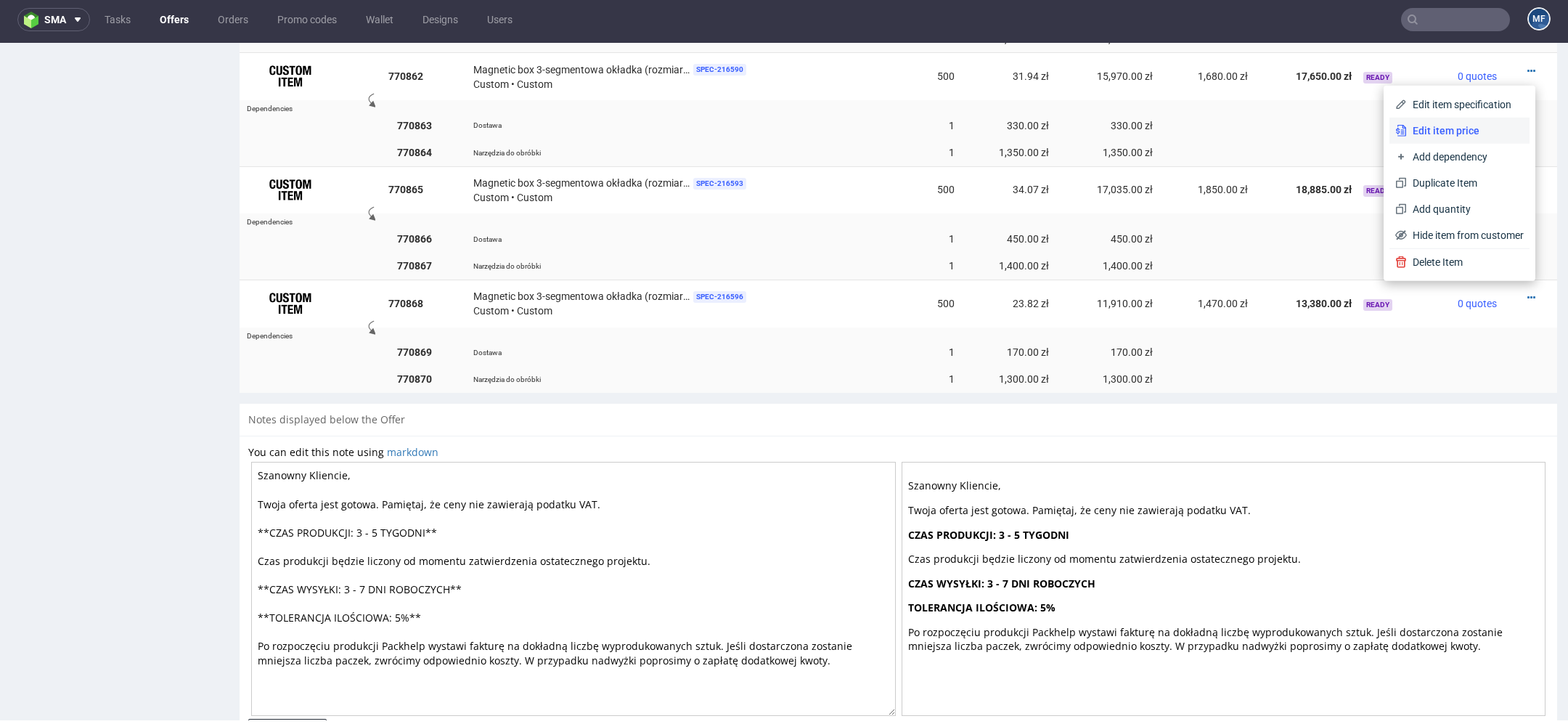
click at [1450, 130] on span "Edit item price" at bounding box center [1464, 131] width 117 height 15
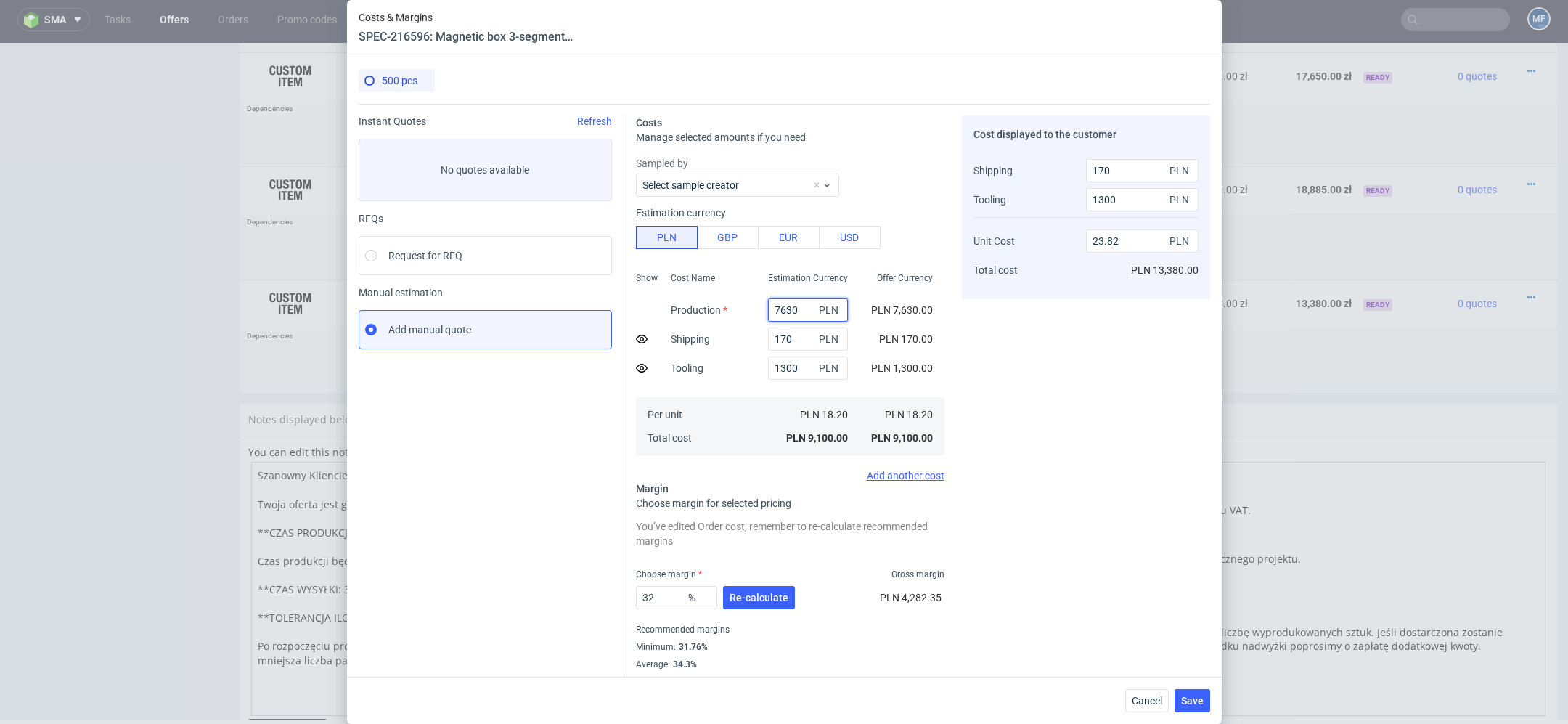
click at [791, 316] on input "7630" at bounding box center [807, 309] width 80 height 23
type input "7"
type input "1.4"
type input "7500"
type input "23.44"
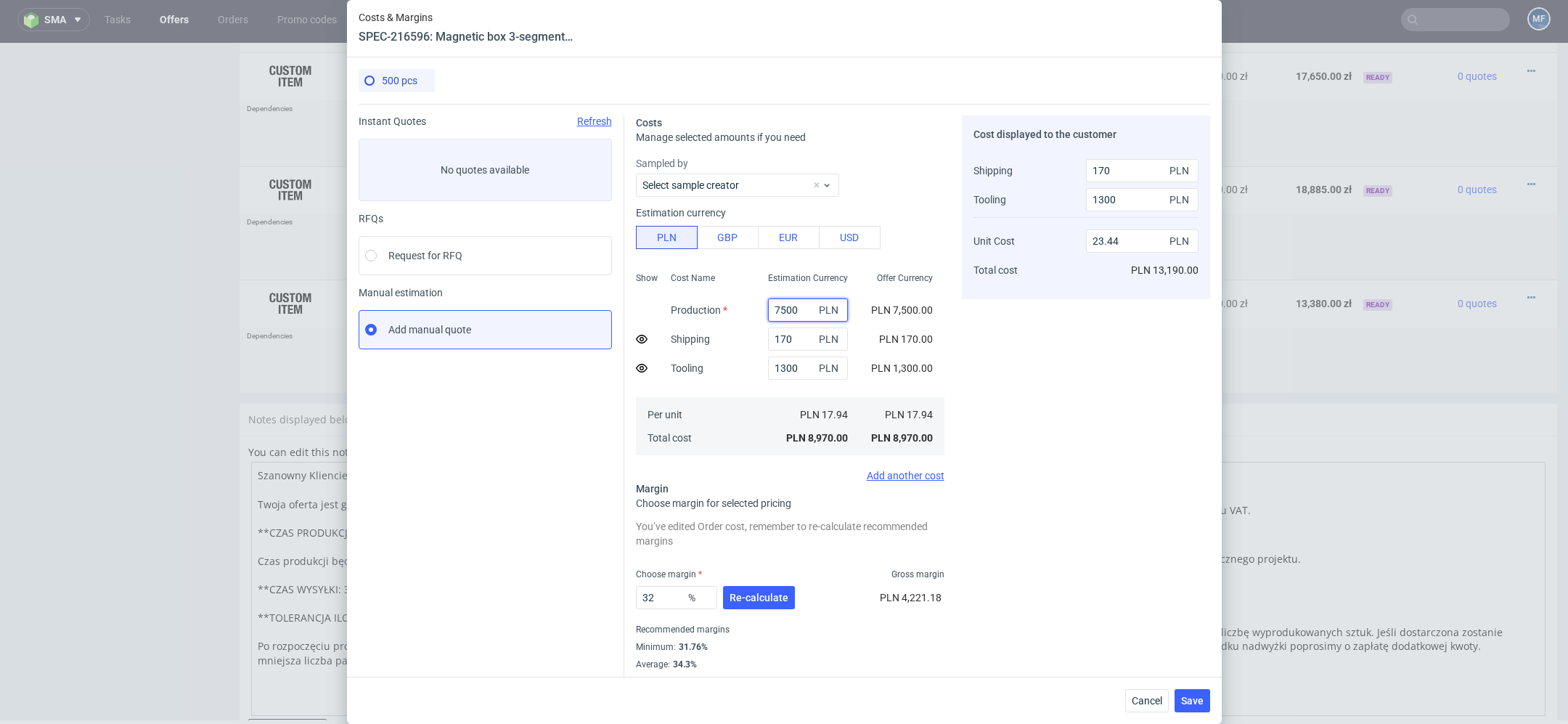
type input "7500"
click at [1008, 432] on div "Cost displayed to the customer Shipping Tooling Unit Cost Total cost 170 PLN 13…" at bounding box center [1086, 402] width 248 height 572
click at [757, 599] on span "Re-calculate" at bounding box center [759, 597] width 59 height 10
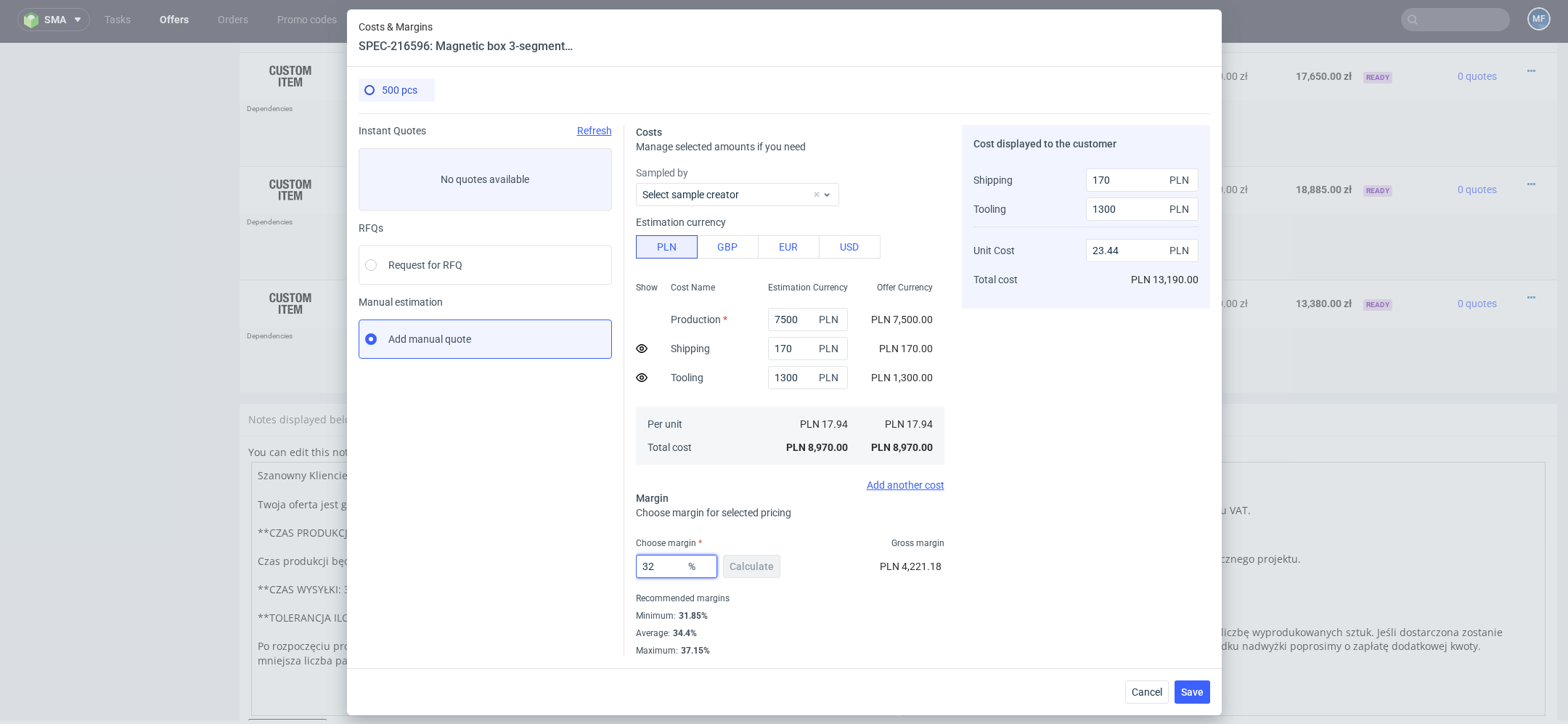
click at [670, 569] on input "32" at bounding box center [677, 565] width 82 height 23
type input "33"
type input "23.84"
type input "33"
click at [1060, 602] on div "Cost displayed to the customer Shipping Tooling Unit Cost Total cost 170 PLN 13…" at bounding box center [1086, 390] width 248 height 532
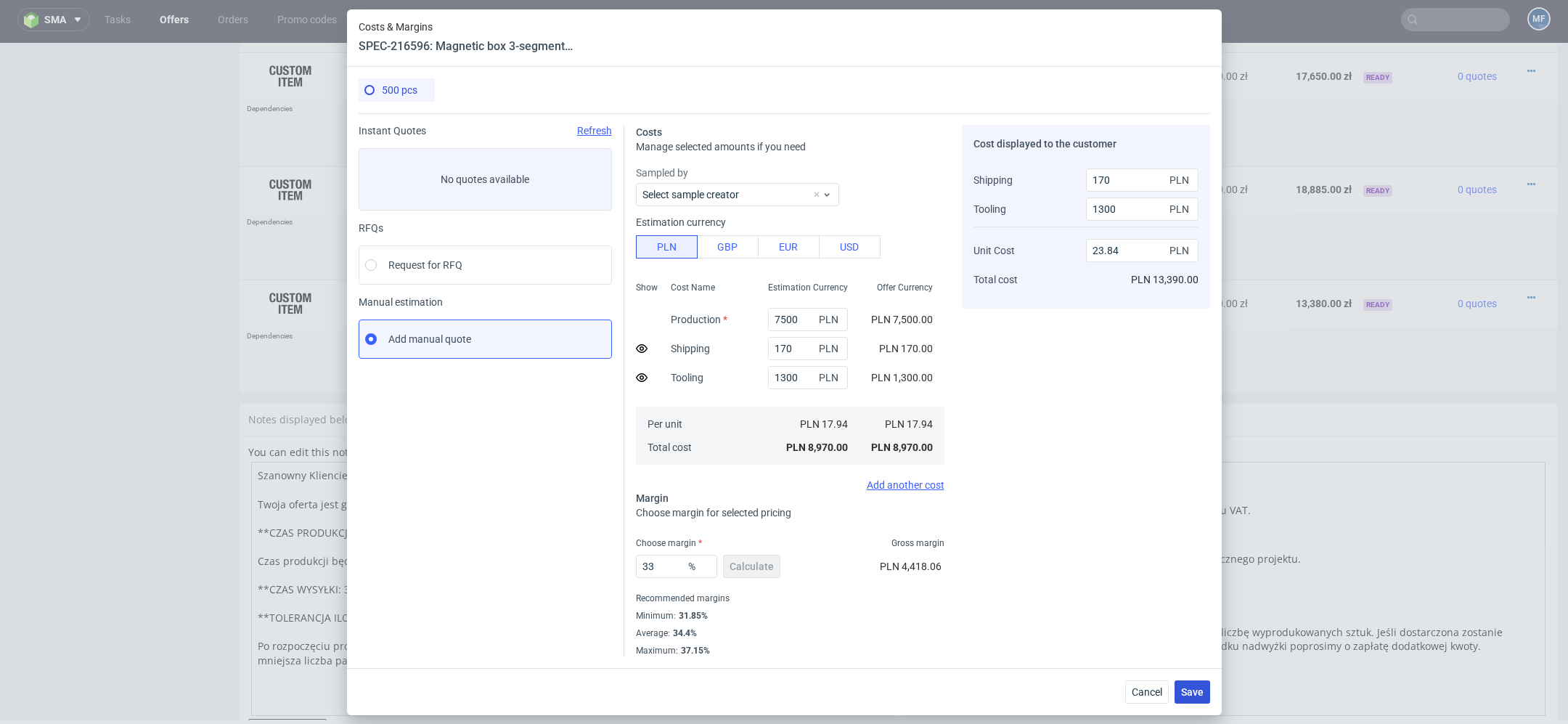
click at [1198, 691] on span "Save" at bounding box center [1192, 692] width 23 height 10
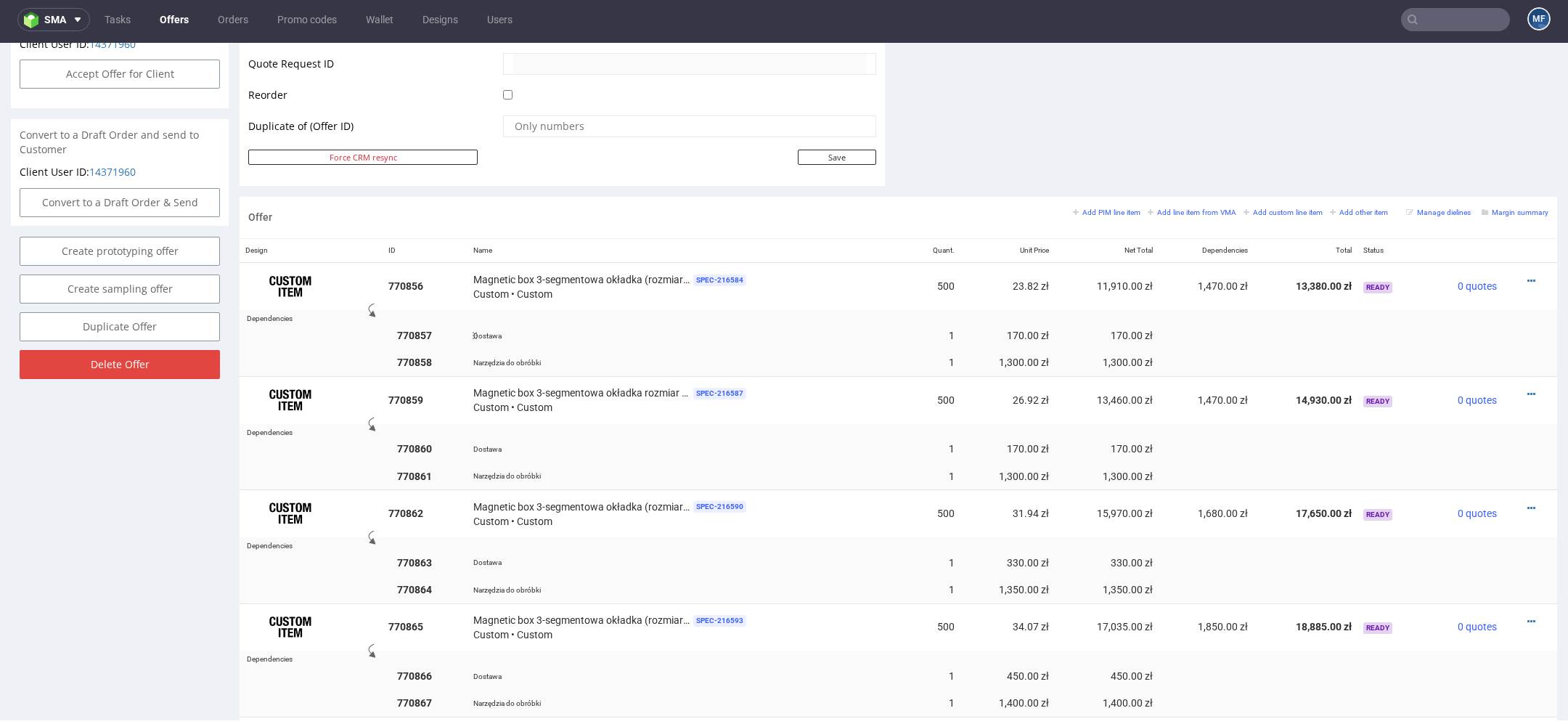
scroll to position [721, 0]
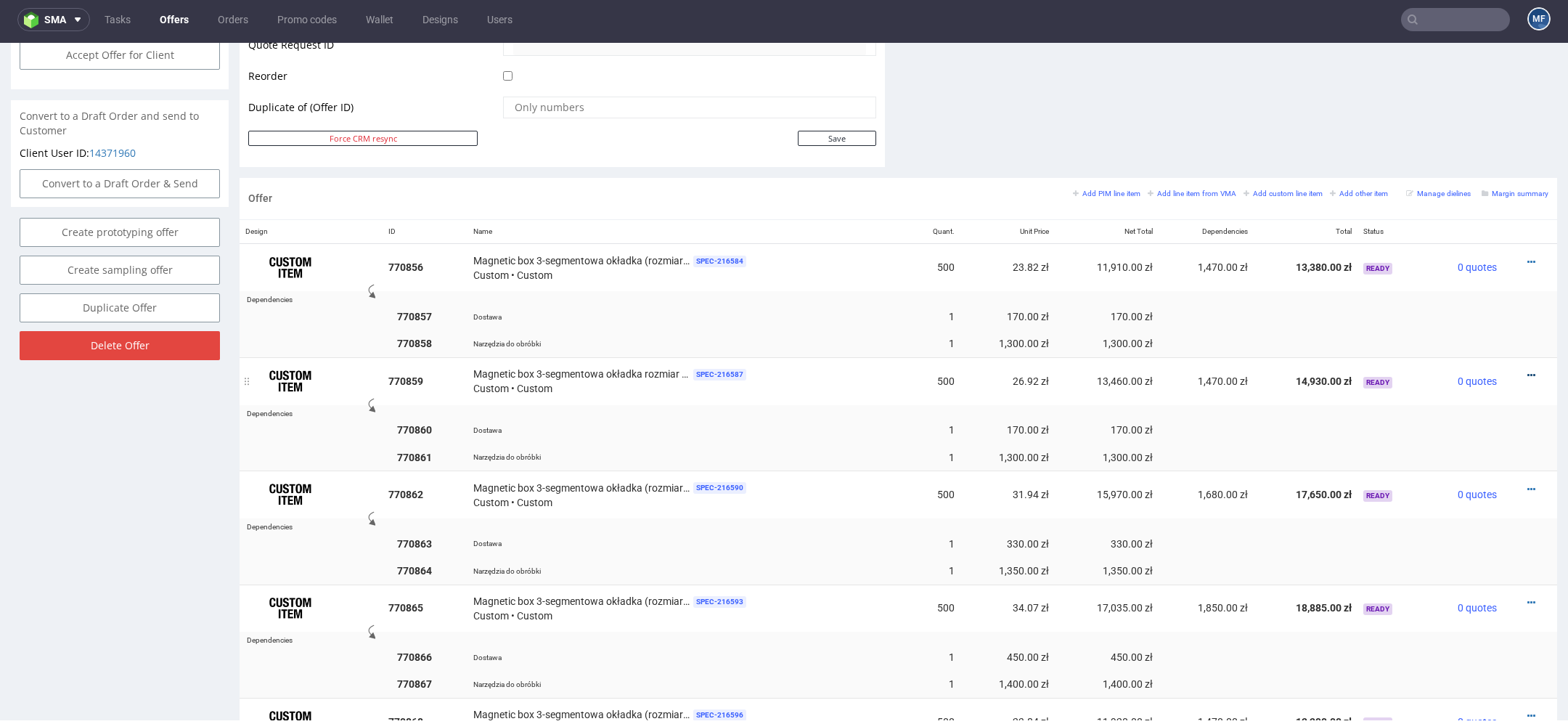
click at [1527, 370] on icon at bounding box center [1531, 375] width 8 height 10
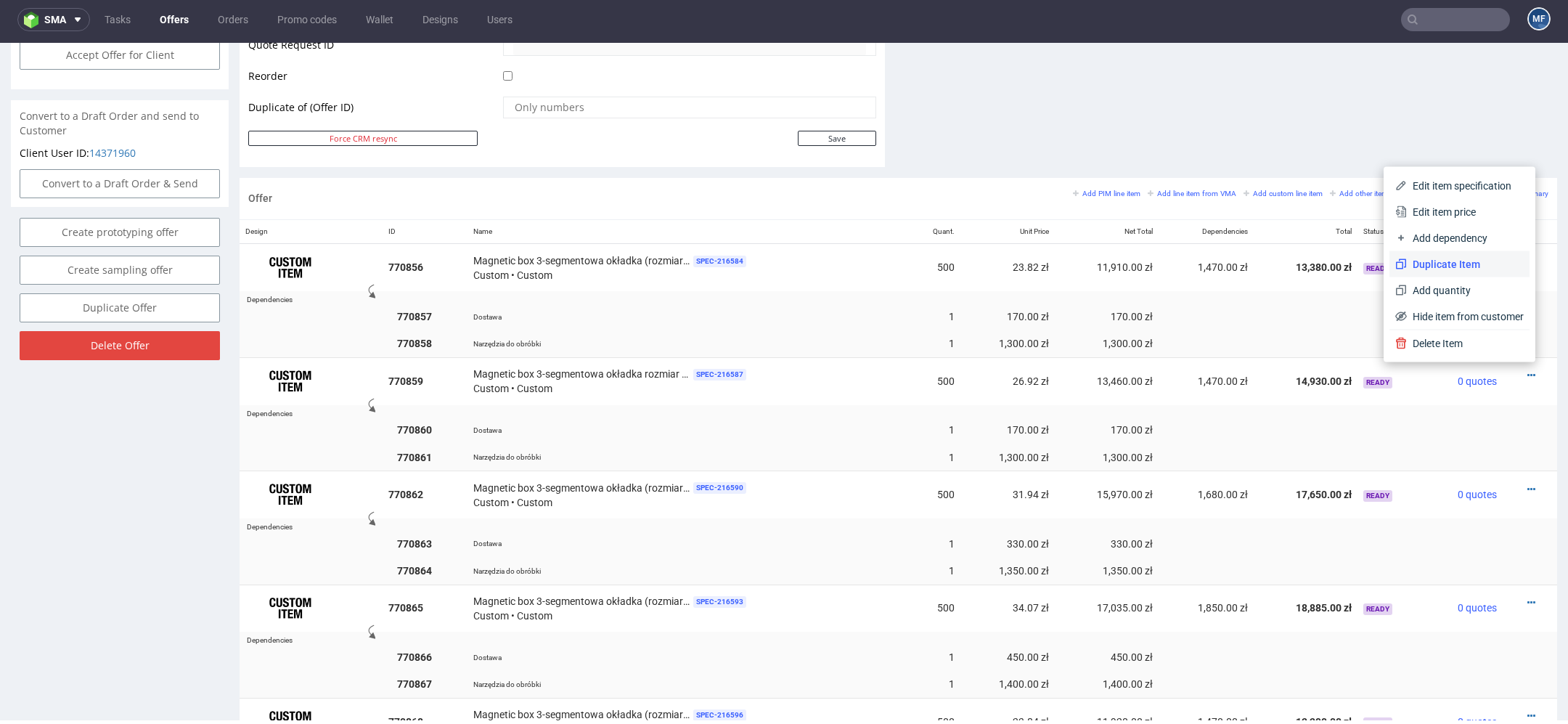
click at [1451, 263] on span "Duplicate Item" at bounding box center [1464, 264] width 117 height 15
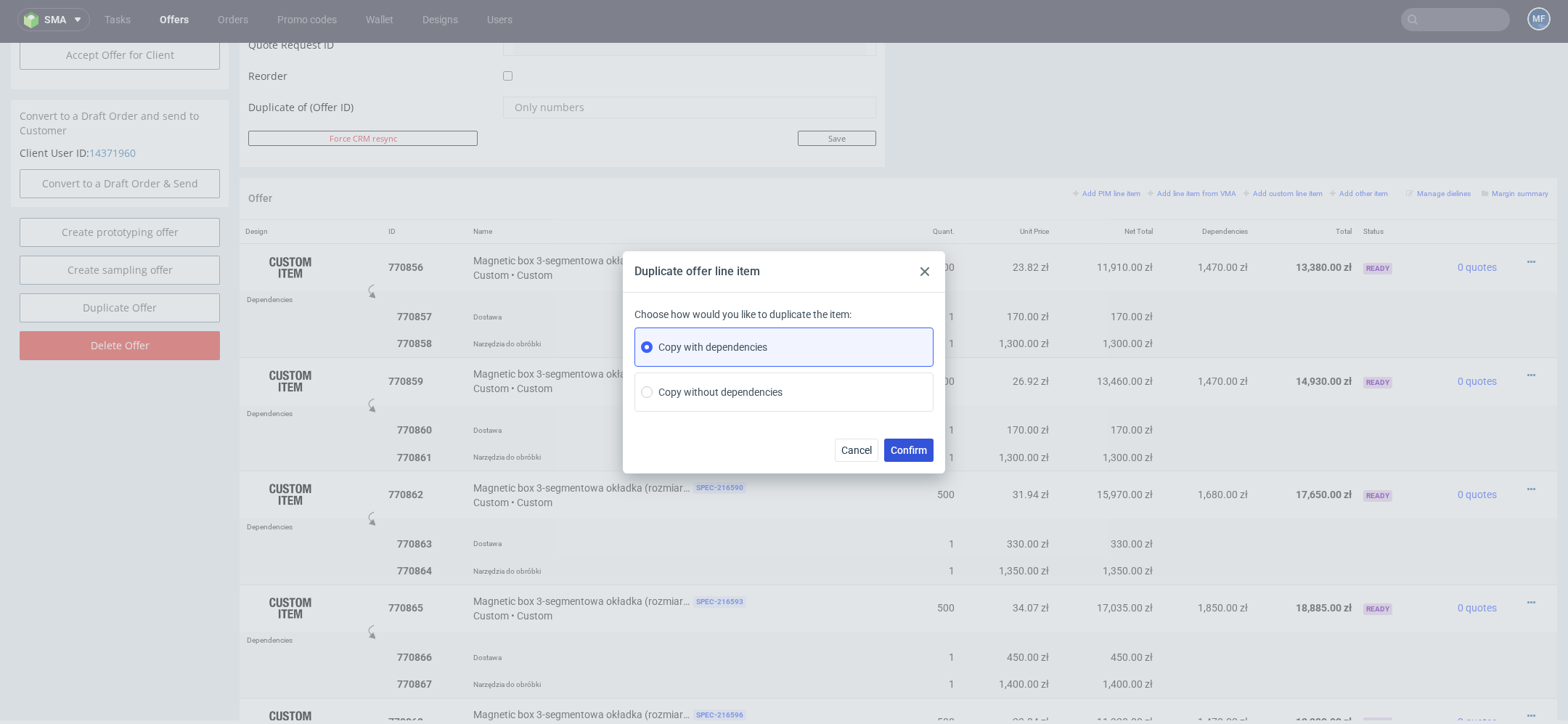
click at [919, 450] on span "Confirm" at bounding box center [908, 450] width 36 height 10
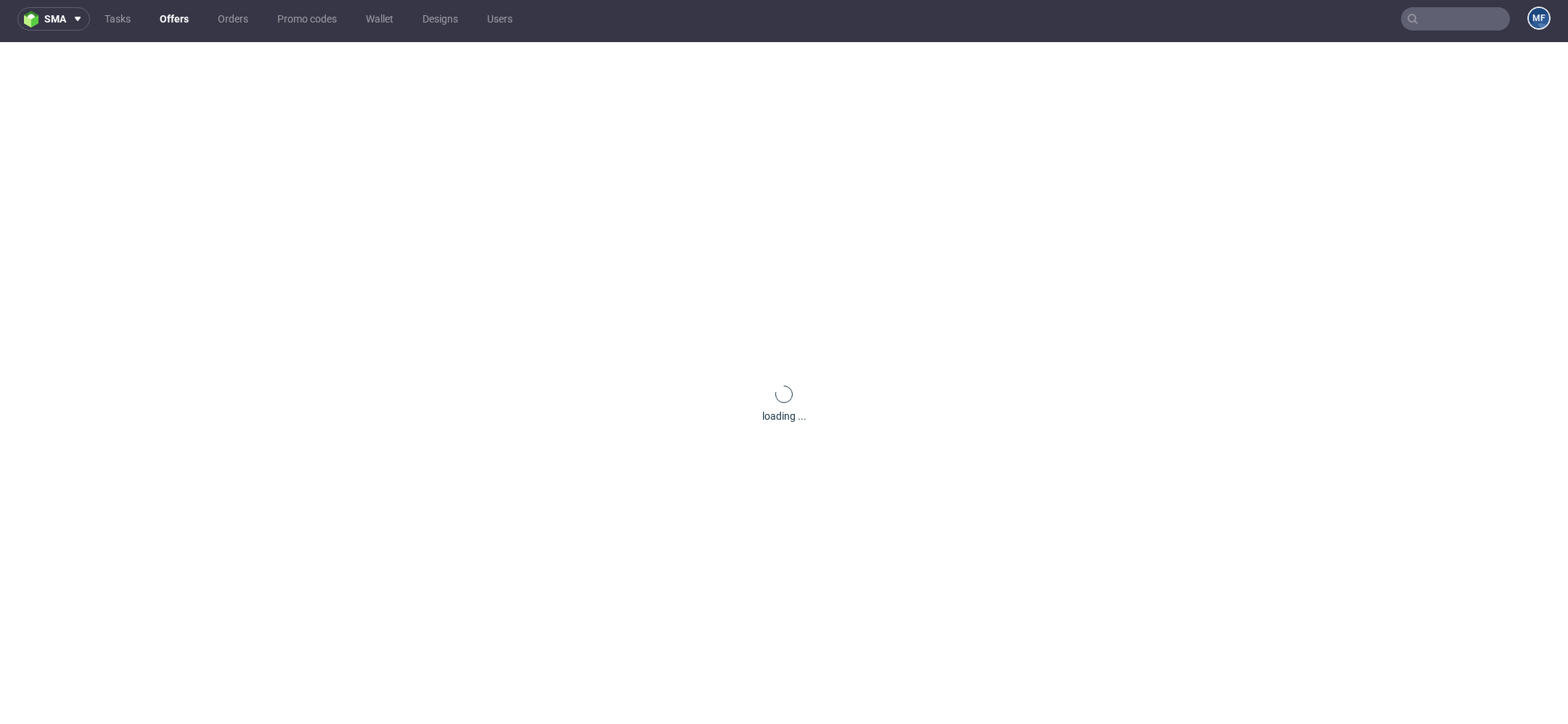
scroll to position [0, 0]
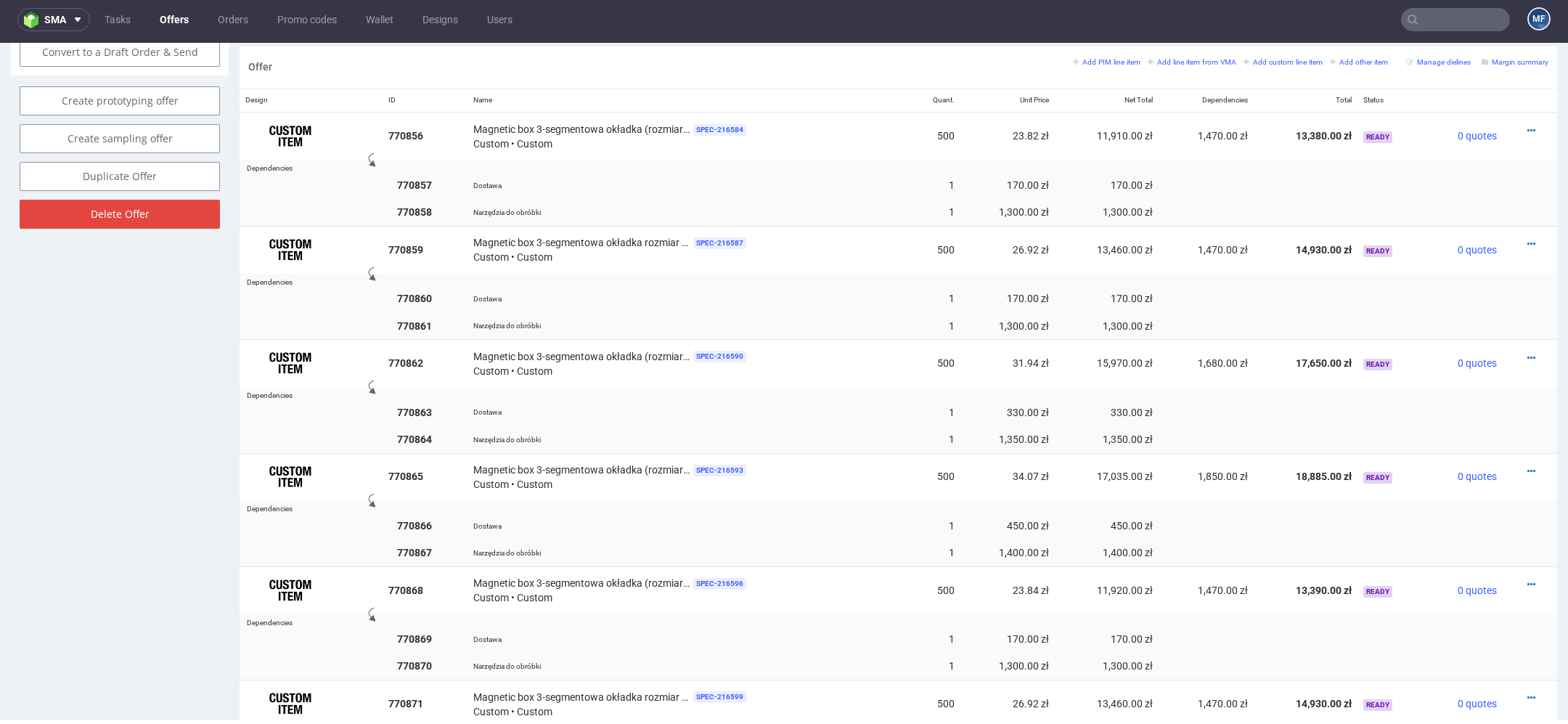
scroll to position [1294, 0]
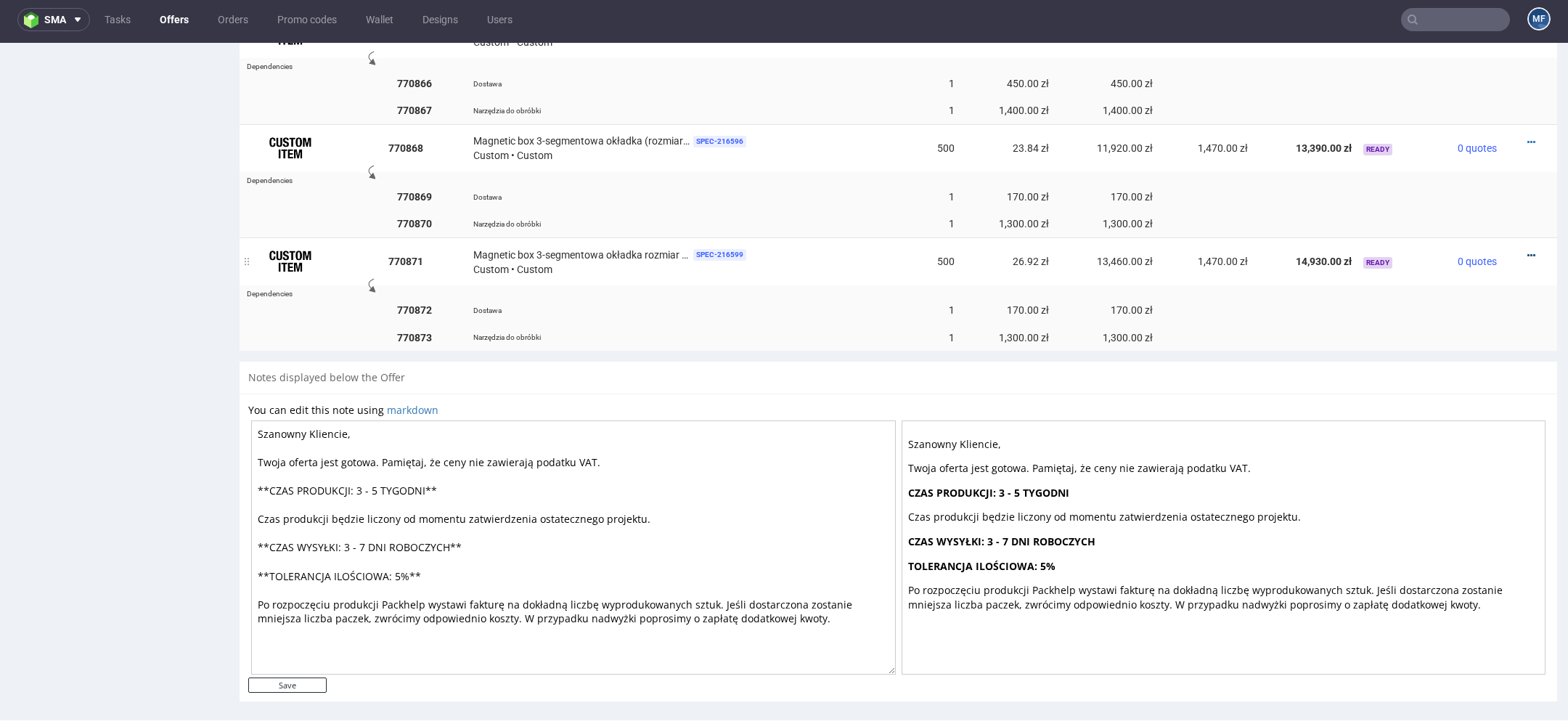
click at [1527, 250] on icon at bounding box center [1531, 255] width 8 height 10
click at [1453, 93] on span "Edit item price" at bounding box center [1464, 90] width 117 height 15
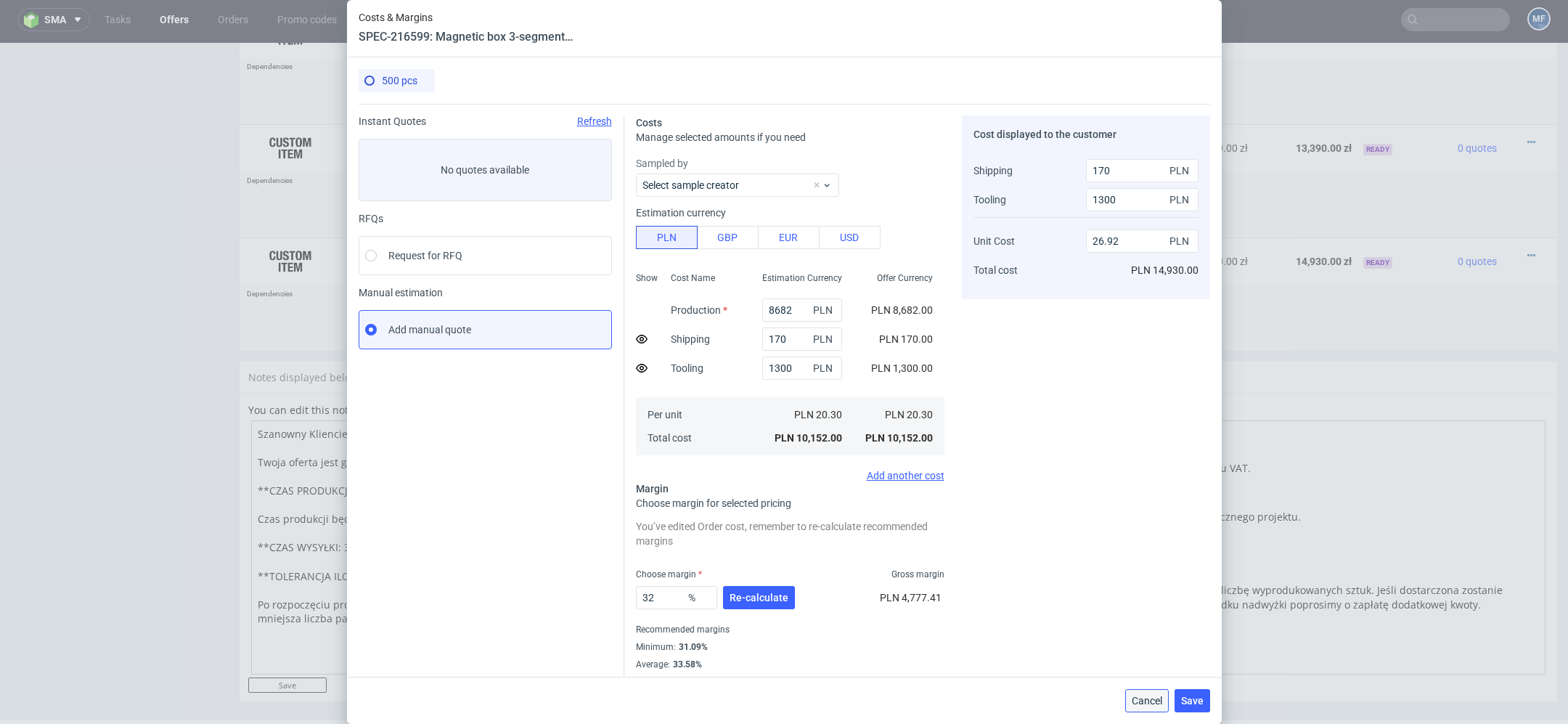
click at [1143, 698] on span "Cancel" at bounding box center [1146, 701] width 31 height 10
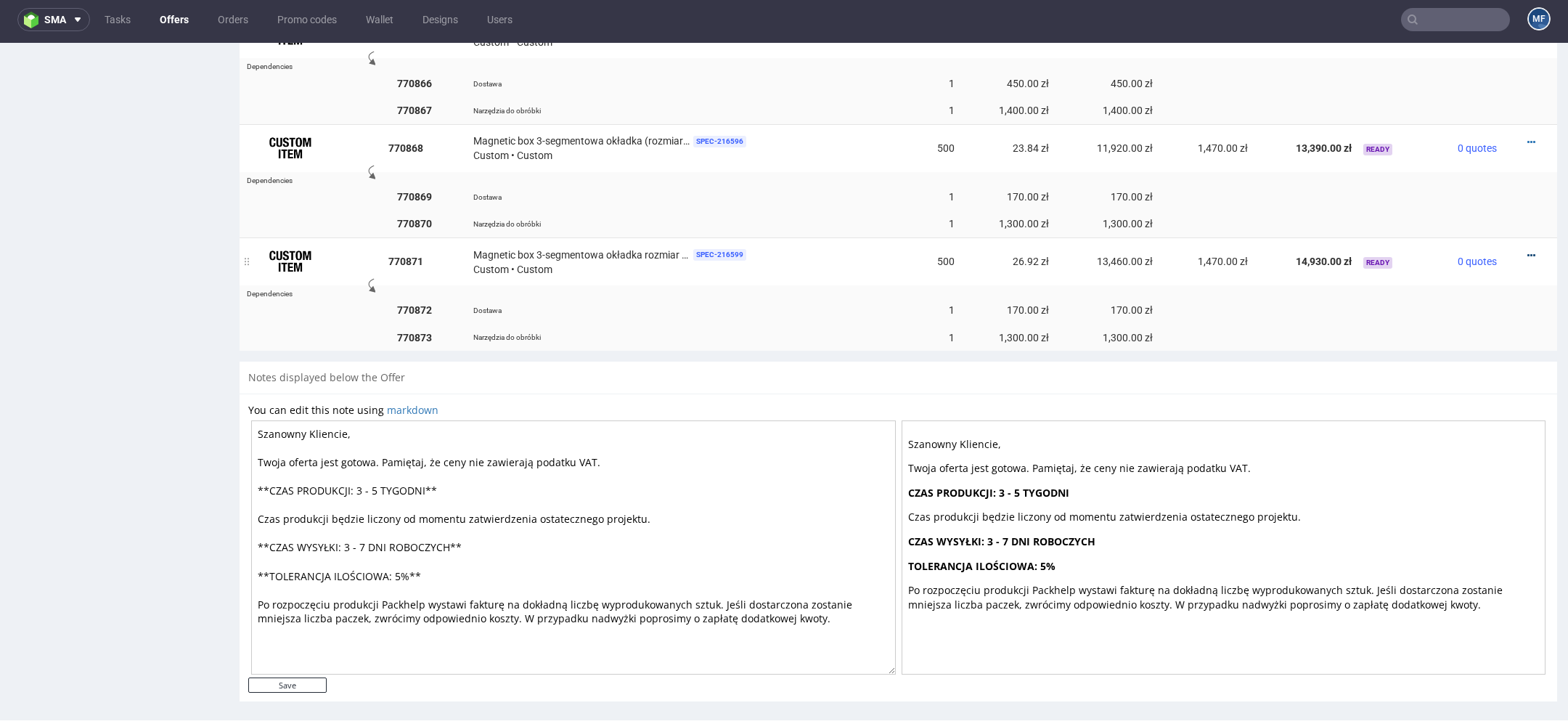
click at [1527, 250] on icon at bounding box center [1531, 255] width 8 height 10
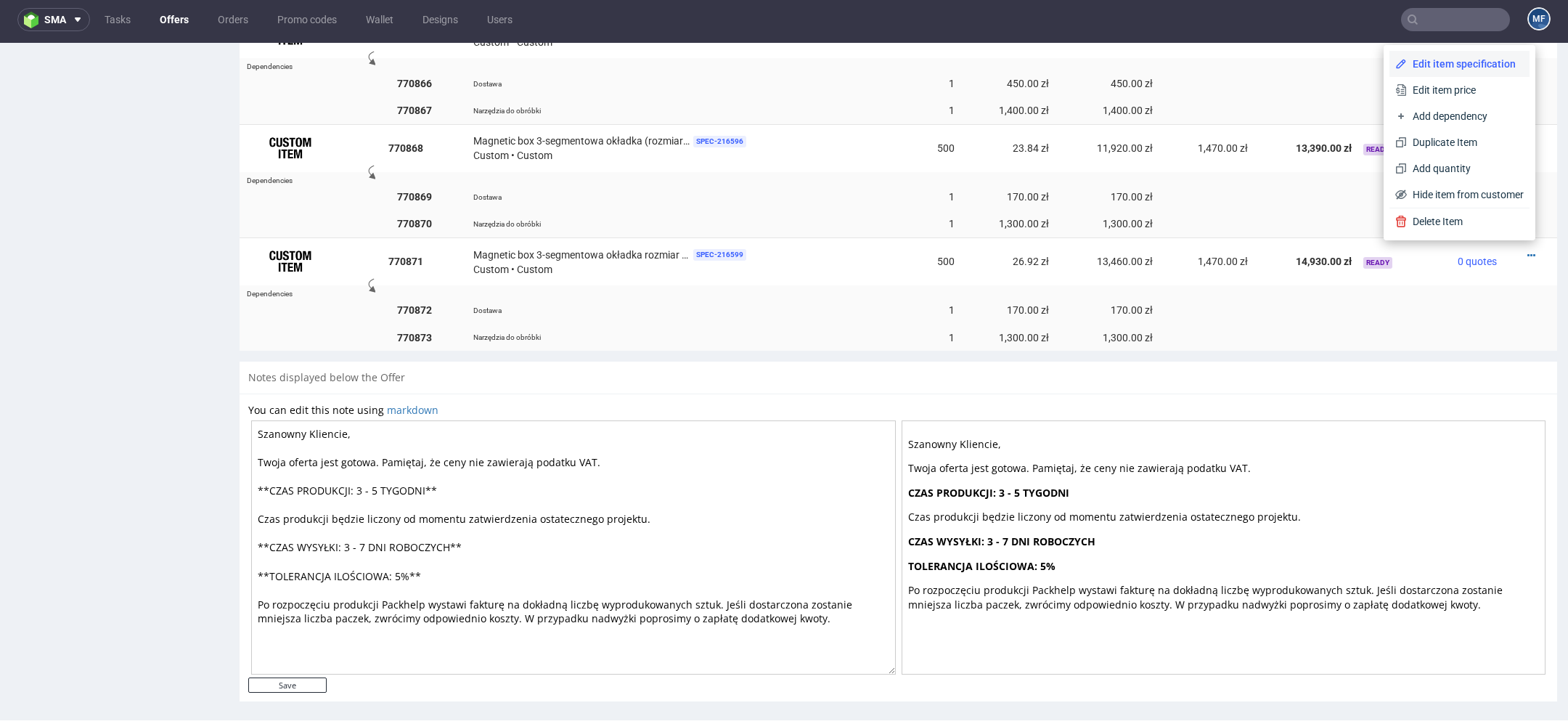
click at [1423, 62] on span "Edit item specification" at bounding box center [1464, 64] width 117 height 15
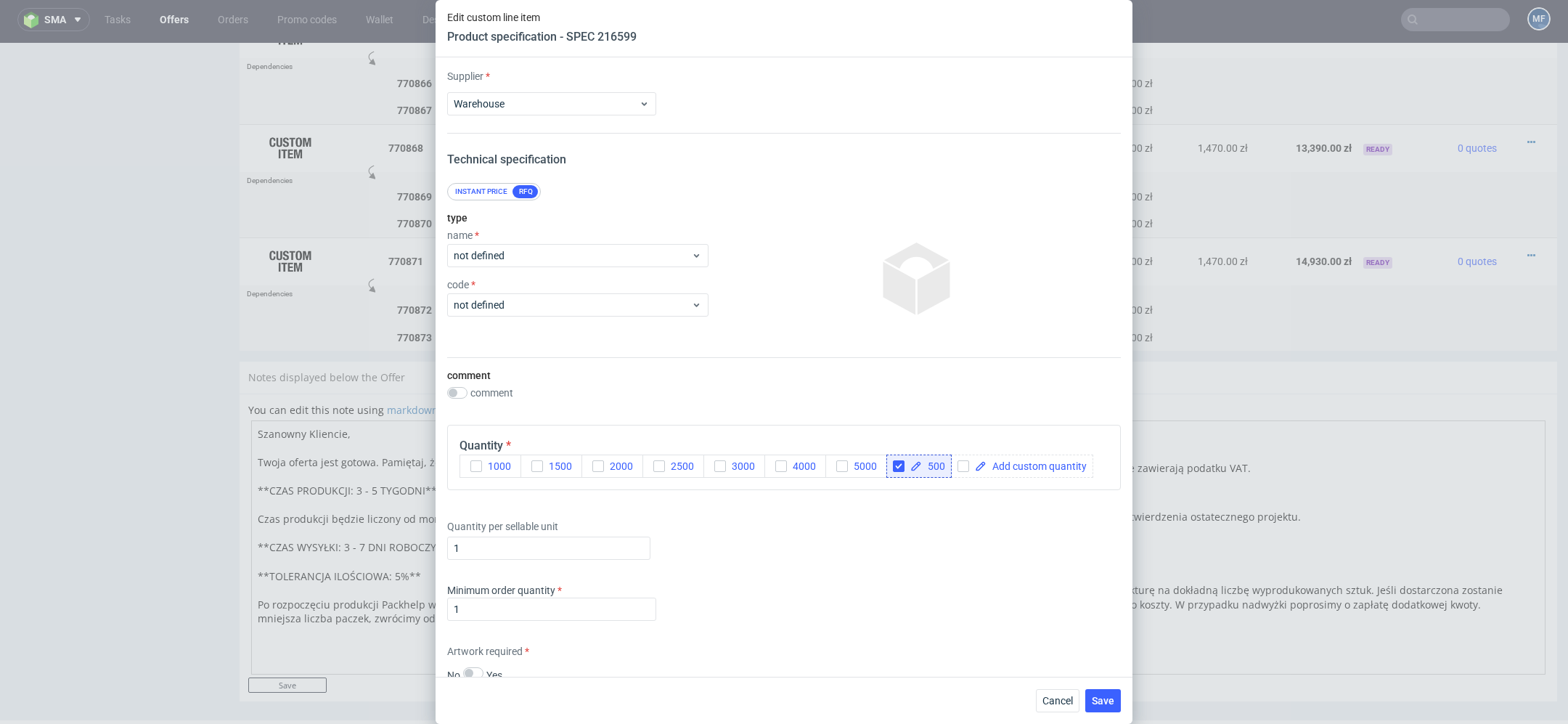
scroll to position [553, 0]
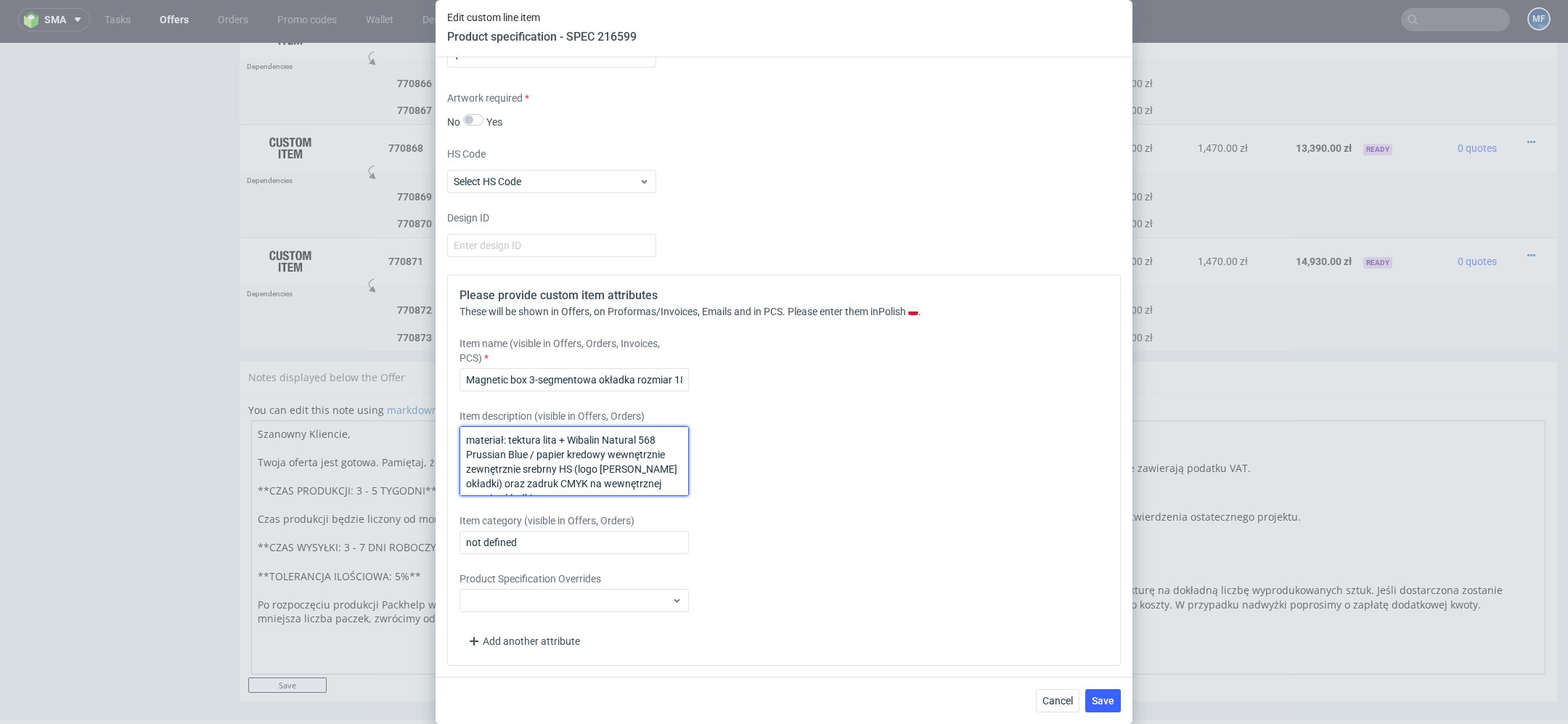
click at [568, 466] on textarea "materiał: tektura lita + Wibalin Natural 568 Prussian Blue / papier kredowy wew…" at bounding box center [574, 461] width 229 height 70
paste textarea "materiał: tektura lita + papier kredowy zewnętrznie zadruk CMYK + srebrny HS (l…"
type textarea "materiał: tektura lita + papier kredowy zewnętrznie zadruk CMYK + srebrny HS (l…"
click at [981, 576] on div "Please provide custom item attributes These will be shown in Offers, on Proform…" at bounding box center [784, 470] width 674 height 391
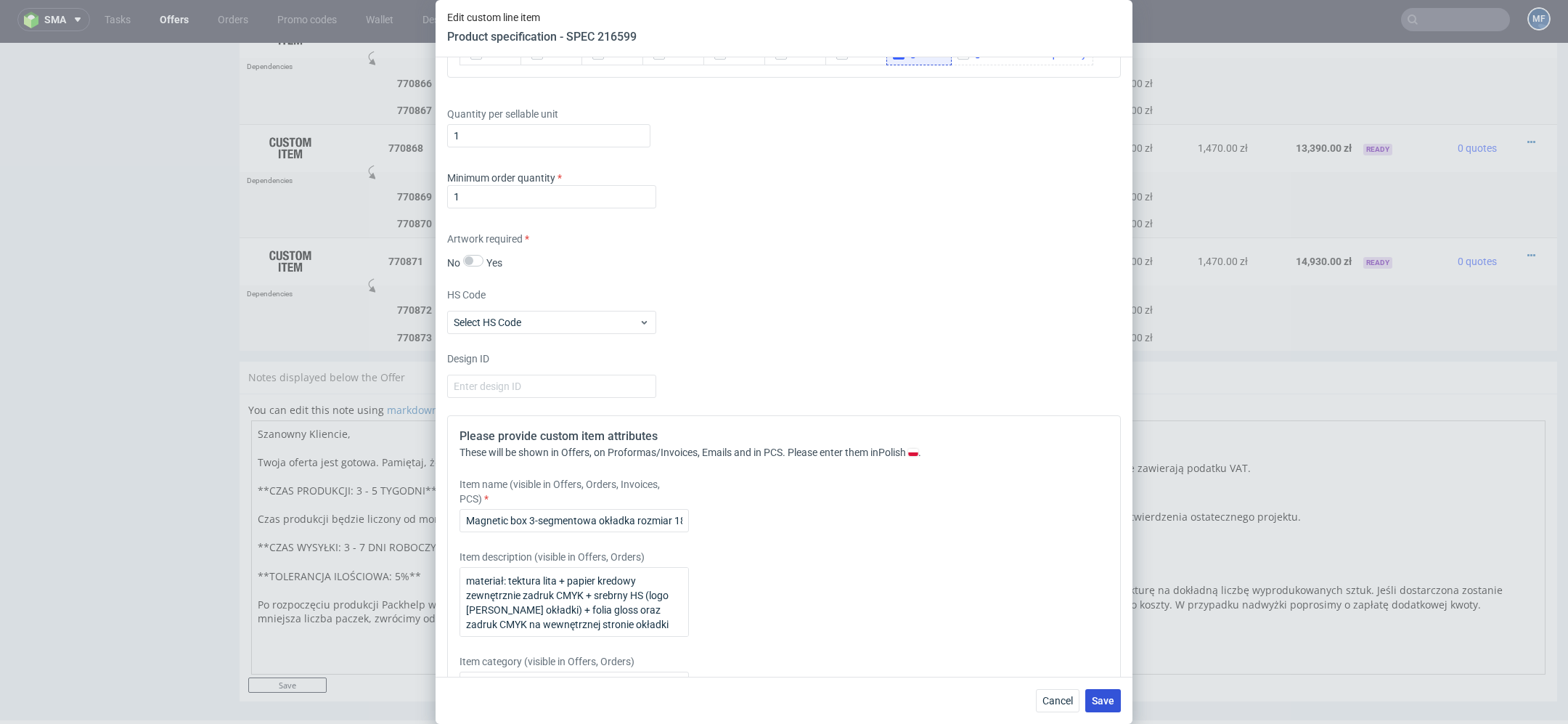
click at [1109, 696] on span "Save" at bounding box center [1102, 701] width 23 height 10
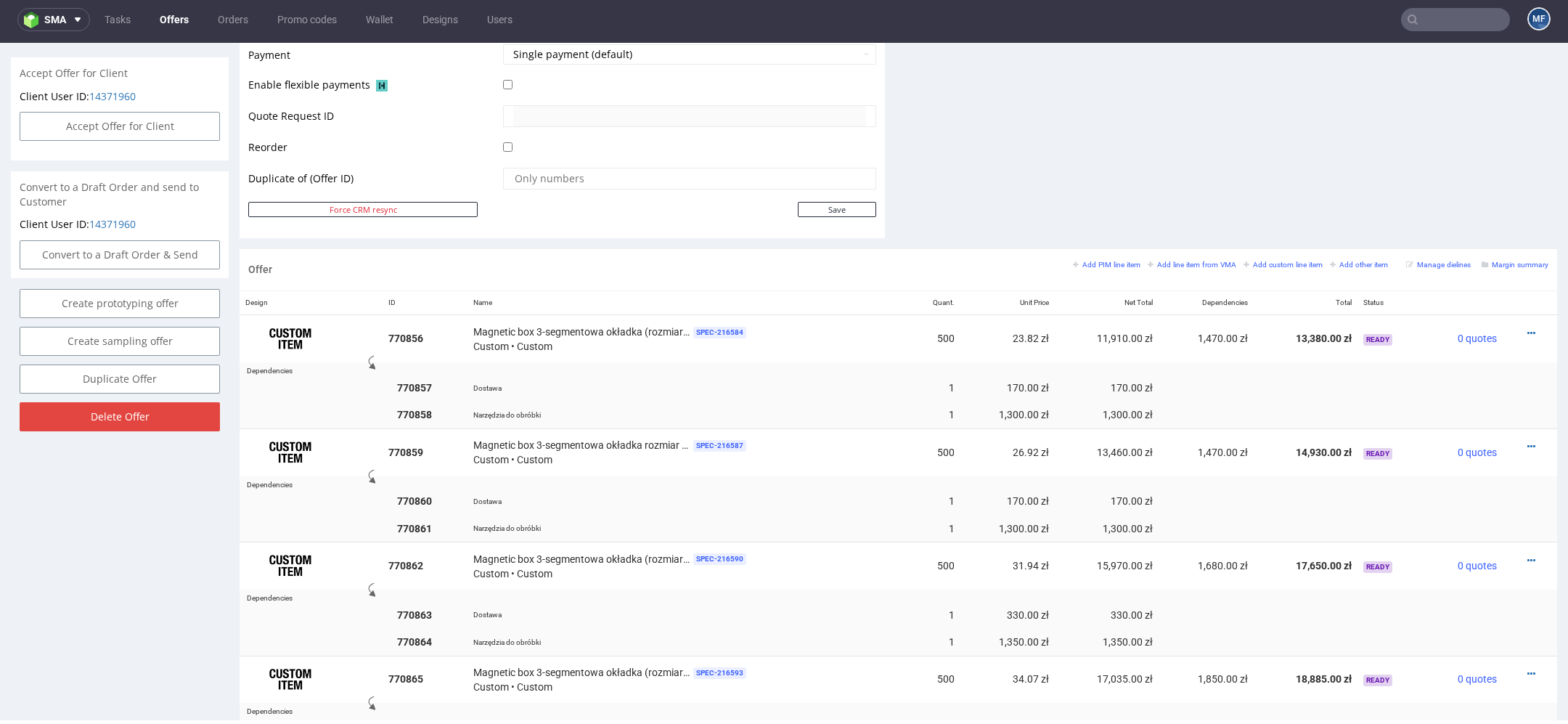
scroll to position [1294, 0]
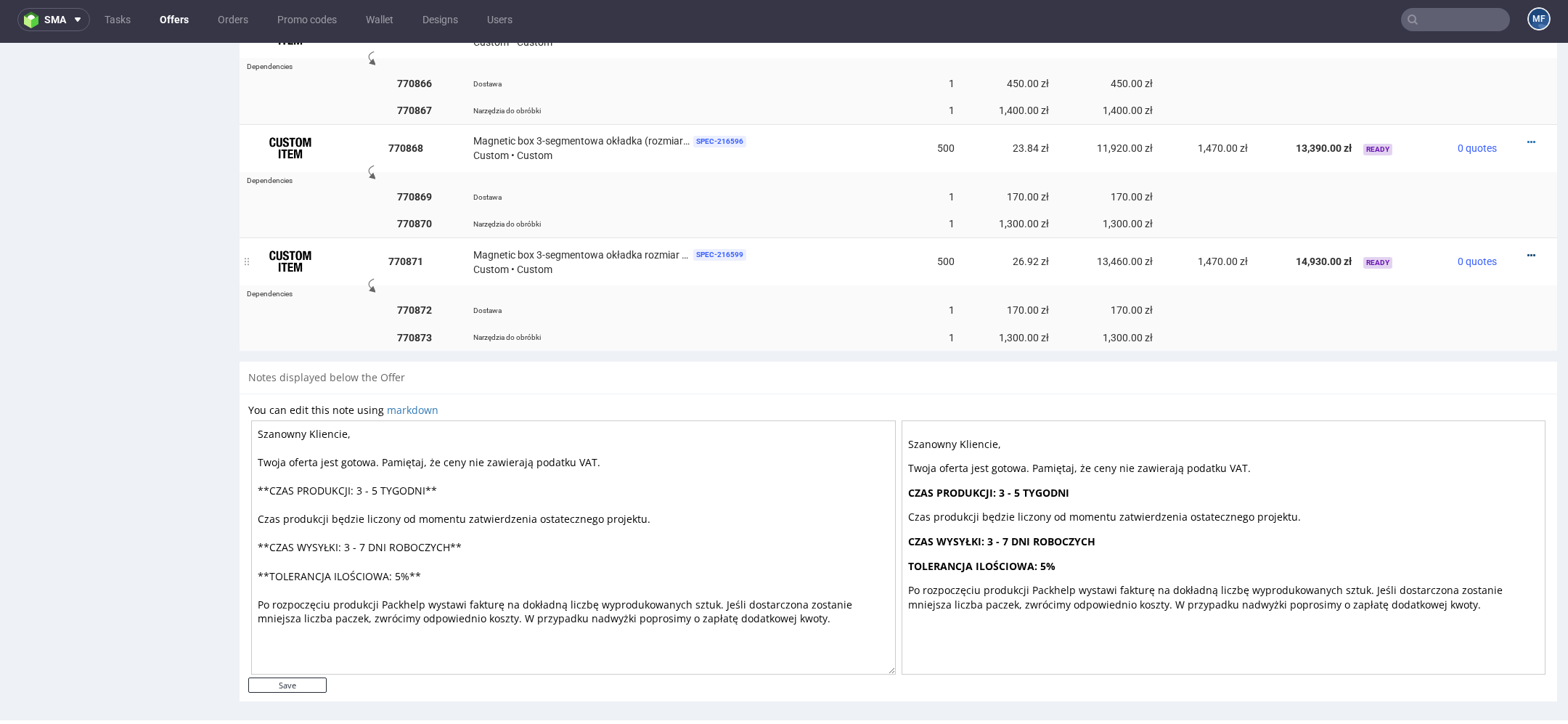
click at [1527, 250] on icon at bounding box center [1531, 255] width 8 height 10
click at [1458, 82] on li "Edit item price" at bounding box center [1459, 90] width 141 height 26
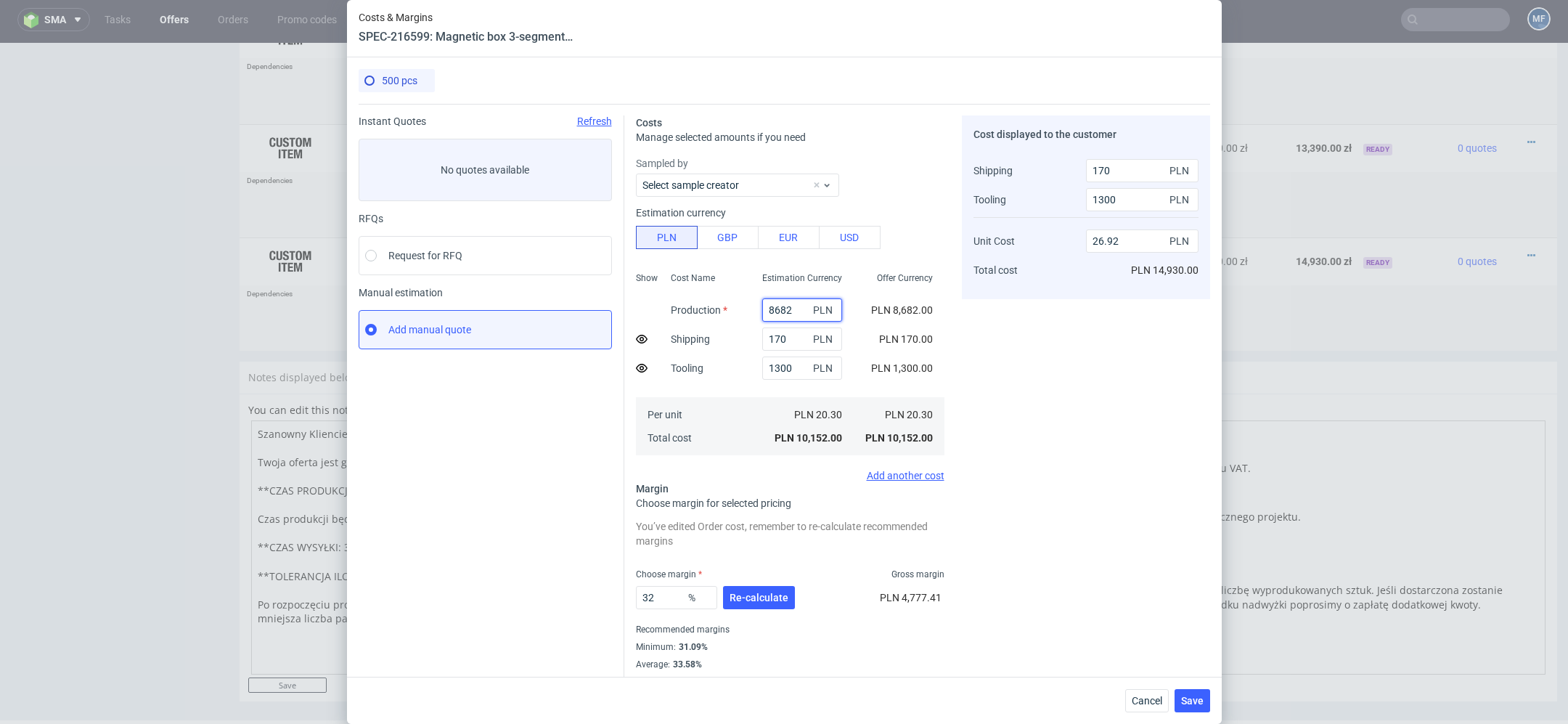
drag, startPoint x: 799, startPoint y: 314, endPoint x: 604, endPoint y: 314, distance: 195.0
click at [604, 314] on div "Instant Quotes Refresh No quotes available RFQs Request for RFQ Manual estimati…" at bounding box center [784, 395] width 851 height 583
type input "8400"
type input "26.09"
type input "8400"
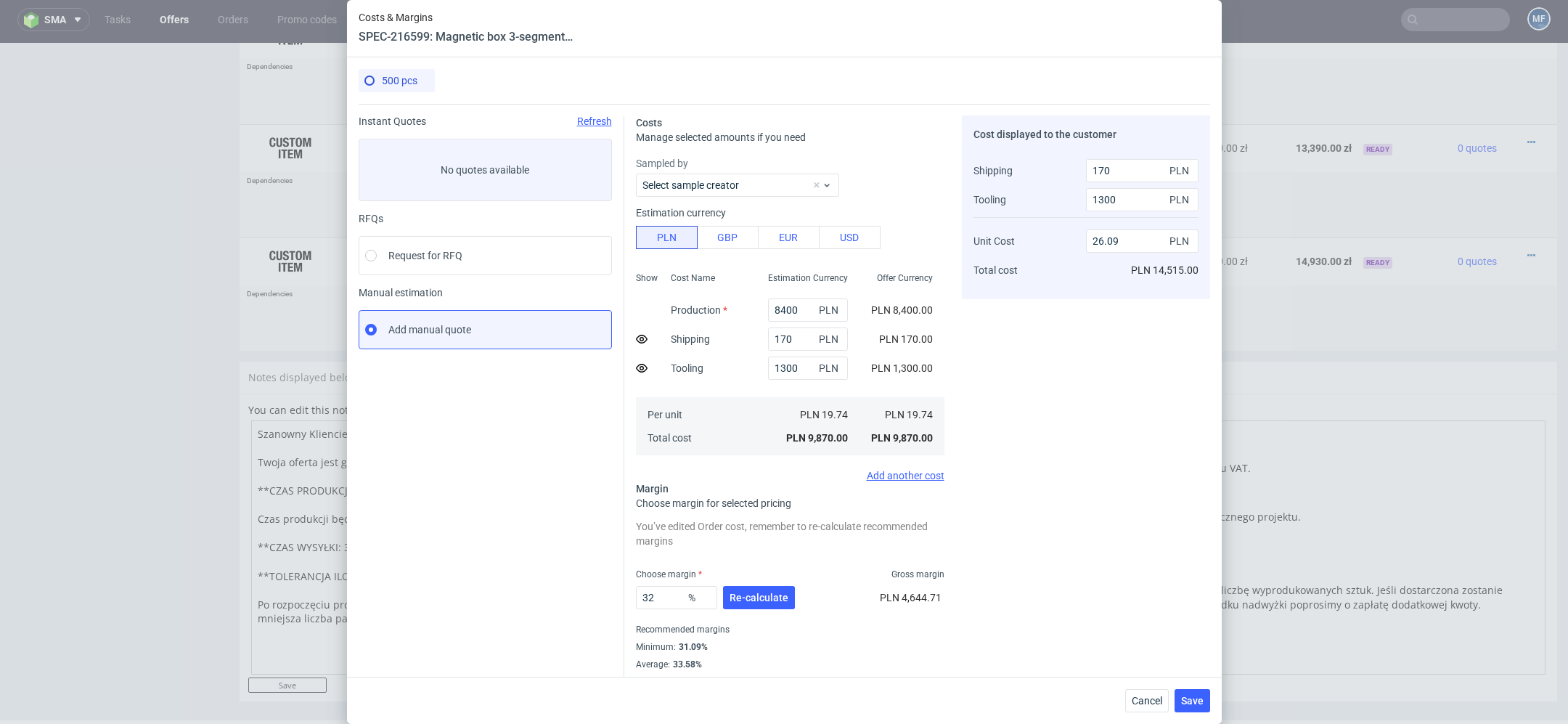
click at [929, 399] on div "PLN 19.74 PLN 9,870.00" at bounding box center [901, 426] width 85 height 58
click at [759, 594] on span "Re-calculate" at bounding box center [759, 597] width 59 height 10
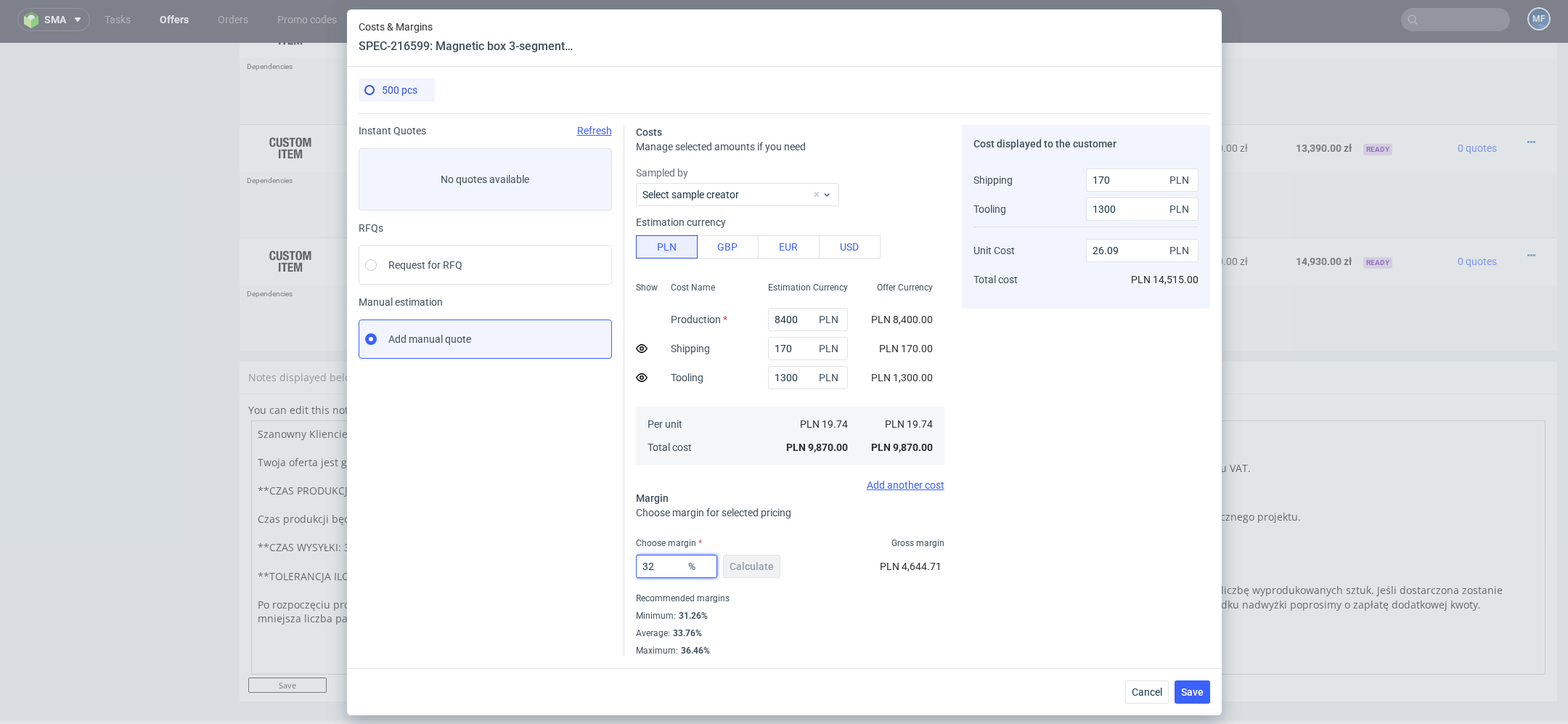
click at [656, 567] on input "32" at bounding box center [677, 565] width 82 height 23
type input "333"
type input "-11.41"
type input "33"
type input "26.52"
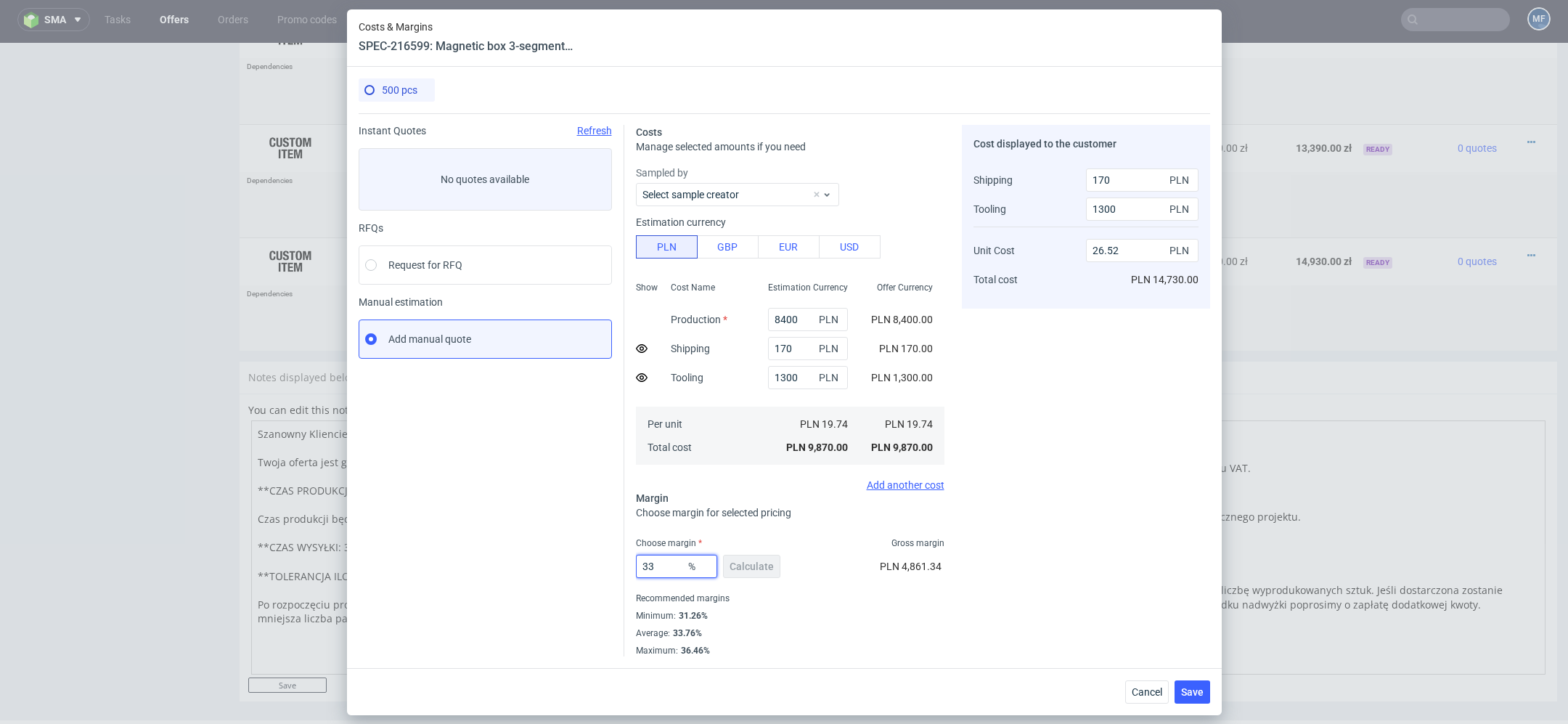
type input "33"
click at [1121, 473] on div "Cost displayed to the customer Shipping Tooling Unit Cost Total cost 170 PLN 13…" at bounding box center [1086, 390] width 248 height 532
click at [1186, 688] on span "Save" at bounding box center [1192, 692] width 23 height 10
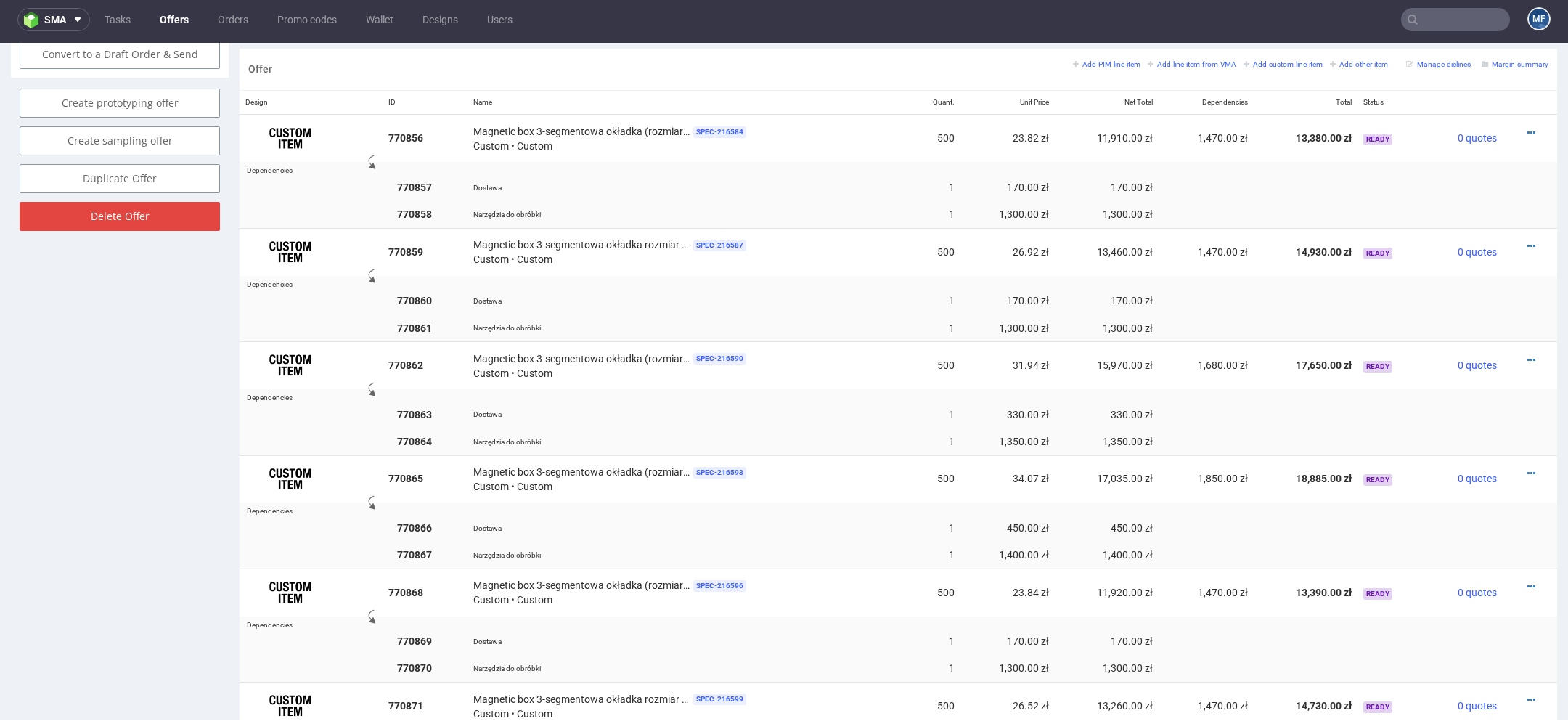
scroll to position [856, 0]
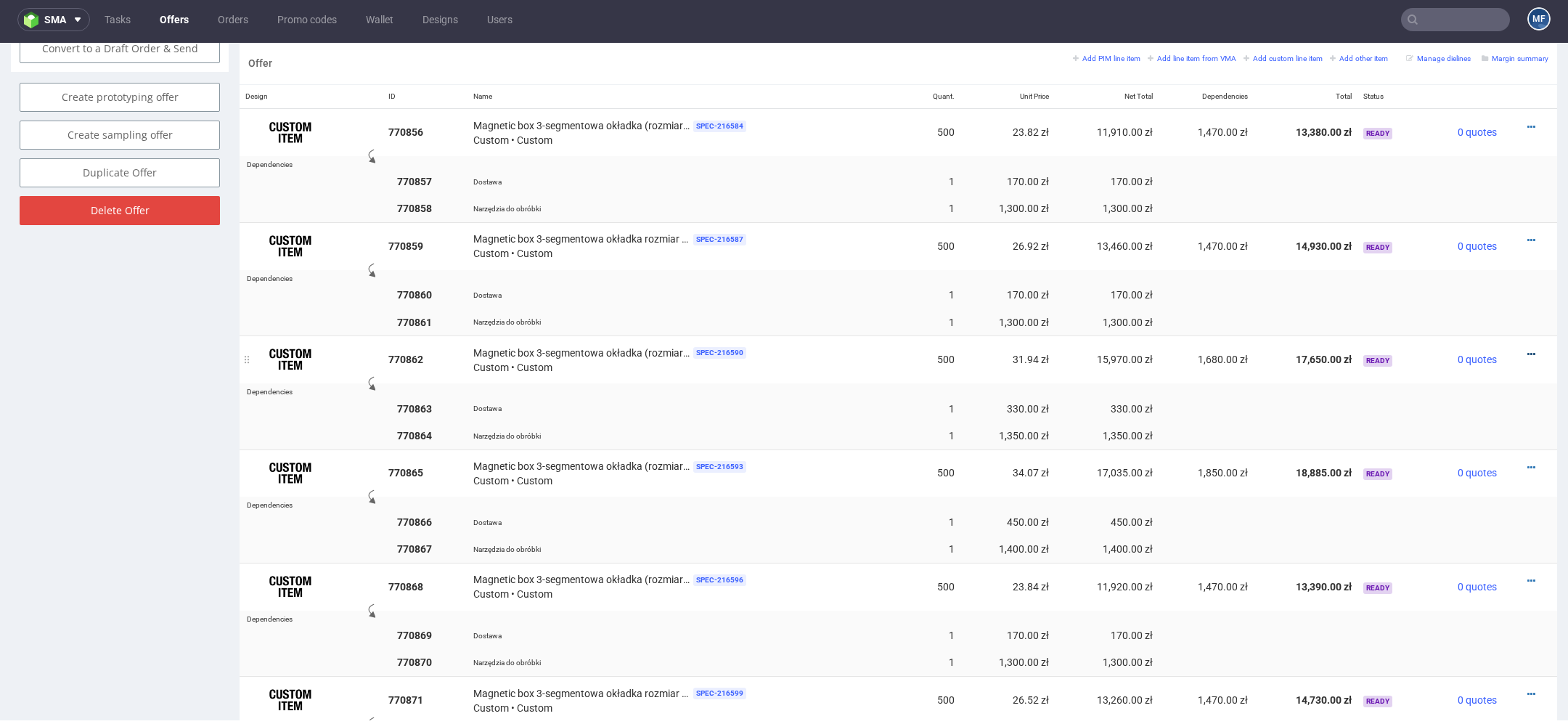
click at [1527, 349] on icon at bounding box center [1531, 354] width 8 height 10
click at [1440, 240] on span "Duplicate Item" at bounding box center [1464, 240] width 117 height 15
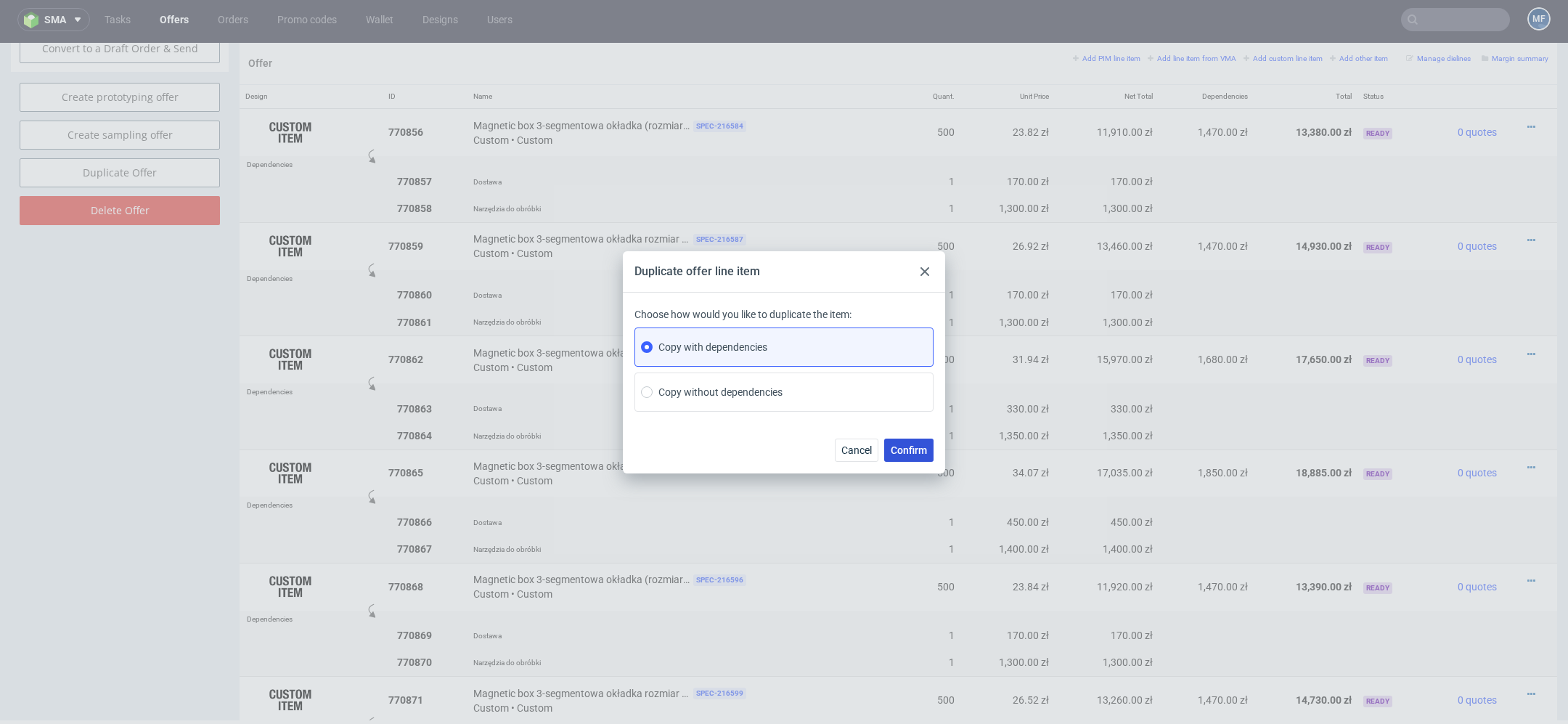
click at [910, 451] on span "Confirm" at bounding box center [908, 450] width 36 height 10
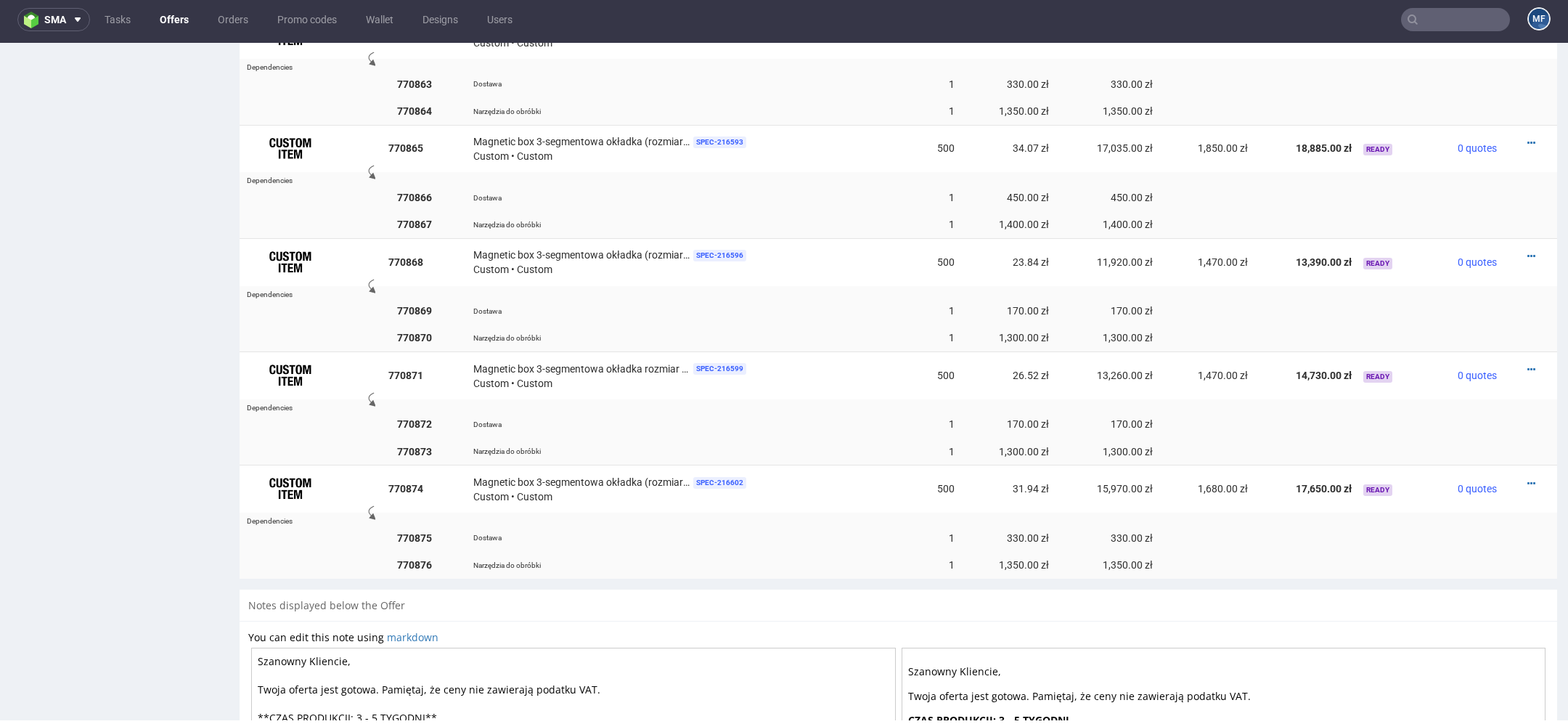
scroll to position [1407, 0]
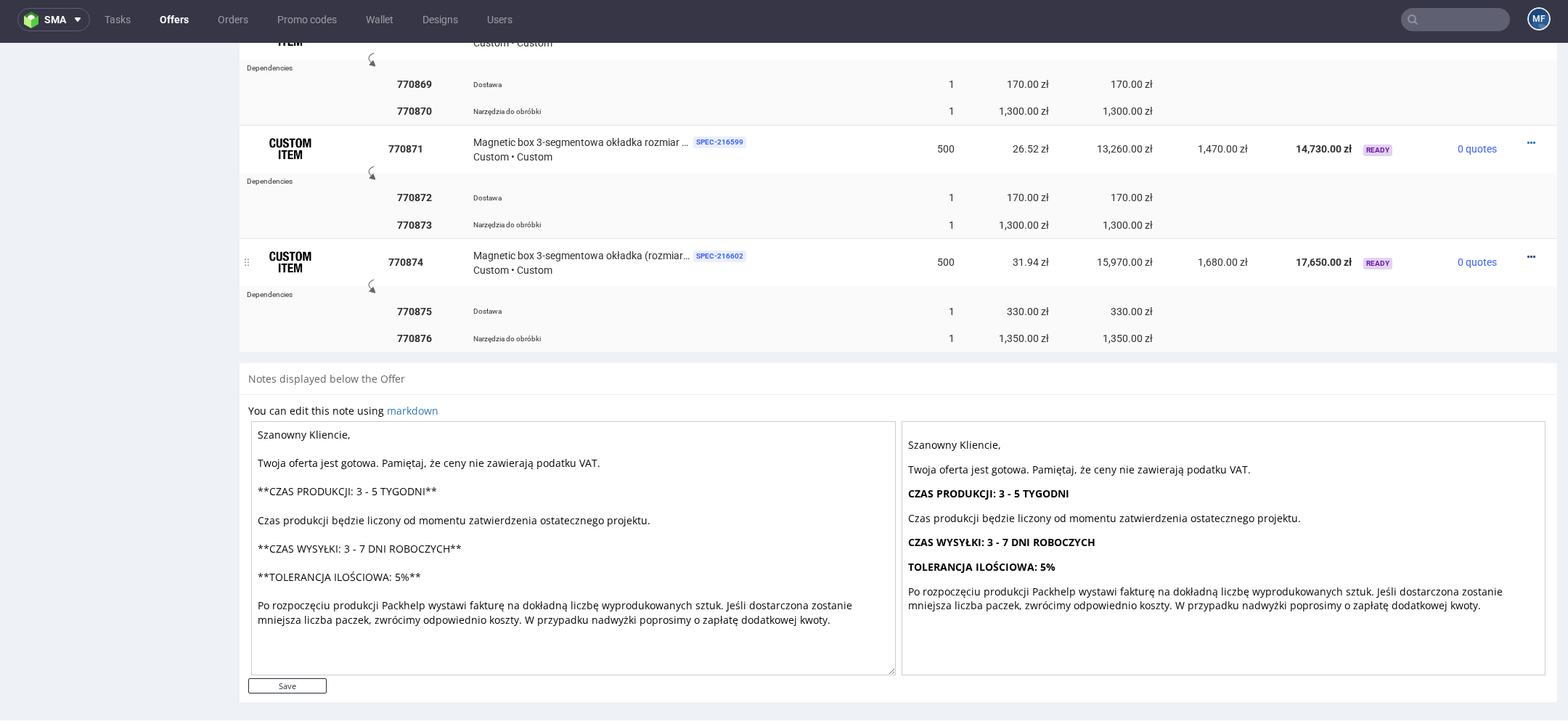
click at [1527, 252] on icon at bounding box center [1531, 257] width 8 height 10
click at [1441, 82] on li "Edit item price" at bounding box center [1459, 90] width 141 height 26
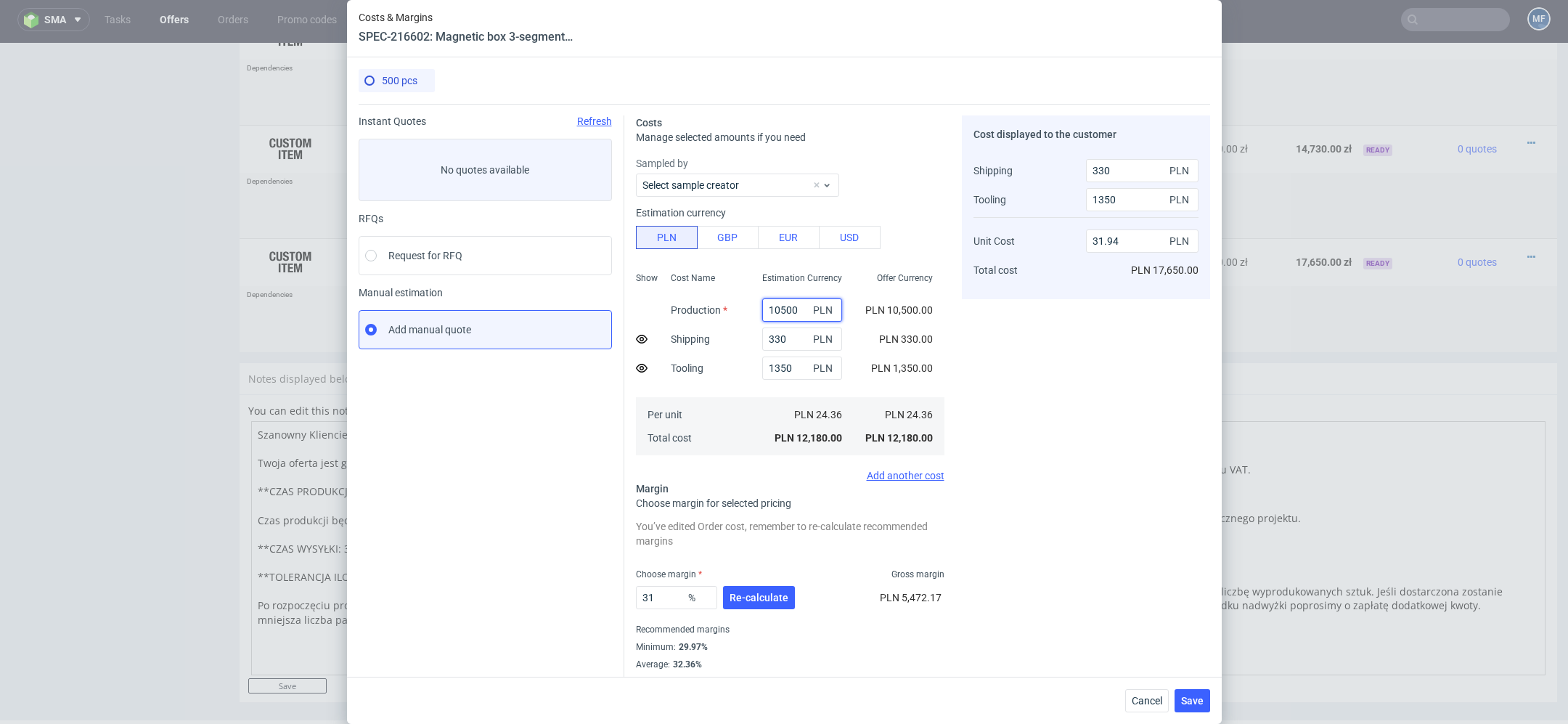
drag, startPoint x: 797, startPoint y: 306, endPoint x: 632, endPoint y: 290, distance: 165.8
click at [632, 290] on div "Costs Manage selected amounts if you need Sampled by Select sample creator Esti…" at bounding box center [917, 395] width 586 height 583
type input "9800"
type input "29.92"
type input "9800"
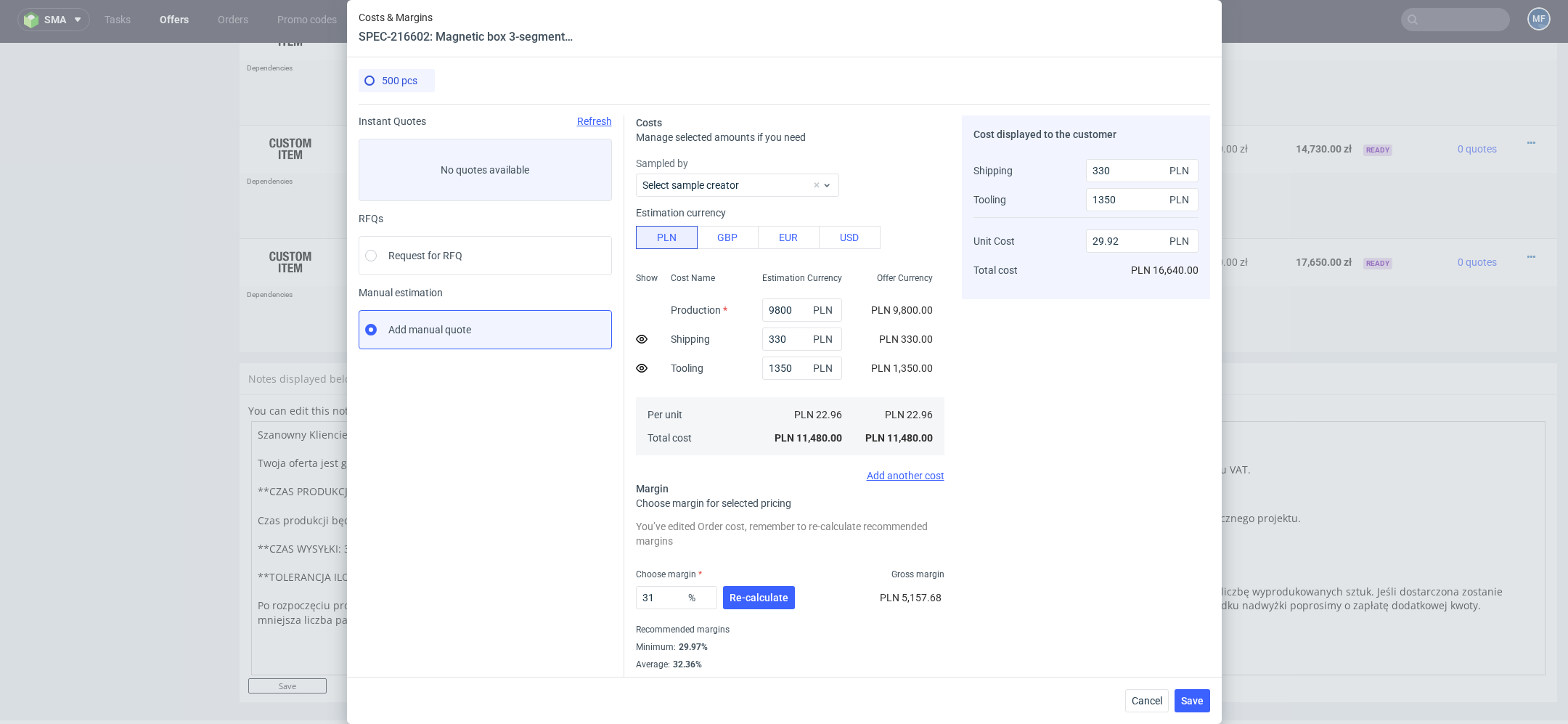
click at [1028, 428] on div "Cost displayed to the customer Shipping Tooling Unit Cost Total cost 330 PLN 13…" at bounding box center [1086, 402] width 248 height 572
click at [777, 599] on span "Re-calculate" at bounding box center [759, 597] width 59 height 10
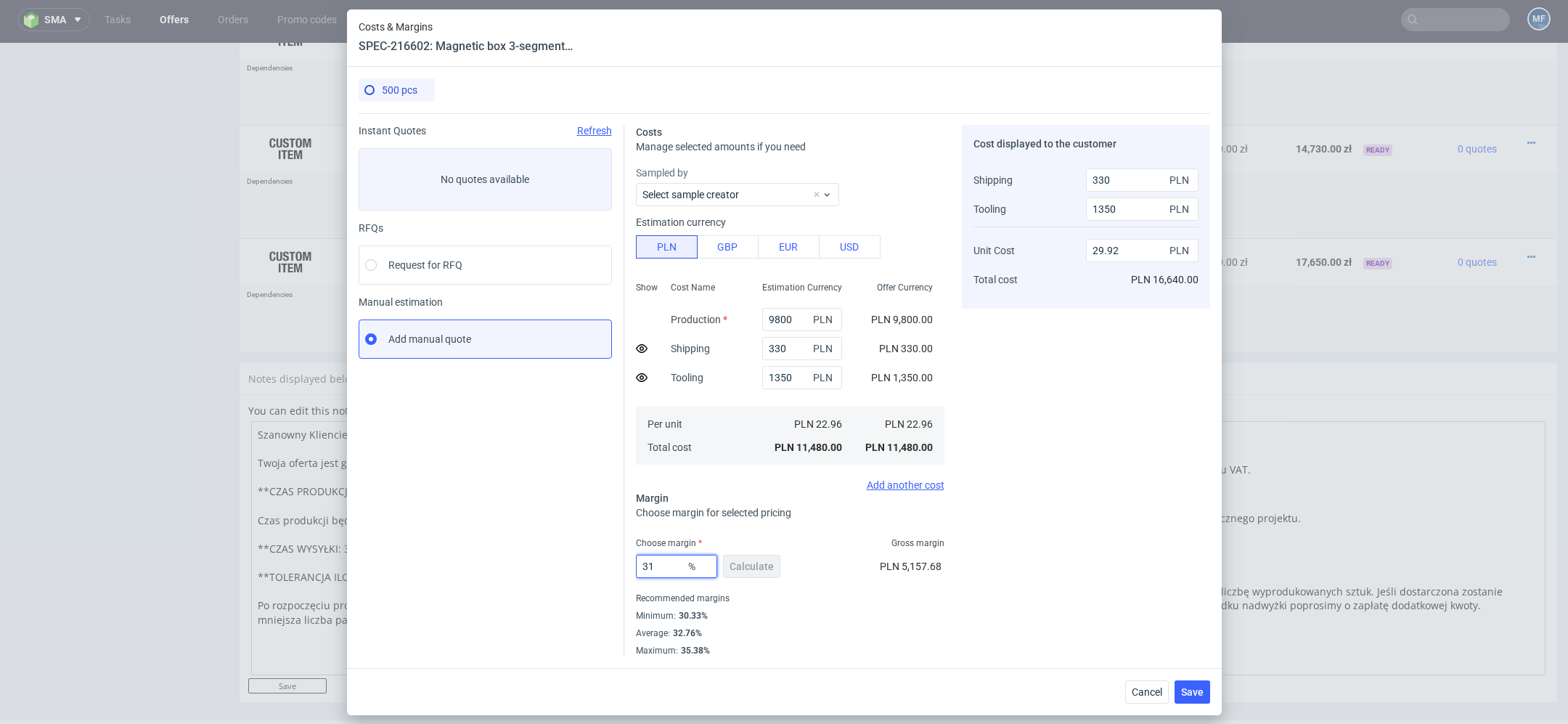
click at [663, 572] on input "31" at bounding box center [677, 565] width 82 height 23
type input "32"
type input "30.4"
type input "32"
click at [1053, 647] on div "Cost displayed to the customer Shipping Tooling Unit Cost Total cost 330 PLN 13…" at bounding box center [1086, 390] width 248 height 532
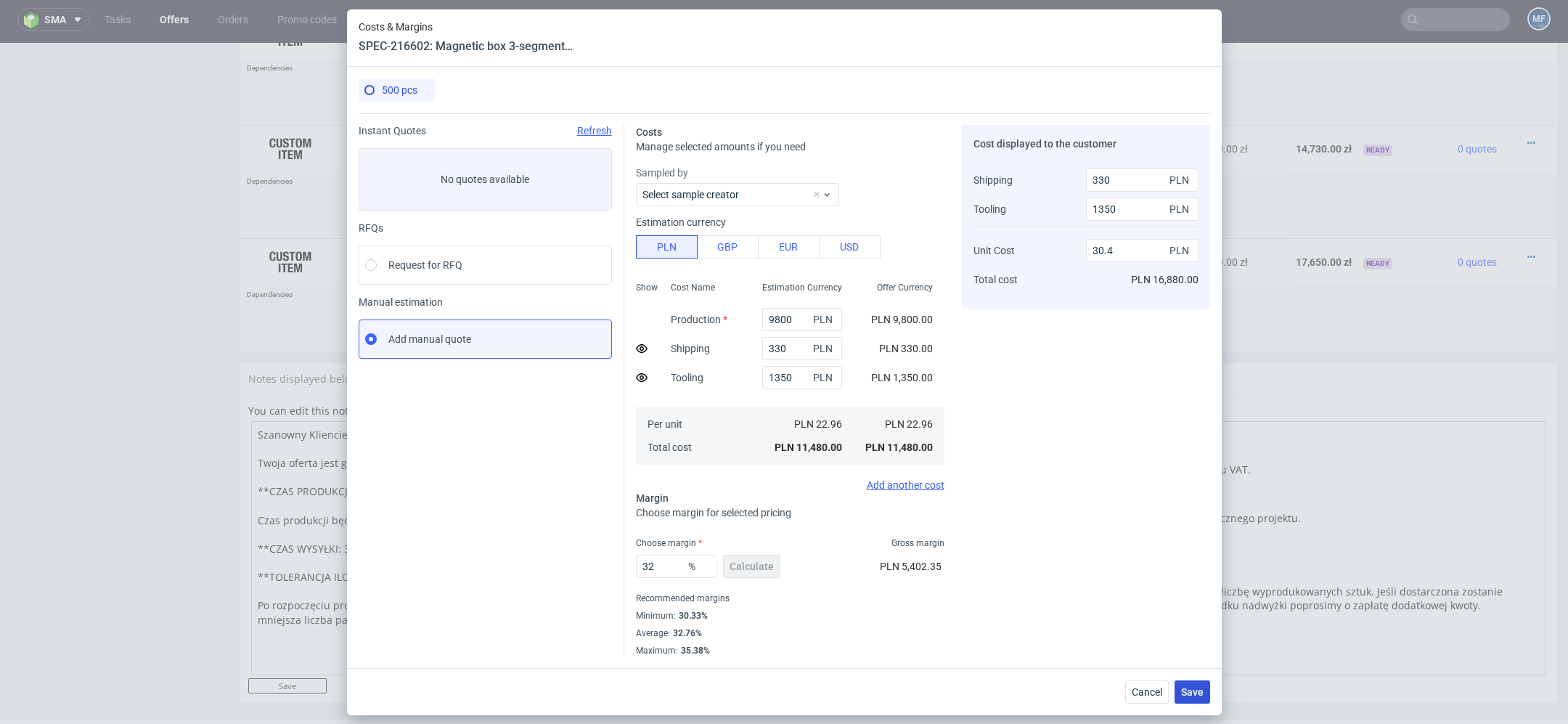
click at [1200, 687] on span "Save" at bounding box center [1192, 692] width 23 height 10
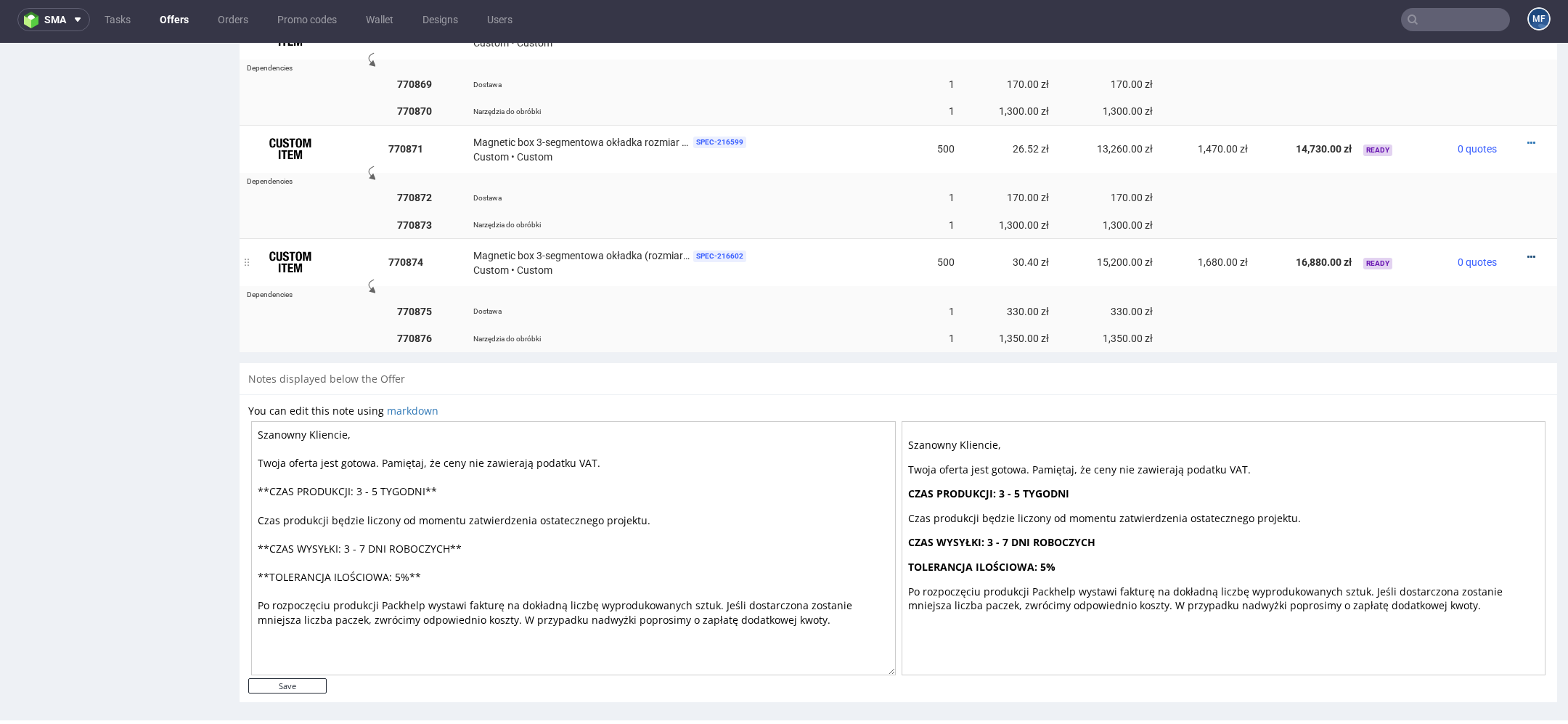
click at [1527, 252] on icon at bounding box center [1531, 257] width 8 height 10
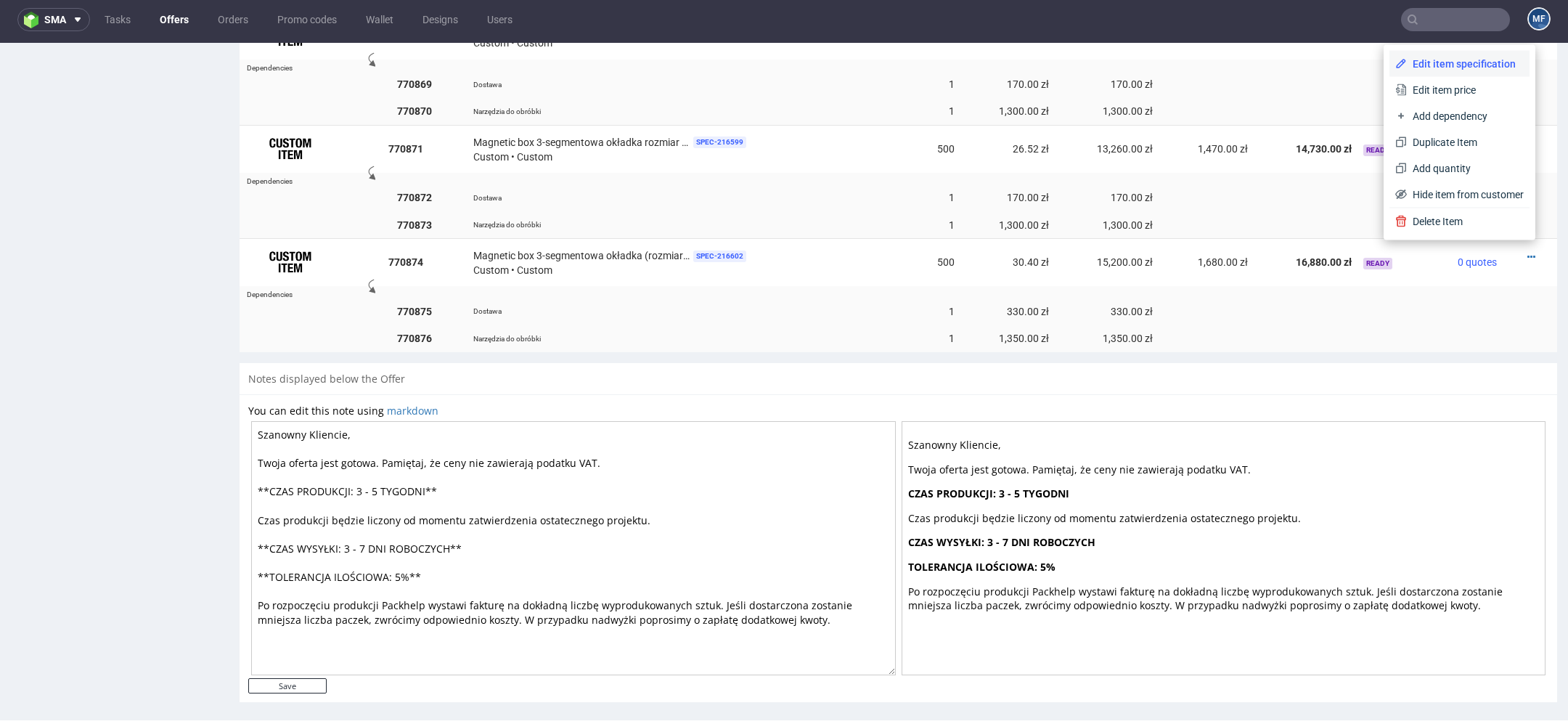
click at [1448, 63] on span "Edit item specification" at bounding box center [1464, 64] width 117 height 15
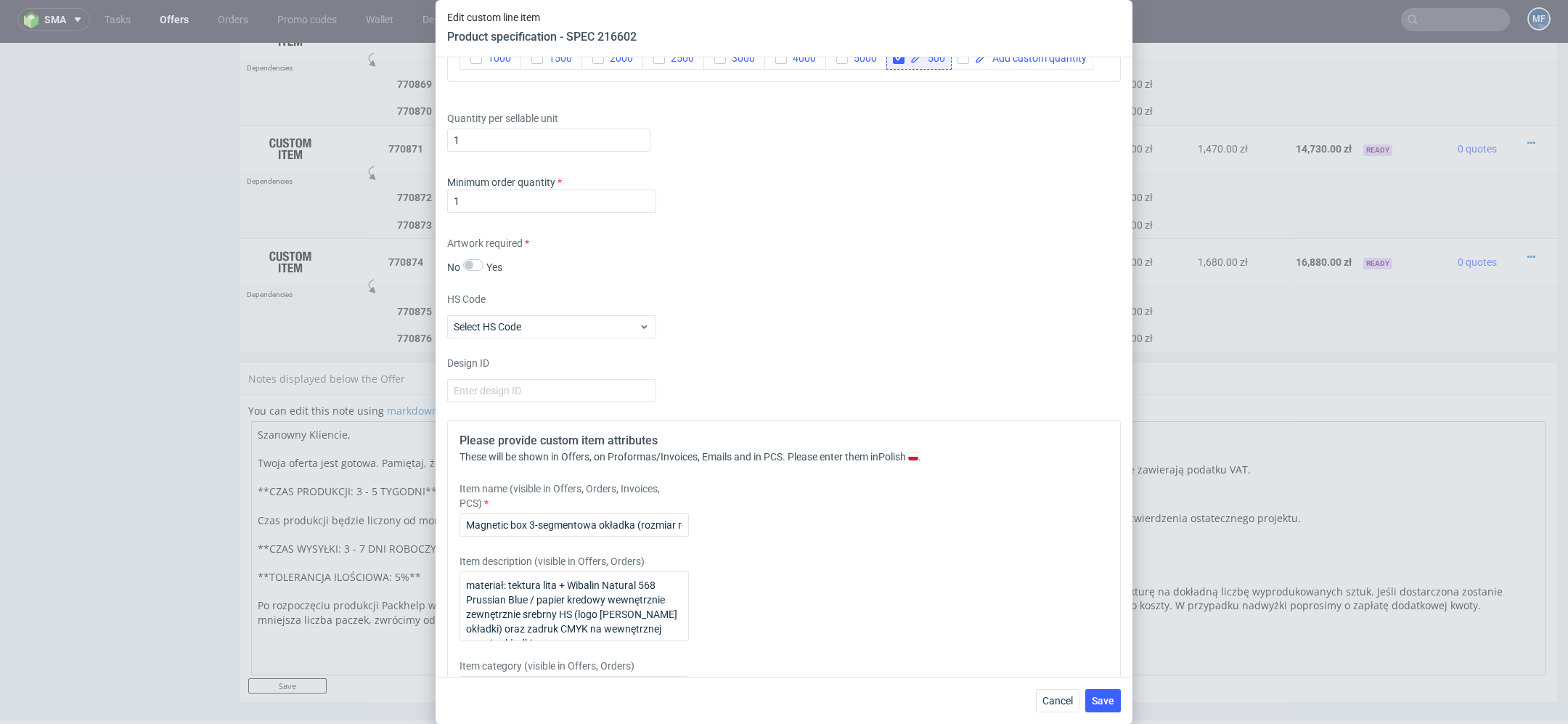
scroll to position [553, 0]
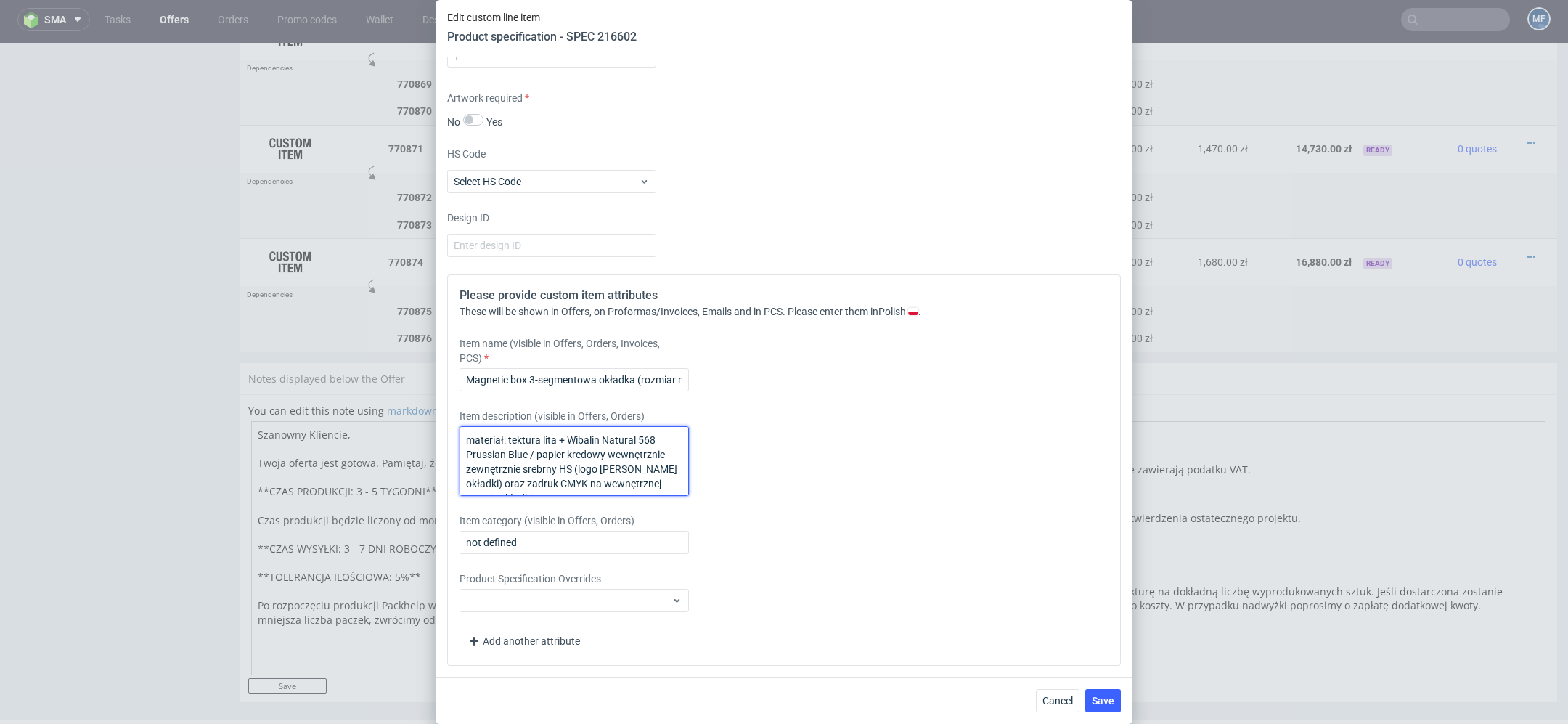
click at [556, 461] on textarea "materiał: tektura lita + Wibalin Natural 568 Prussian Blue / papier kredowy wew…" at bounding box center [574, 461] width 229 height 70
paste textarea "papier kredowy zewnętrznie zadruk CMYK + srebrny HS (logo [PERSON_NAME] okładki…"
type textarea "materiał: tektura lita + papier kredowy zewnętrznie zadruk CMYK + srebrny HS (l…"
click at [905, 514] on div "Item category (visible in Offers, Orders) not defined" at bounding box center [700, 534] width 481 height 41
click at [1100, 696] on span "Save" at bounding box center [1102, 701] width 23 height 10
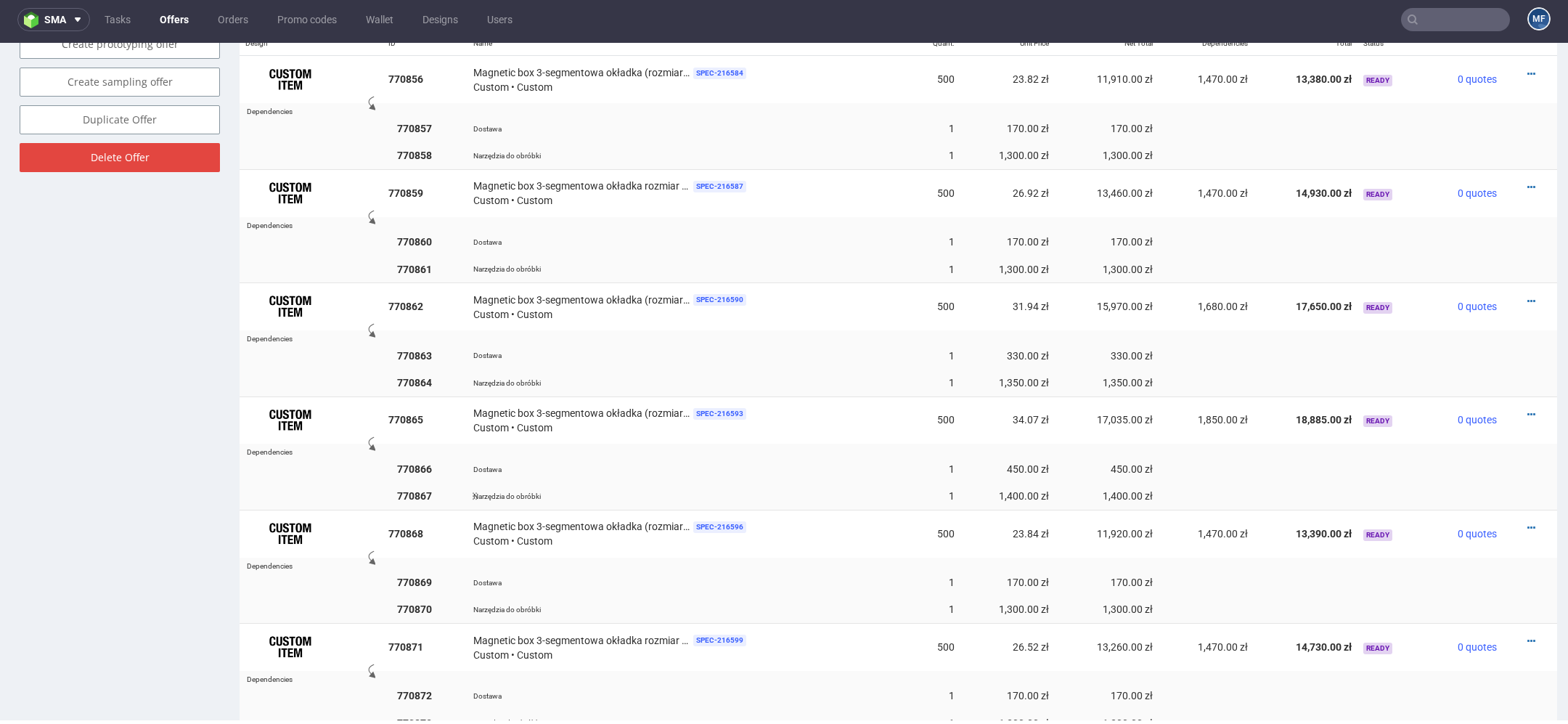
scroll to position [921, 0]
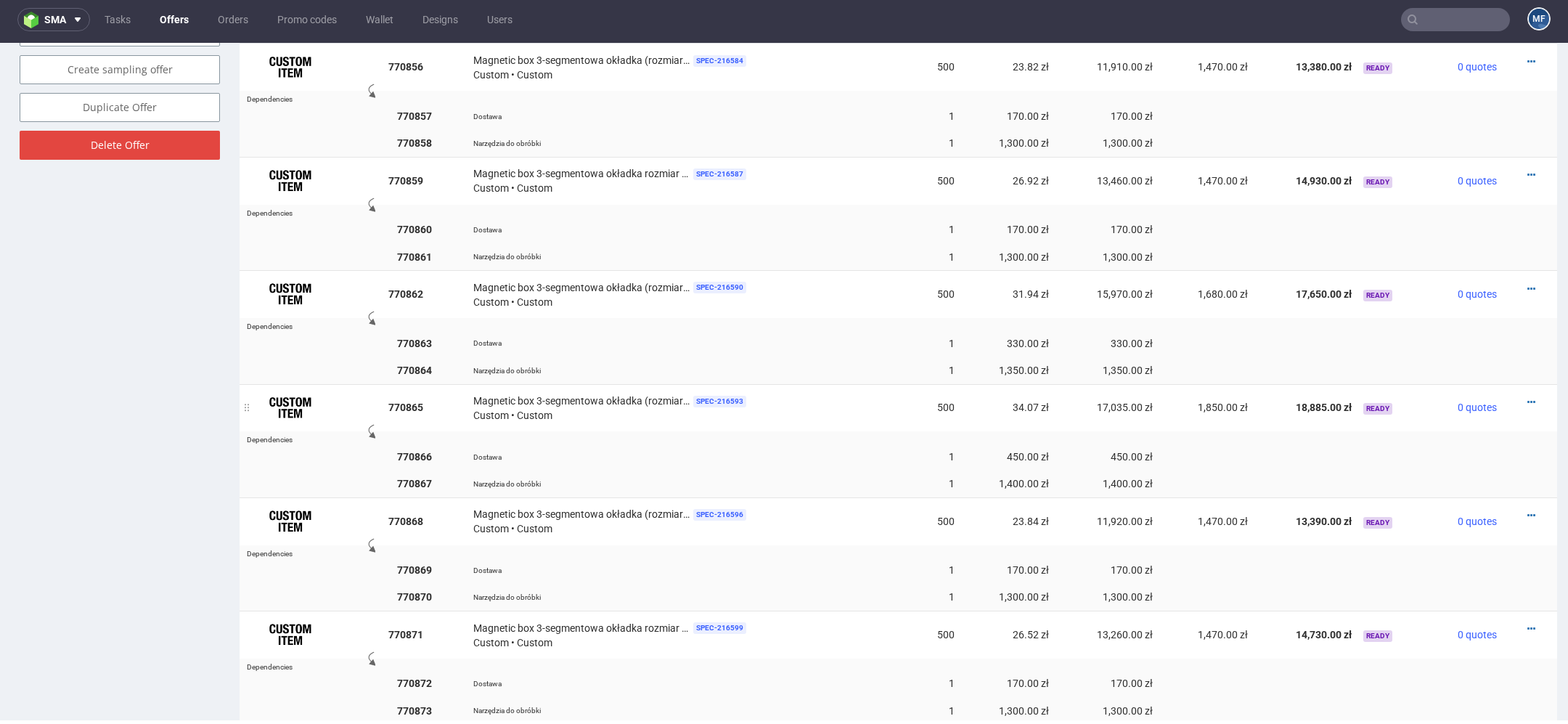
click at [1509, 395] on div at bounding box center [1525, 402] width 34 height 15
click at [1517, 395] on div at bounding box center [1525, 402] width 34 height 15
click at [1527, 397] on icon at bounding box center [1531, 402] width 8 height 10
click at [1464, 295] on span "Duplicate Item" at bounding box center [1464, 288] width 117 height 15
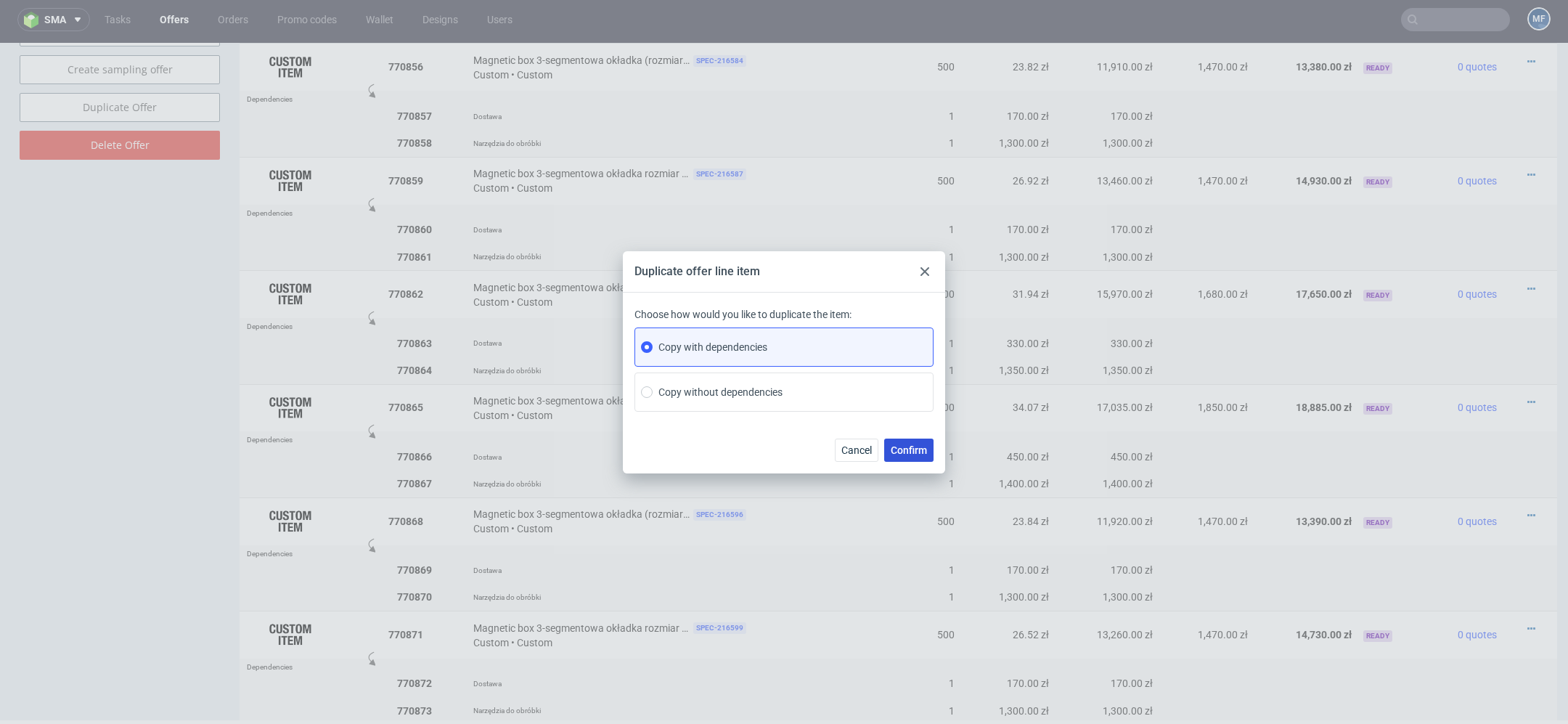
click at [928, 444] on button "Confirm" at bounding box center [909, 450] width 50 height 23
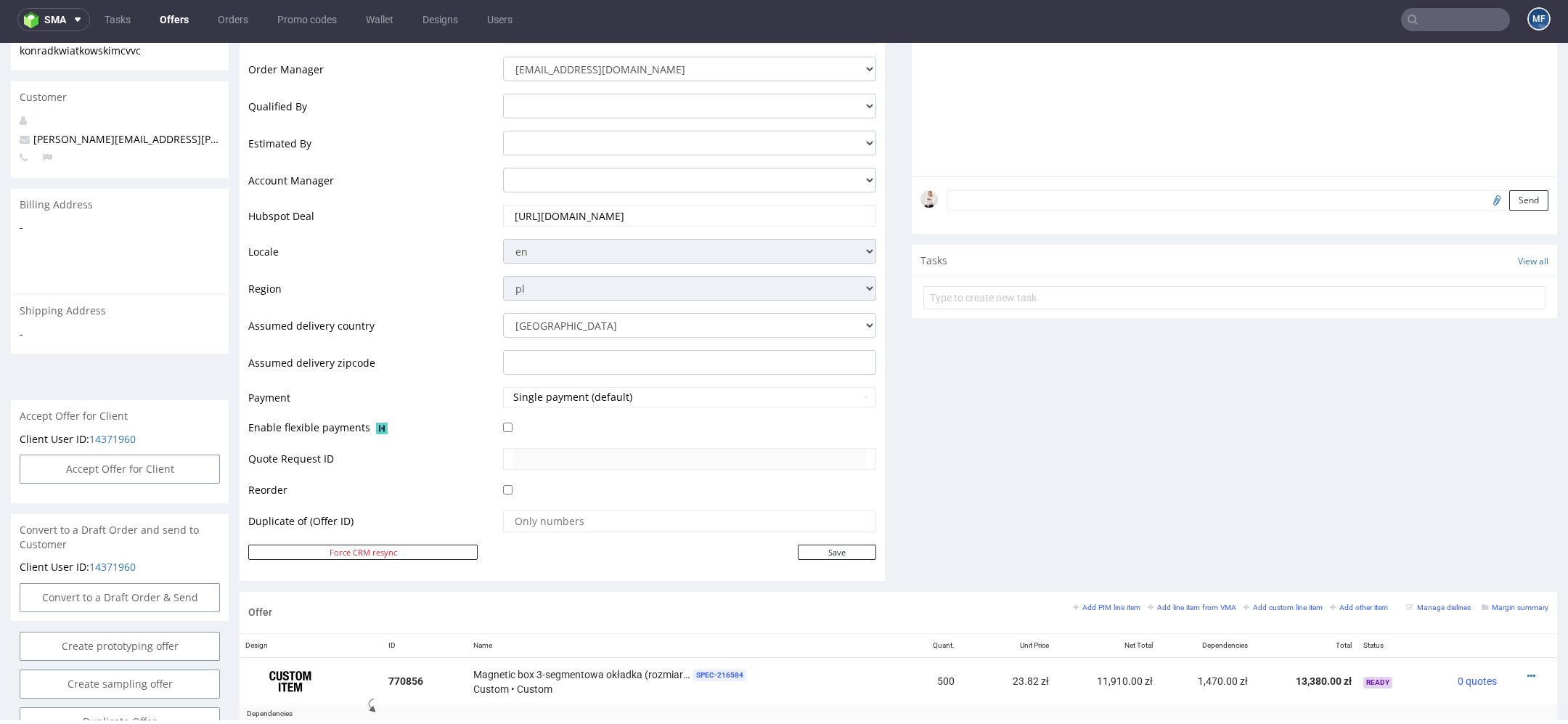
scroll to position [1519, 0]
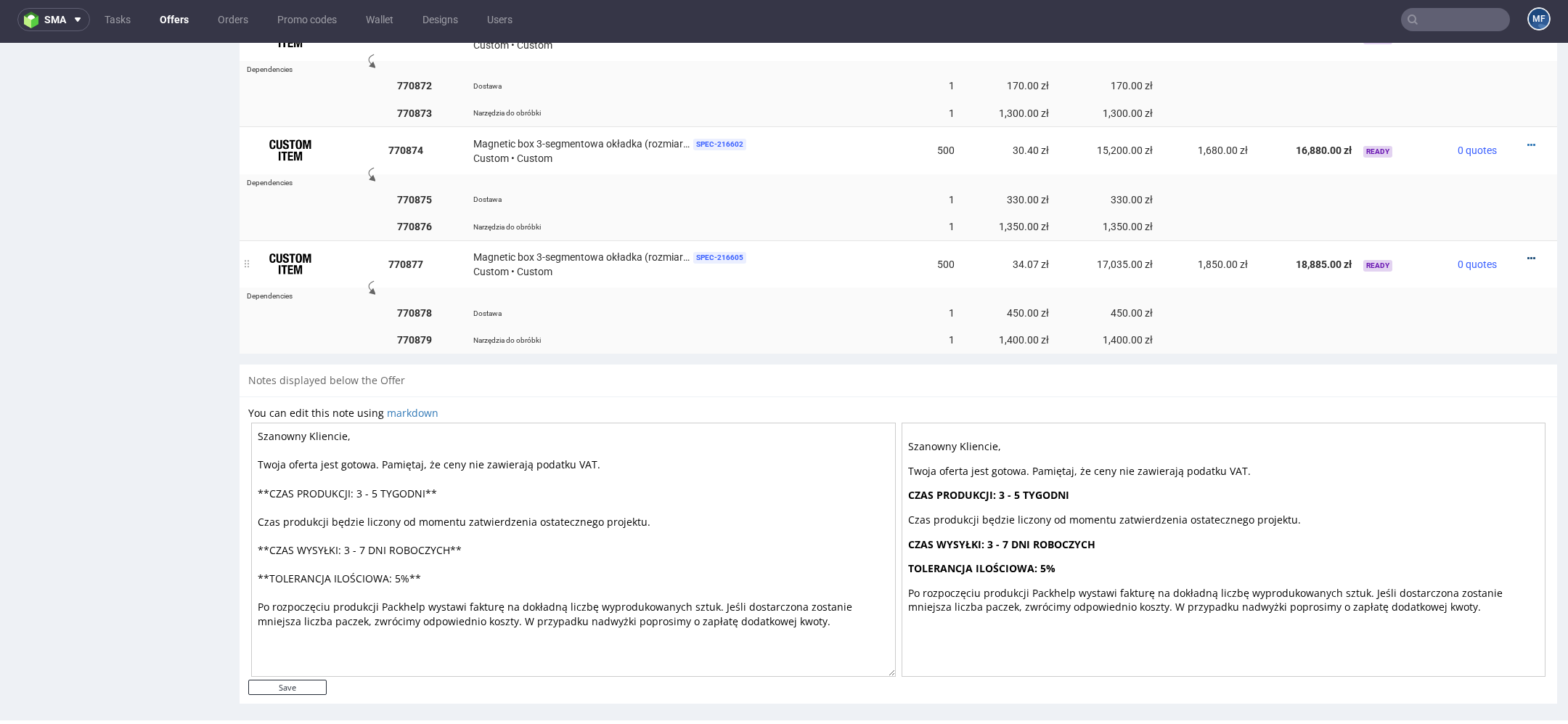
click at [1527, 253] on icon at bounding box center [1531, 258] width 8 height 10
click at [1432, 87] on span "Edit item price" at bounding box center [1464, 90] width 117 height 15
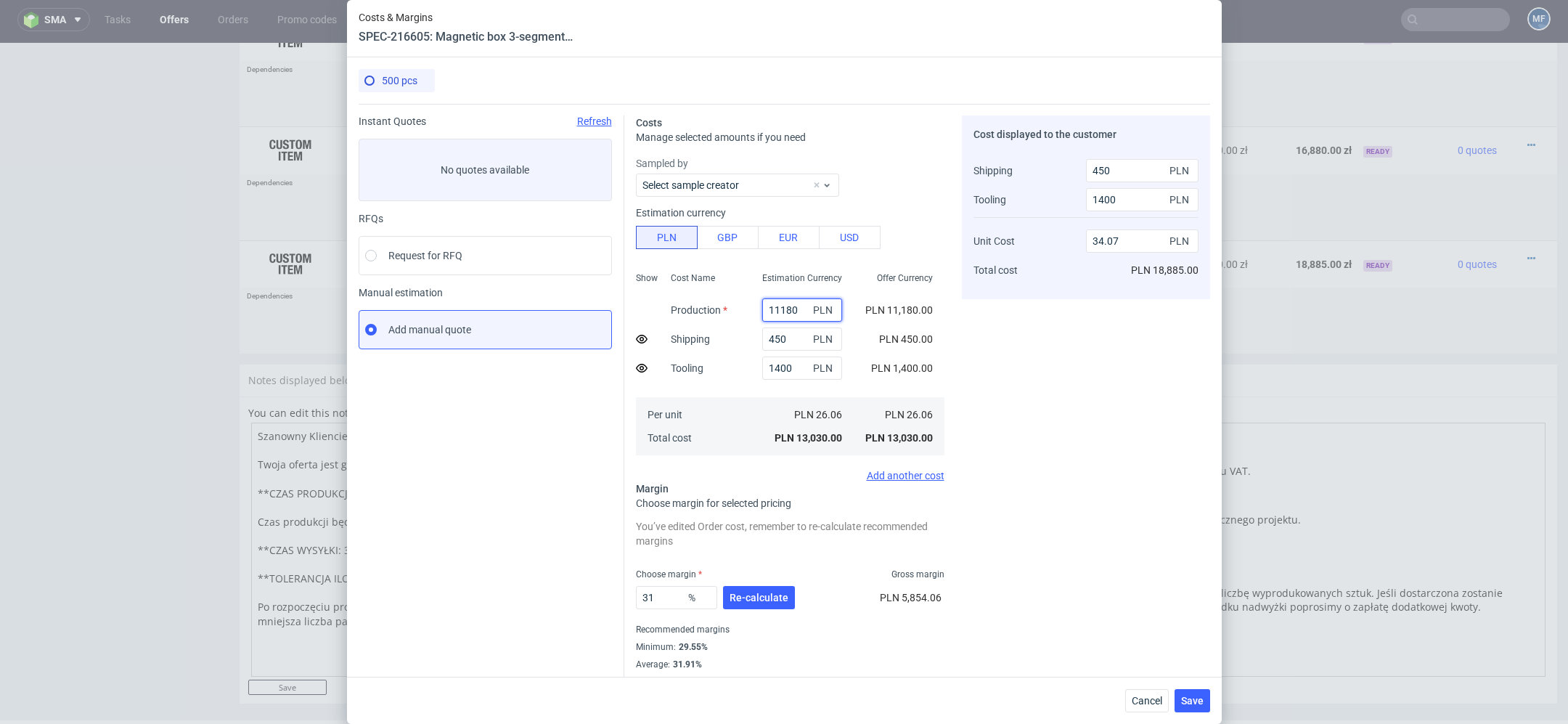
drag, startPoint x: 800, startPoint y: 308, endPoint x: 752, endPoint y: 309, distance: 48.0
click at [752, 309] on div "11180 PLN" at bounding box center [801, 309] width 103 height 29
type input "10"
type input "1.69"
type input "1070"
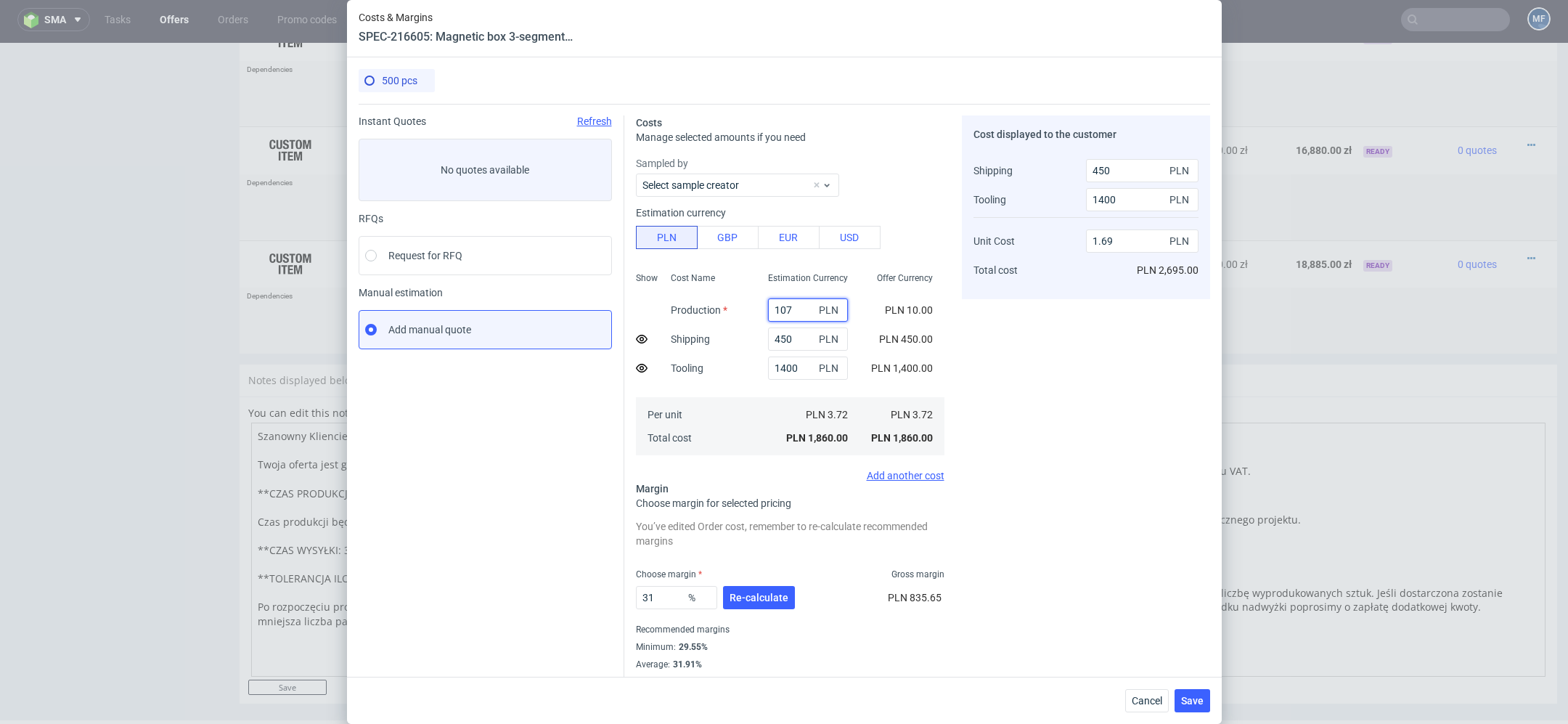
type input "1.97"
type input "10700"
type input "32.68"
type input "10700"
click at [1120, 371] on div "Cost displayed to the customer Shipping Tooling Unit Cost Total cost 450 PLN 14…" at bounding box center [1086, 402] width 248 height 572
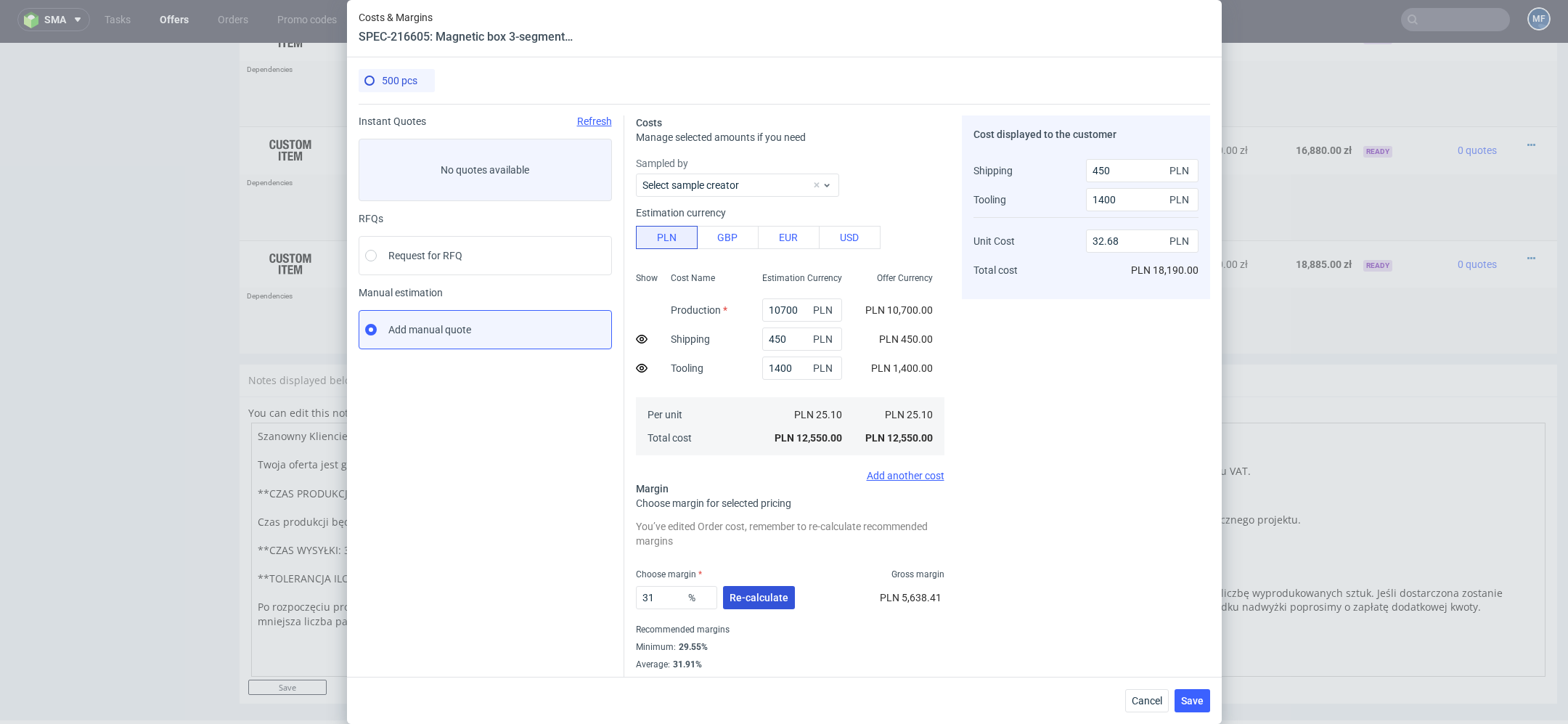
click at [749, 605] on button "Re-calculate" at bounding box center [759, 597] width 72 height 23
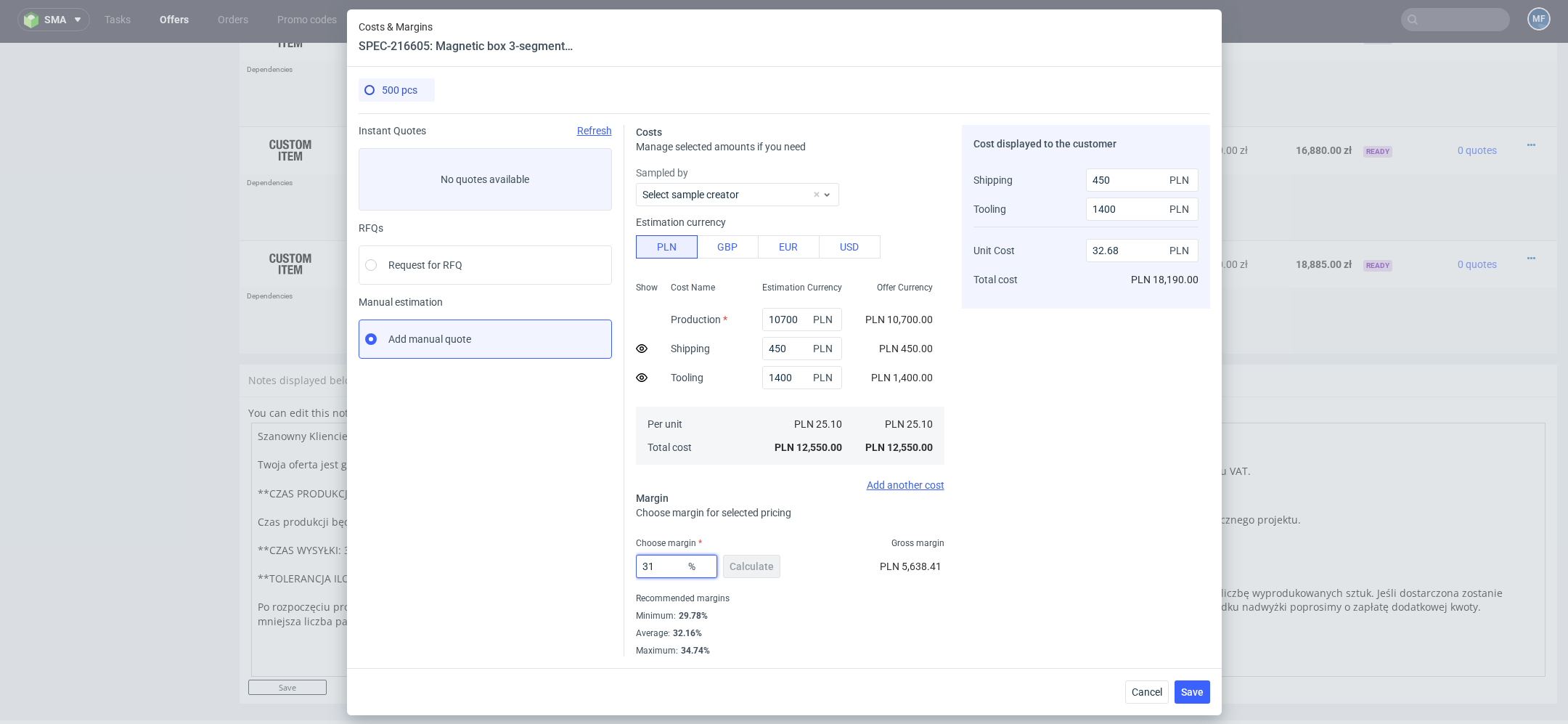
click at [667, 576] on input "31" at bounding box center [677, 565] width 82 height 23
type input "32"
type input "33.21"
type input "32"
click at [1054, 588] on div "Cost displayed to the customer Shipping Tooling Unit Cost Total cost 450 PLN 14…" at bounding box center [1086, 390] width 248 height 532
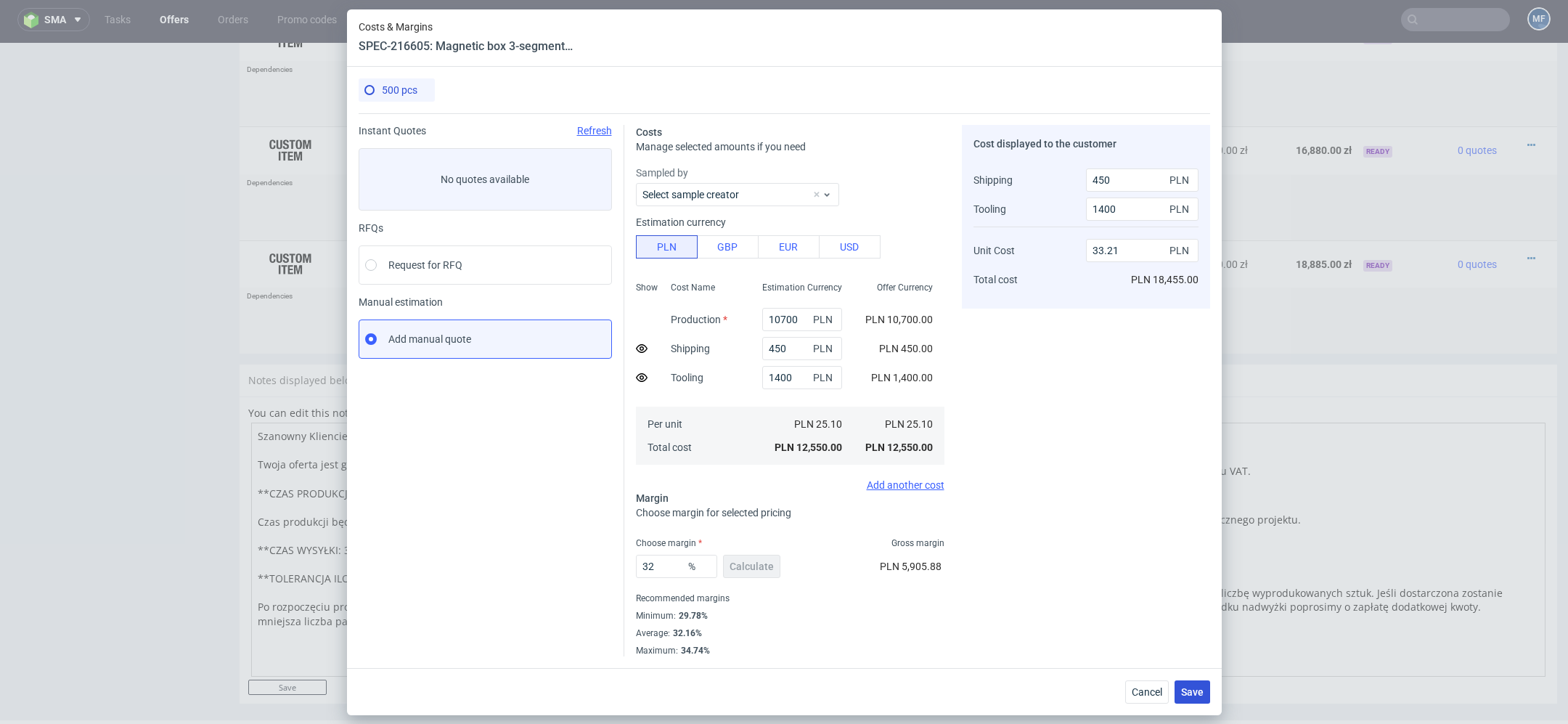
click at [1193, 690] on span "Save" at bounding box center [1192, 692] width 23 height 10
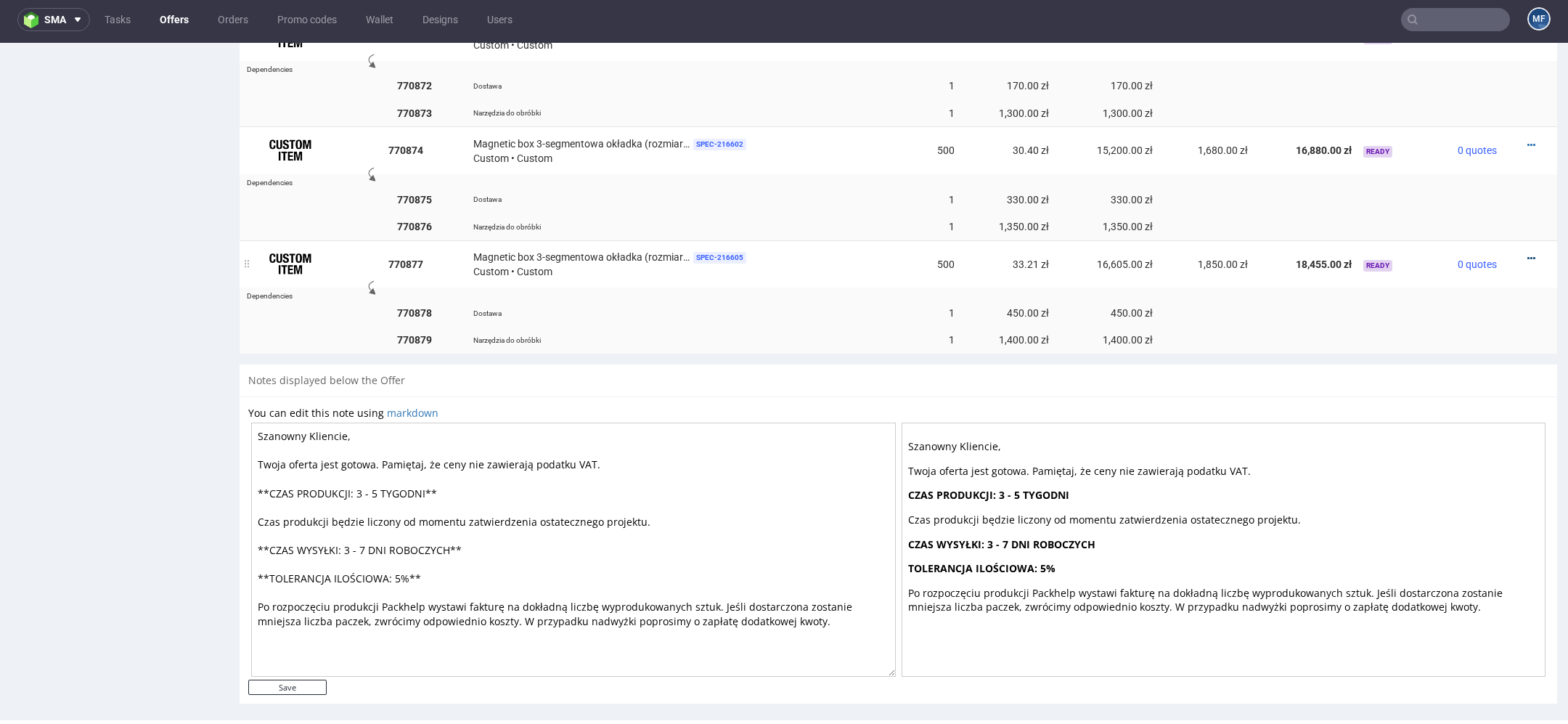
click at [1527, 253] on icon at bounding box center [1531, 258] width 8 height 10
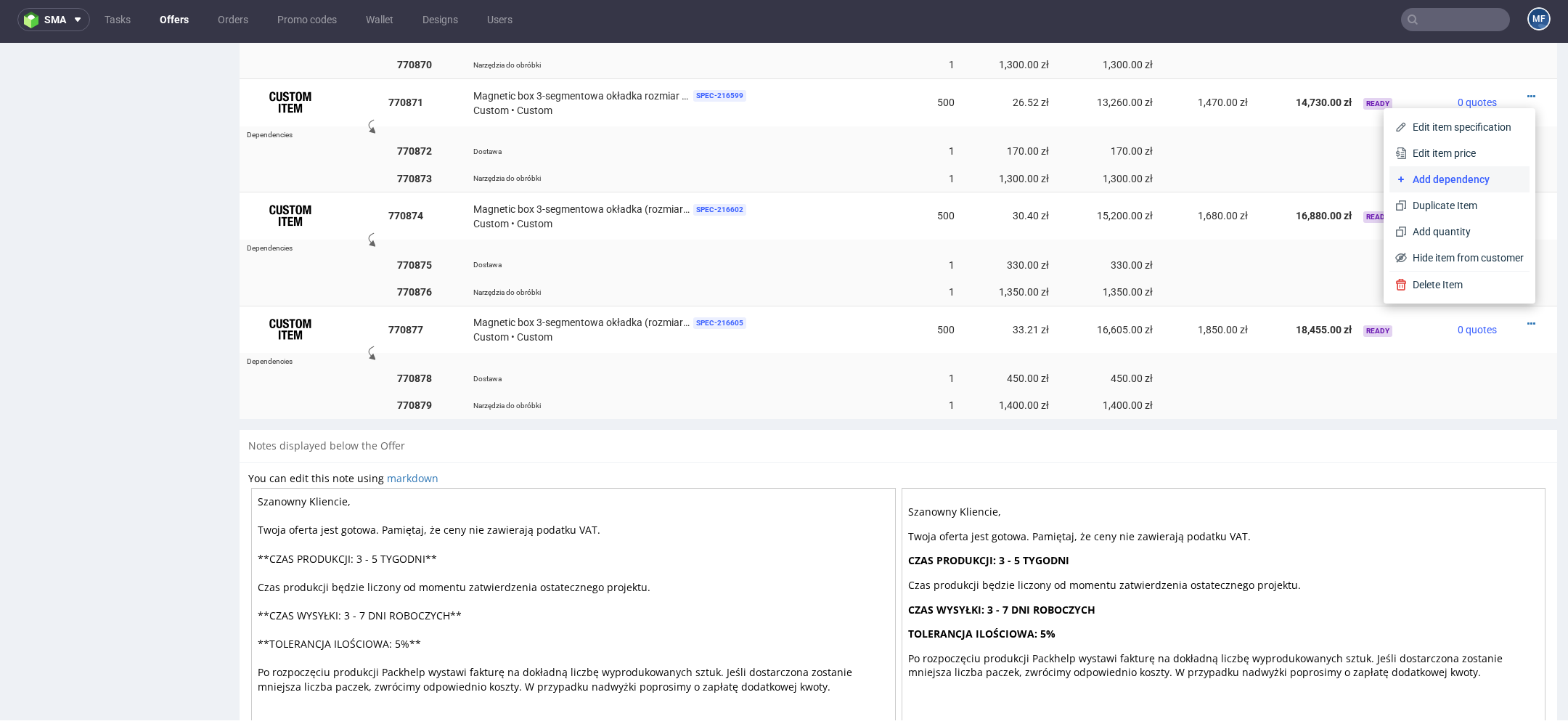
scroll to position [1434, 0]
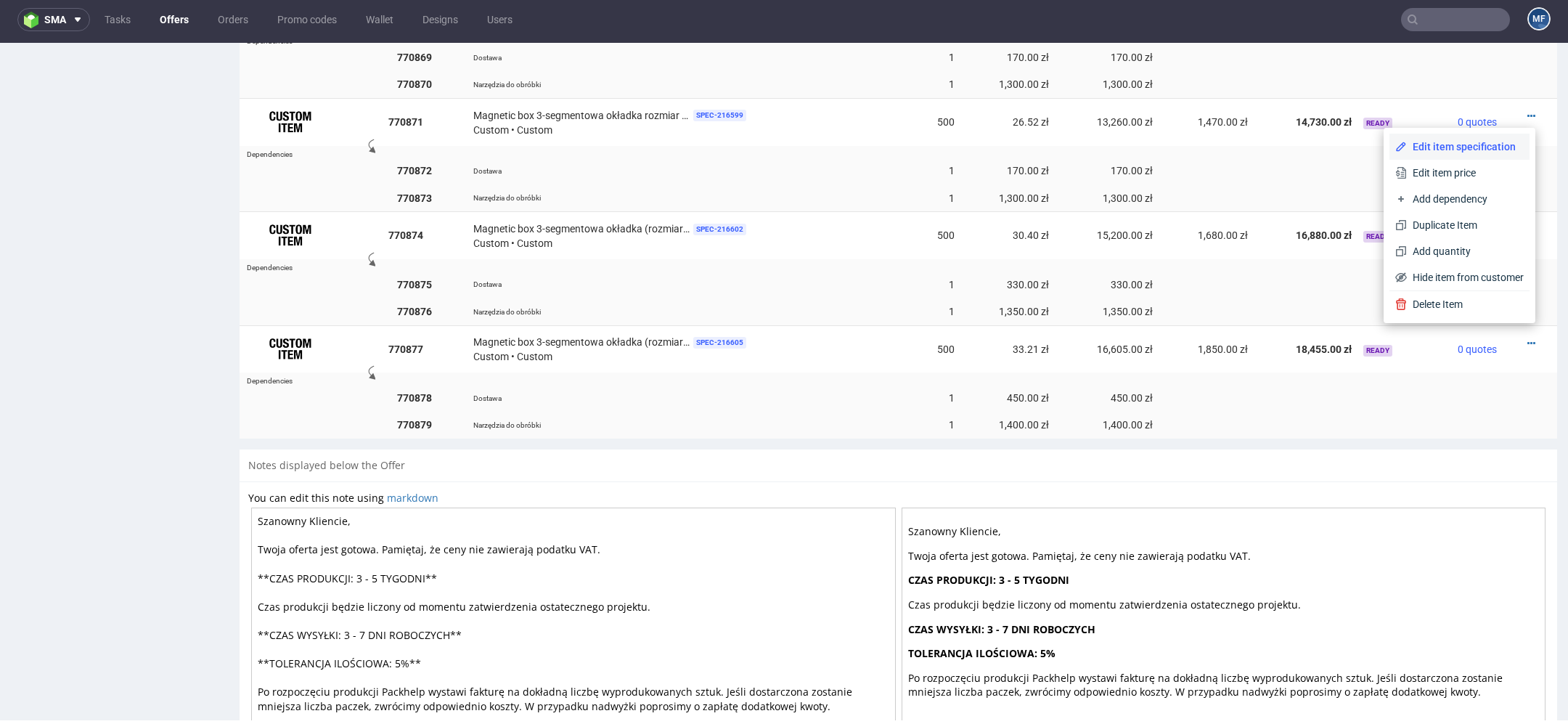
click at [1464, 146] on span "Edit item specification" at bounding box center [1464, 147] width 117 height 15
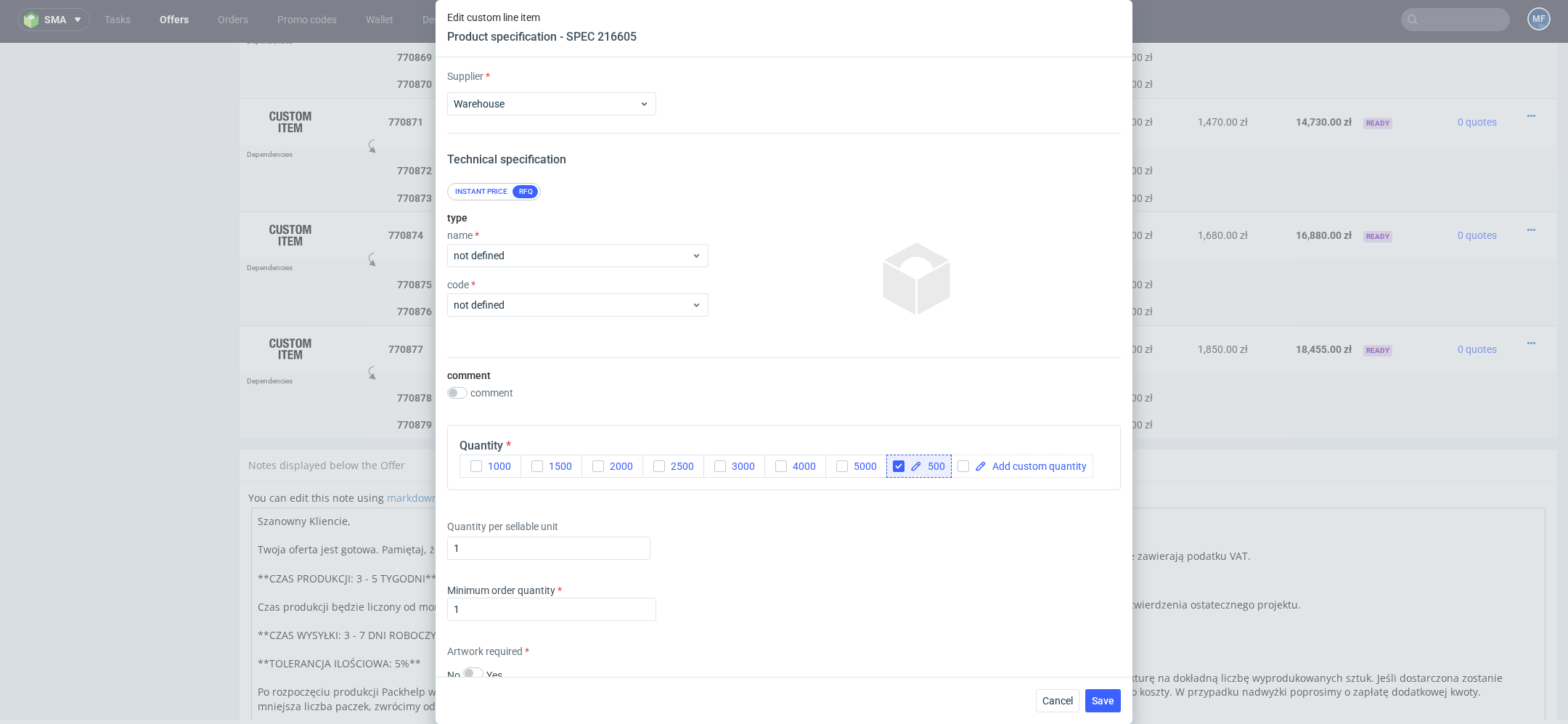
scroll to position [553, 0]
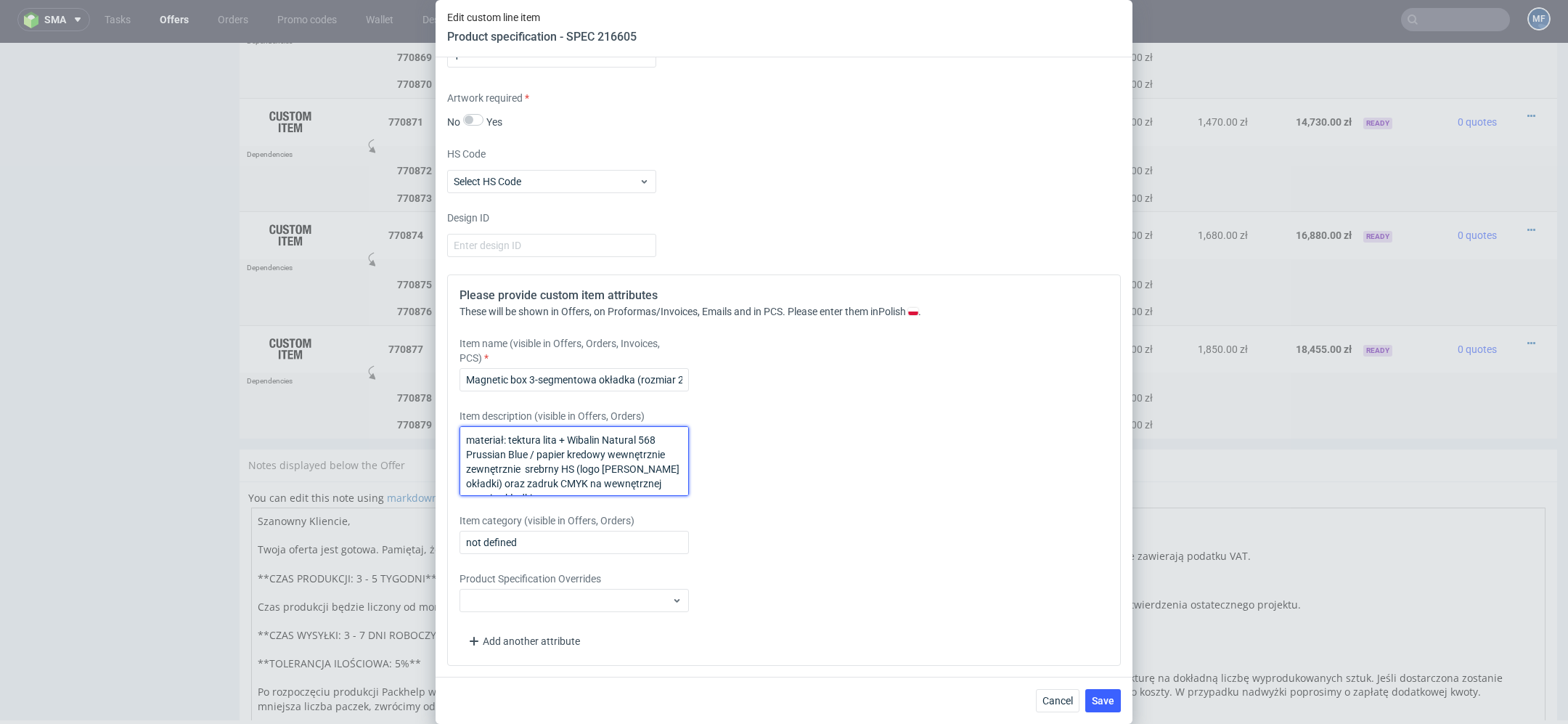
click at [629, 450] on textarea "materiał: tektura lita + Wibalin Natural 568 Prussian Blue / papier kredowy wew…" at bounding box center [574, 461] width 229 height 70
paste textarea "materiał: tektura lita + papier kredowy zewnętrznie zadruk CMYK + srebrny HS (l…"
type textarea "materiał: tektura lita + papier kredowy zewnętrznie zadruk CMYK + srebrny HS (l…"
click at [1041, 556] on div "Please provide custom item attributes These will be shown in Offers, on Proform…" at bounding box center [784, 470] width 674 height 391
click at [1111, 693] on button "Save" at bounding box center [1103, 700] width 36 height 23
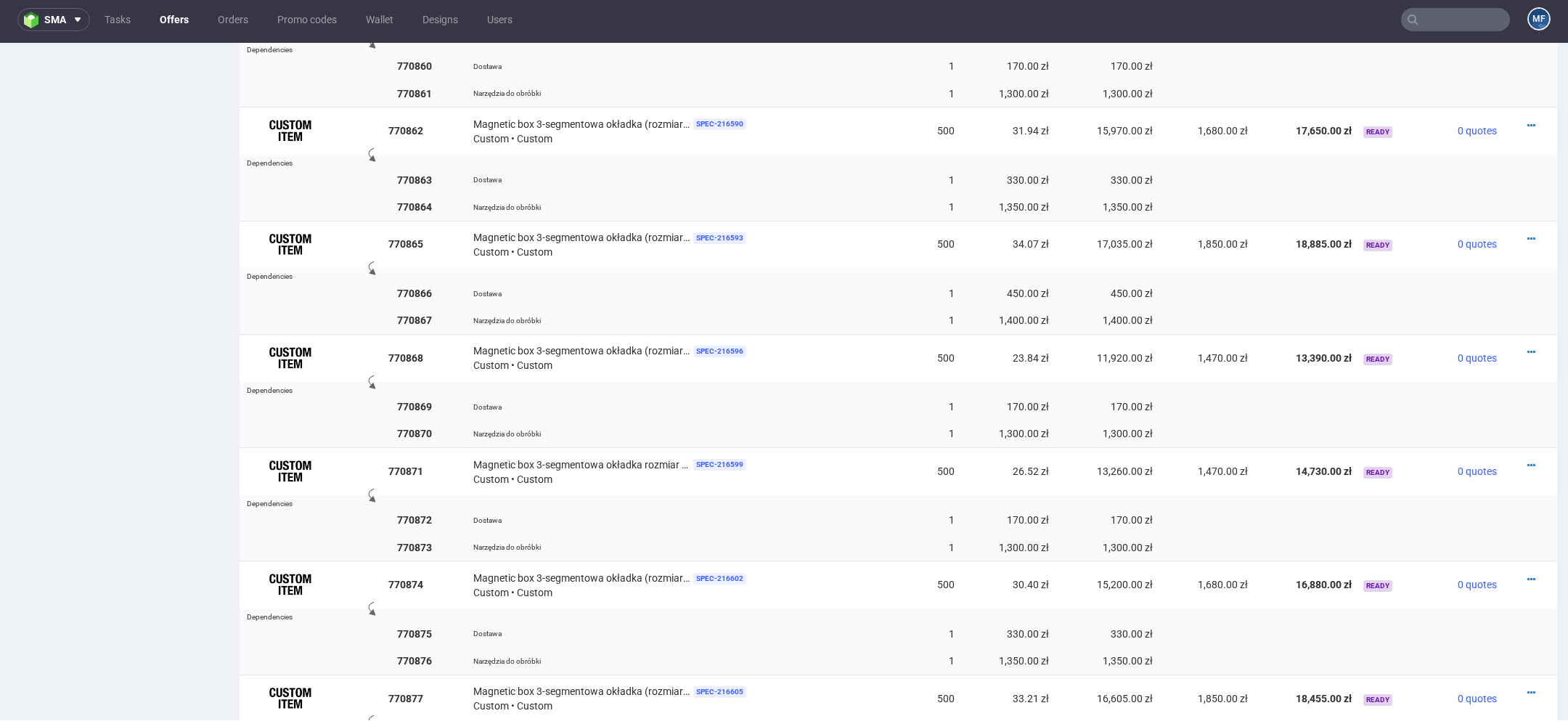
scroll to position [1519, 0]
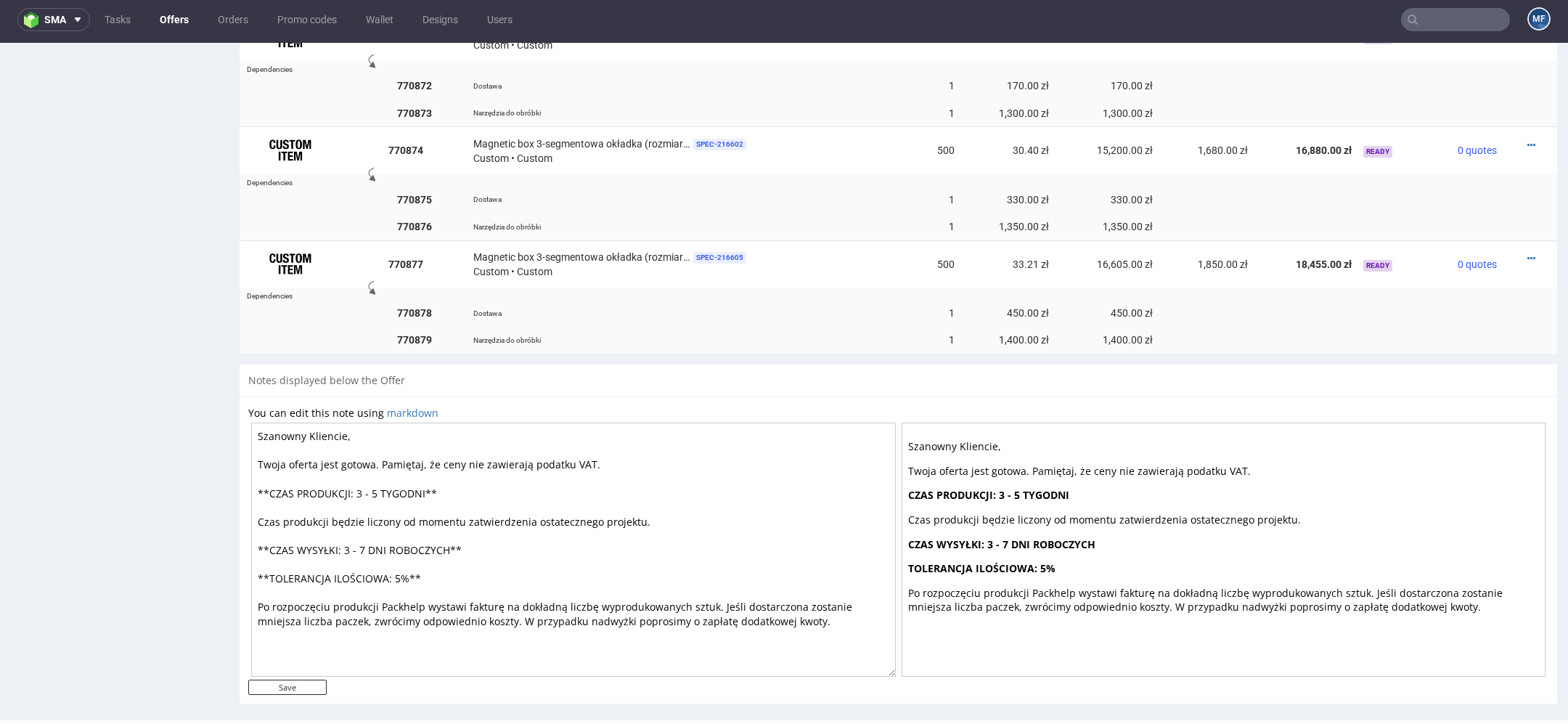
drag, startPoint x: 376, startPoint y: 485, endPoint x: 357, endPoint y: 483, distance: 19.1
click at [357, 483] on textarea "Szanowny Kliencie, Twoja oferta jest gotowa. Pamiętaj, że ceny nie zawierają po…" at bounding box center [573, 549] width 645 height 254
type textarea "Szanowny Kliencie, Twoja oferta jest gotowa. Pamiętaj, że ceny nie zawierają po…"
click at [304, 680] on input "Save" at bounding box center [287, 687] width 79 height 15
type input "In progress..."
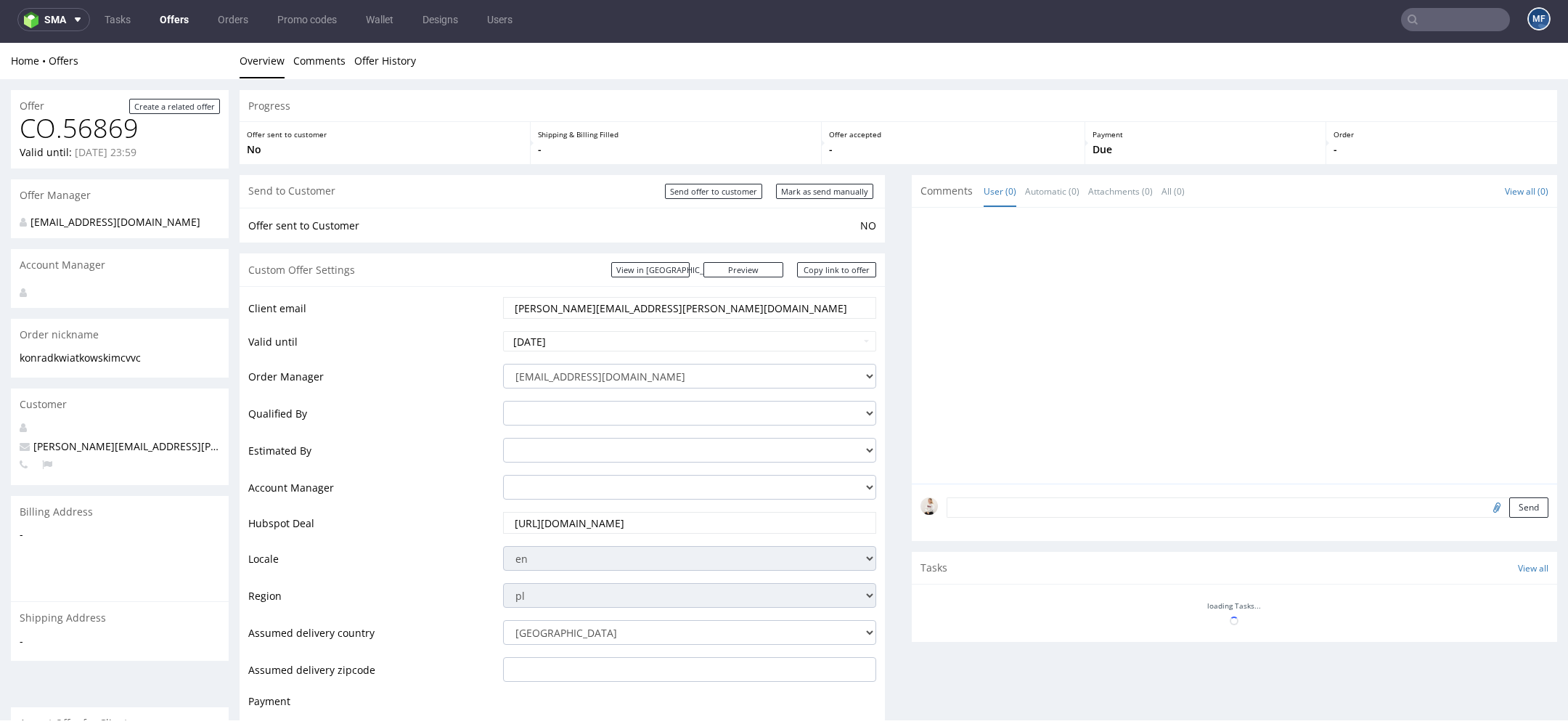
scroll to position [0, 0]
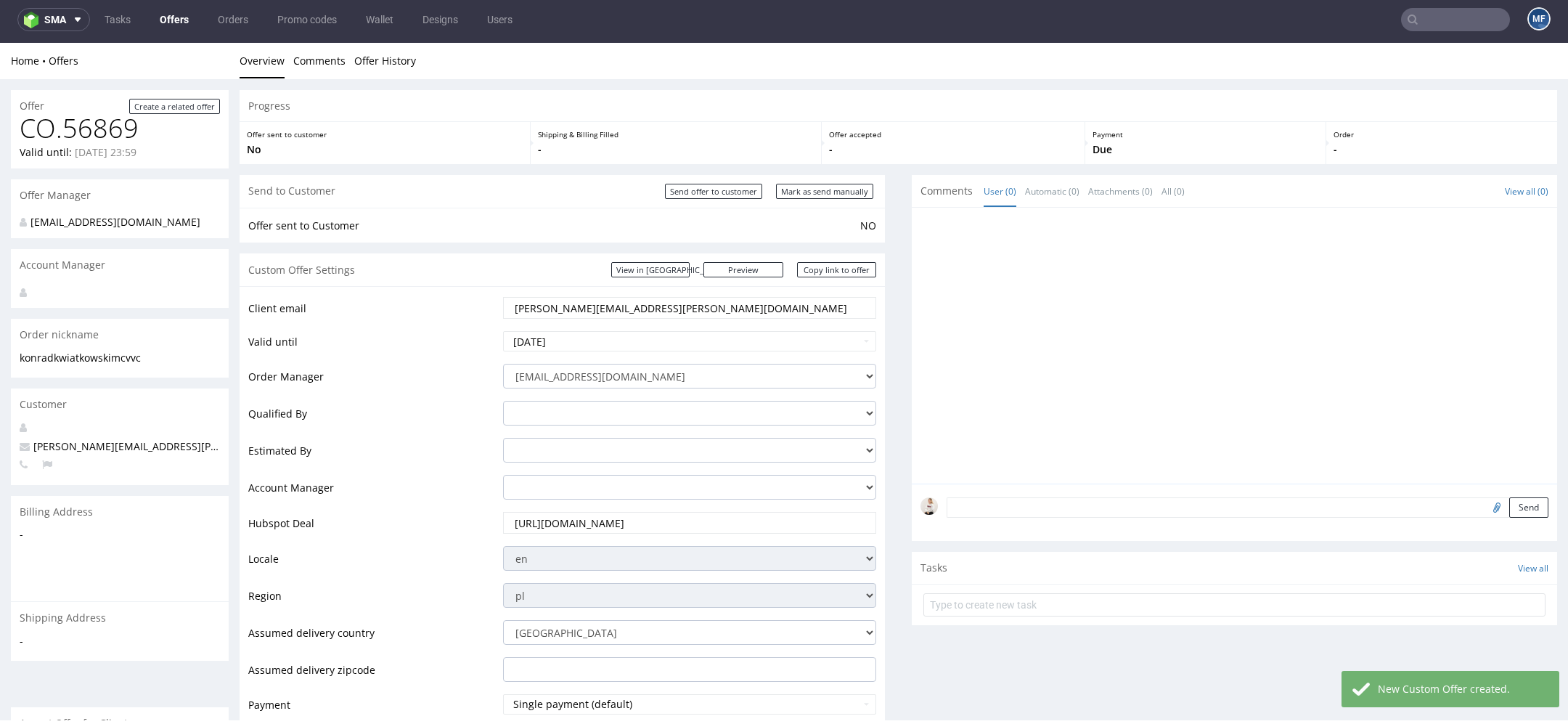
click at [852, 182] on div "Send to Customer Send offer to customer Mark as send manually" at bounding box center [561, 190] width 645 height 33
click at [852, 189] on input "Mark as send manually" at bounding box center [824, 190] width 98 height 15
type input "In progress..."
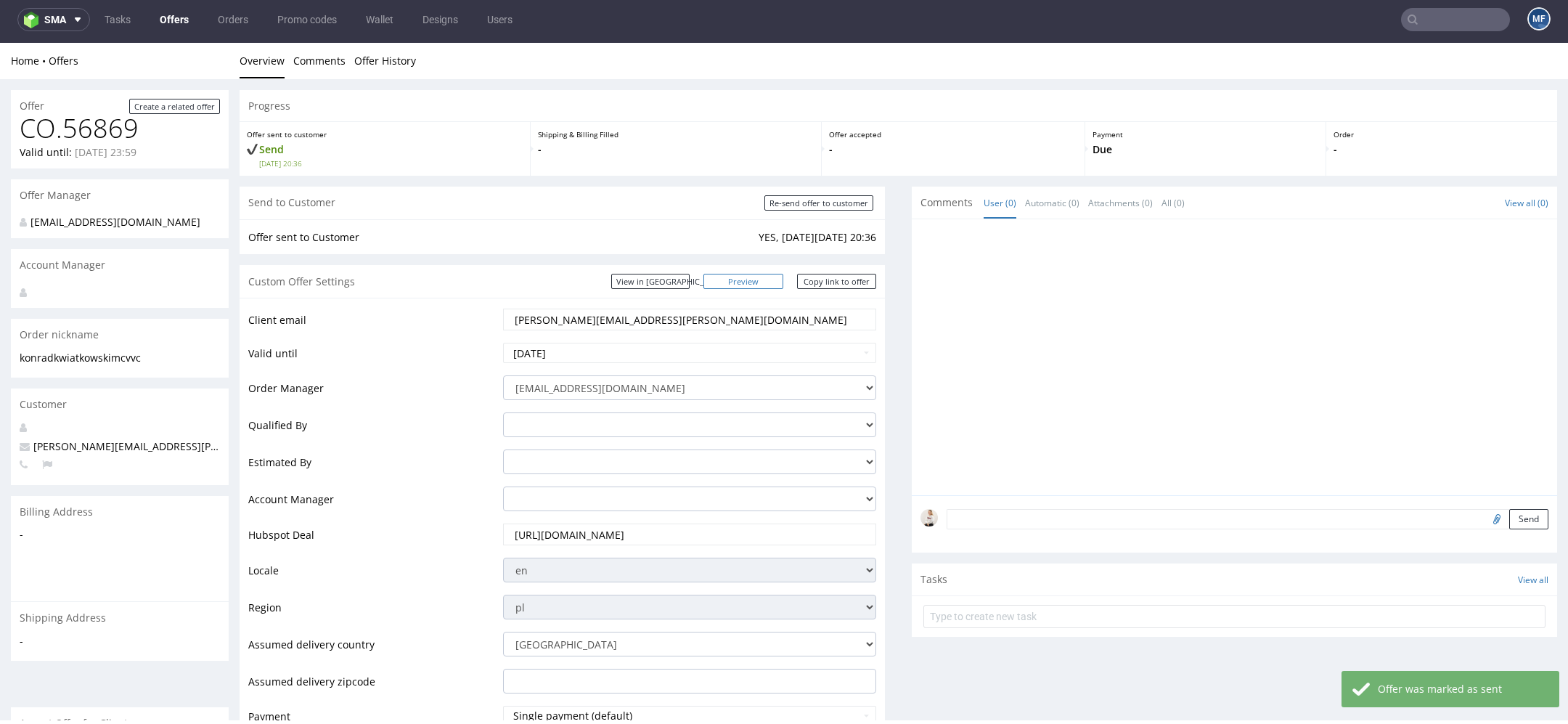
click at [767, 280] on link "Preview" at bounding box center [744, 280] width 80 height 15
click at [817, 281] on link "Copy link to offer" at bounding box center [836, 280] width 80 height 15
